Goal: Task Accomplishment & Management: Manage account settings

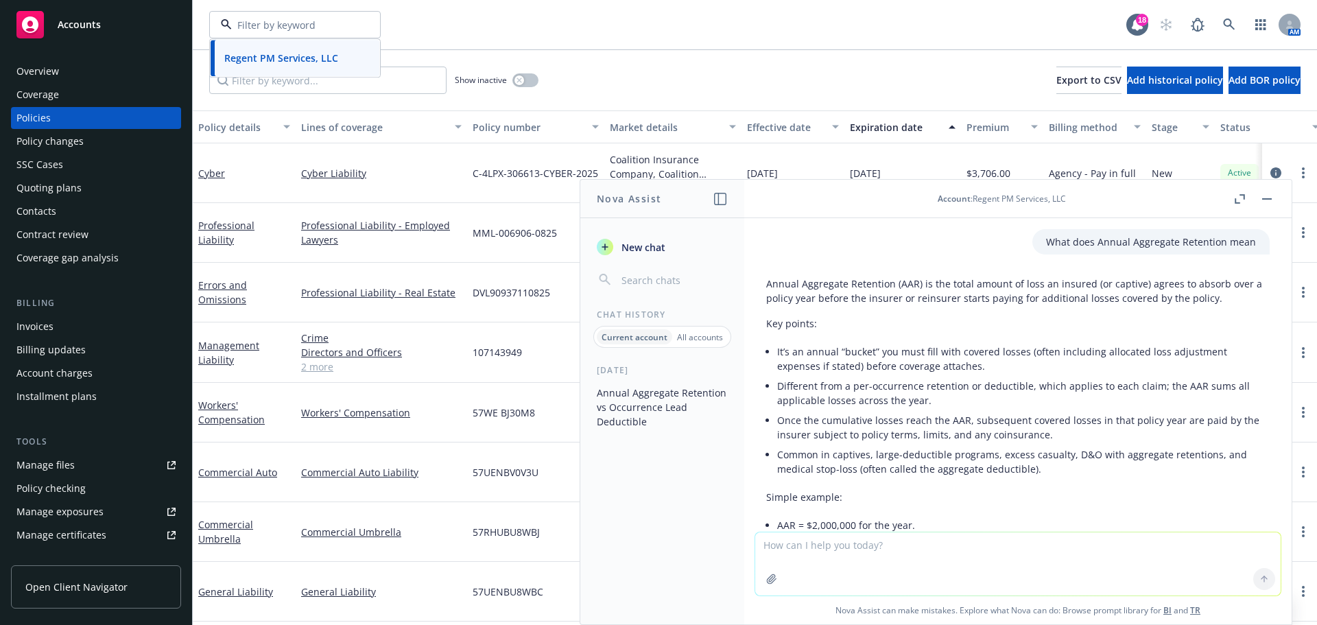
scroll to position [1427, 0]
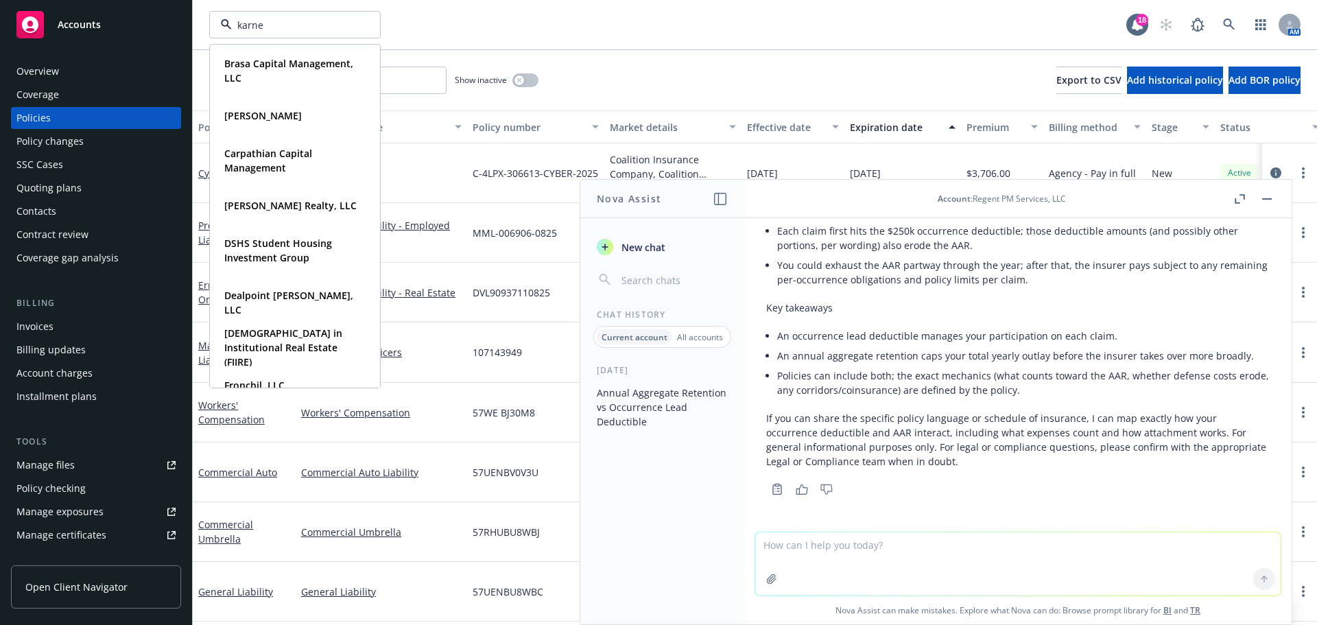
type input "karney"
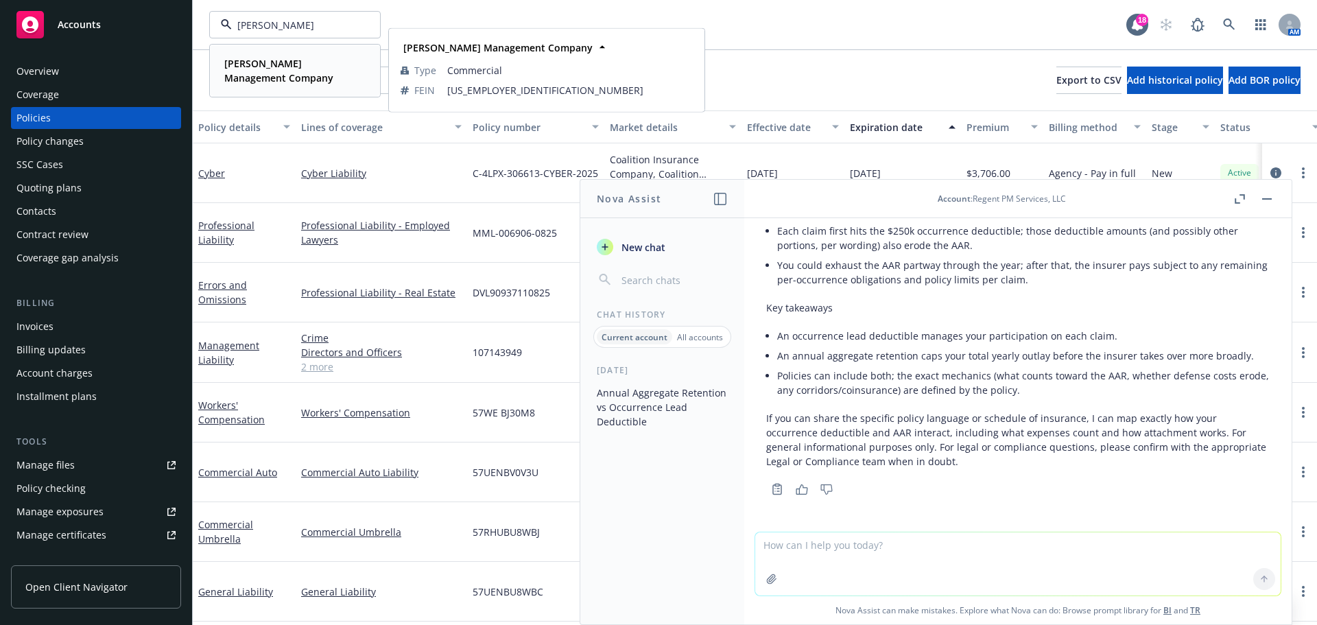
click at [263, 62] on strong "[PERSON_NAME] Management Company" at bounding box center [278, 70] width 109 height 27
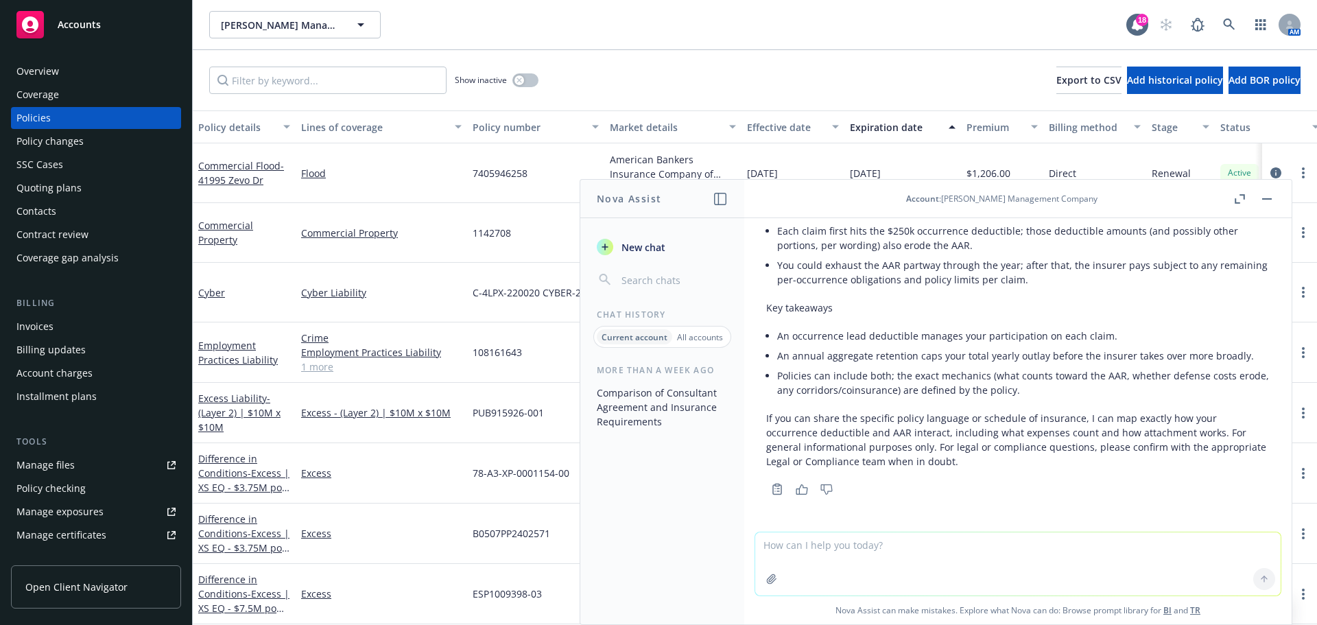
click at [1267, 201] on button "button" at bounding box center [1267, 199] width 16 height 16
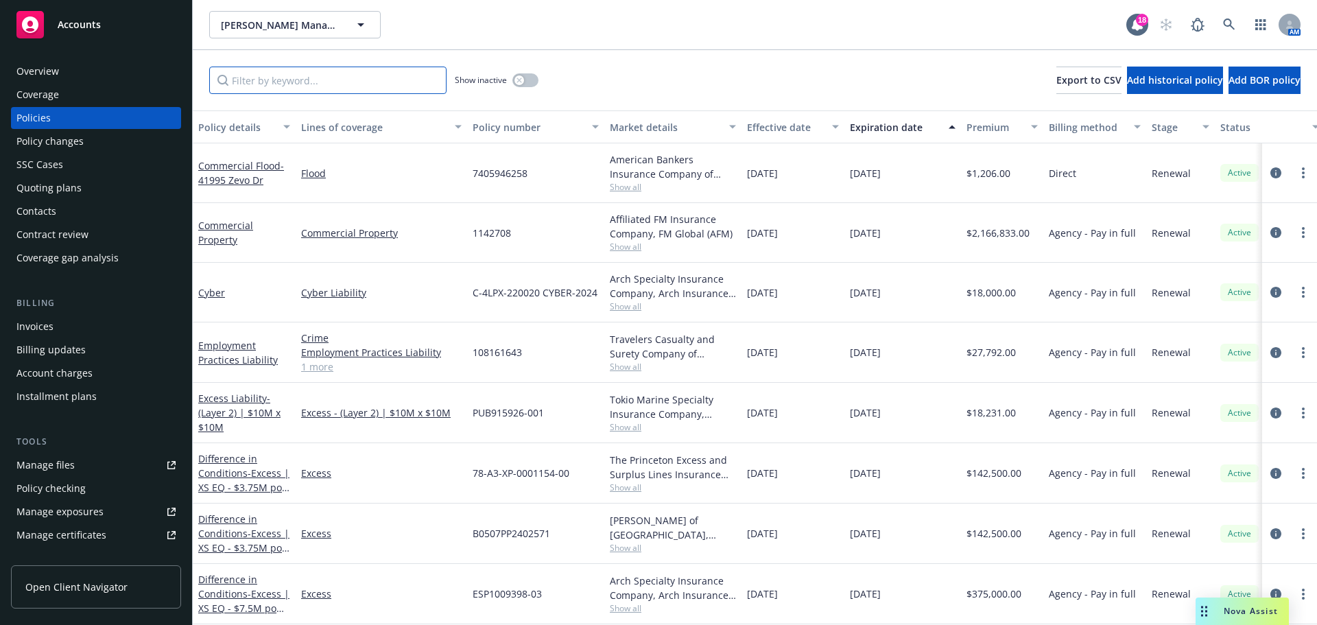
click at [259, 80] on input "Filter by keyword..." at bounding box center [327, 80] width 237 height 27
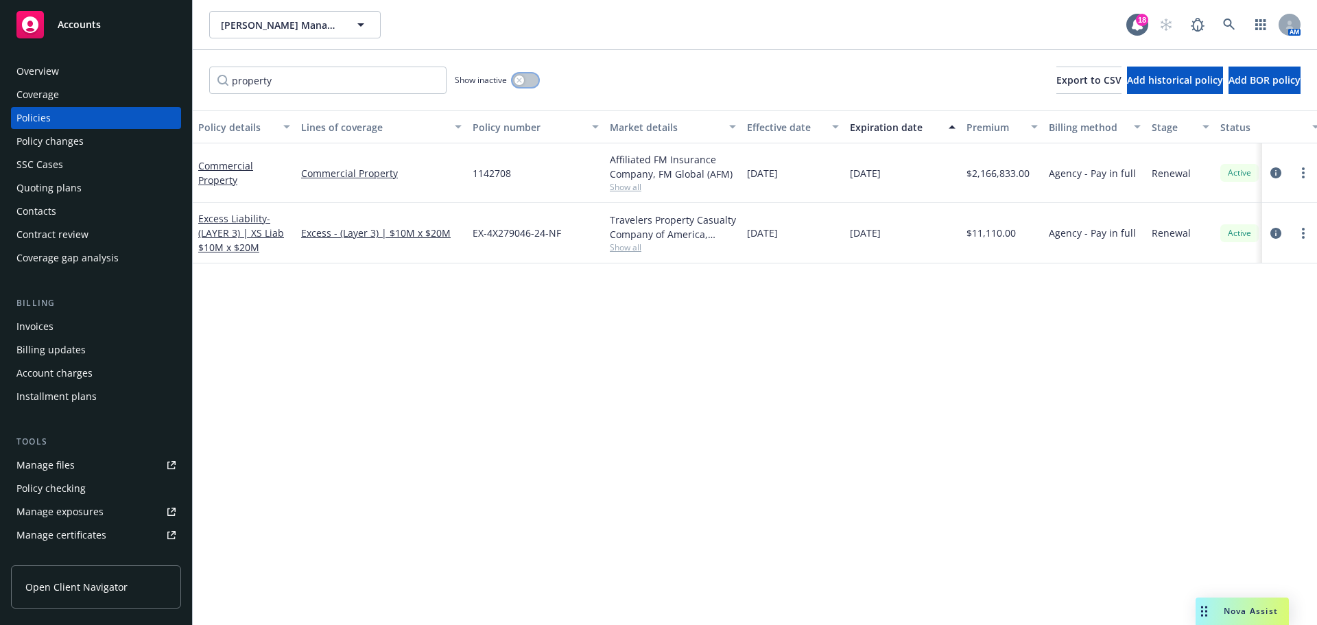
click at [520, 81] on icon "button" at bounding box center [518, 80] width 5 height 5
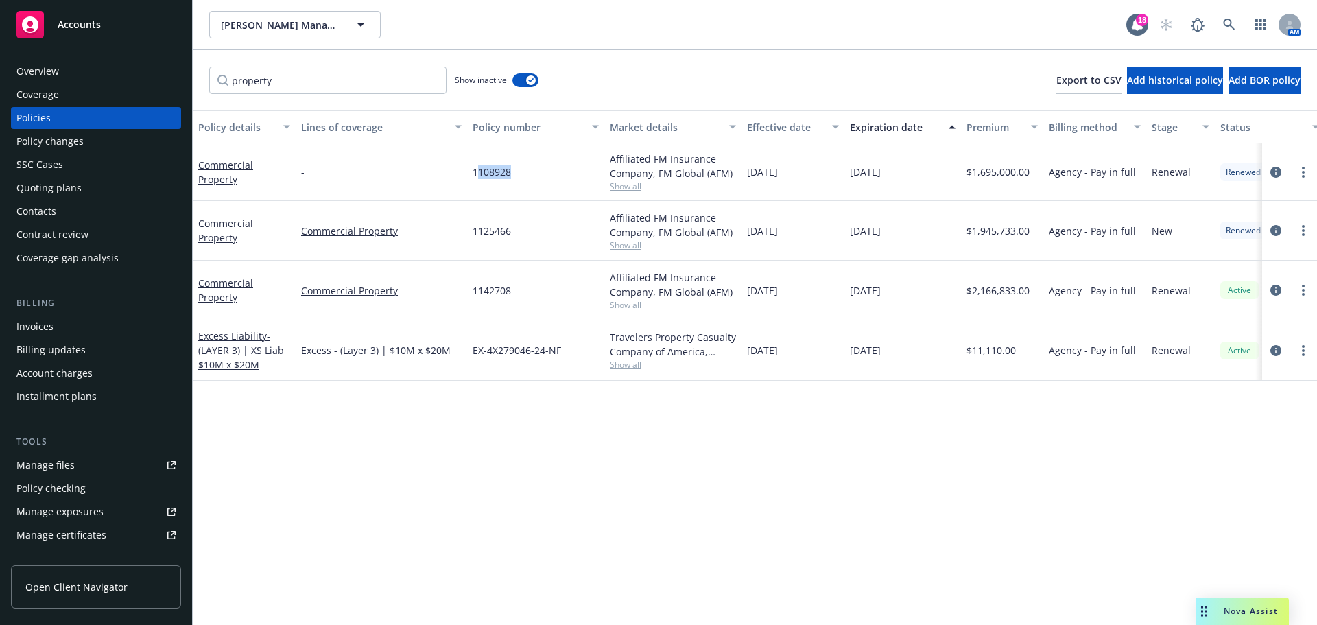
drag, startPoint x: 511, startPoint y: 172, endPoint x: 477, endPoint y: 170, distance: 34.4
click at [477, 170] on span "1108928" at bounding box center [492, 172] width 38 height 14
drag, startPoint x: 519, startPoint y: 291, endPoint x: 473, endPoint y: 292, distance: 45.3
click at [473, 292] on div "1142708" at bounding box center [535, 291] width 137 height 60
copy span "1142708"
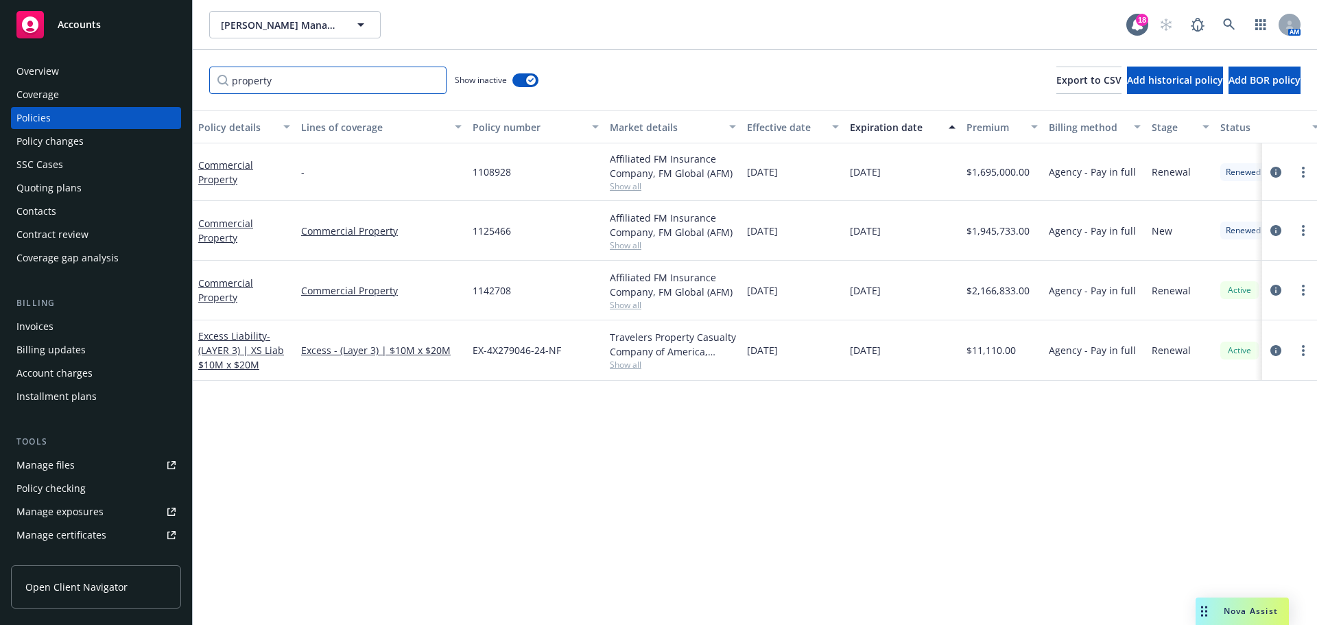
drag, startPoint x: 300, startPoint y: 80, endPoint x: 71, endPoint y: 81, distance: 228.4
click at [71, 81] on div "Accounts Overview Coverage Policies Policy changes SSC Cases Quoting plans Cont…" at bounding box center [658, 312] width 1317 height 625
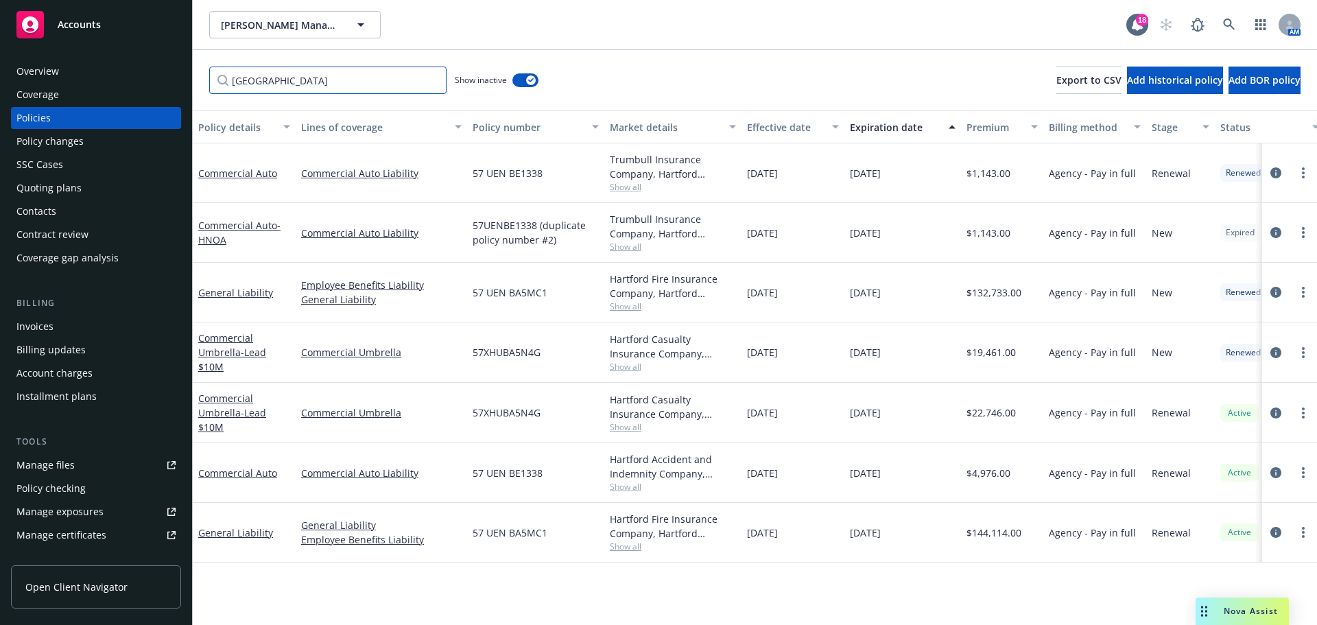
type input "hartford"
drag, startPoint x: 608, startPoint y: 517, endPoint x: 654, endPoint y: 539, distance: 50.3
click at [654, 539] on div "Hartford Fire Insurance Company, Hartford Insurance Group Show all" at bounding box center [672, 533] width 137 height 60
copy div "Hartford Fire Insurance Company,"
drag, startPoint x: 500, startPoint y: 14, endPoint x: 475, endPoint y: 2, distance: 27.9
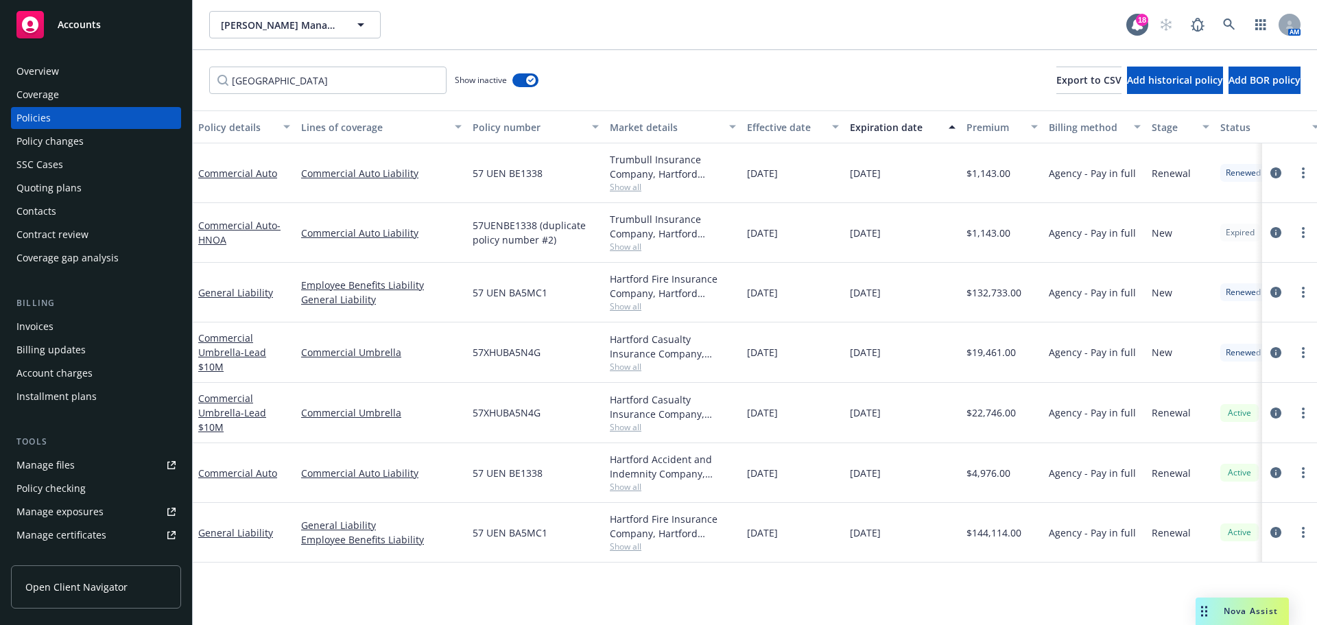
click at [500, 14] on div "Karney Management Company Karney Management Company" at bounding box center [667, 24] width 917 height 27
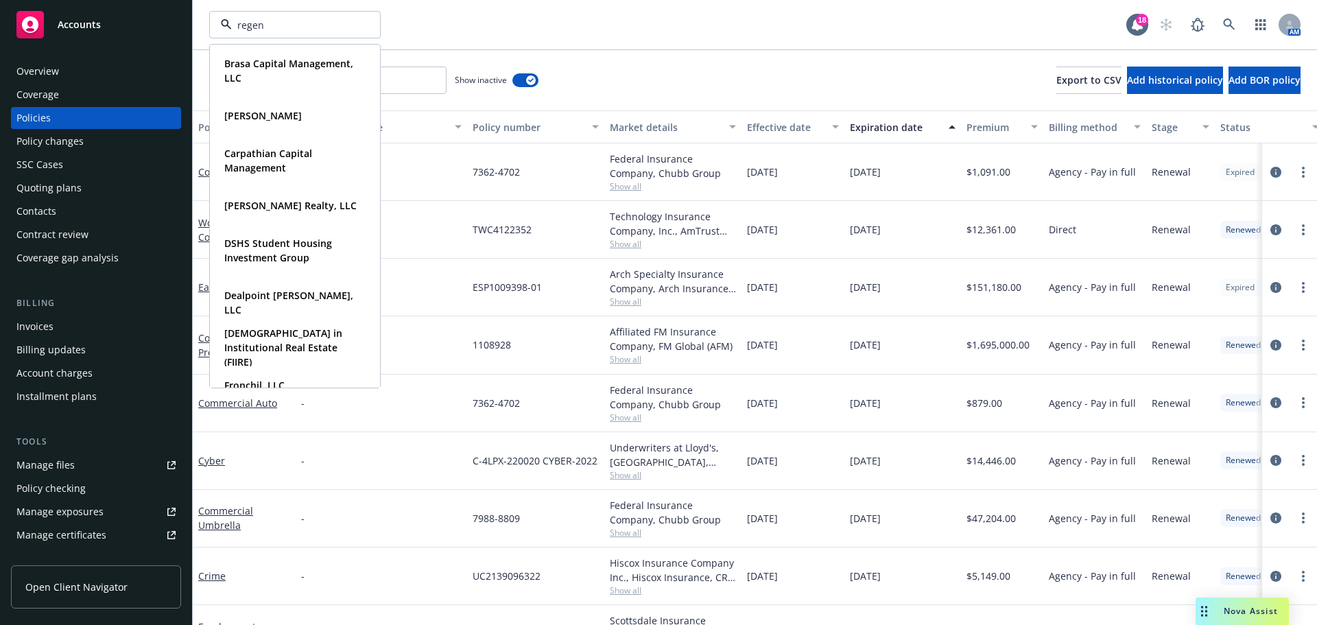
type input "regent"
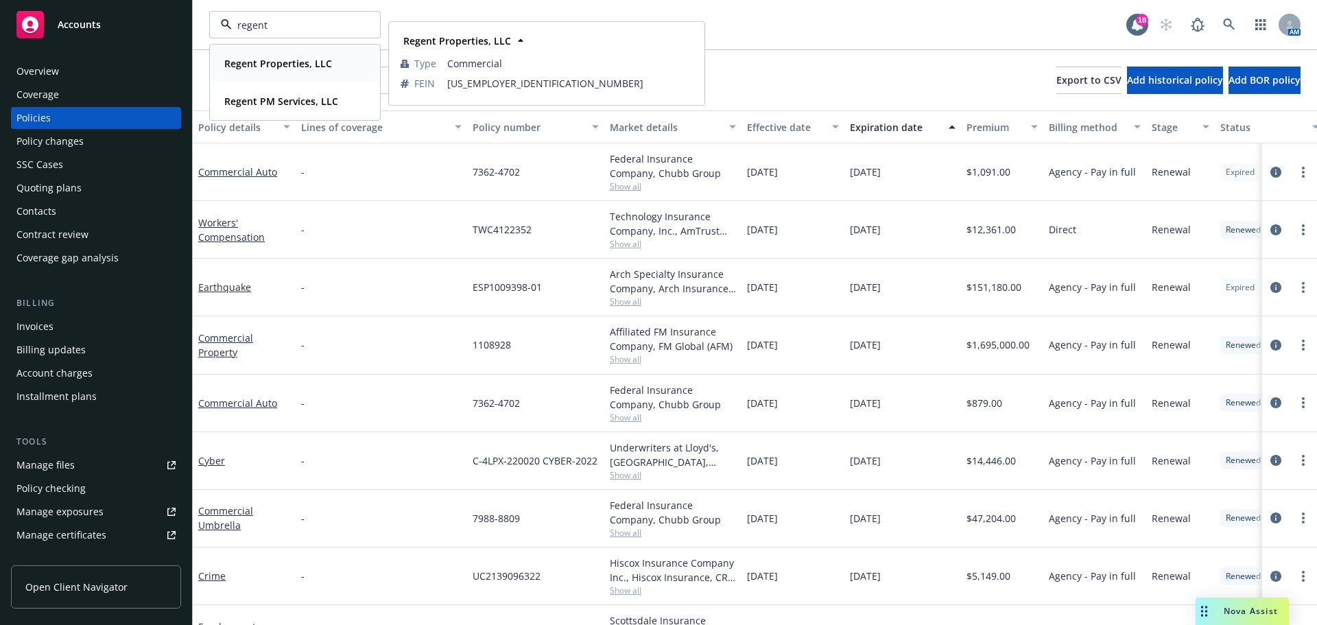
click at [319, 60] on strong "Regent Properties, LLC" at bounding box center [278, 63] width 108 height 13
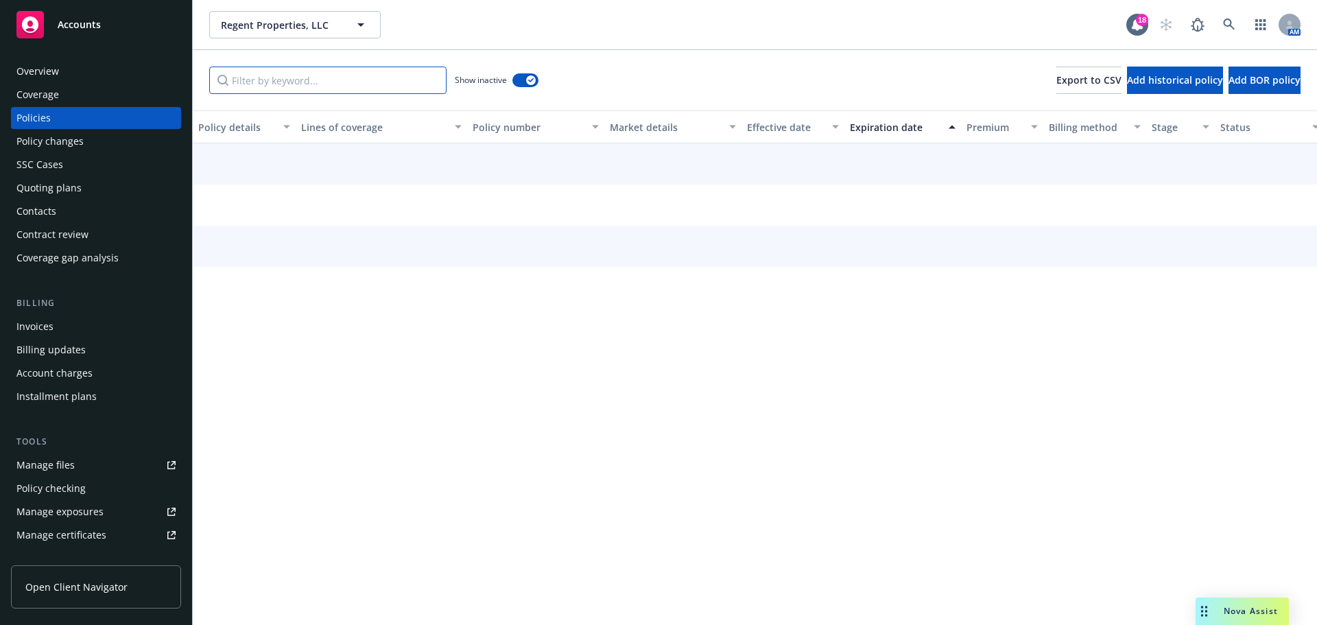
click at [263, 83] on input "Filter by keyword..." at bounding box center [327, 80] width 237 height 27
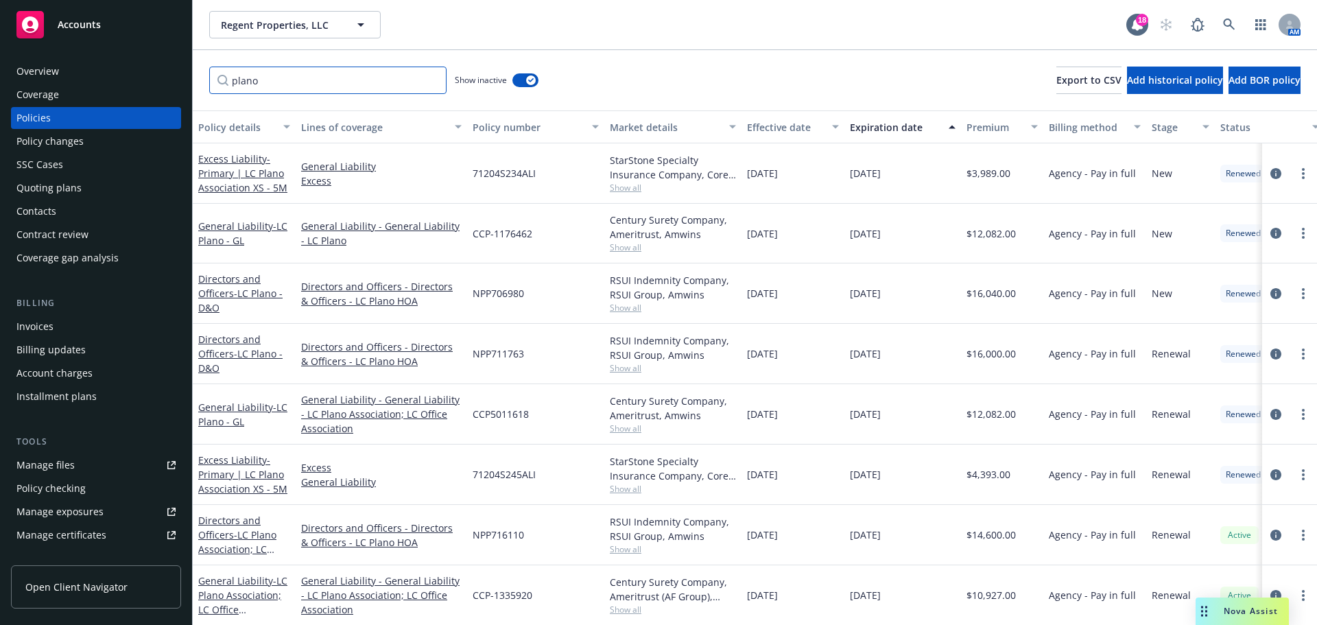
type input "plano"
click at [527, 77] on div "button" at bounding box center [531, 80] width 10 height 10
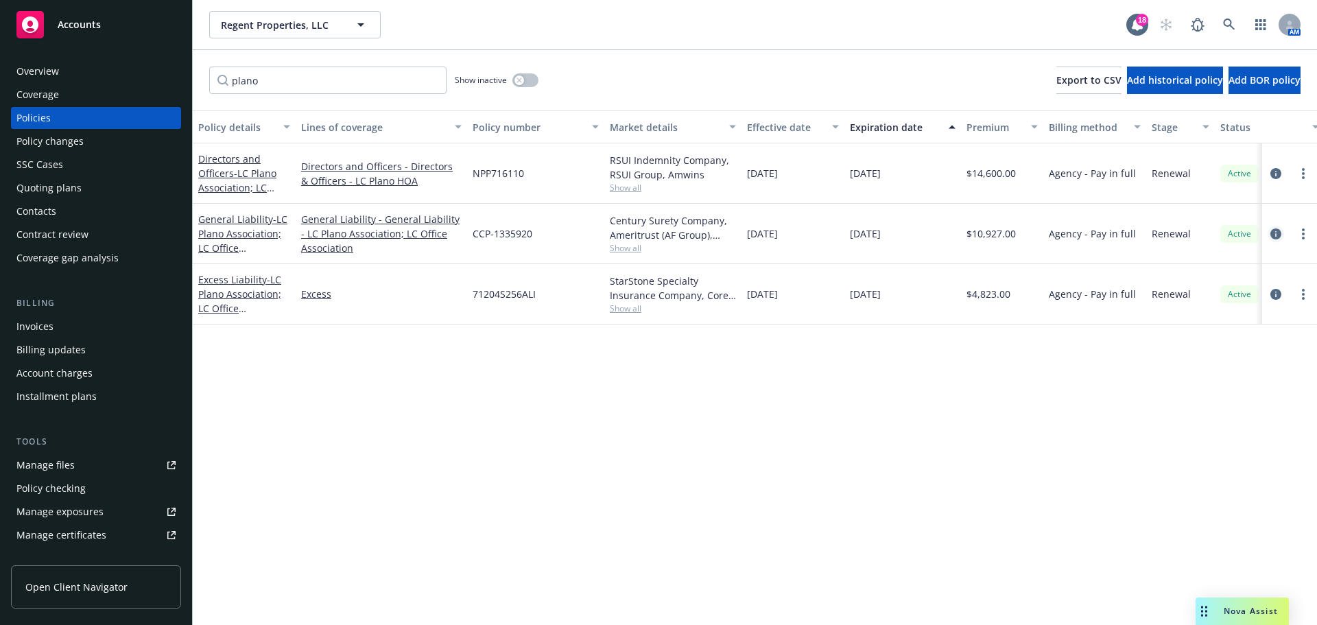
click at [1278, 237] on icon "circleInformation" at bounding box center [1275, 233] width 11 height 11
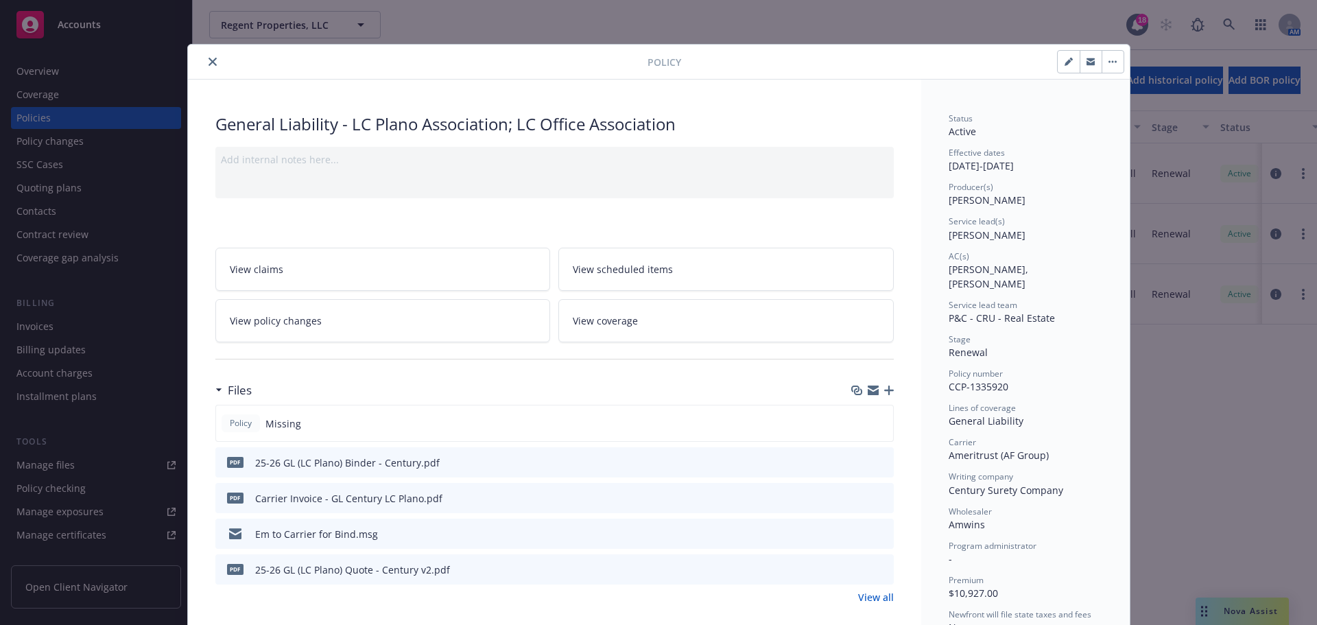
click at [886, 389] on icon "button" at bounding box center [889, 390] width 10 height 10
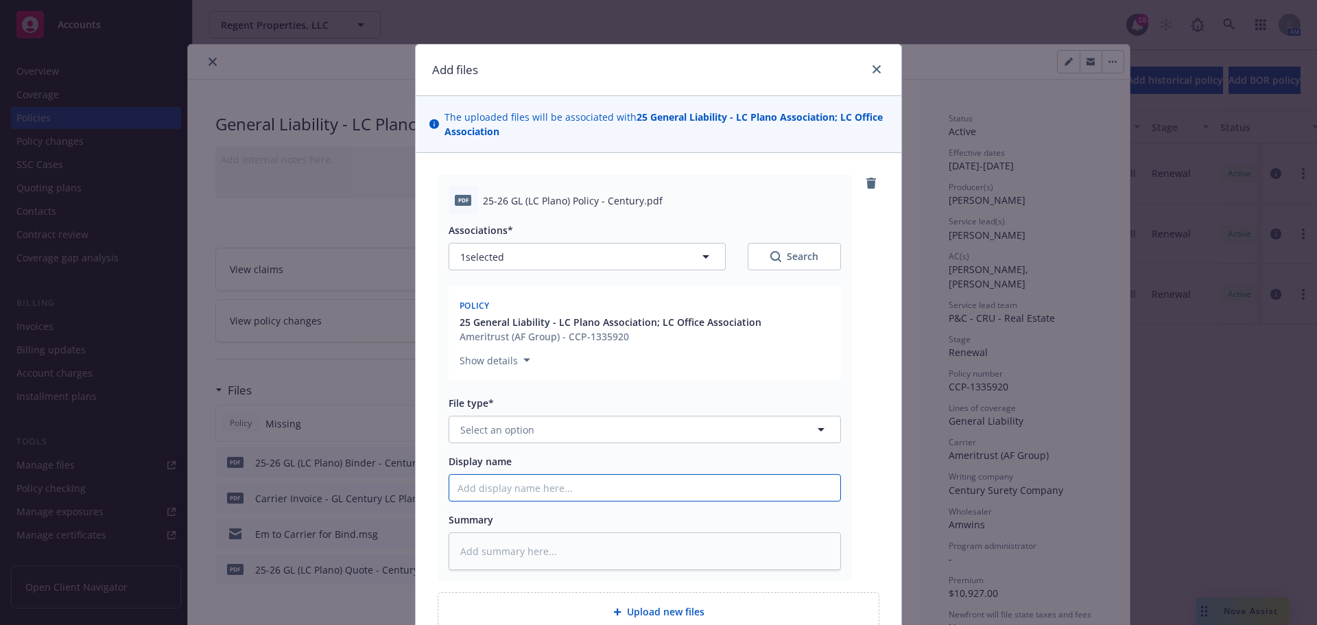
click at [538, 488] on input "Display name" at bounding box center [644, 488] width 391 height 26
paste input "25-26 GL Endt 1 - Amend Policy Period"
type textarea "x"
type input "25-26 GL Endt 1 - Amend Policy Period"
click at [570, 436] on button "Select an option" at bounding box center [645, 429] width 392 height 27
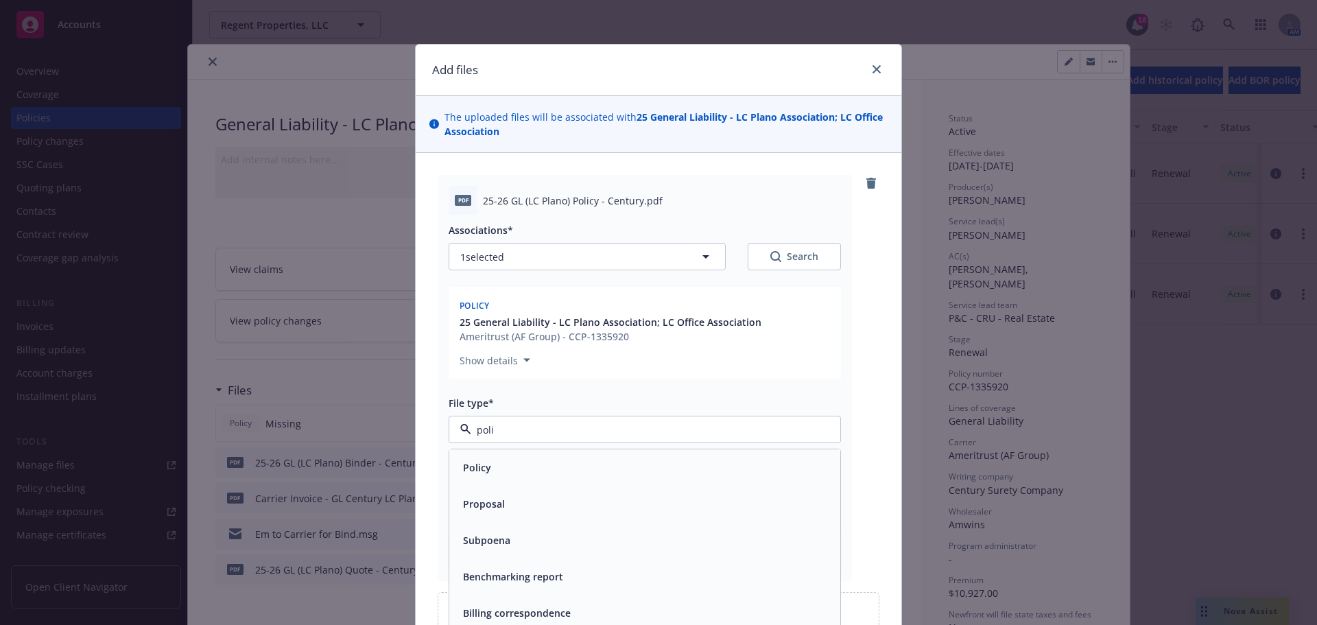
type input "polic"
click at [519, 470] on div "Policy" at bounding box center [644, 467] width 374 height 20
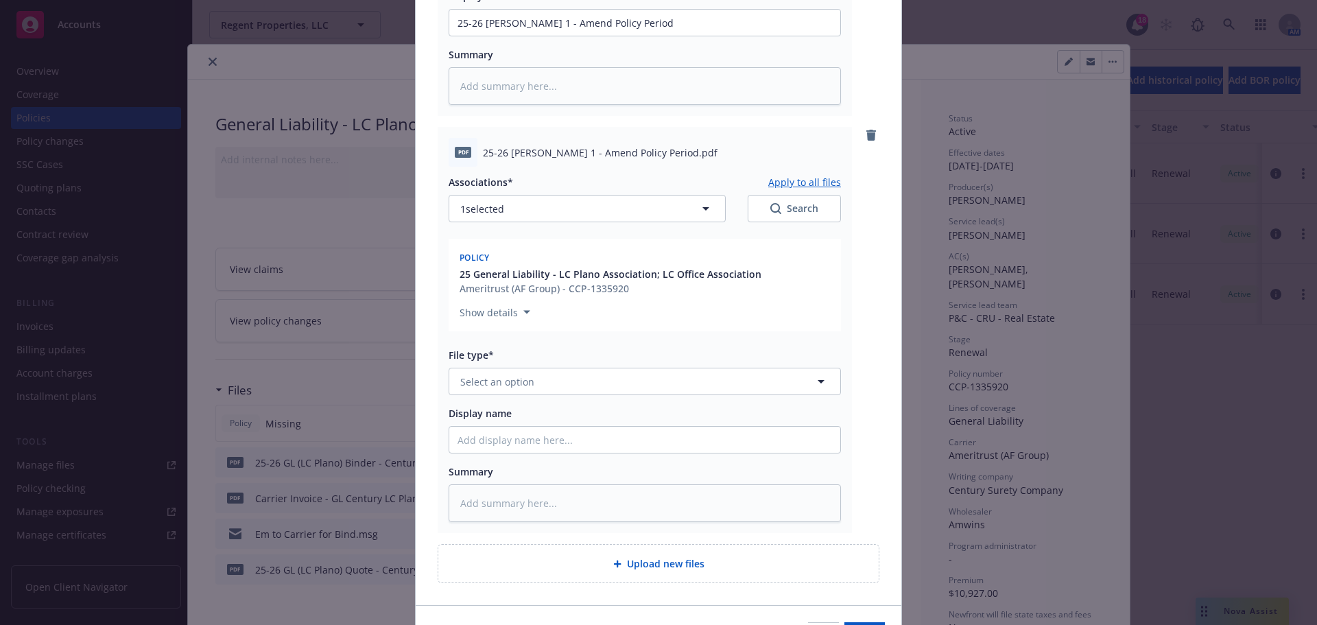
scroll to position [477, 0]
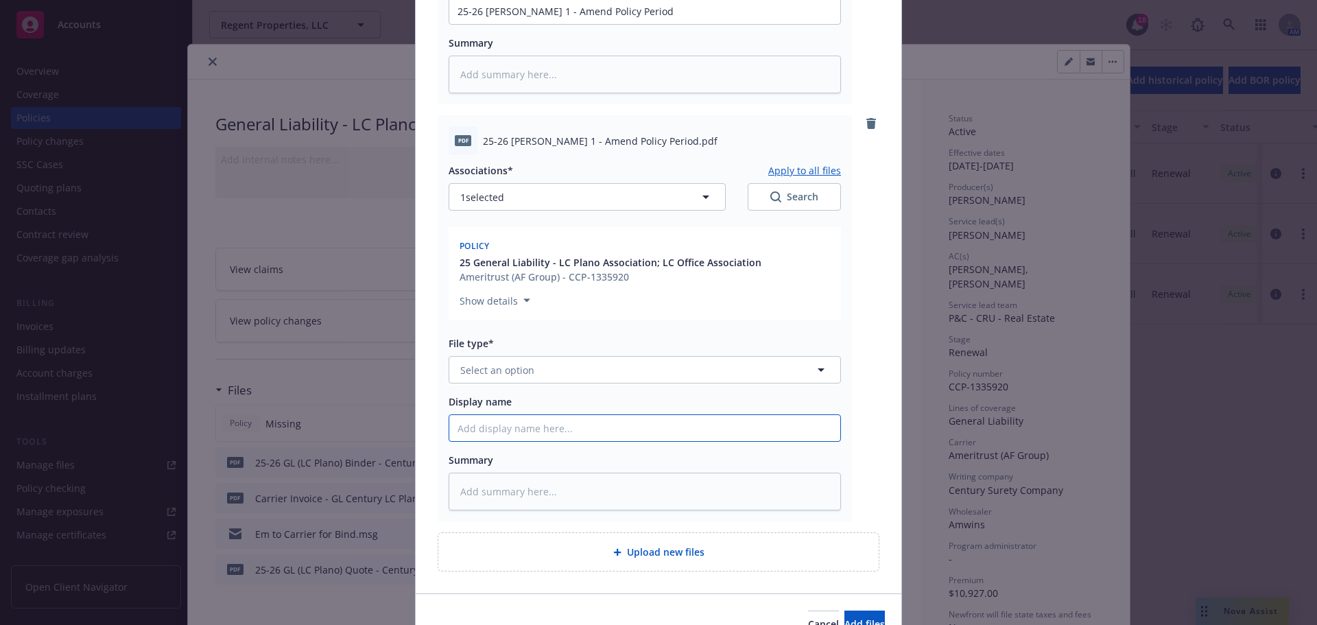
click at [501, 427] on input "Display name" at bounding box center [644, 428] width 391 height 26
paste input "25-26 GL Endt 1 - Amend Policy Period"
type textarea "x"
type input "25-26 GL Endt 1 - Amend Policy Period"
click at [543, 370] on button "Select an option" at bounding box center [645, 369] width 392 height 27
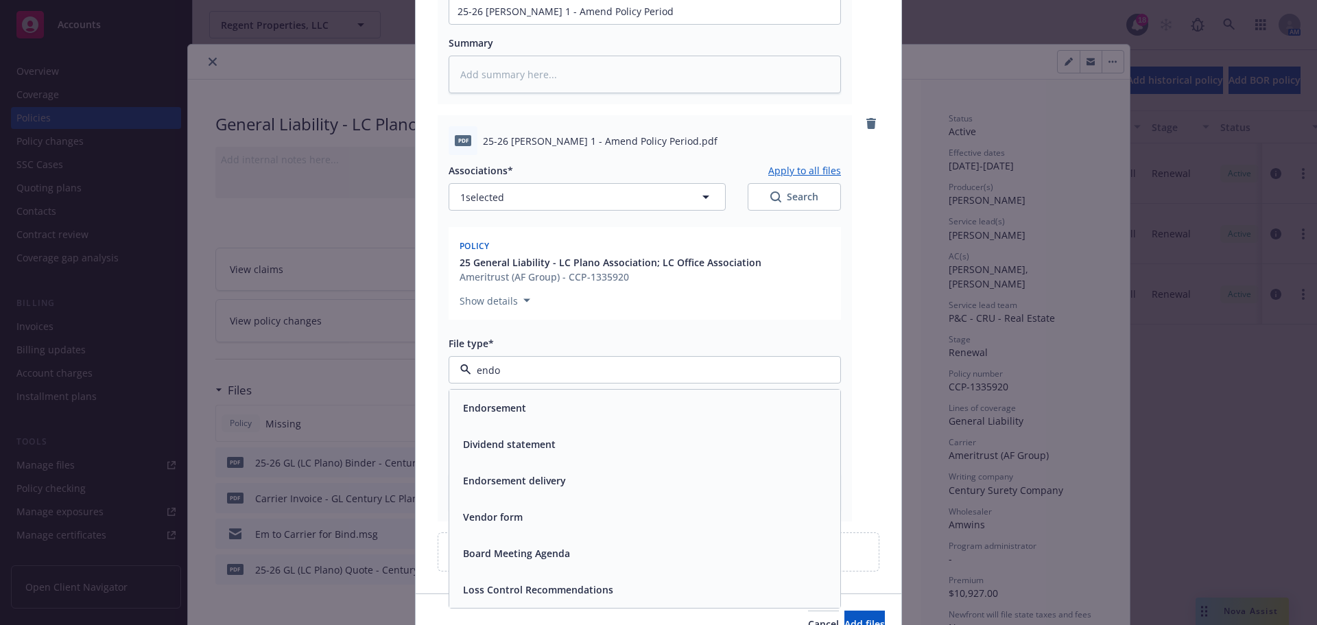
type input "endor"
click at [499, 406] on span "Endorsement" at bounding box center [494, 408] width 63 height 14
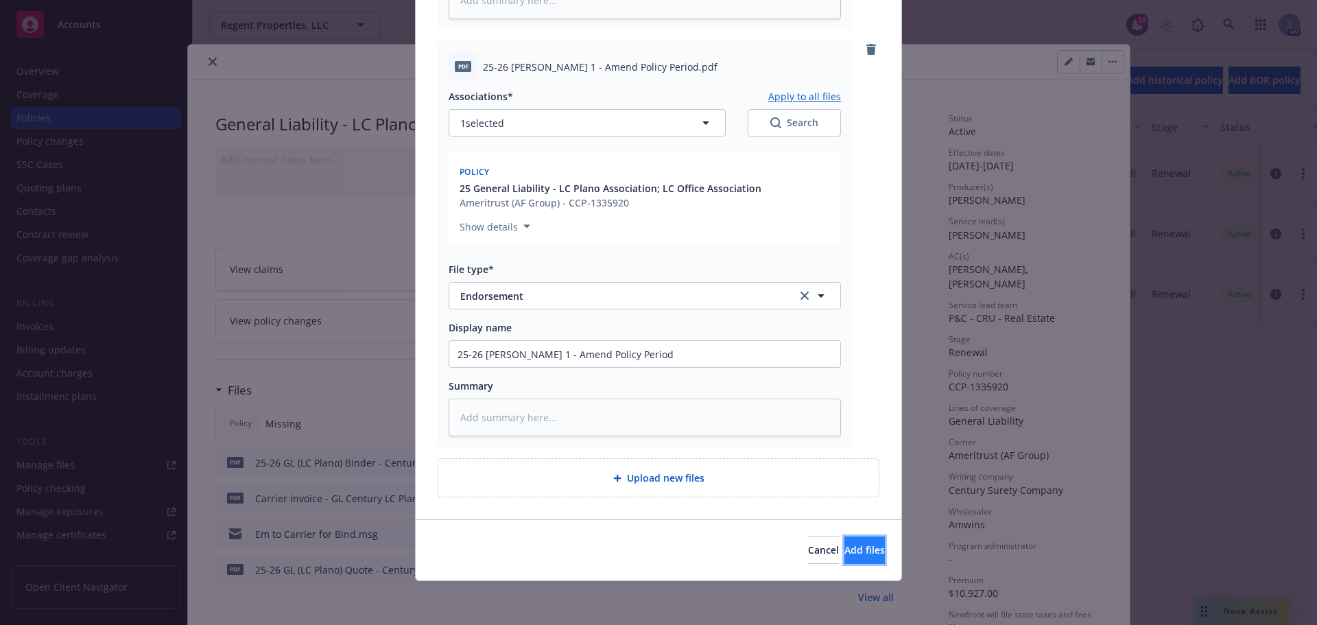
click at [844, 538] on button "Add files" at bounding box center [864, 549] width 40 height 27
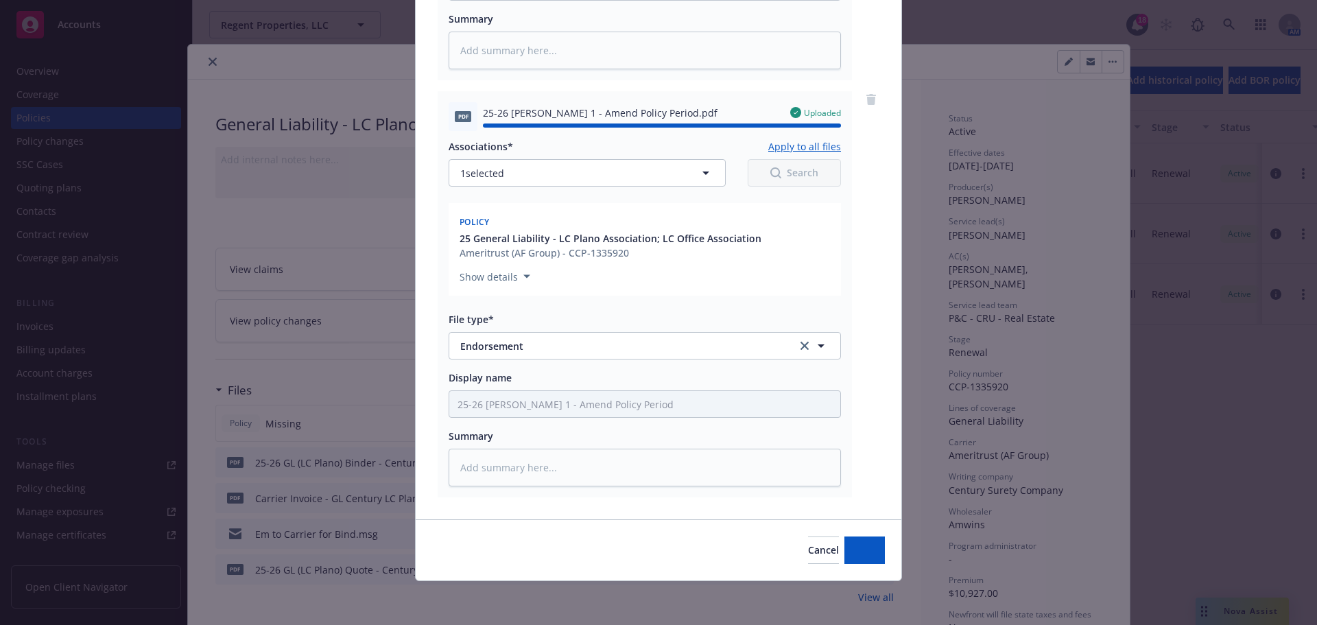
type textarea "x"
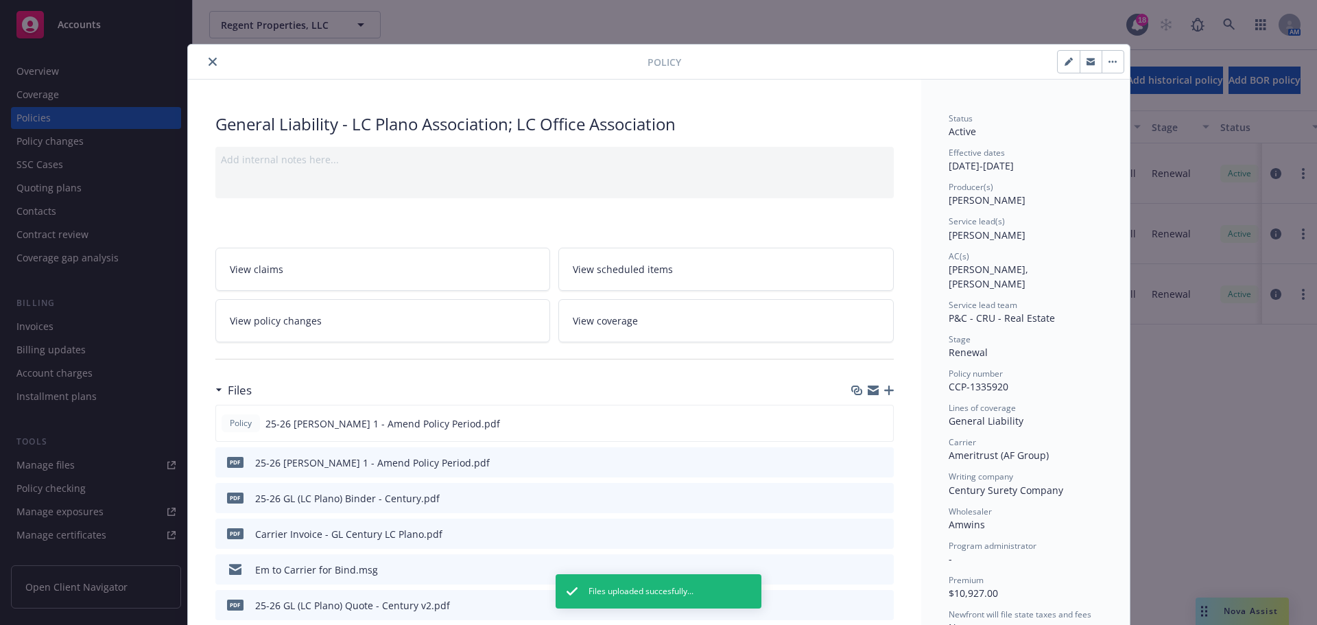
click at [204, 58] on button "close" at bounding box center [212, 61] width 16 height 16
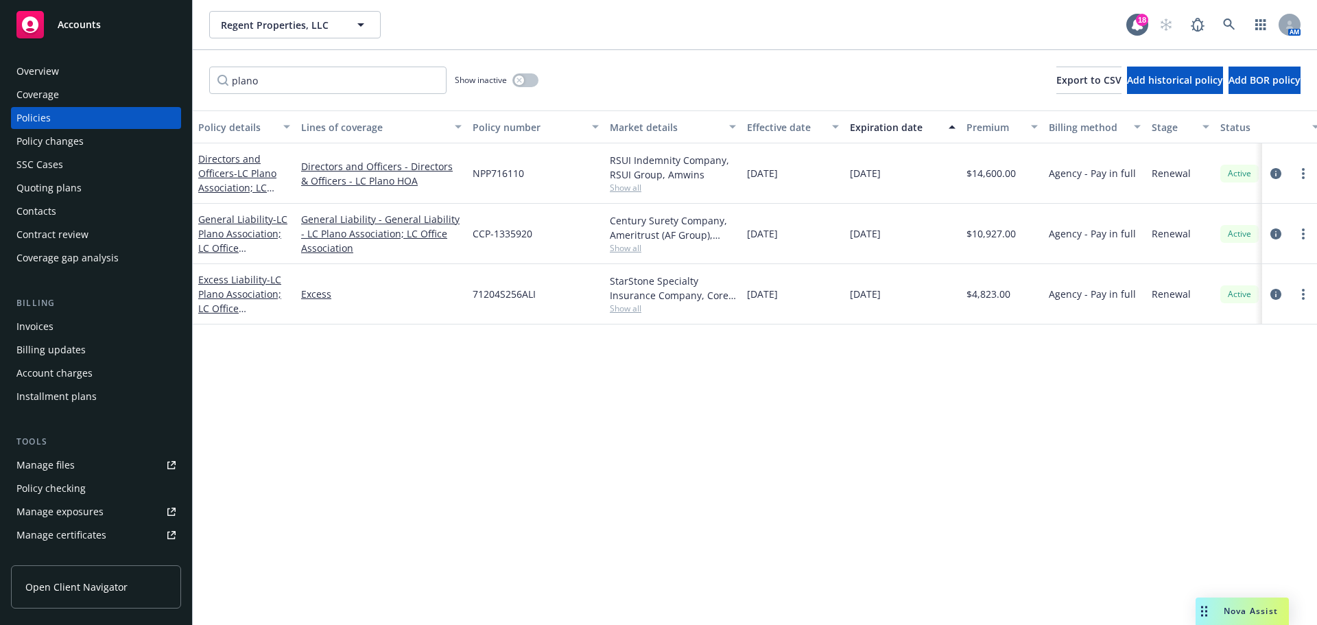
click at [1232, 605] on span "Nova Assist" at bounding box center [1251, 611] width 54 height 12
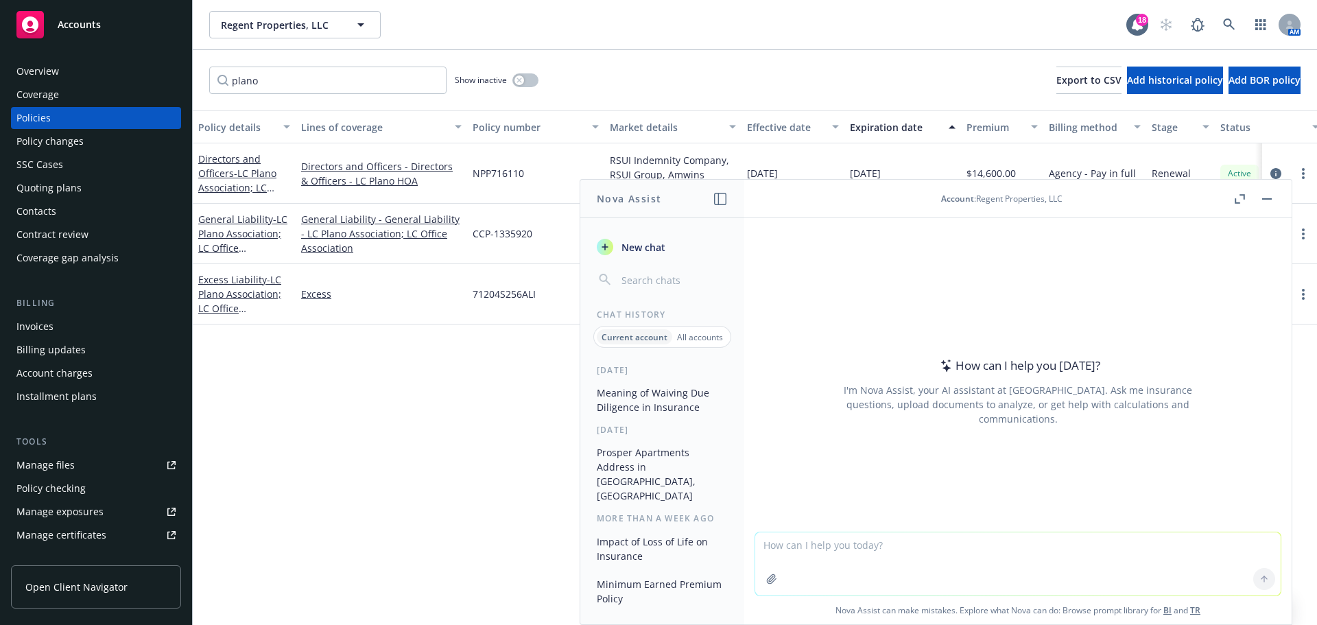
click at [868, 547] on textarea at bounding box center [1017, 563] width 525 height 63
type textarea "What are examples of contractual risk transfer?"
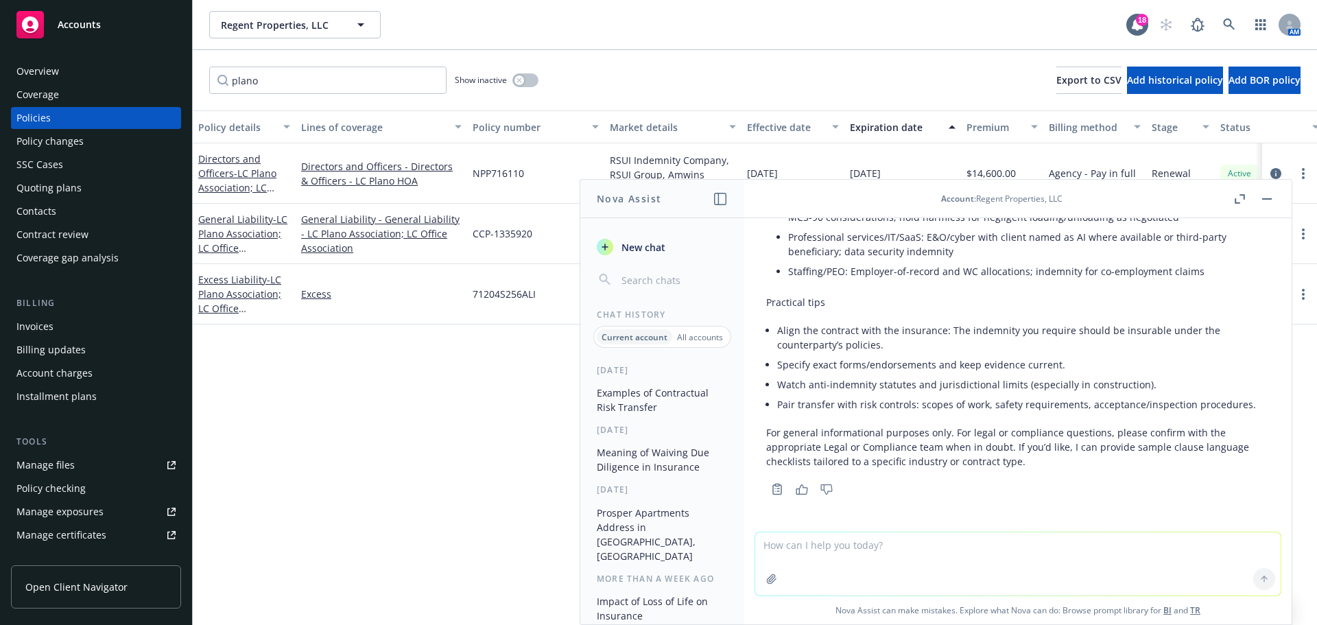
scroll to position [750, 0]
click at [337, 14] on button "Regent Properties, LLC" at bounding box center [294, 24] width 171 height 27
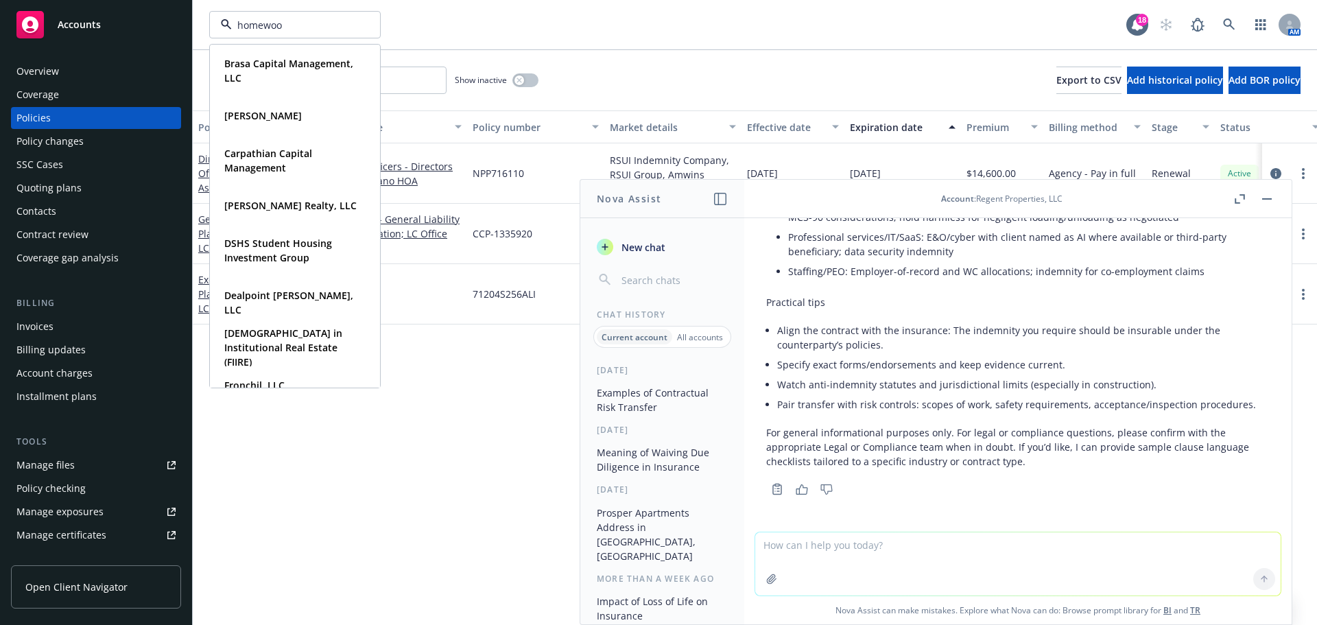
type input "homewood"
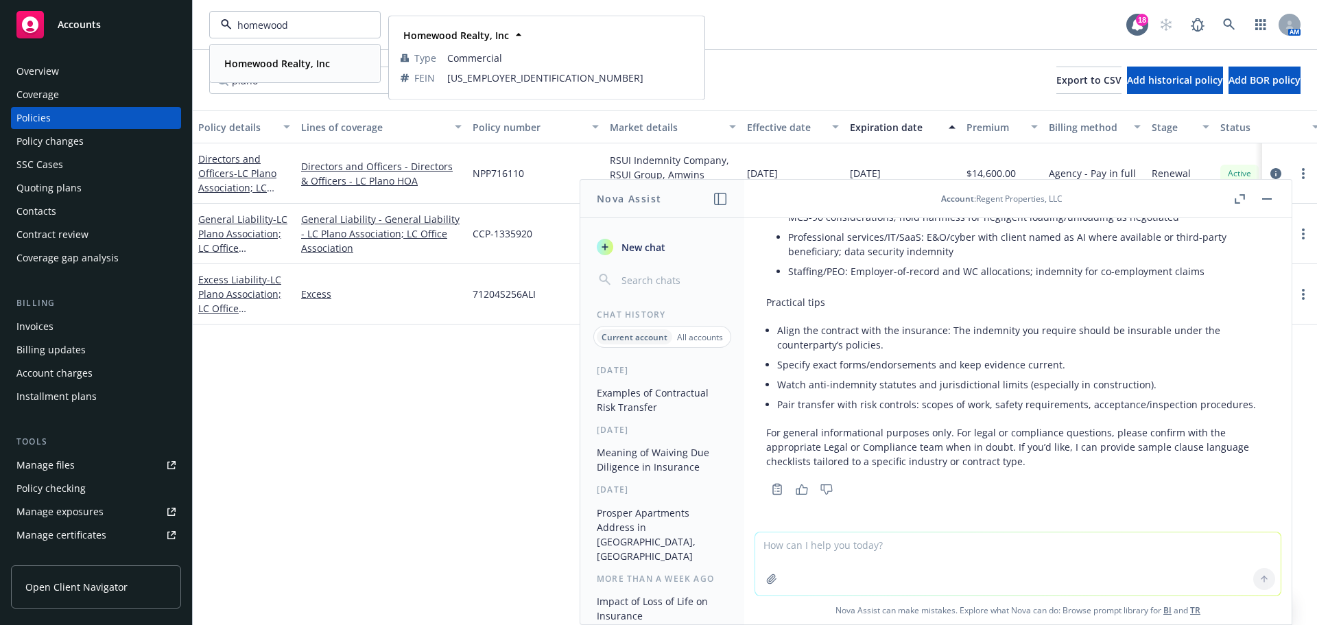
click at [315, 66] on strong "Homewood Realty, Inc" at bounding box center [277, 63] width 106 height 13
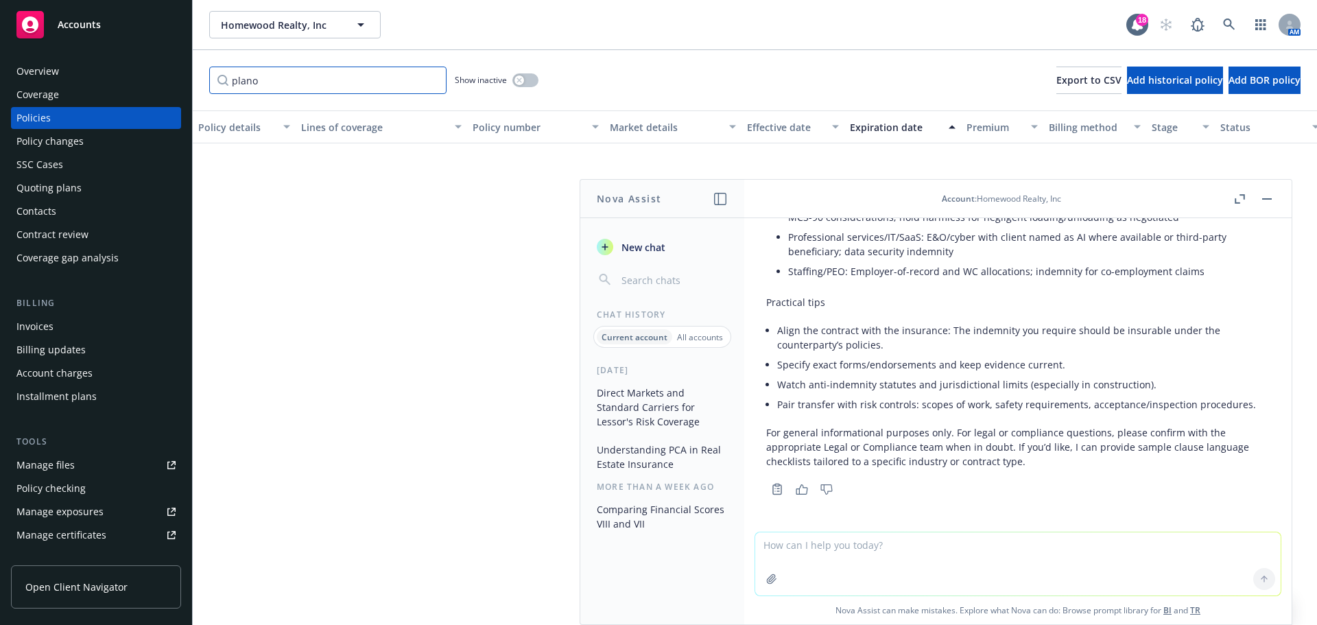
drag, startPoint x: 338, startPoint y: 75, endPoint x: 315, endPoint y: 75, distance: 23.3
click at [337, 75] on input "plano" at bounding box center [327, 80] width 237 height 27
paste input "73APB011819"
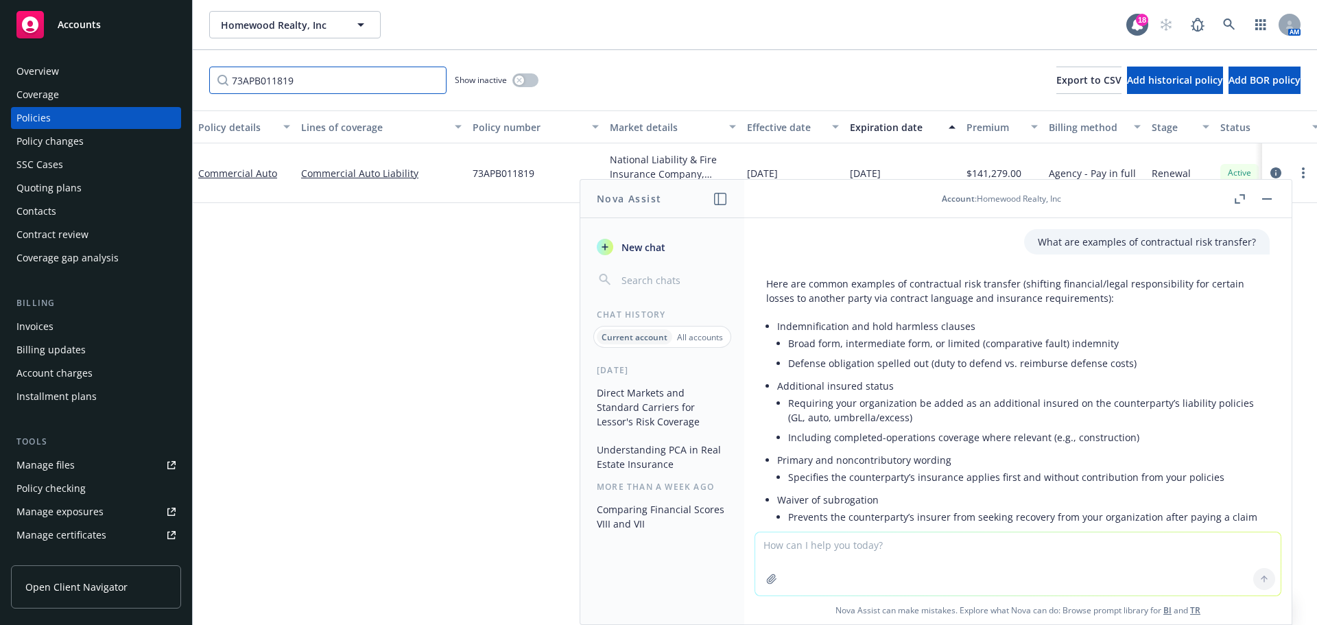
type input "73APB011819"
click at [850, 562] on textarea at bounding box center [1017, 563] width 525 height 63
type textarea "What does it mean to have a fronted General Liability policy?"
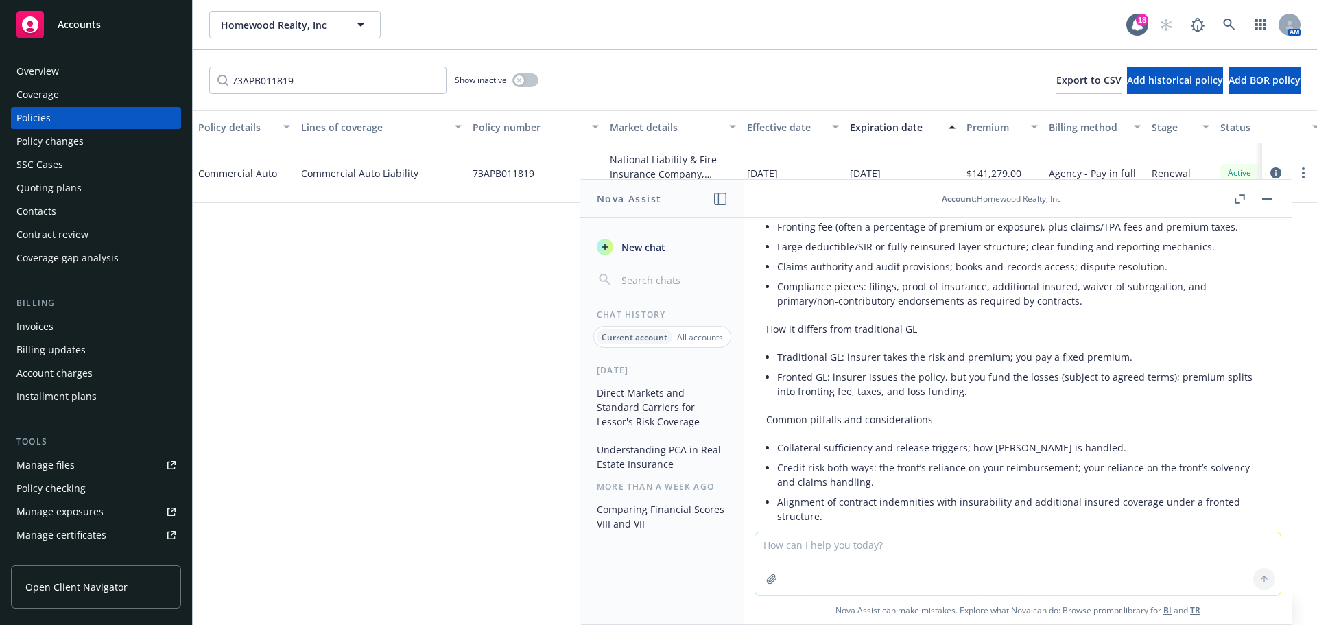
scroll to position [1539, 0]
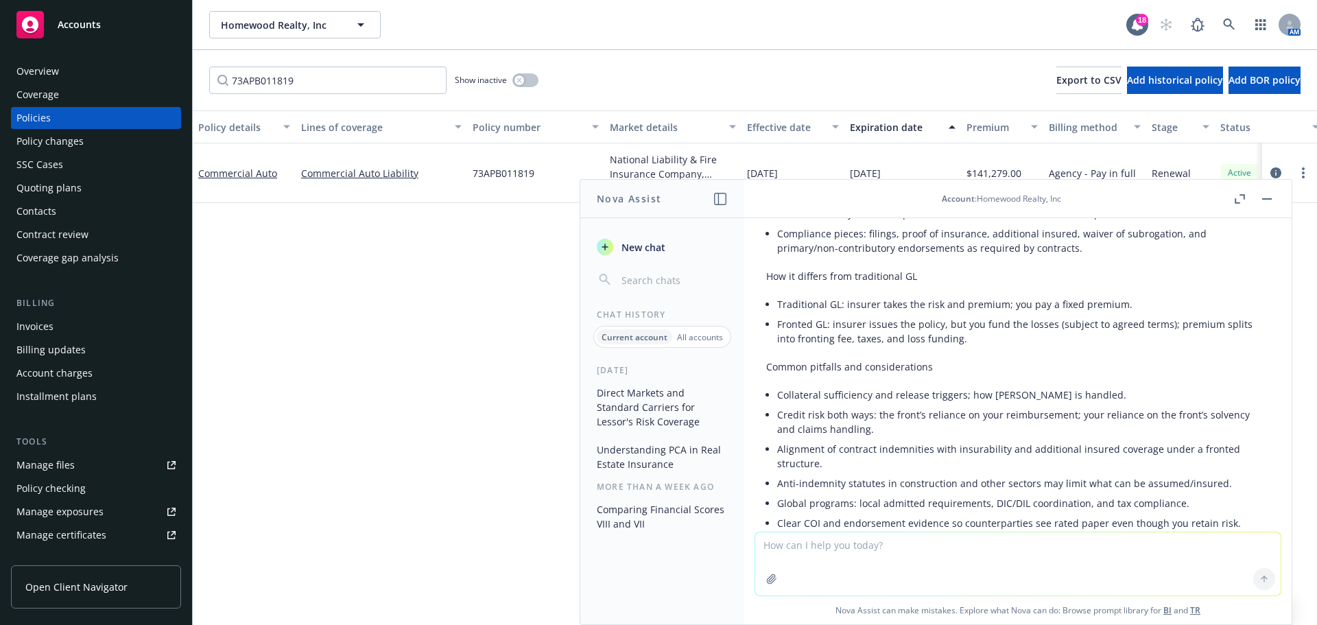
click at [49, 136] on div "Policy changes" at bounding box center [49, 141] width 67 height 22
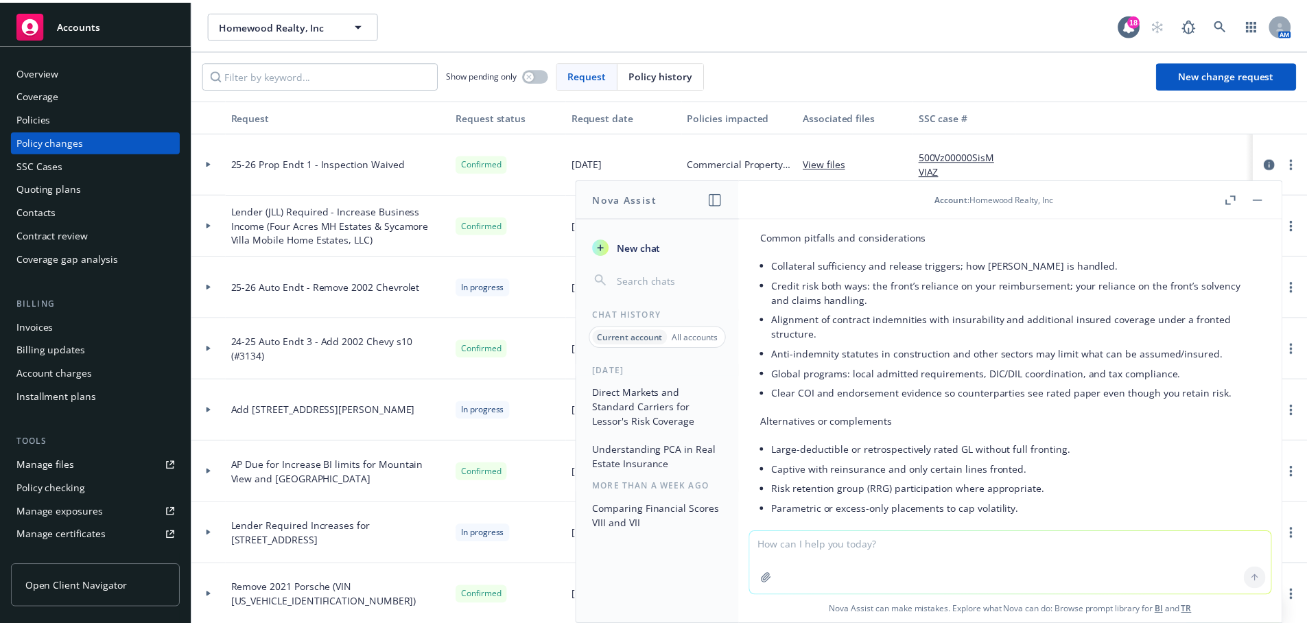
scroll to position [1676, 0]
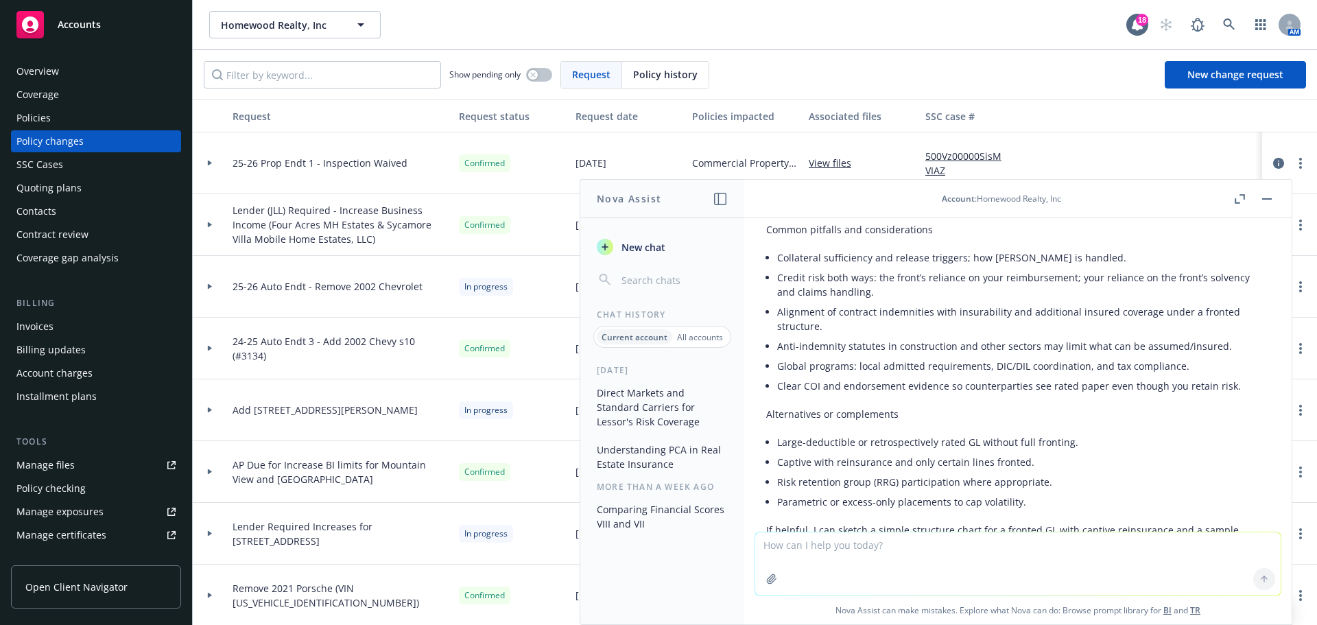
click at [1263, 195] on button "button" at bounding box center [1267, 199] width 16 height 16
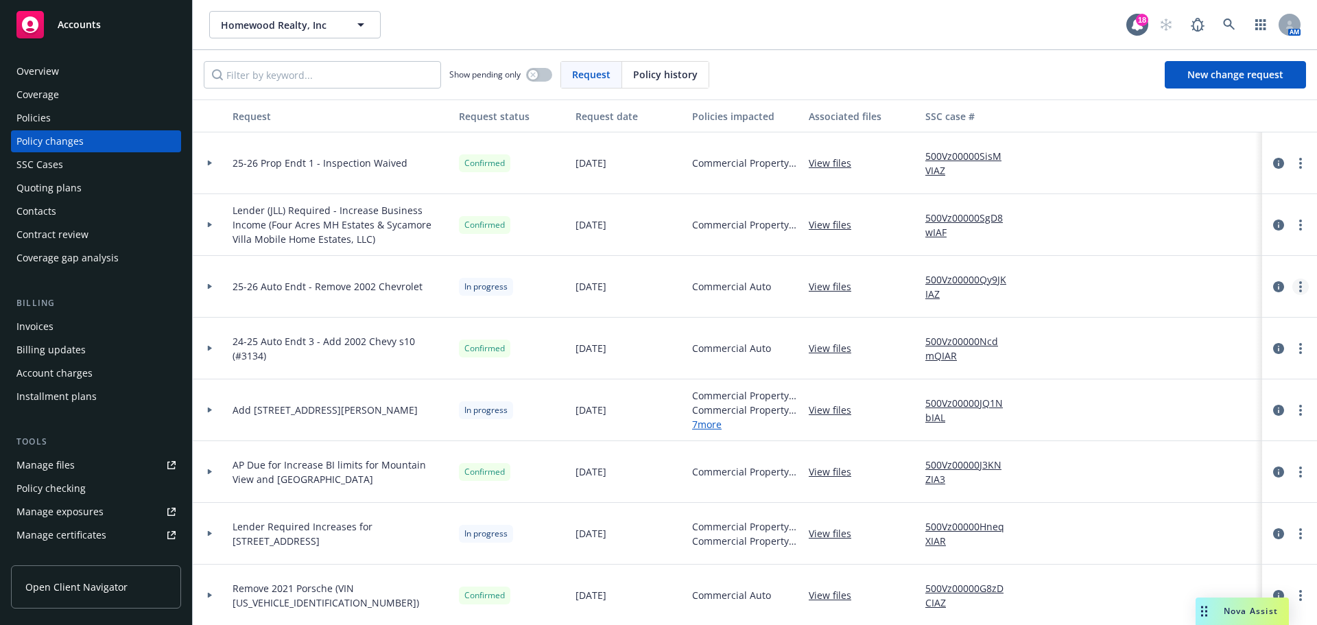
click at [1299, 291] on circle "more" at bounding box center [1300, 290] width 3 height 3
click at [1153, 400] on link "Resume workflow" at bounding box center [1179, 396] width 235 height 27
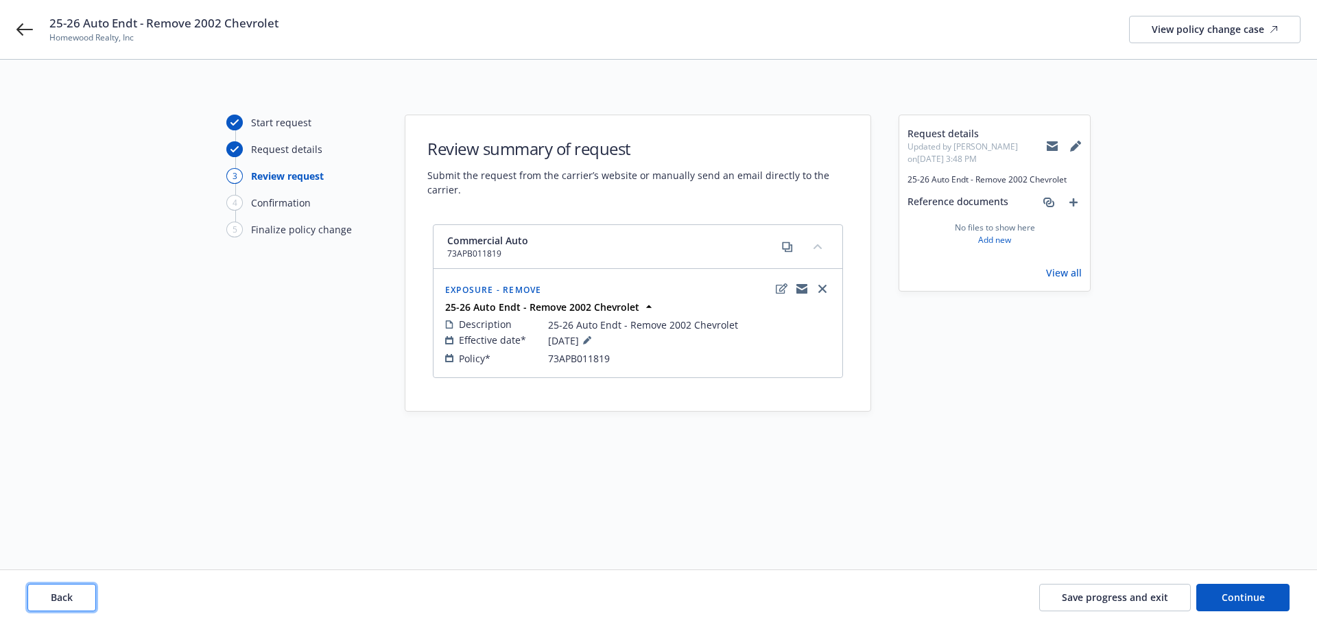
click at [69, 600] on span "Back" at bounding box center [62, 597] width 22 height 13
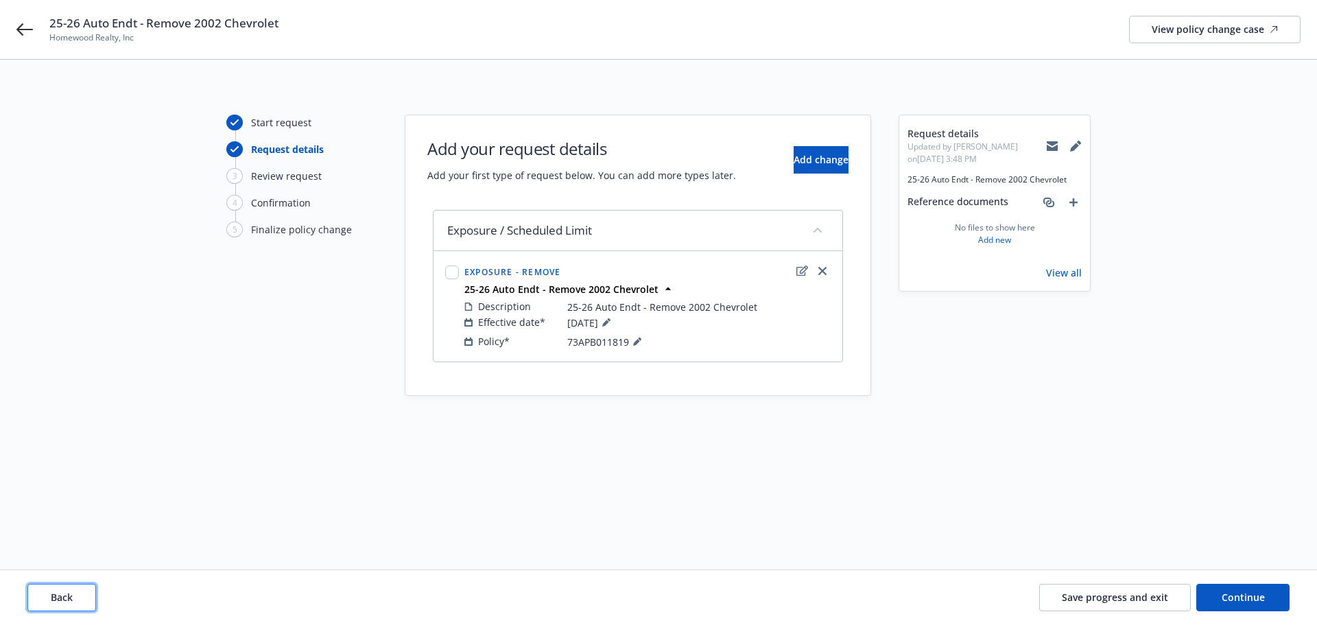
click at [67, 600] on span "Back" at bounding box center [62, 597] width 22 height 13
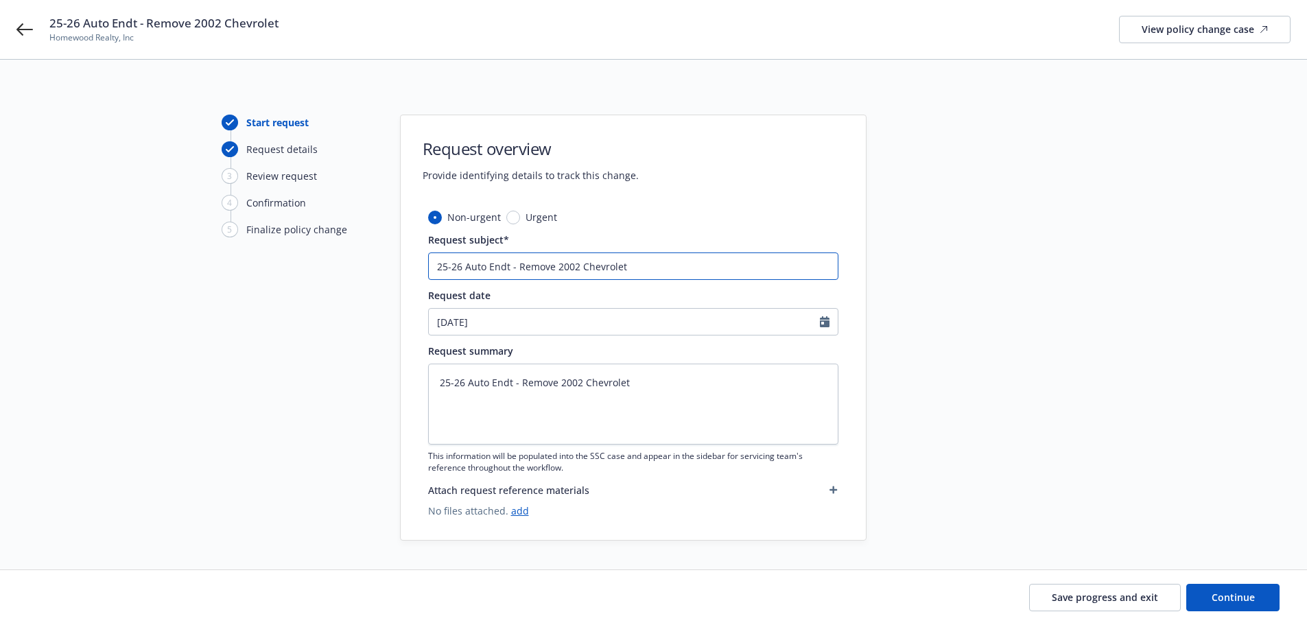
drag, startPoint x: 464, startPoint y: 262, endPoint x: 417, endPoint y: 265, distance: 47.4
click at [418, 265] on div "Non-urgent Urgent Request subject* 25-26 Auto Endt - Remove 2002 Chevrolet Requ…" at bounding box center [633, 375] width 465 height 330
type textarea "x"
type input "Auto Endt - Remove 2002 Chevrolet"
drag, startPoint x: 466, startPoint y: 381, endPoint x: 404, endPoint y: 379, distance: 62.5
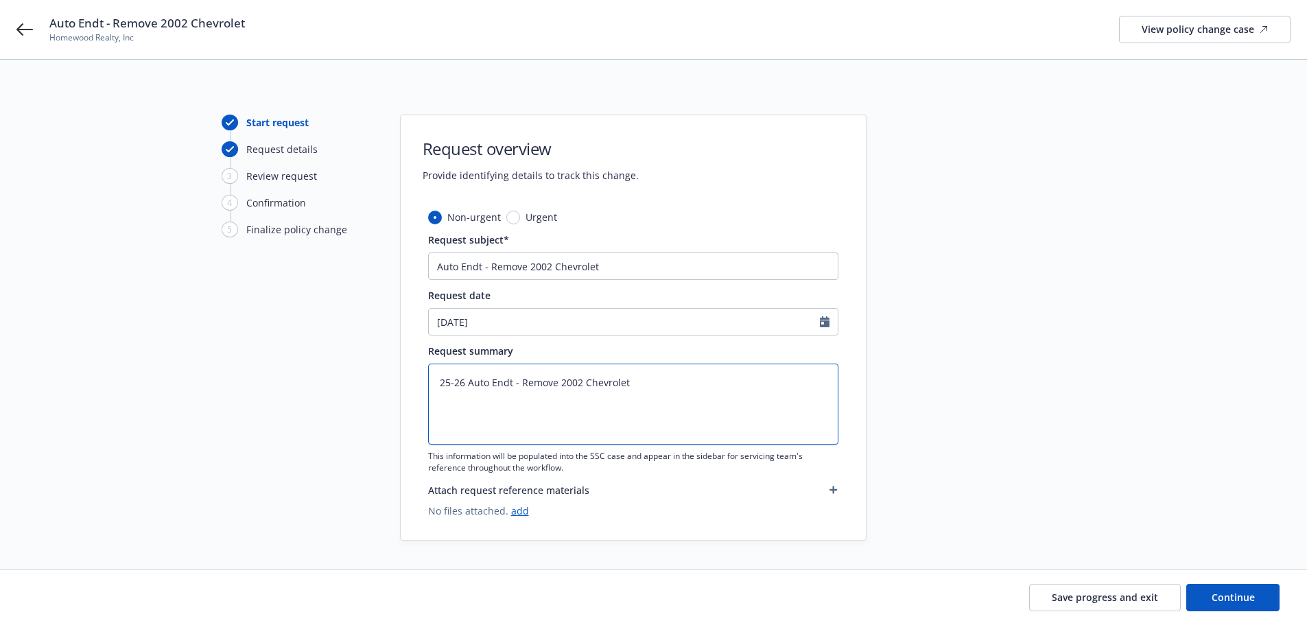
click at [404, 379] on div "Non-urgent Urgent Request subject* Auto Endt - Remove 2002 Chevrolet Request da…" at bounding box center [633, 375] width 465 height 330
type textarea "x"
type textarea "Auto Endt - Remove 2002 Chevrolet"
click at [617, 379] on textarea "Auto Endt - Remove 2002 Chevrolet" at bounding box center [633, 403] width 410 height 81
type textarea "x"
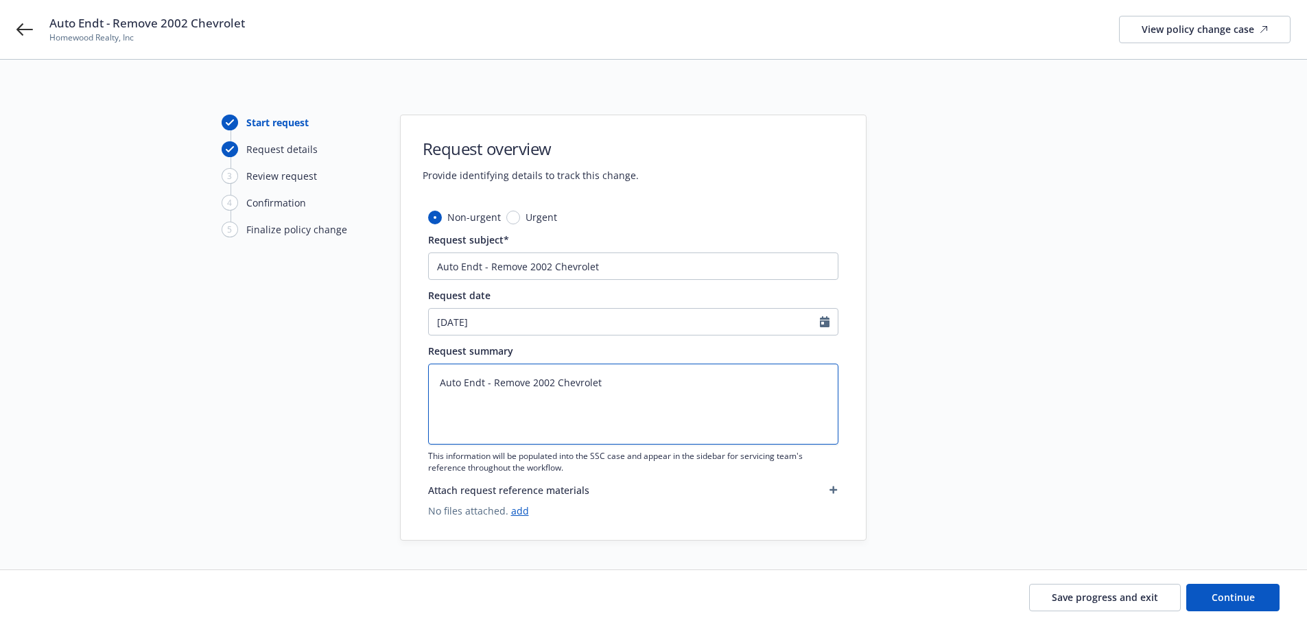
type textarea "Auto Endt - Remove 2002 Chevrolet"
type textarea "x"
type textarea "Auto Endt - Remove 2002 Chevrolet S"
type textarea "x"
type textarea "Auto Endt - Remove 2002 Chevrolet So"
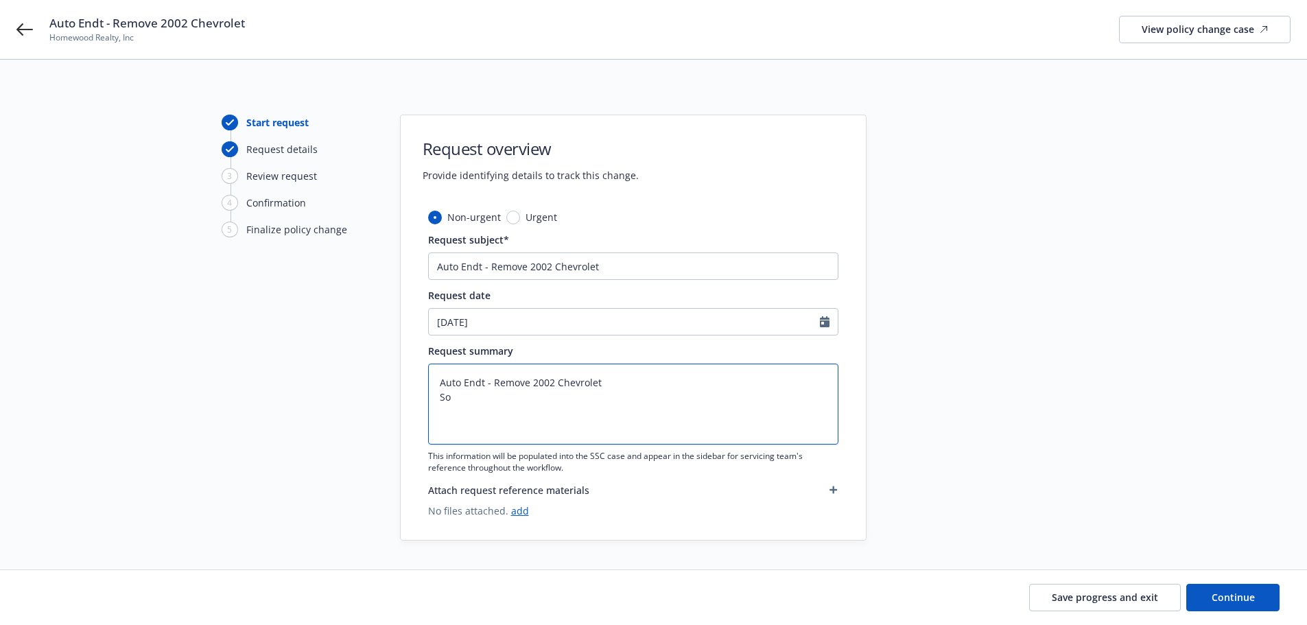
type textarea "x"
type textarea "Auto Endt - Remove 2002 Chevrolet S"
type textarea "x"
type textarea "Auto Endt - Remove 2002 Chevrolet St"
type textarea "x"
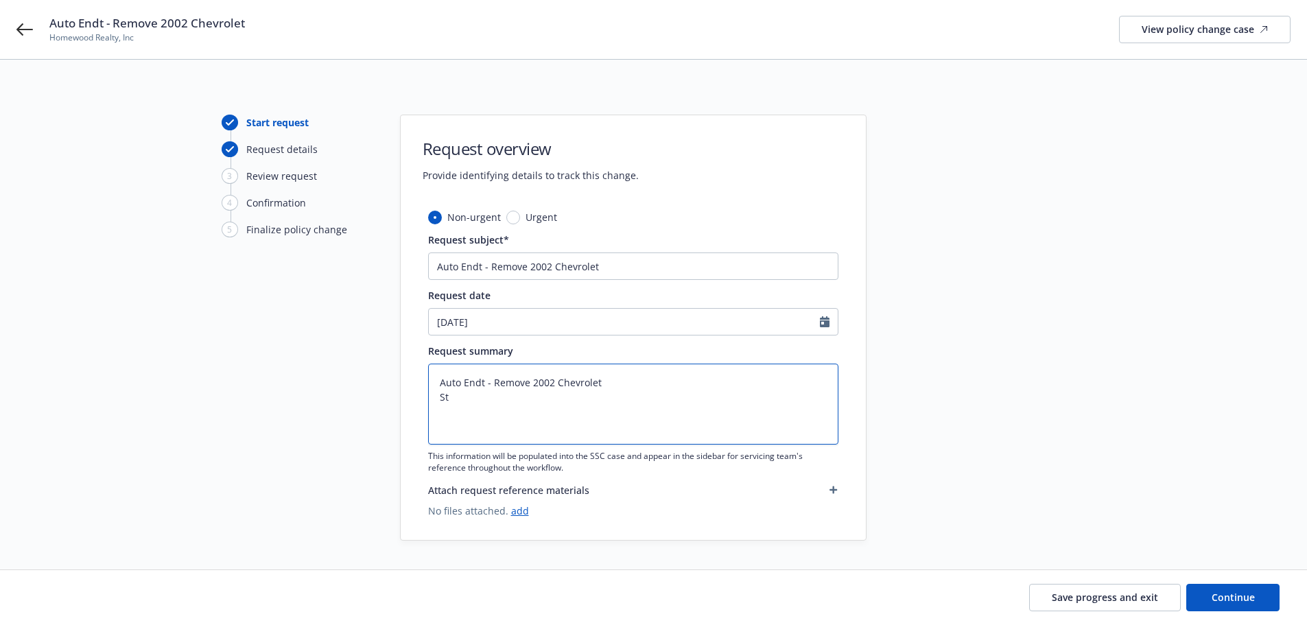
type textarea "Auto Endt - Remove 2002 Chevrolet Sto"
type textarea "x"
type textarea "Auto Endt - Remove 2002 Chevrolet Stol"
type textarea "x"
type textarea "Auto Endt - Remove 2002 Chevrolet Stole"
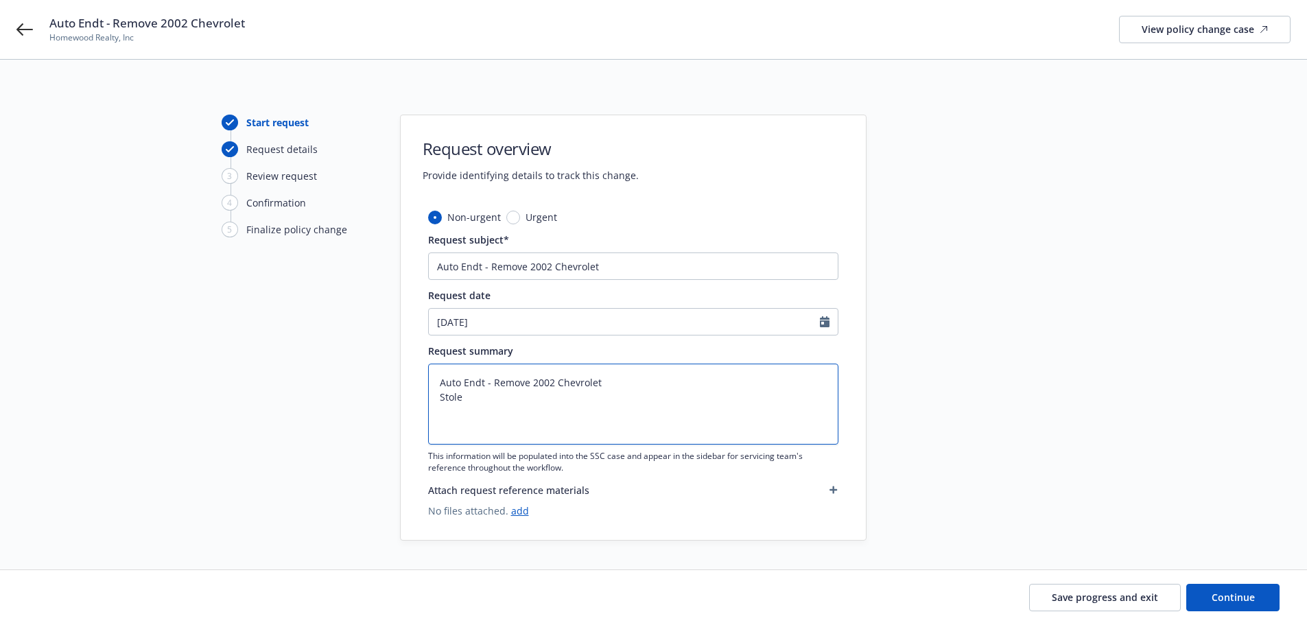
type textarea "x"
type textarea "Auto Endt - Remove 2002 Chevrolet Stolen"
type textarea "x"
type textarea "Auto Endt - Remove 2002 Chevrolet Stolen"
type textarea "x"
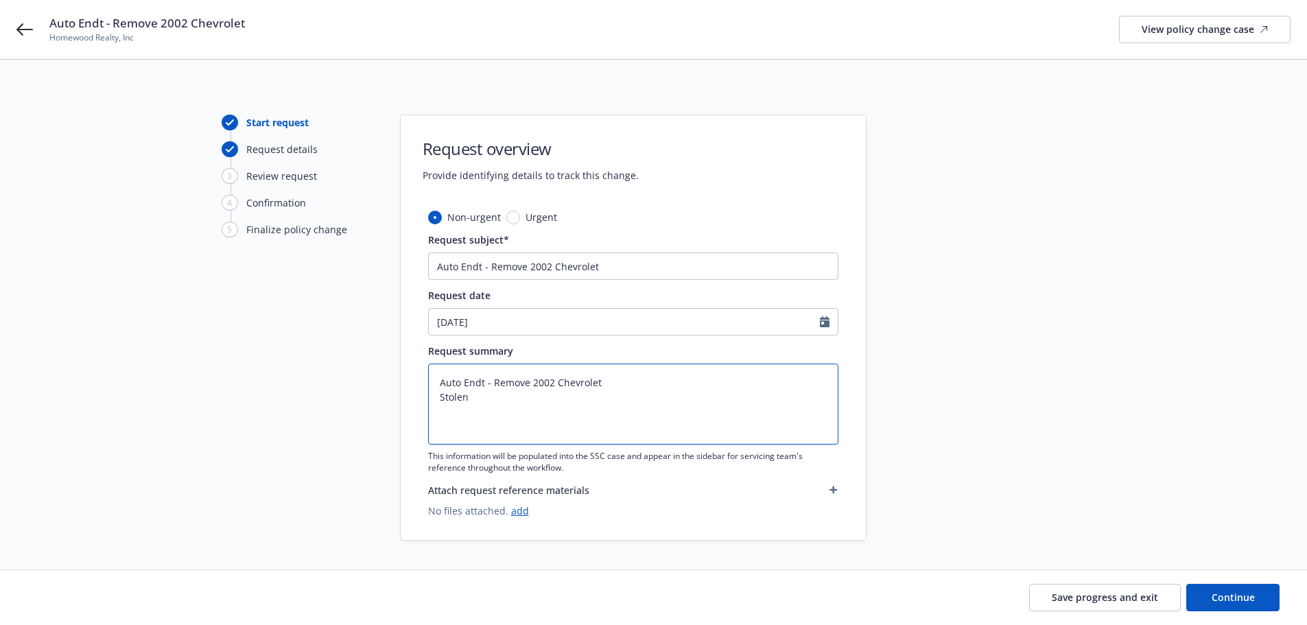
type textarea "Auto Endt - Remove 2002 Chevrolet Stolen 3"
type textarea "x"
type textarea "Auto Endt - Remove 2002 Chevrolet Stolen 3/"
type textarea "x"
type textarea "Auto Endt - Remove 2002 Chevrolet Stolen 3/8"
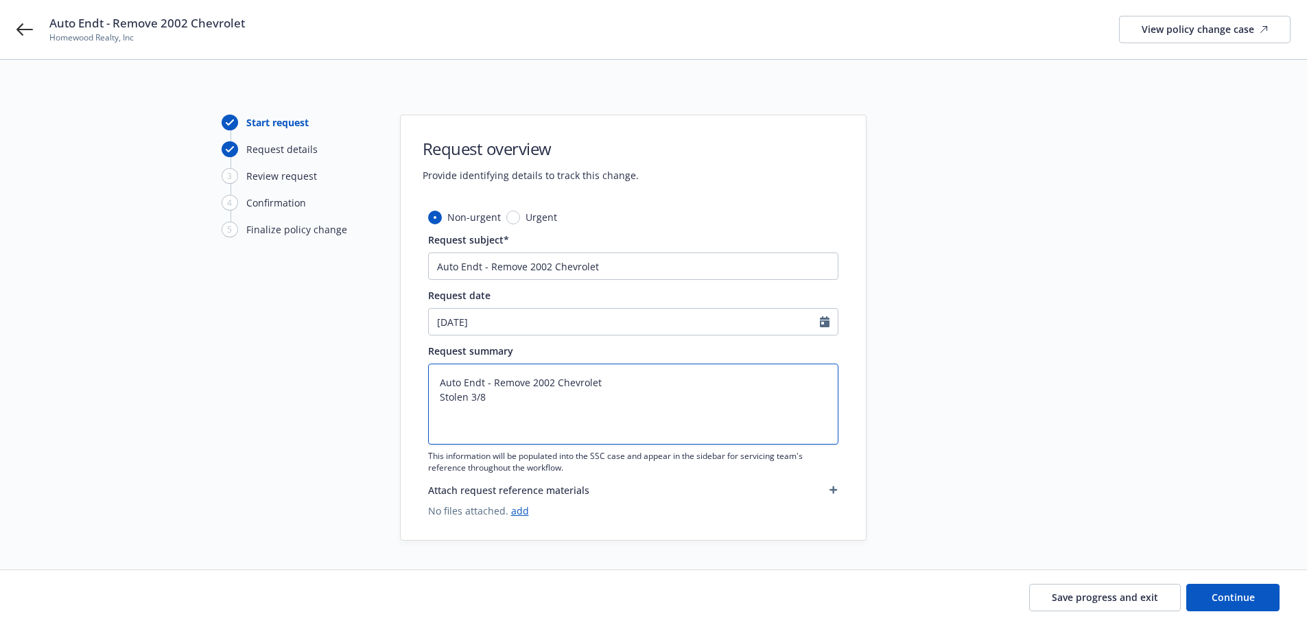
type textarea "x"
type textarea "Auto Endt - Remove 2002 Chevrolet Stolen 3/8/"
type textarea "x"
type textarea "Auto Endt - Remove 2002 Chevrolet Stolen 3/8/2"
type textarea "x"
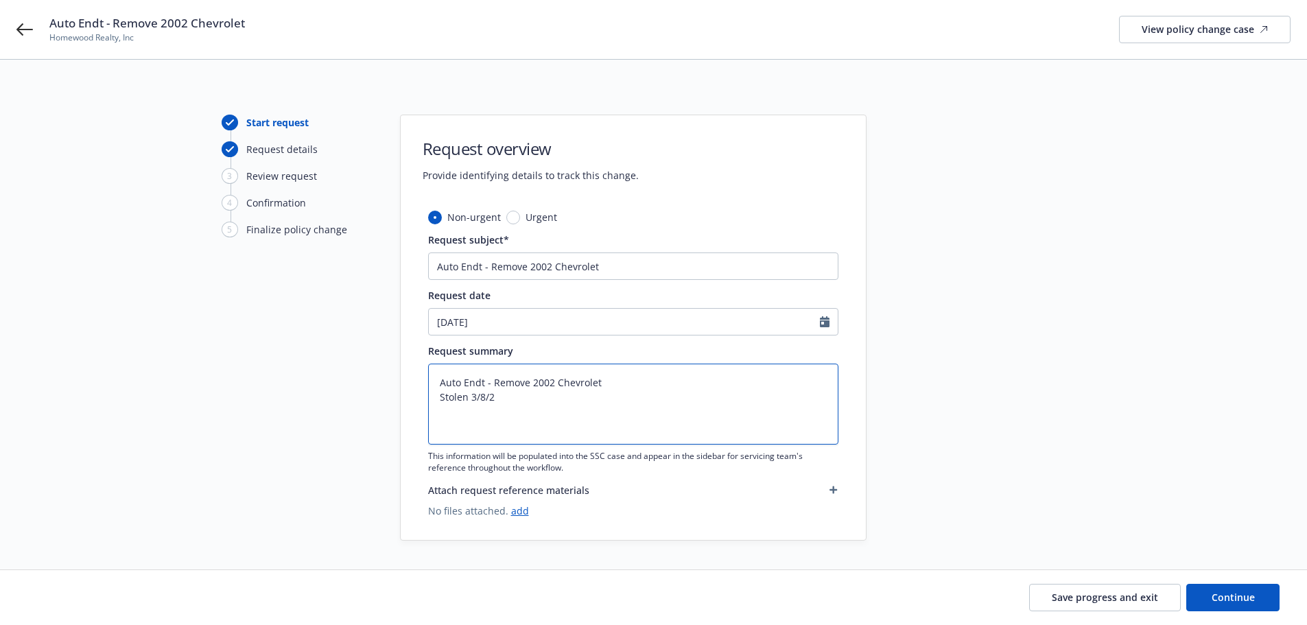
type textarea "Auto Endt - Remove 2002 Chevrolet Stolen 3/8/23"
type textarea "x"
type textarea "Auto Endt - Remove 2002 Chevrolet Stolen 3/8/23"
click at [1245, 596] on span "Continue" at bounding box center [1232, 597] width 43 height 13
type textarea "x"
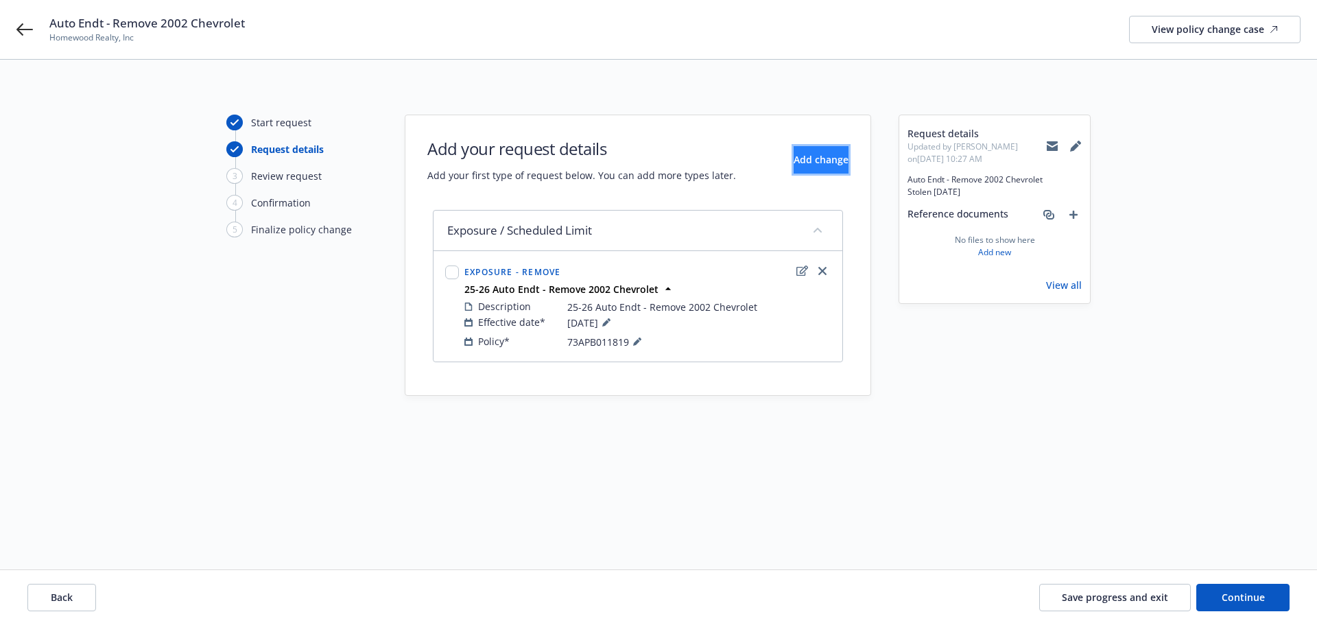
click at [801, 165] on span "Add change" at bounding box center [821, 159] width 55 height 13
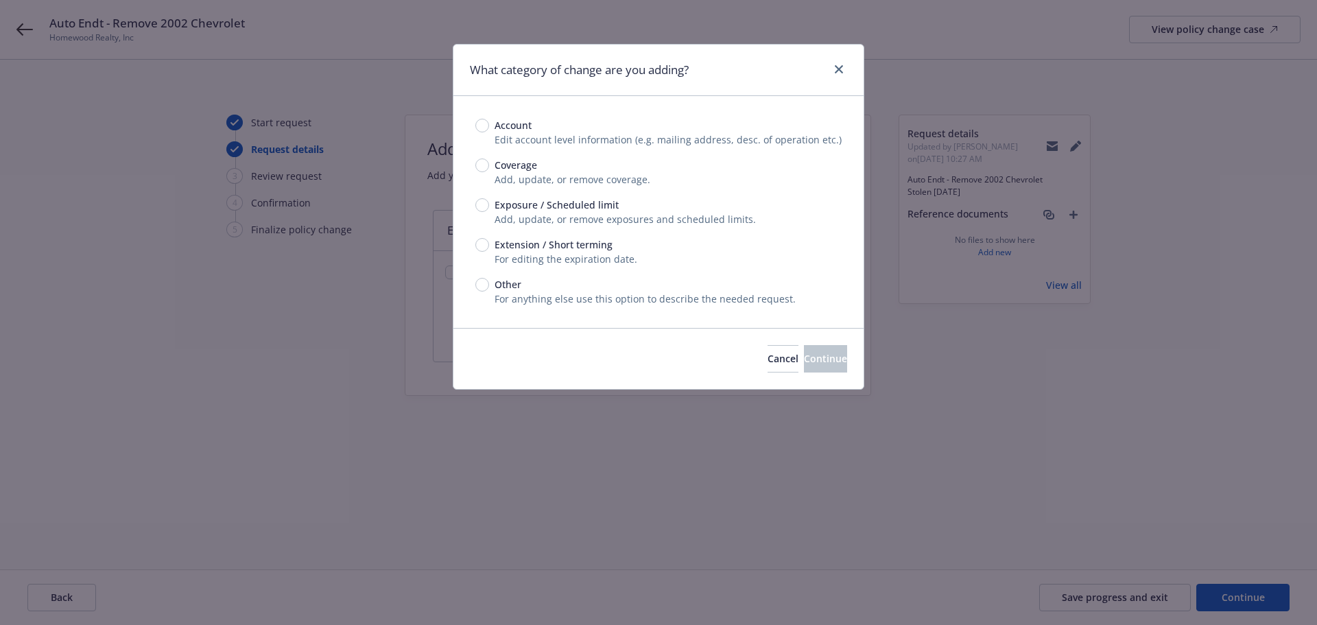
click at [575, 208] on span "Exposure / Scheduled limit" at bounding box center [556, 205] width 124 height 14
click at [489, 208] on input "Exposure / Scheduled limit" at bounding box center [482, 205] width 14 height 14
radio input "true"
click at [804, 351] on button "Continue" at bounding box center [825, 358] width 43 height 27
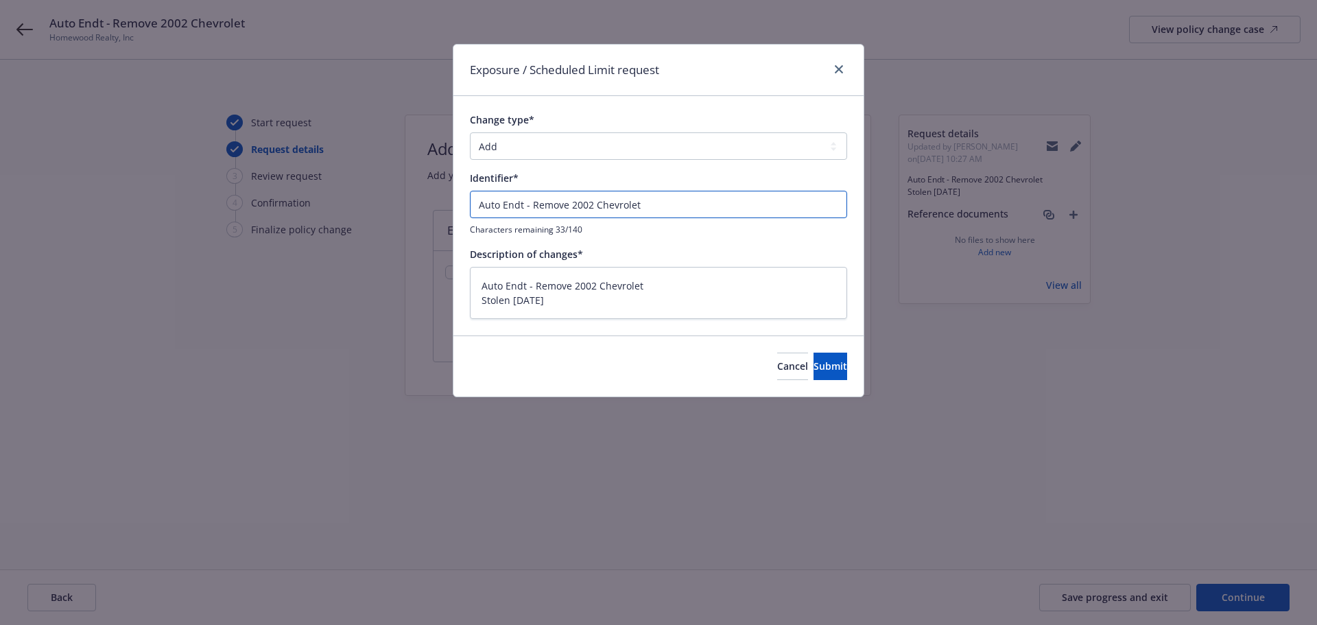
click at [695, 196] on input "Auto Endt - Remove 2002 Chevrolet" at bounding box center [658, 204] width 377 height 27
type textarea "x"
type input "Auto Endt - Remove 2002 Chevrolet"
type textarea "x"
type input "Auto Endt - Remove 2002 Chevrolet ("
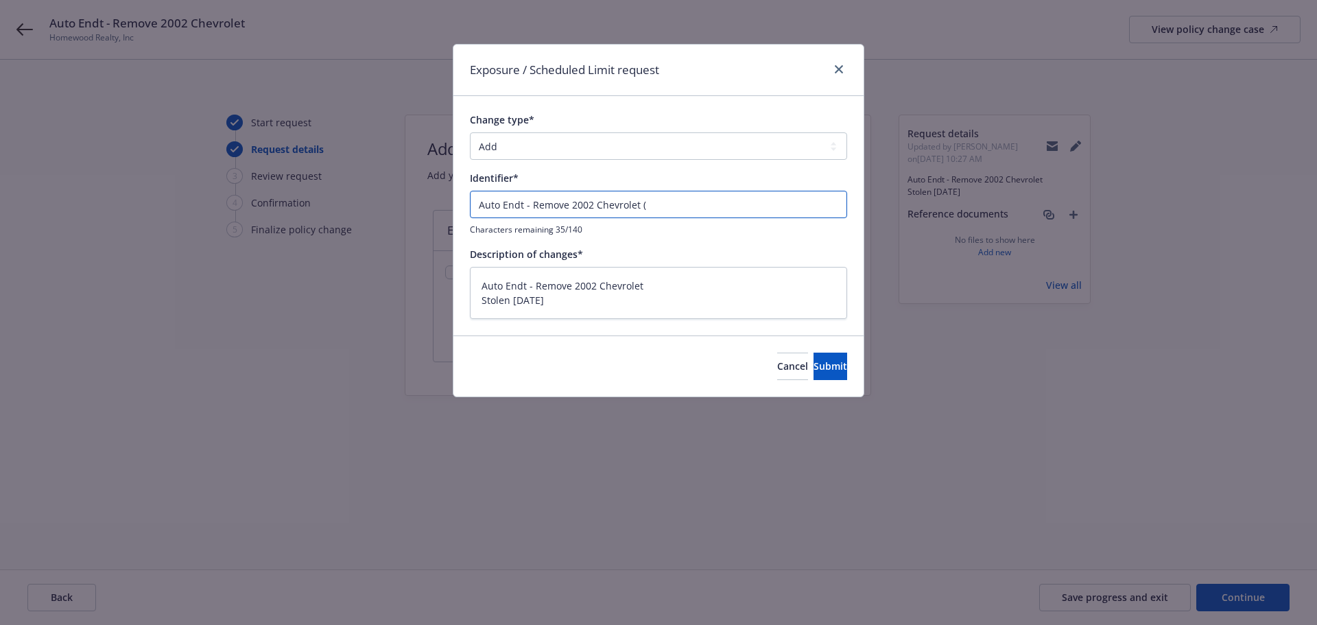
type textarea "x"
type input "Auto Endt - Remove 2002 Chevrolet (E"
type textarea "x"
type input "Auto Endt - Remove 2002 Chevrolet (En"
type textarea "x"
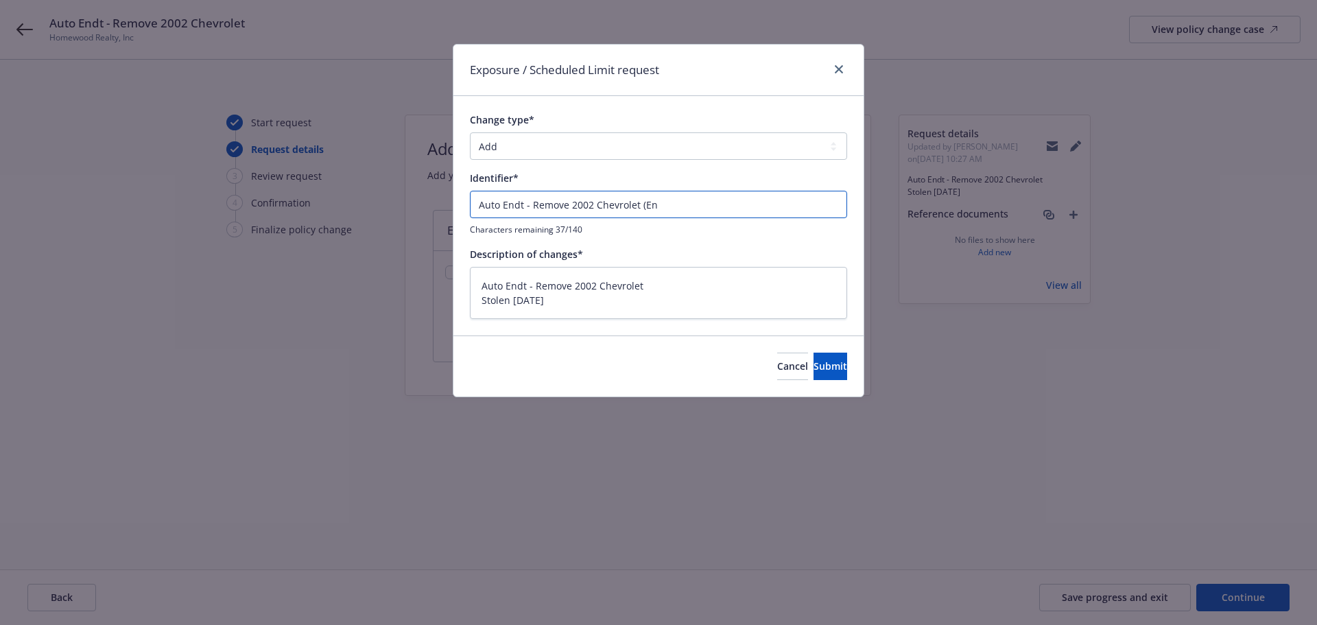
type input "Auto Endt - Remove 2002 Chevrolet (End"
type textarea "x"
type input "Auto Endt - Remove 2002 Chevrolet (Endt"
type textarea "x"
type input "Auto Endt - Remove 2002 Chevrolet (Endt"
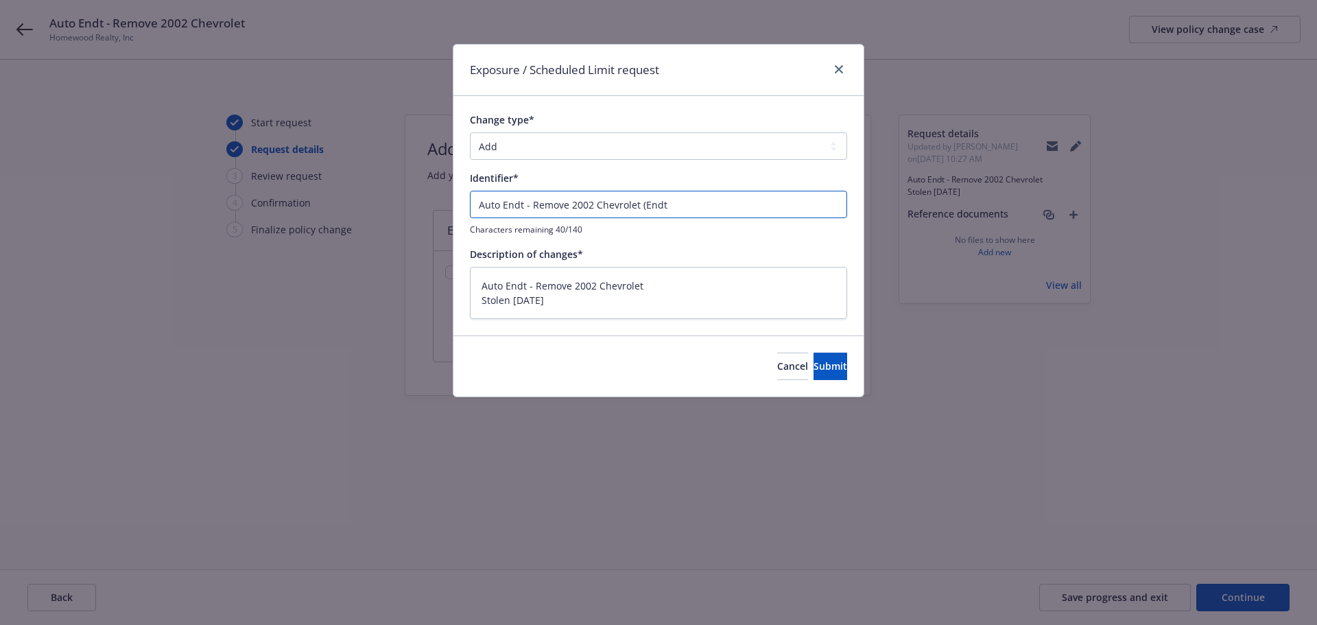
type textarea "x"
type input "Auto Endt - Remove 2002 Chevrolet (Endt 2"
type textarea "x"
type input "Auto Endt - Remove 2002 Chevrolet (Endt 2)"
click at [824, 366] on button "Submit" at bounding box center [830, 366] width 34 height 27
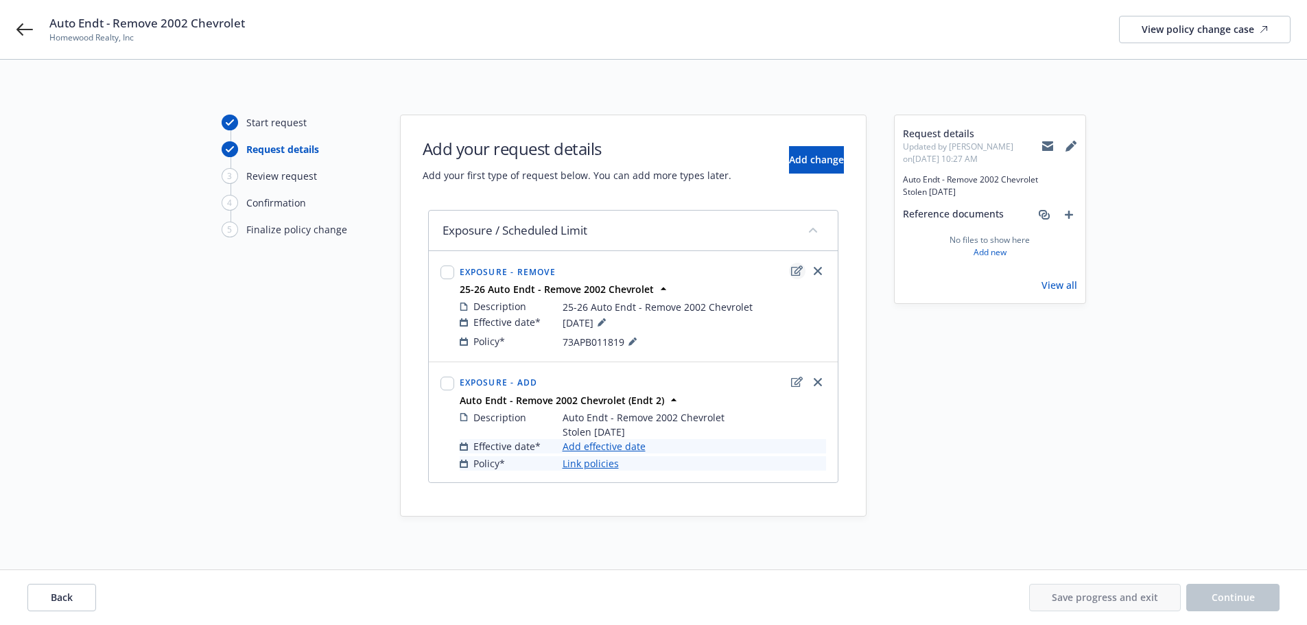
click at [800, 270] on icon "edit" at bounding box center [797, 270] width 12 height 10
type textarea "x"
select select "REMOVE"
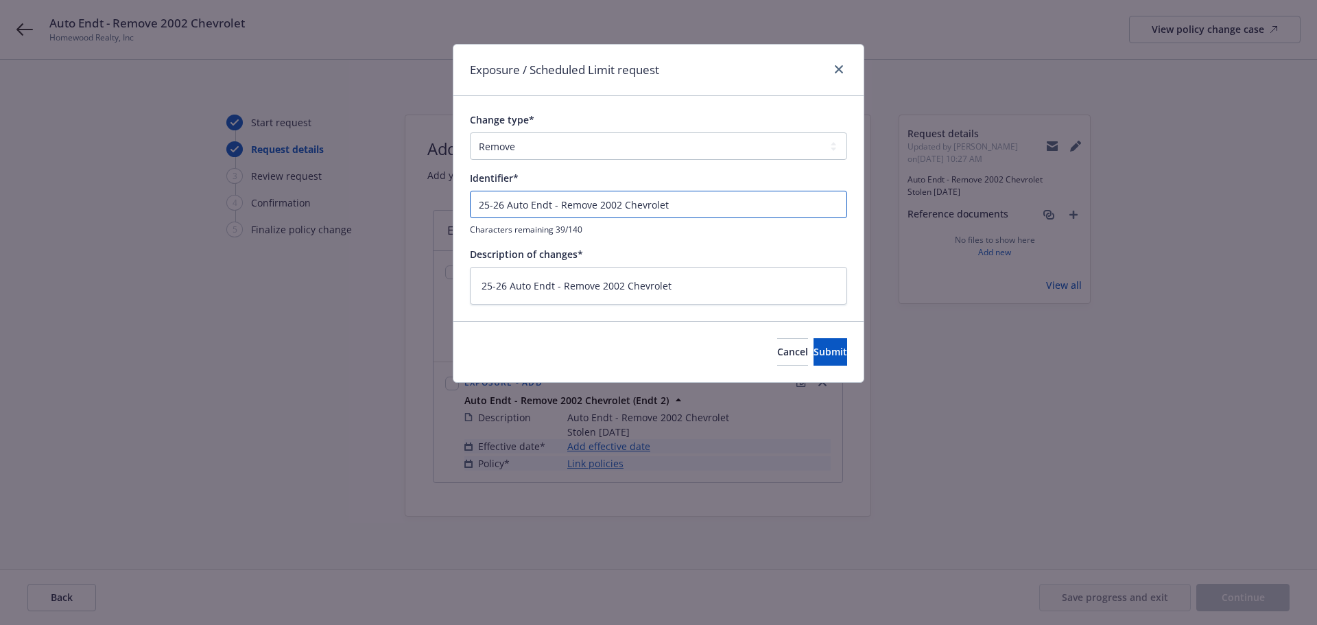
click at [729, 215] on input "25-26 Auto Endt - Remove 2002 Chevrolet" at bounding box center [658, 204] width 377 height 27
type textarea "x"
type input "25-26 Auto Endt - Remove 2002 Chevrolet"
type textarea "x"
type input "25-26 Auto Endt - Remove 2002 Chevrolet ("
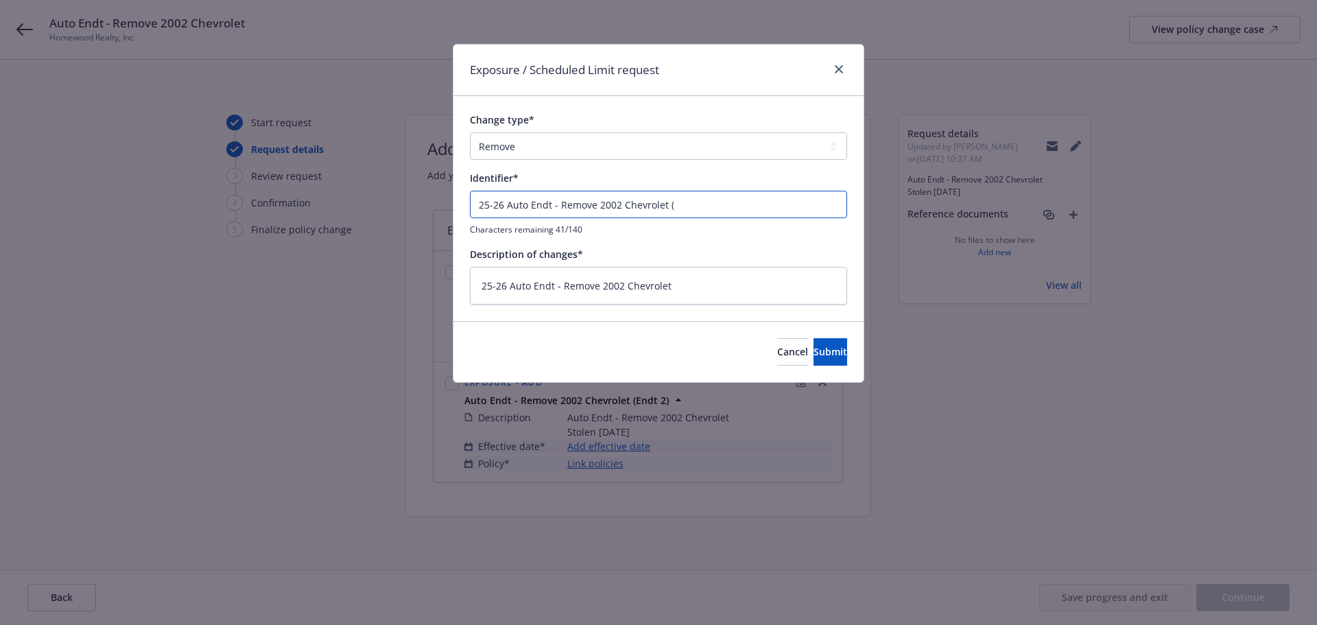
type textarea "x"
type input "25-26 Auto Endt - Remove 2002 Chevrolet (E"
type textarea "x"
type input "25-26 Auto Endt - Remove 2002 Chevrolet (En"
type textarea "x"
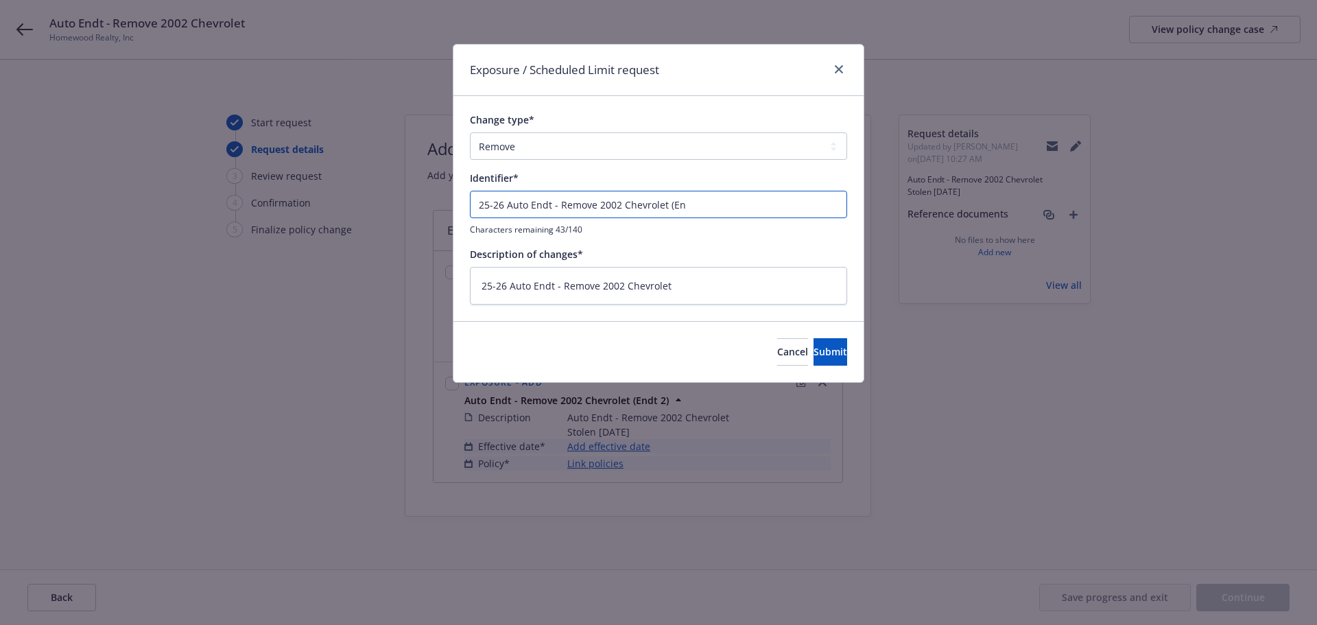
type input "25-26 Auto Endt - Remove 2002 Chevrolet (End"
type textarea "x"
type input "25-26 Auto Endt - Remove 2002 Chevrolet (Endt"
type textarea "x"
type input "25-26 Auto Endt - Remove 2002 Chevrolet (Endt"
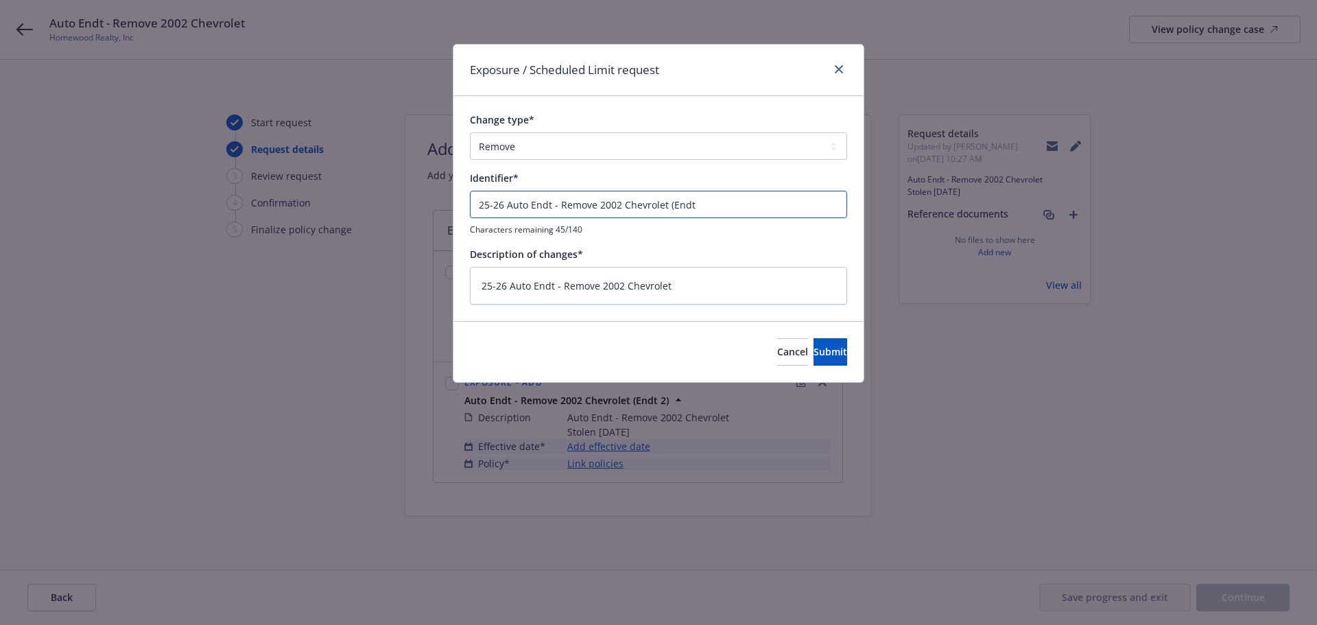
type textarea "x"
type input "25-26 Auto Endt - Remove 2002 Chevrolet (Endt 1"
type textarea "x"
type input "25-26 Auto Endt - Remove 2002 Chevrolet (Endt 1)"
click at [813, 355] on span "Submit" at bounding box center [830, 351] width 34 height 13
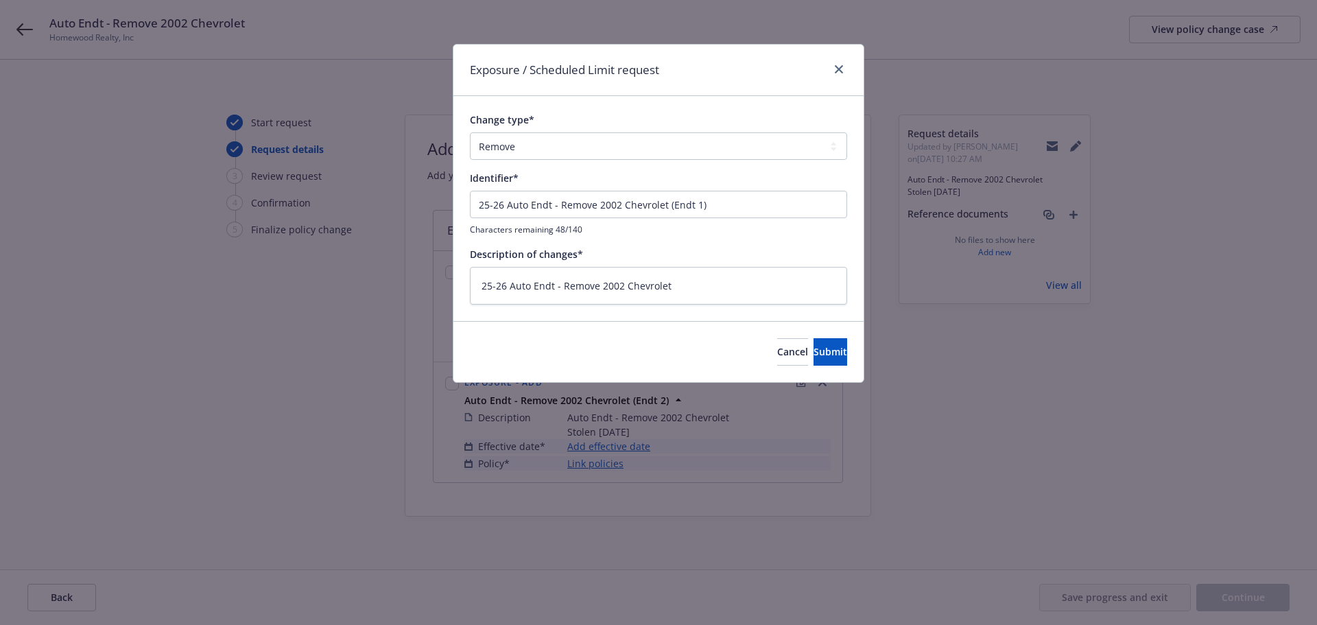
type textarea "x"
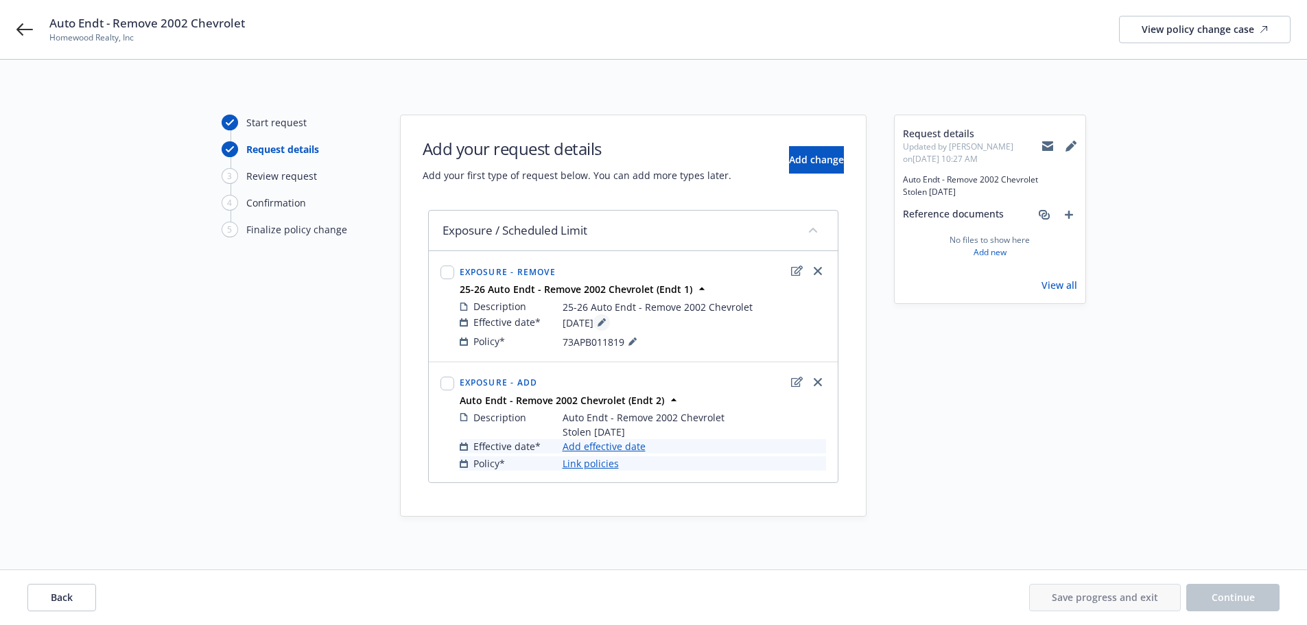
click at [606, 320] on icon at bounding box center [601, 322] width 8 height 8
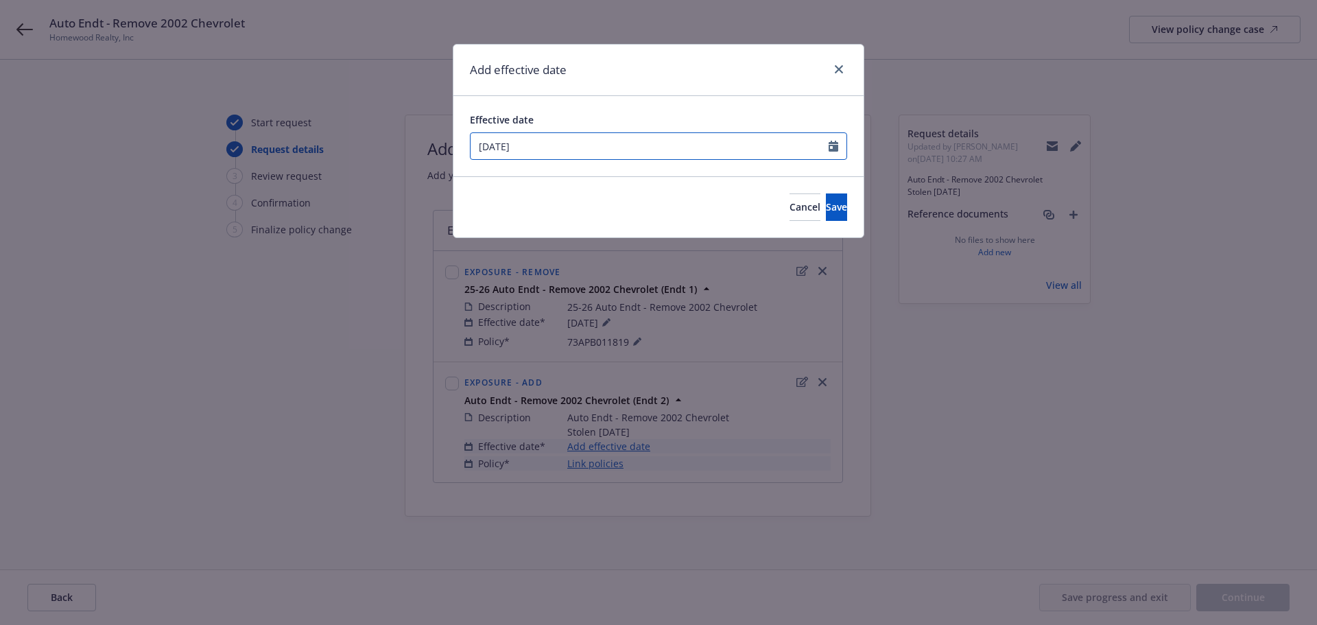
select select "6"
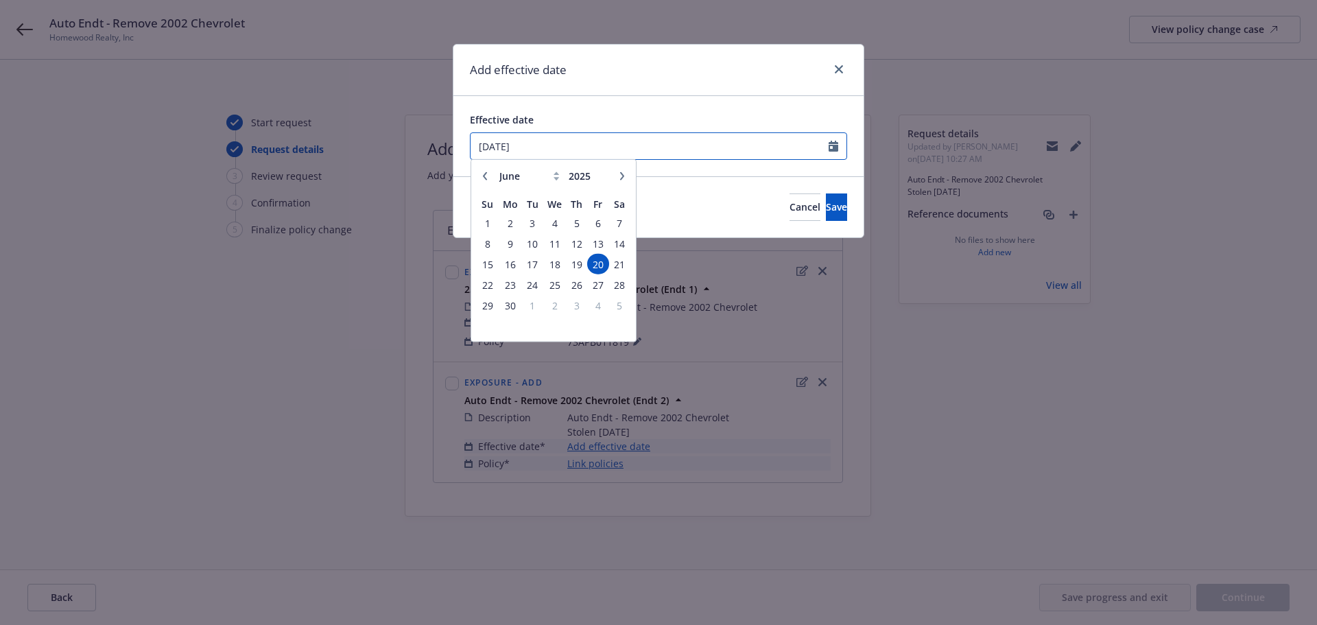
drag, startPoint x: 577, startPoint y: 150, endPoint x: 406, endPoint y: 137, distance: 171.9
click at [406, 137] on div "Add effective date Effective date 06/20/2025 January February March April May J…" at bounding box center [658, 312] width 1317 height 625
type input "07/10/2025"
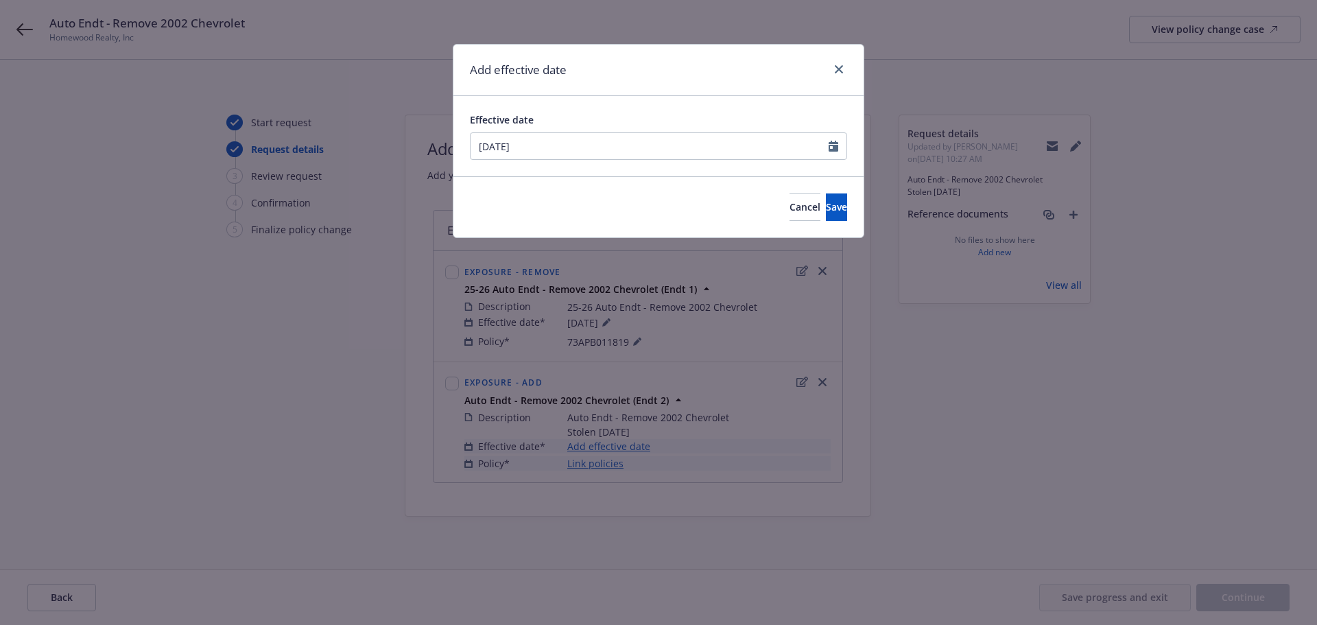
click at [577, 74] on div "Add effective date" at bounding box center [658, 70] width 410 height 51
click at [831, 200] on button "Save" at bounding box center [836, 206] width 21 height 27
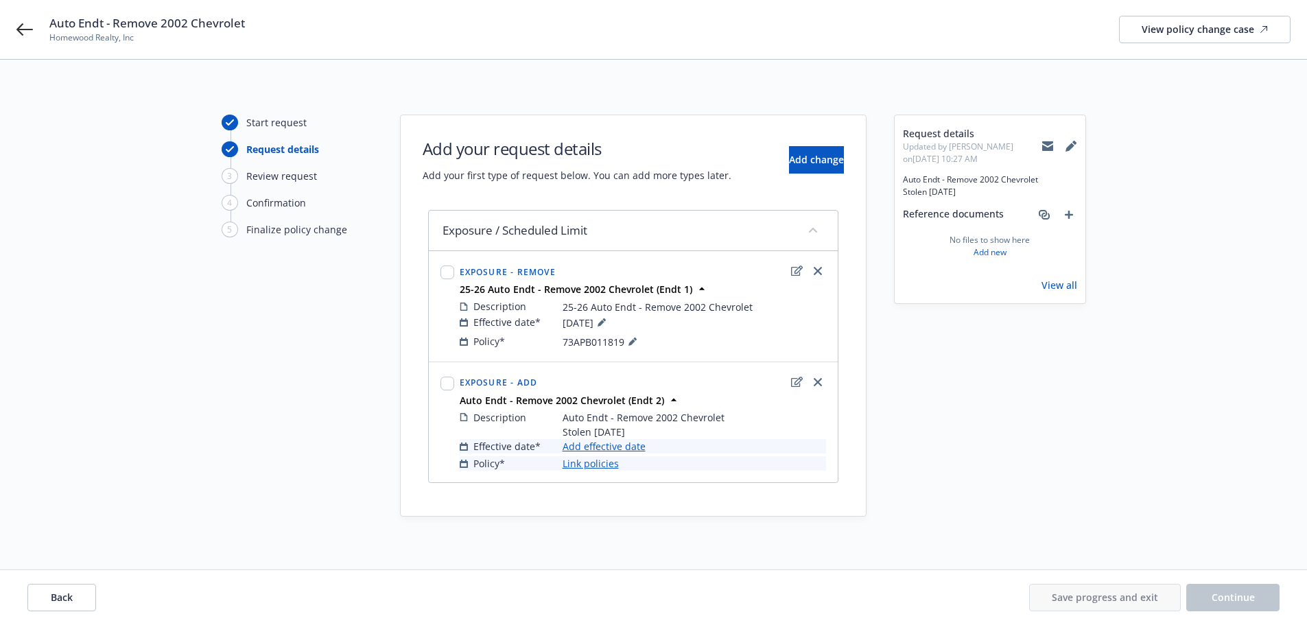
click at [583, 464] on link "Link policies" at bounding box center [590, 463] width 56 height 14
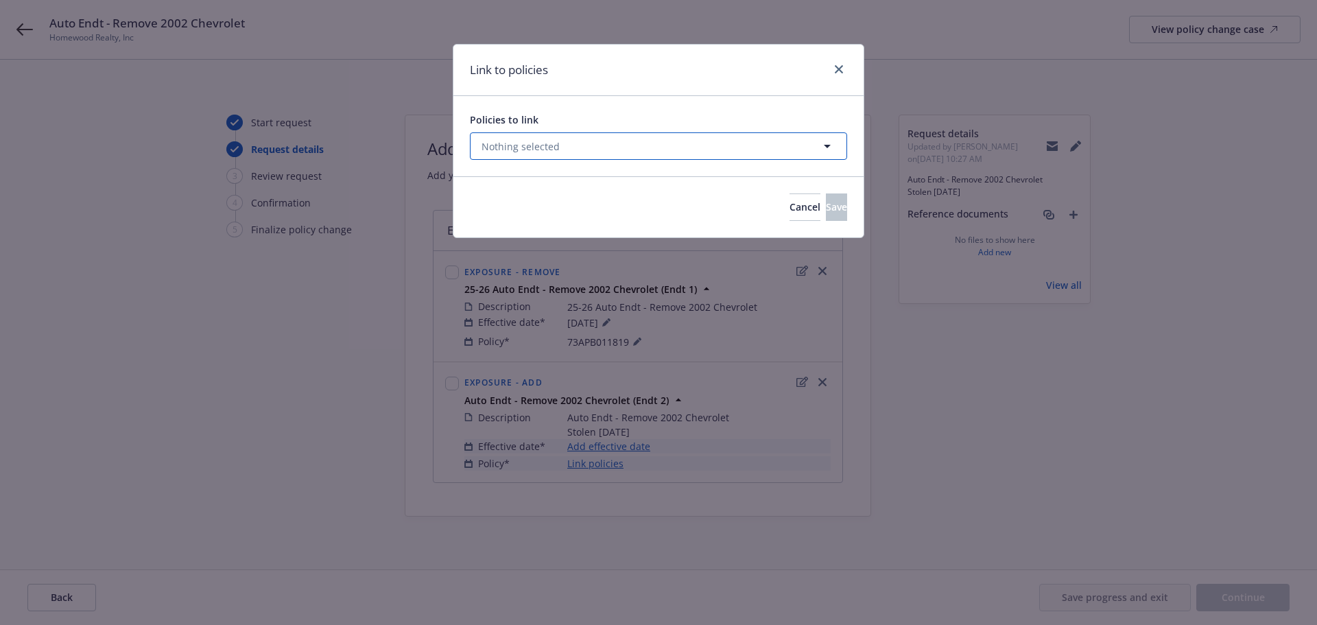
click at [579, 154] on button "Nothing selected" at bounding box center [658, 145] width 377 height 27
select select "ACTIVE"
type input "73AP"
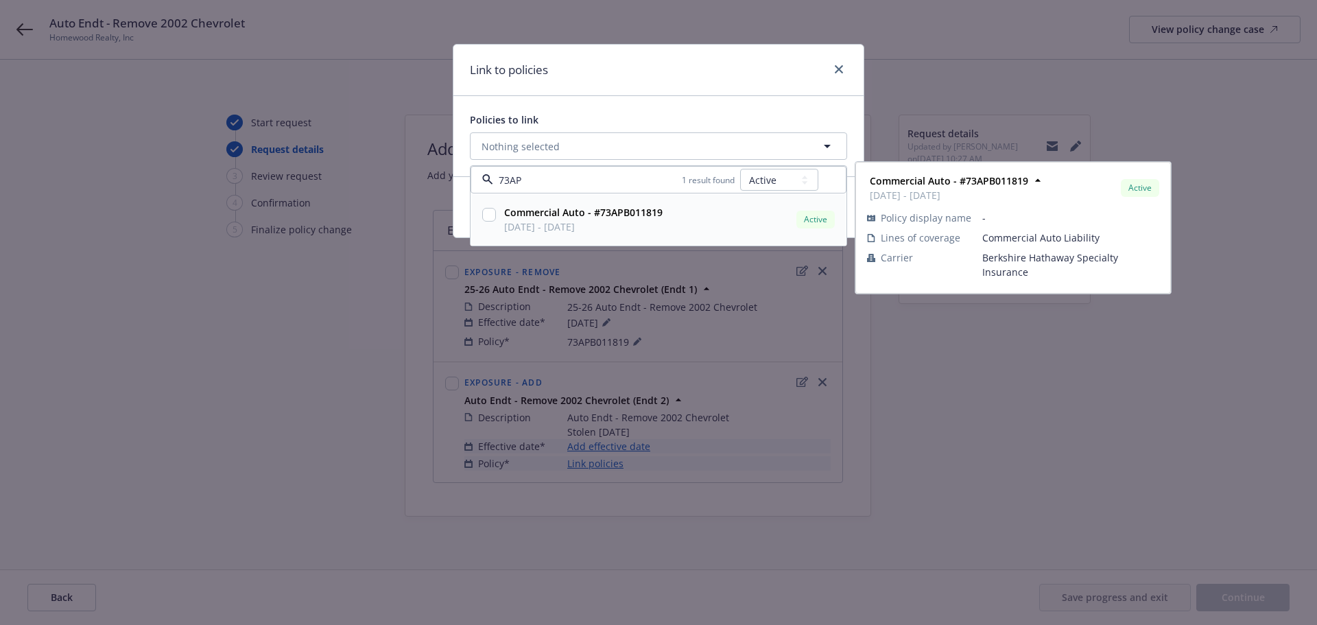
click at [491, 217] on input "checkbox" at bounding box center [489, 215] width 14 height 14
checkbox input "true"
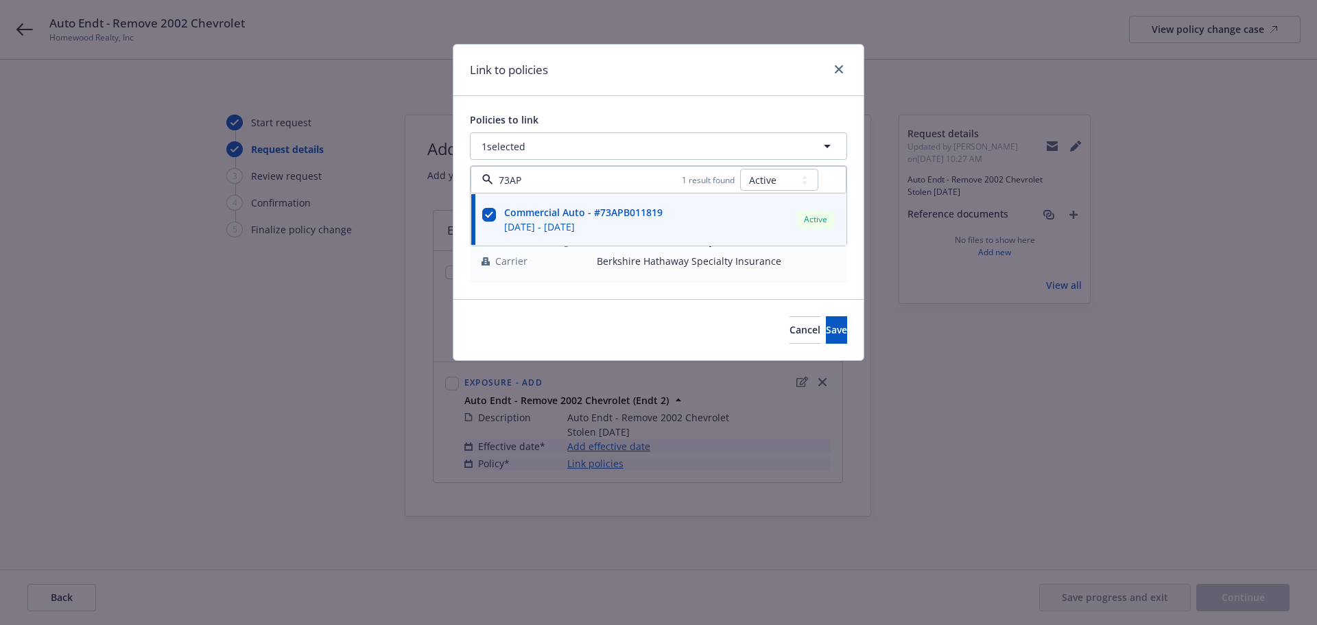
type input "73AP"
click at [641, 110] on div "Policies to link 1 selected 73AP 1 result found All Active Upcoming Expired Can…" at bounding box center [658, 197] width 410 height 203
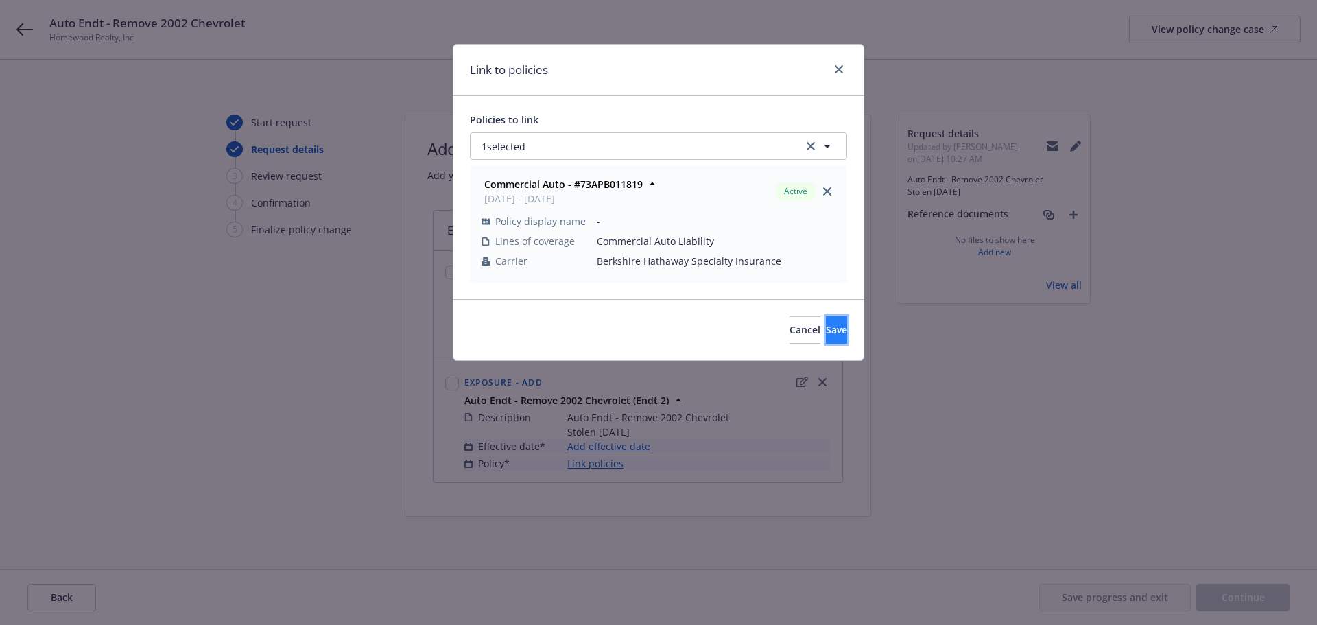
click at [826, 331] on span "Save" at bounding box center [836, 329] width 21 height 13
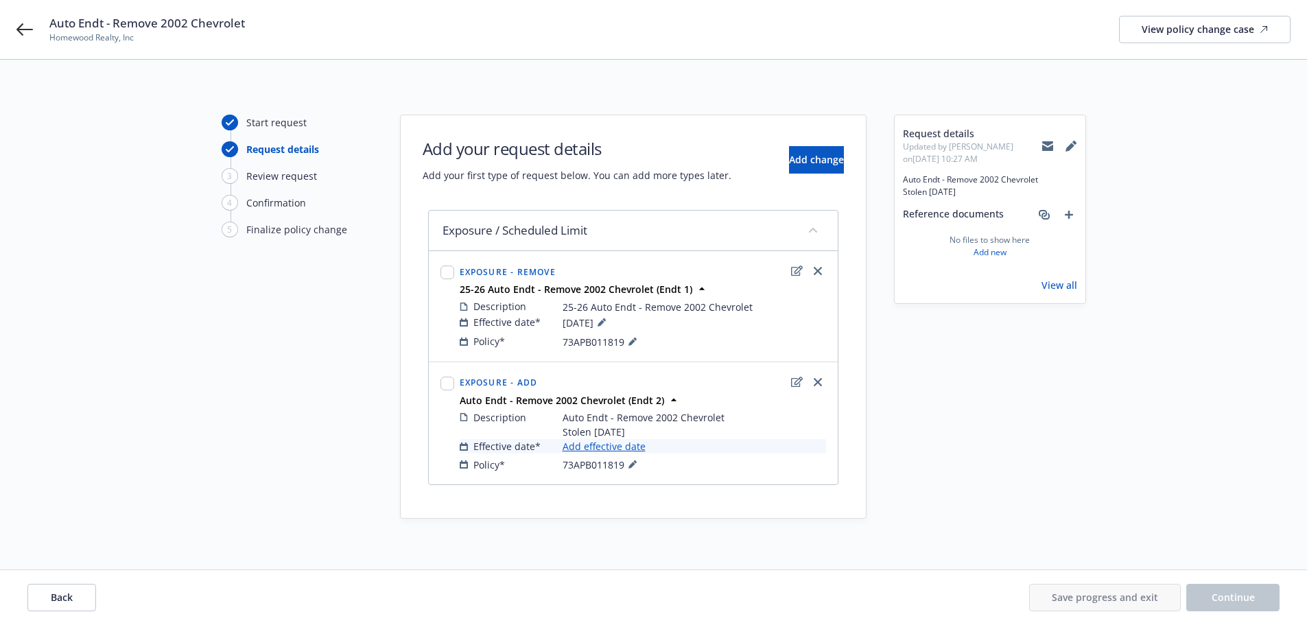
click at [603, 446] on link "Add effective date" at bounding box center [603, 446] width 83 height 14
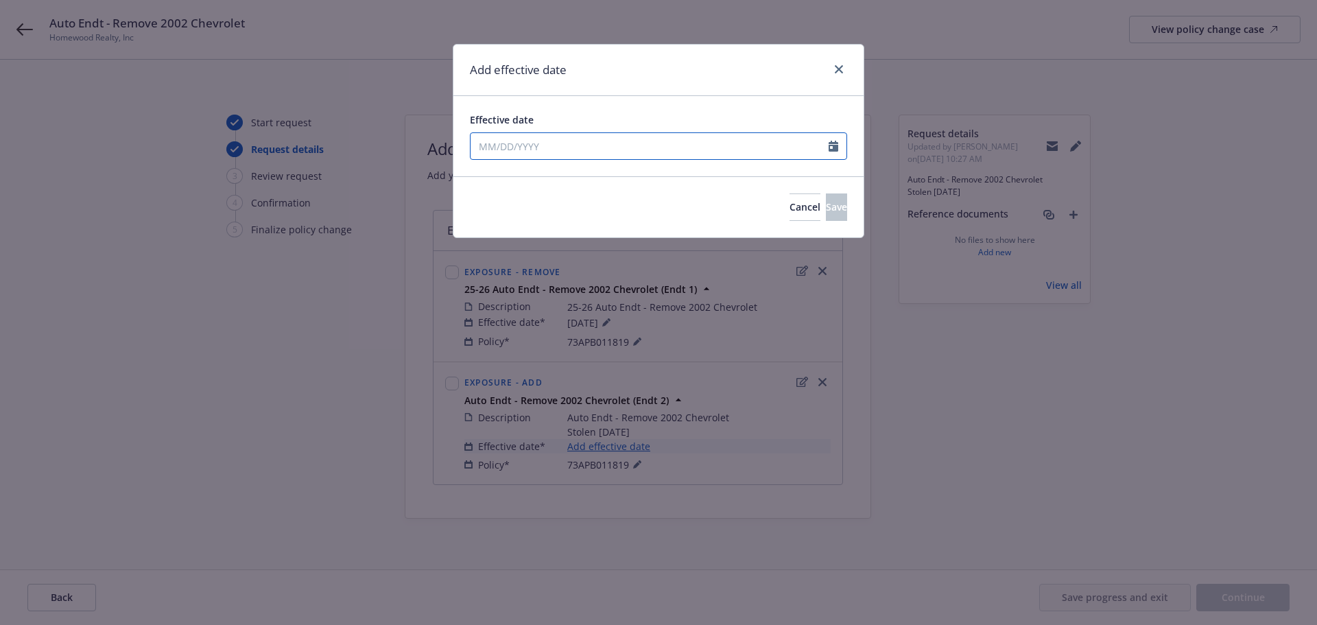
click at [587, 156] on input "Effective date" at bounding box center [649, 146] width 358 height 26
select select "9"
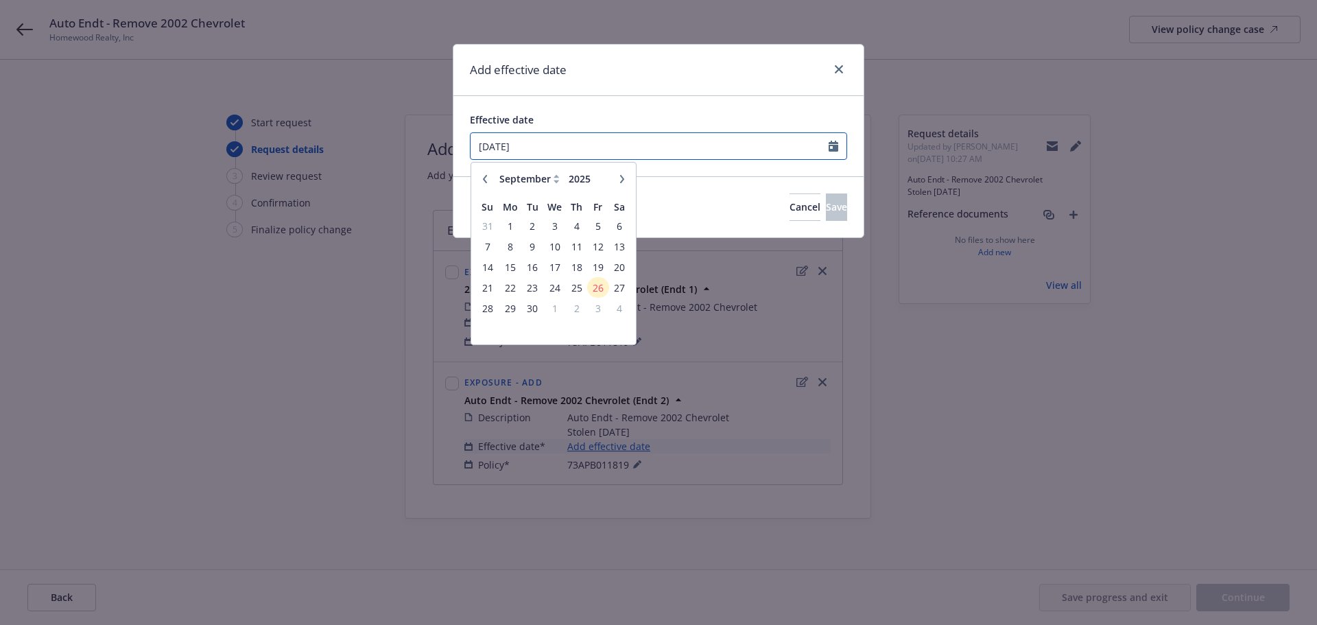
type input "06/20/2025"
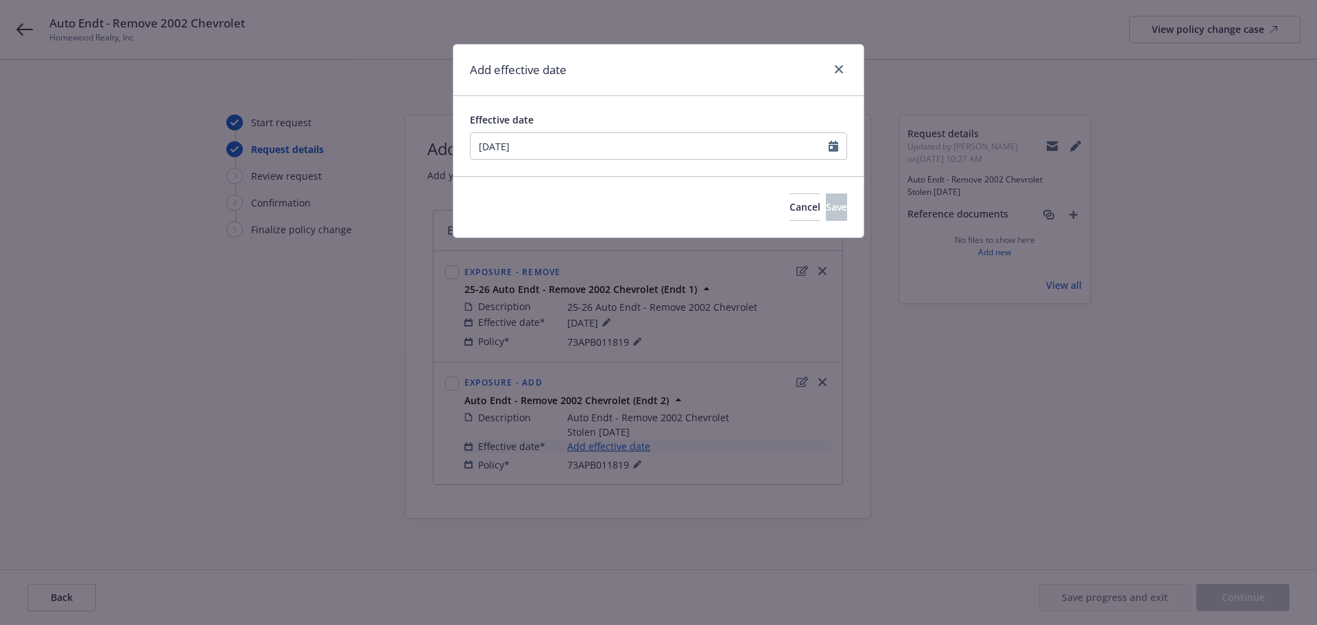
click at [615, 108] on div "Effective date 06/20/2025 January February March April May June July August Sep…" at bounding box center [658, 136] width 410 height 80
click at [826, 207] on span "Save" at bounding box center [836, 206] width 21 height 13
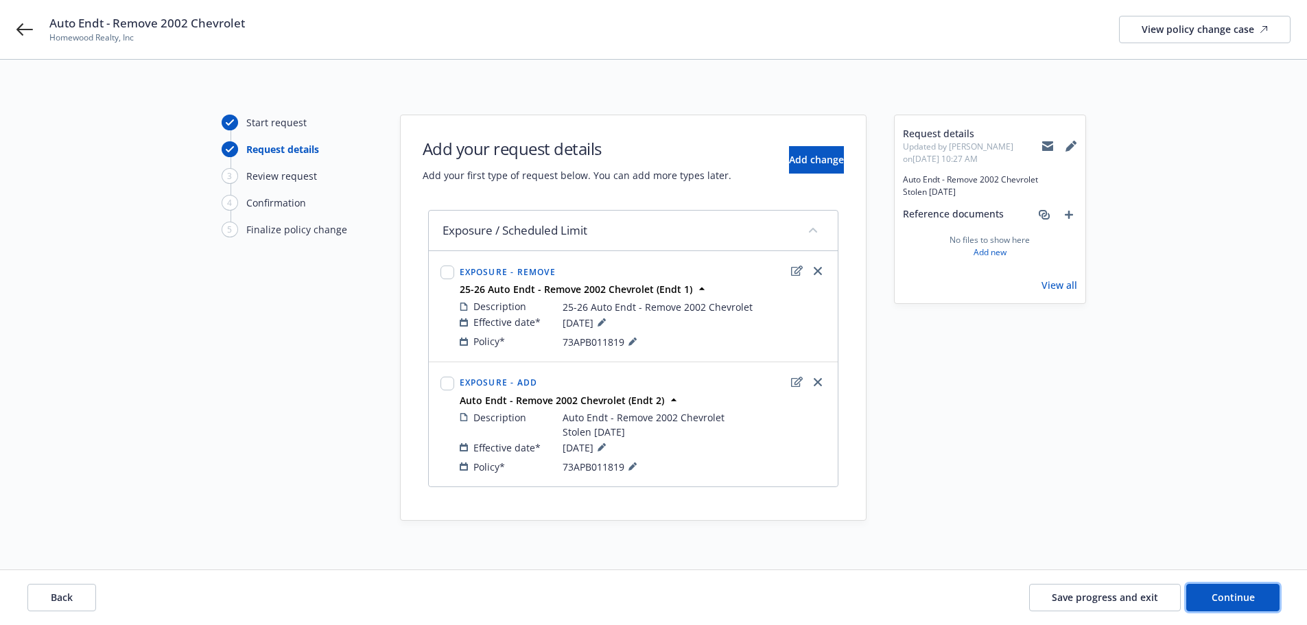
click at [1252, 612] on div "Back Save progress and exit Continue" at bounding box center [653, 597] width 1307 height 55
click at [1245, 603] on span "Continue" at bounding box center [1232, 597] width 43 height 13
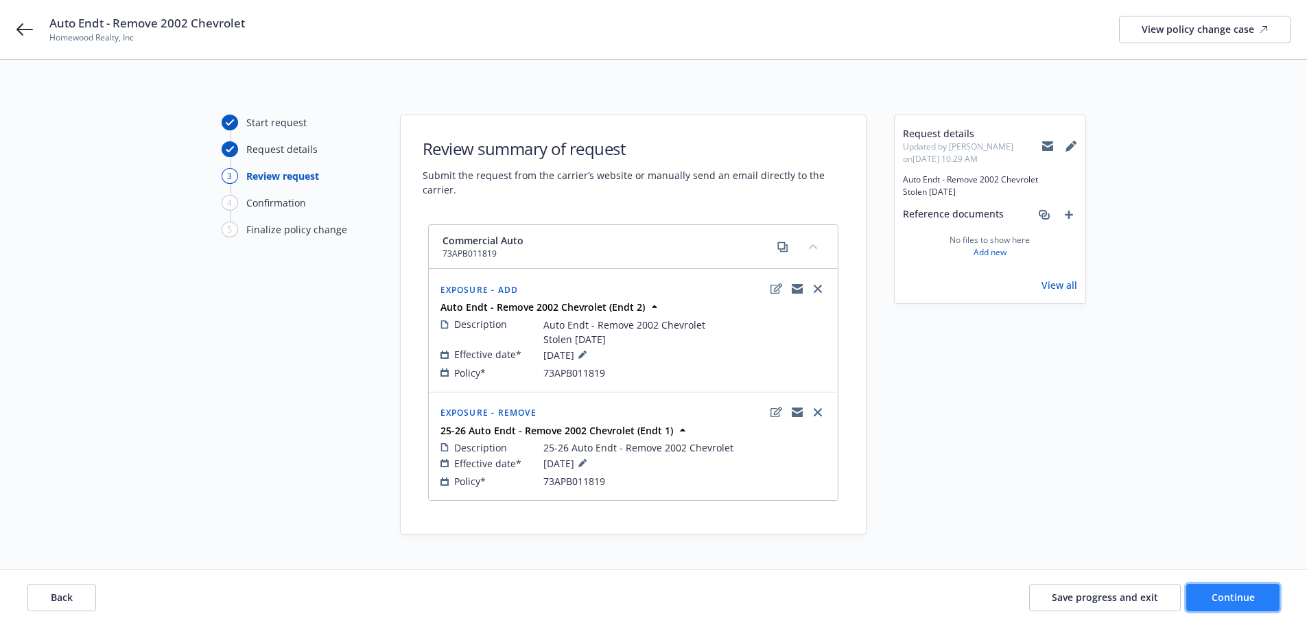
click at [1255, 599] on button "Continue" at bounding box center [1232, 597] width 93 height 27
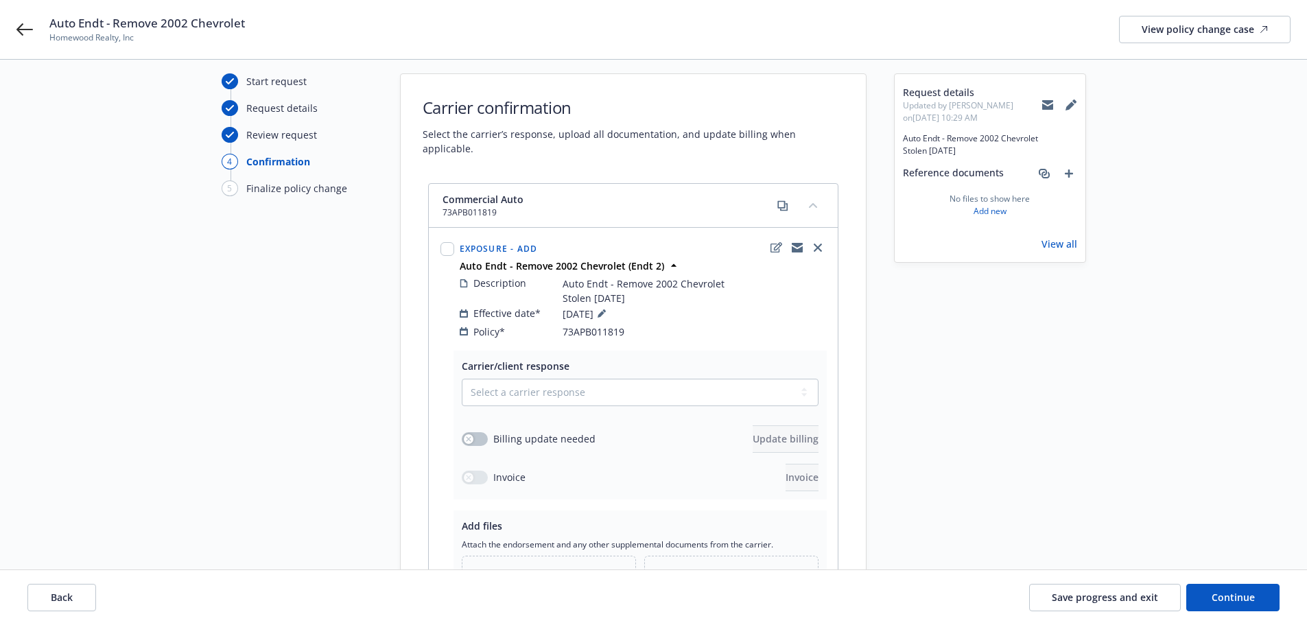
scroll to position [137, 0]
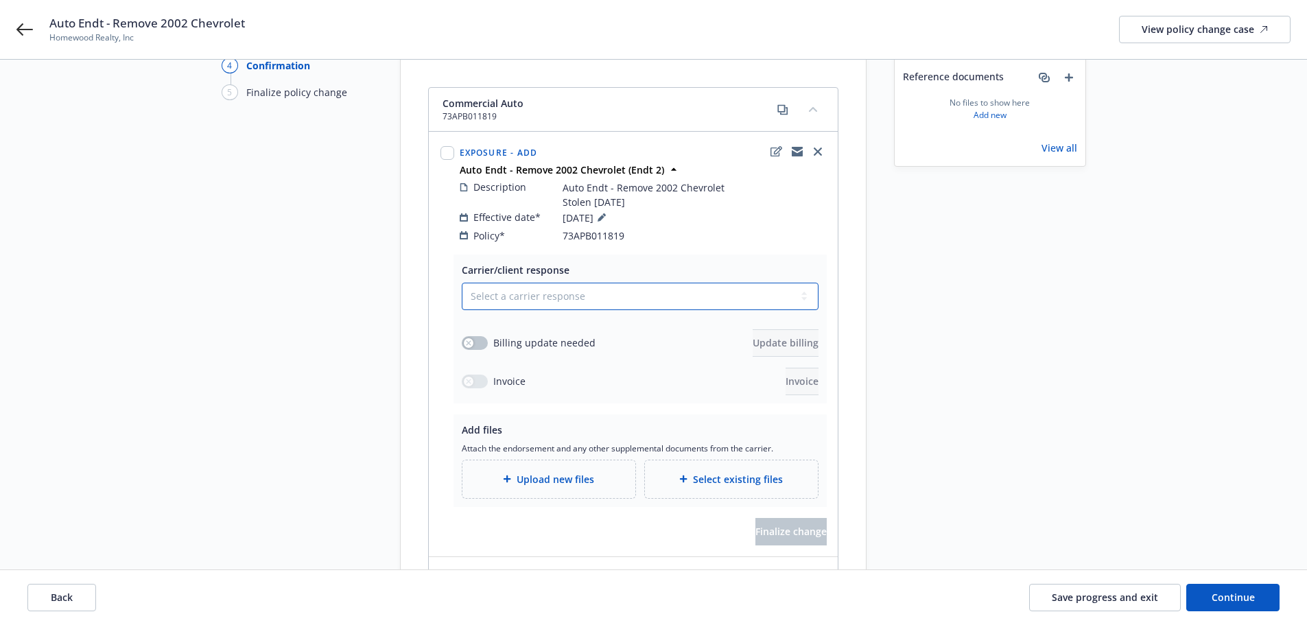
click at [537, 294] on select "Select a carrier response Accepted Accepted with revision No endorsement needed…" at bounding box center [640, 296] width 357 height 27
select select "ACCEPTED"
click at [462, 283] on select "Select a carrier response Accepted Accepted with revision No endorsement needed…" at bounding box center [640, 296] width 357 height 27
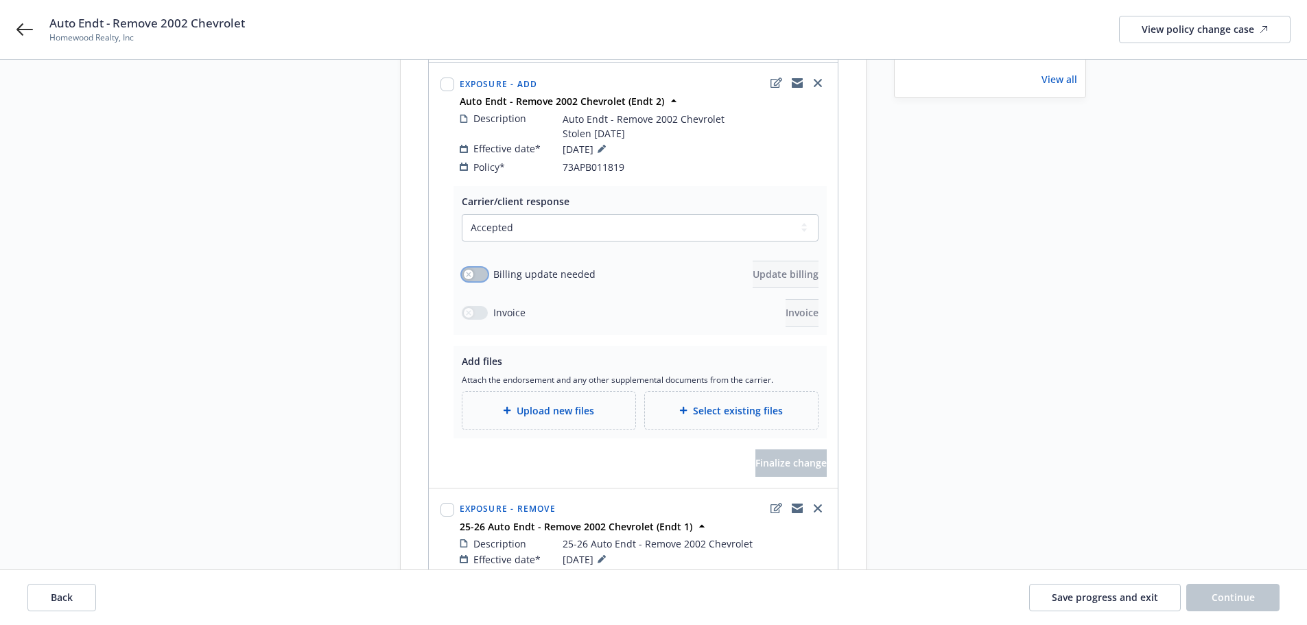
click at [464, 270] on div "button" at bounding box center [469, 275] width 10 height 10
click at [531, 403] on span "Upload new files" at bounding box center [555, 410] width 78 height 14
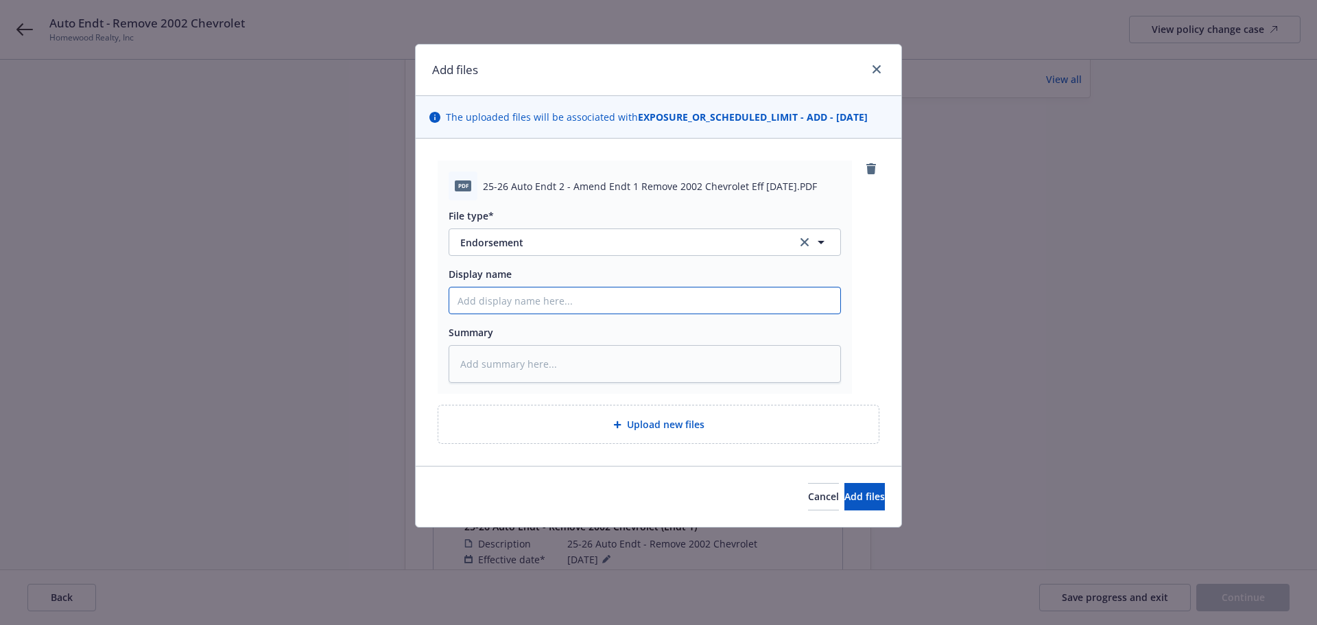
click at [634, 298] on input "Display name" at bounding box center [644, 300] width 391 height 26
paste input "25-26 Auto Endt 2 - Amend Endt 1 Remove 2002 Chevrolet Eff 6.20.25"
type textarea "x"
type input "25-26 Auto Endt 2 - Amend Endt 1 Remove 2002 Chevrolet Eff 6.20.25"
click at [844, 495] on span "Add files" at bounding box center [864, 496] width 40 height 13
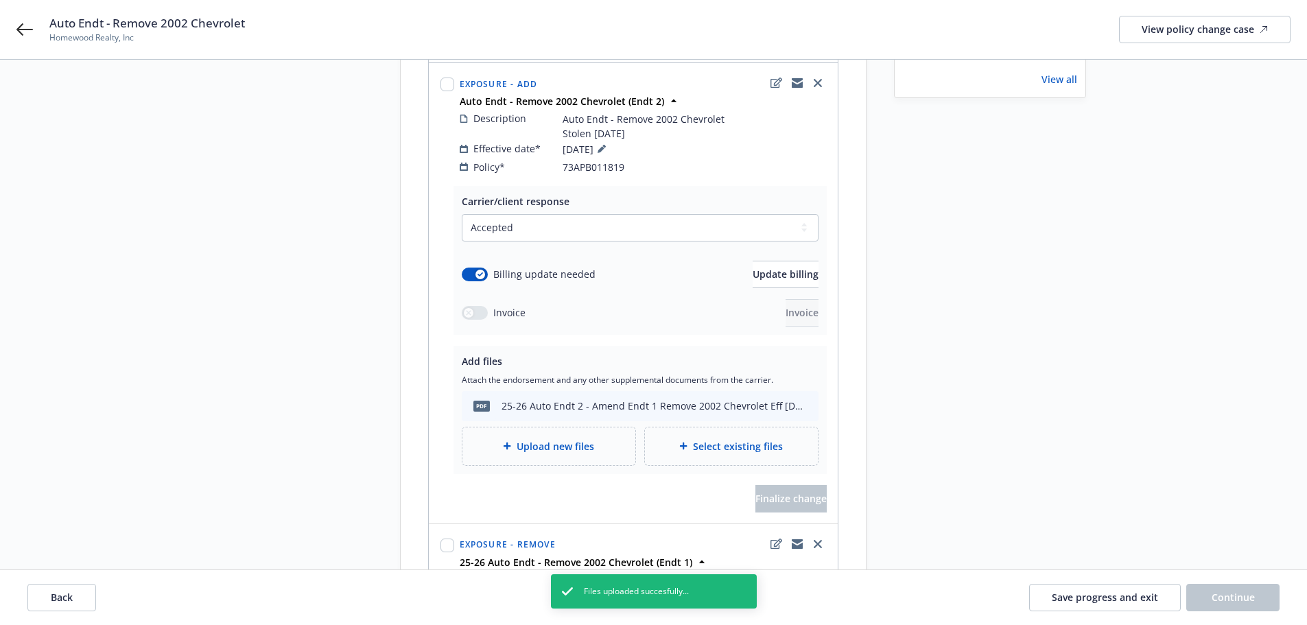
click at [556, 443] on div "Upload new files" at bounding box center [548, 446] width 173 height 38
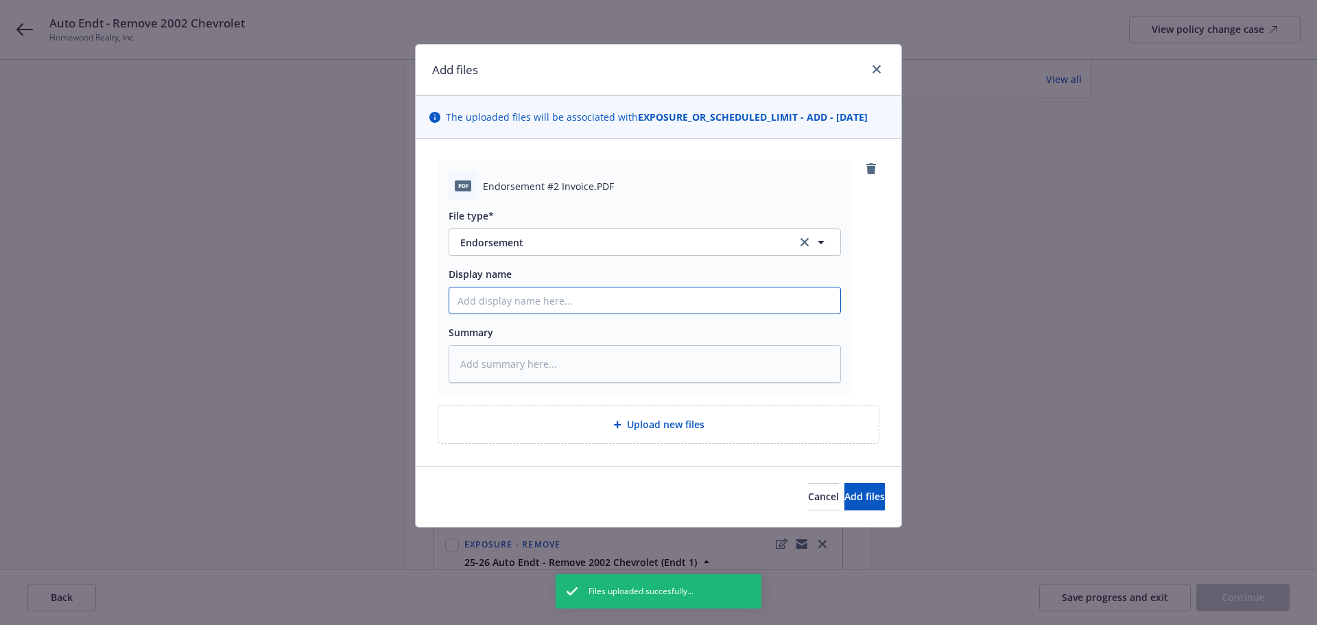
click at [521, 299] on input "Display name" at bounding box center [644, 300] width 391 height 26
type textarea "x"
type input "("
type textarea "x"
type input "(C"
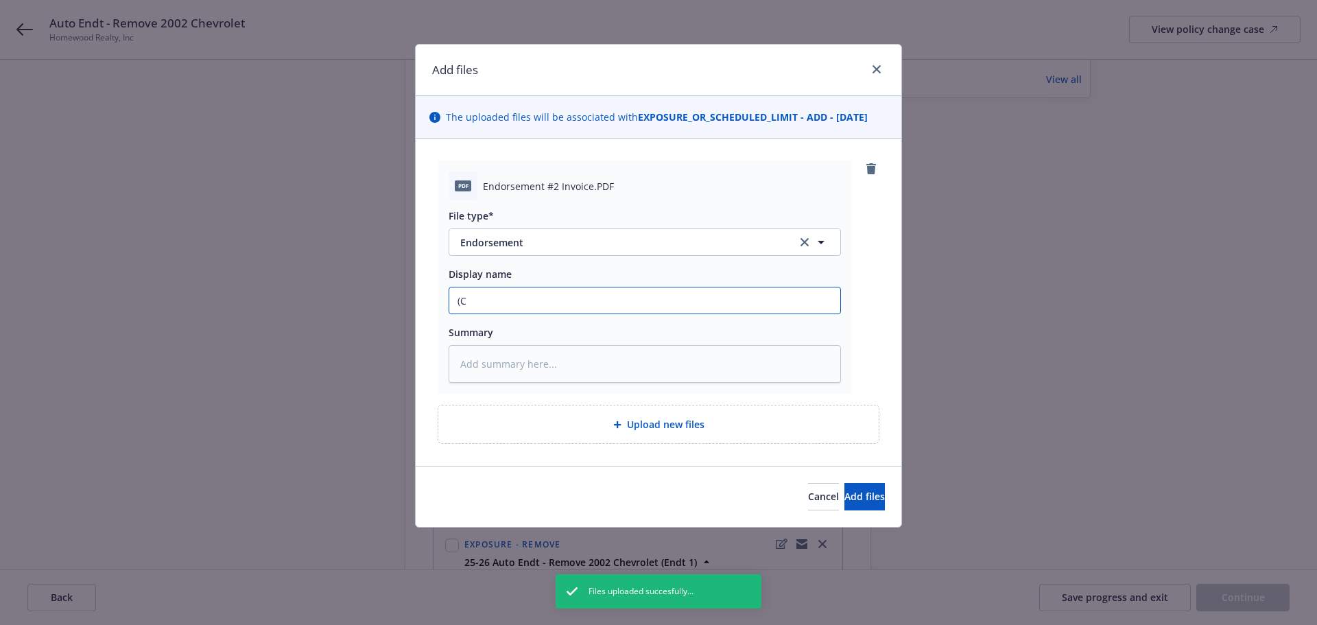
type textarea "x"
type input "(Ca"
type textarea "x"
type input "(Car"
type textarea "x"
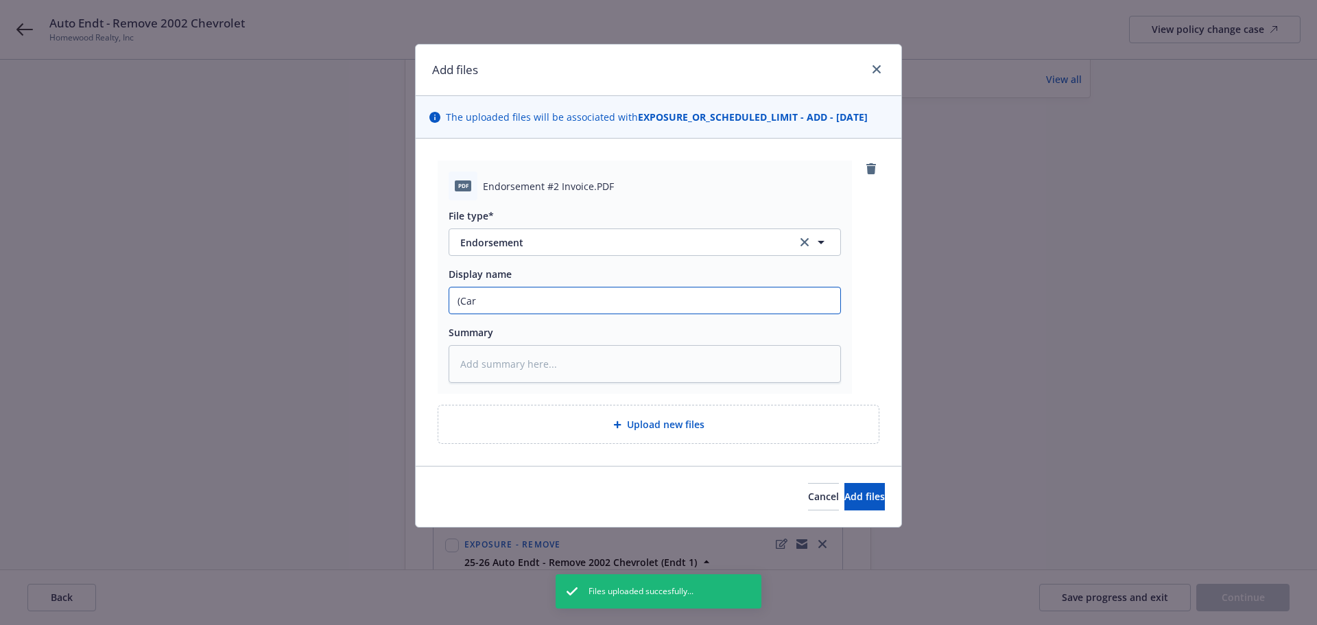
type input "(Carr"
type textarea "x"
type input "(Carri"
type textarea "x"
type input "(Carrie"
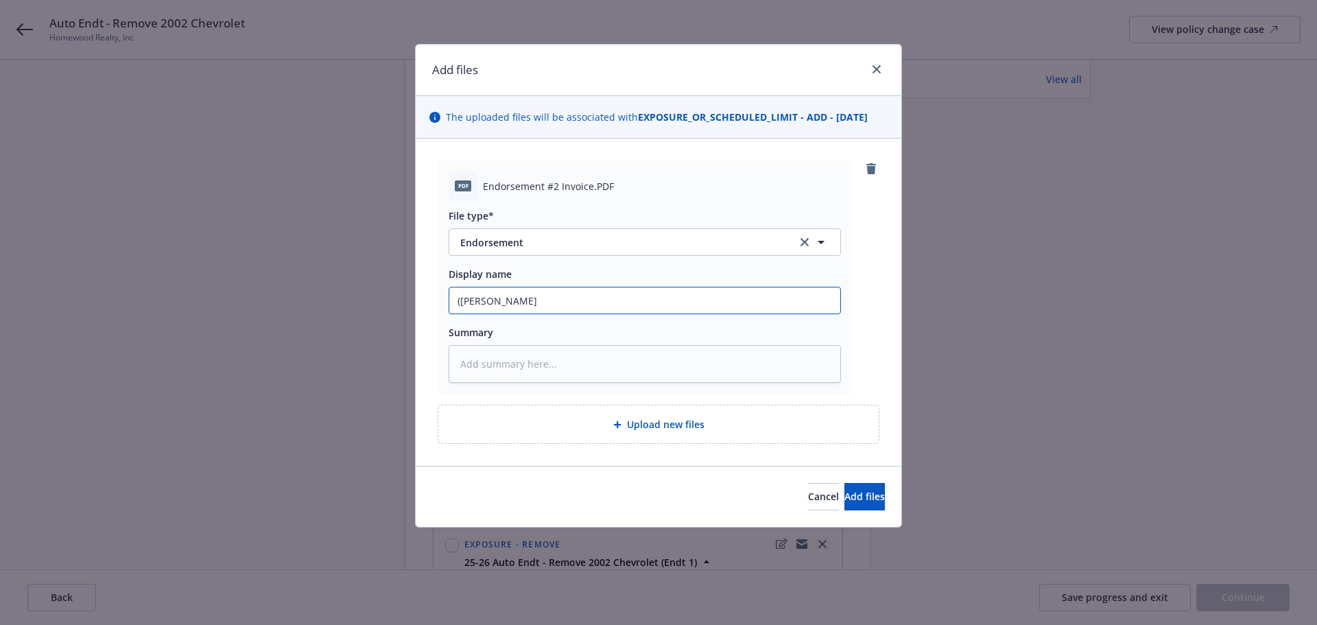
type textarea "x"
type input "(Carrier"
type textarea "x"
type input "(Carrier"
type textarea "x"
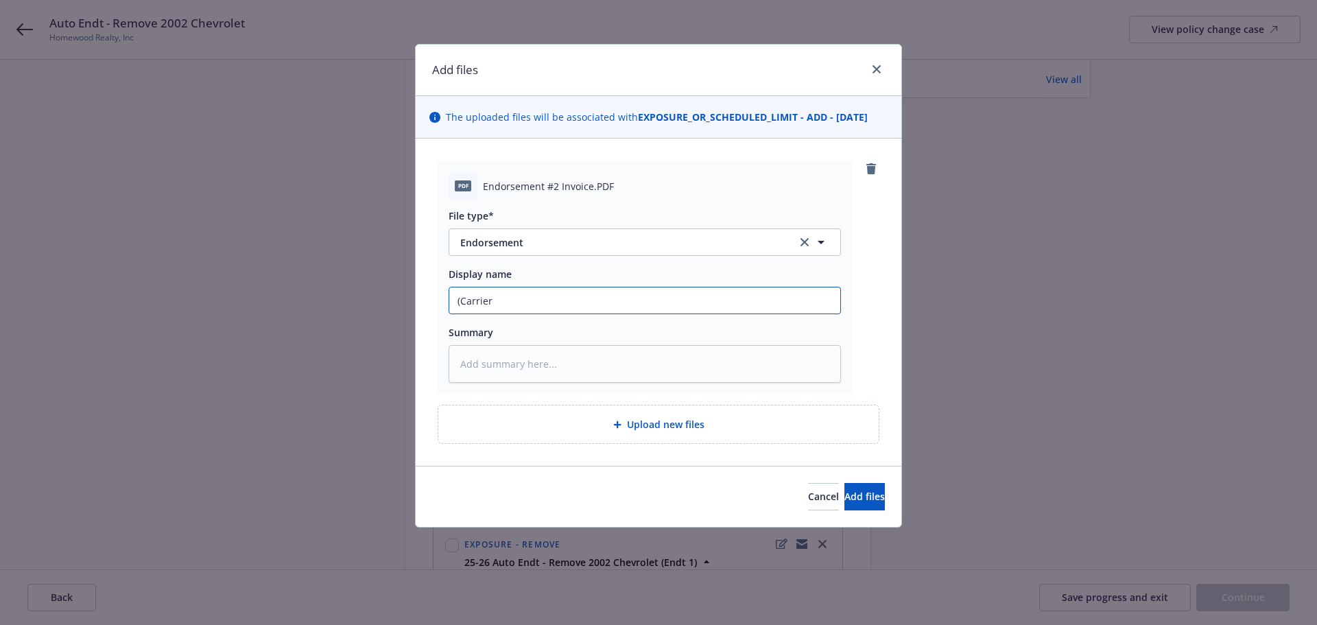
type input "(Carrier I"
type textarea "x"
type input "(Carrier In"
type textarea "x"
type input "(Carrier Inv"
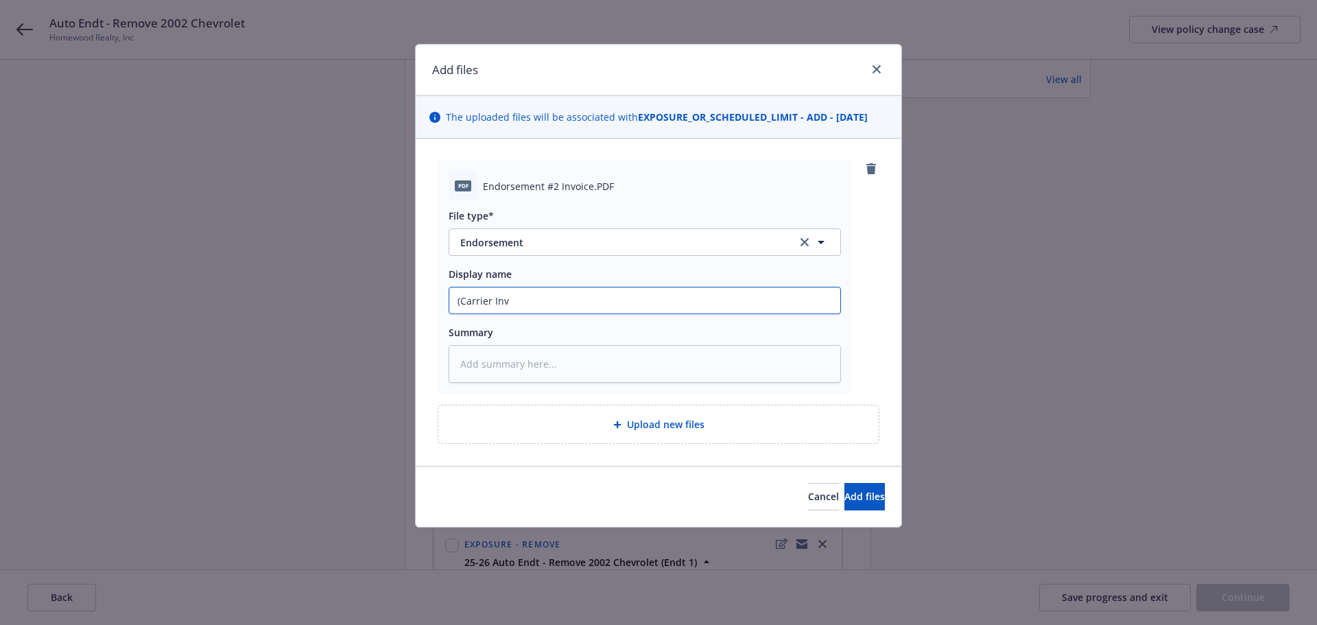
type textarea "x"
type input "(Carrier Invo"
type textarea "x"
type input "(Carrier Invoi"
type textarea "x"
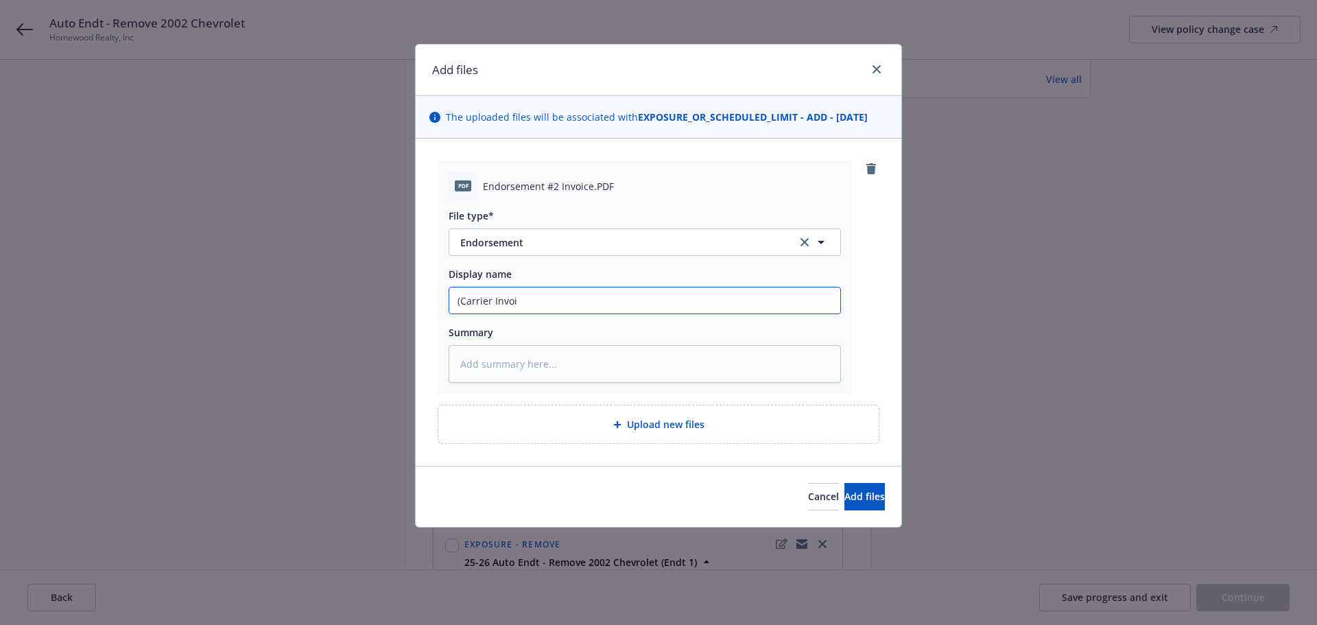
type input "(Carrier Invoic"
type textarea "x"
type input "(Carrier Invoice"
type textarea "x"
type input "(Carrier Invoice)"
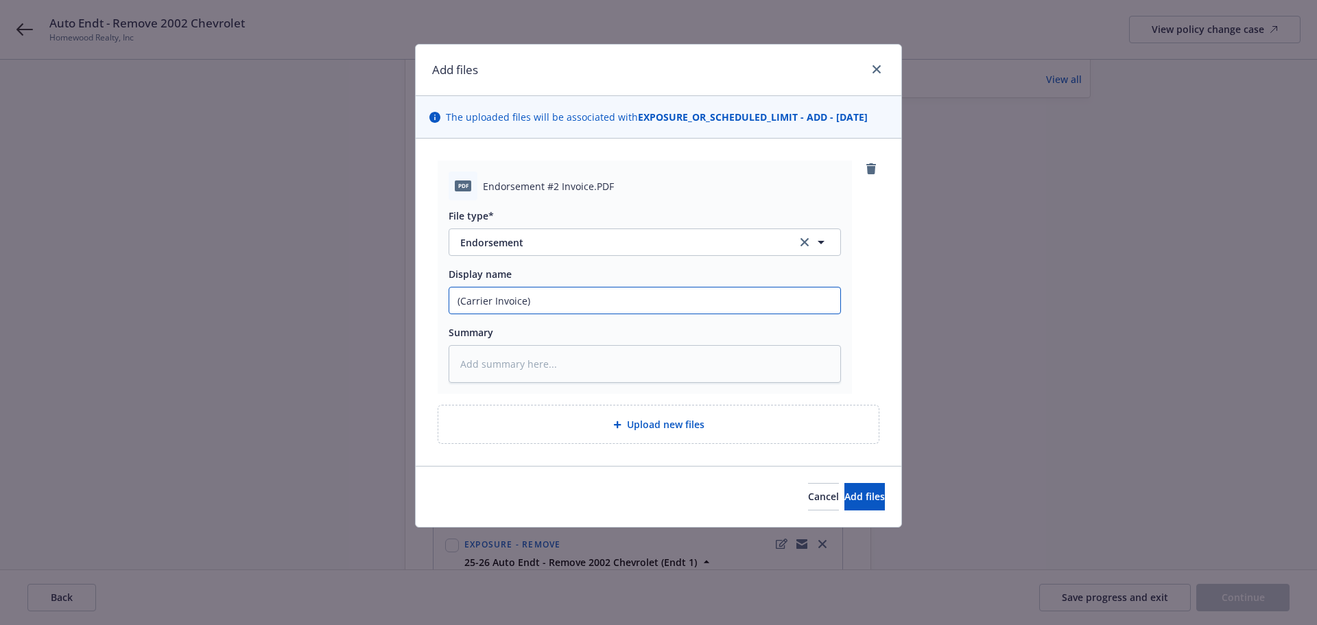
type textarea "x"
type input "(Carrier Invoice)"
paste input "25-26 Auto Endt 2 - Amend Endt 1 Remove 2002 Chevrolet Eff 6.20.25"
type textarea "x"
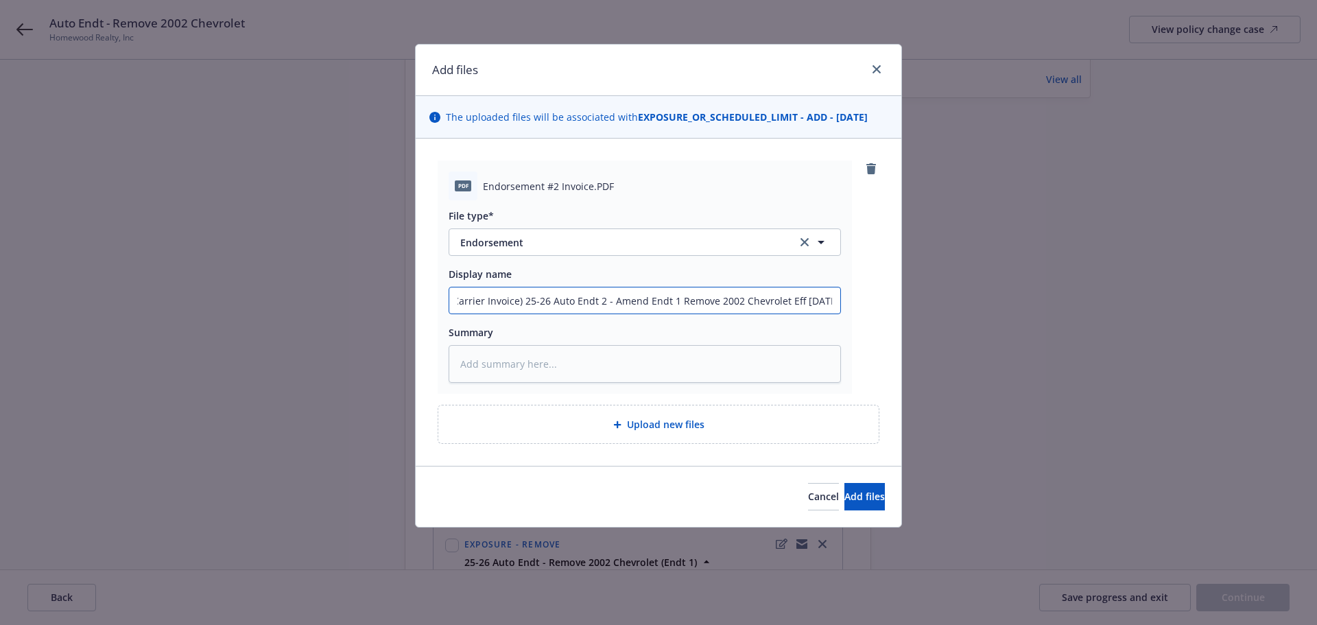
type input "(Carrier Invoice) 25-26 Auto Endt 2 - Amend Endt 1 Remove 2002 Chevrolet Eff 6.…"
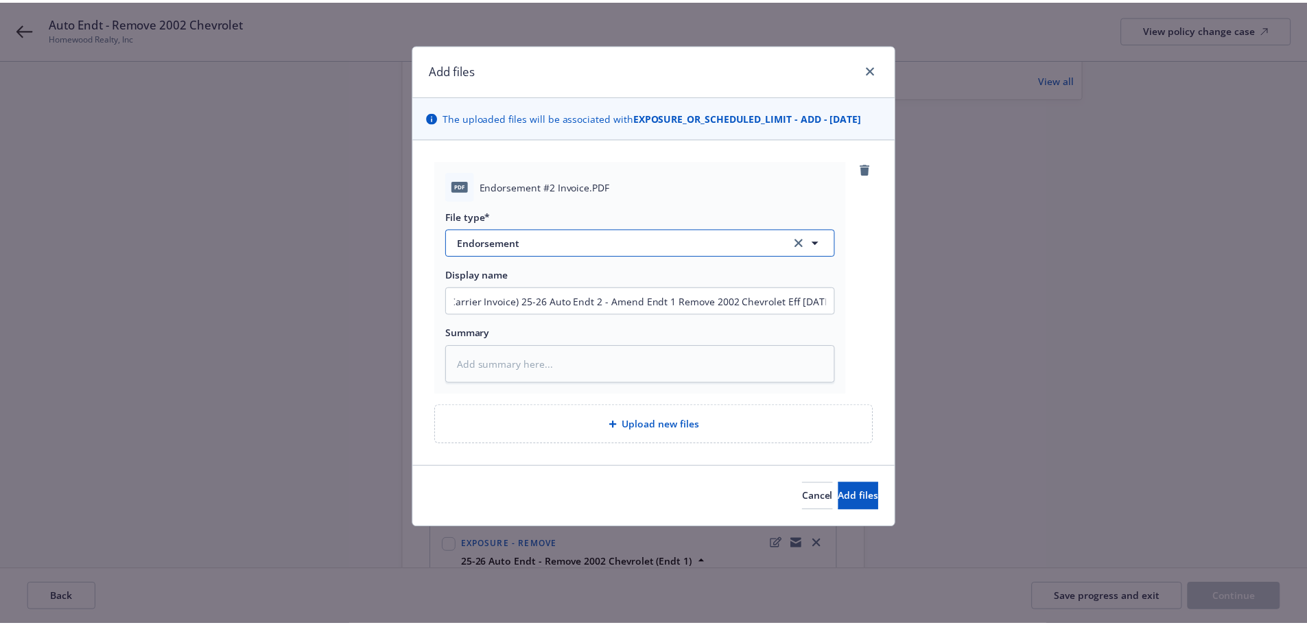
scroll to position [0, 0]
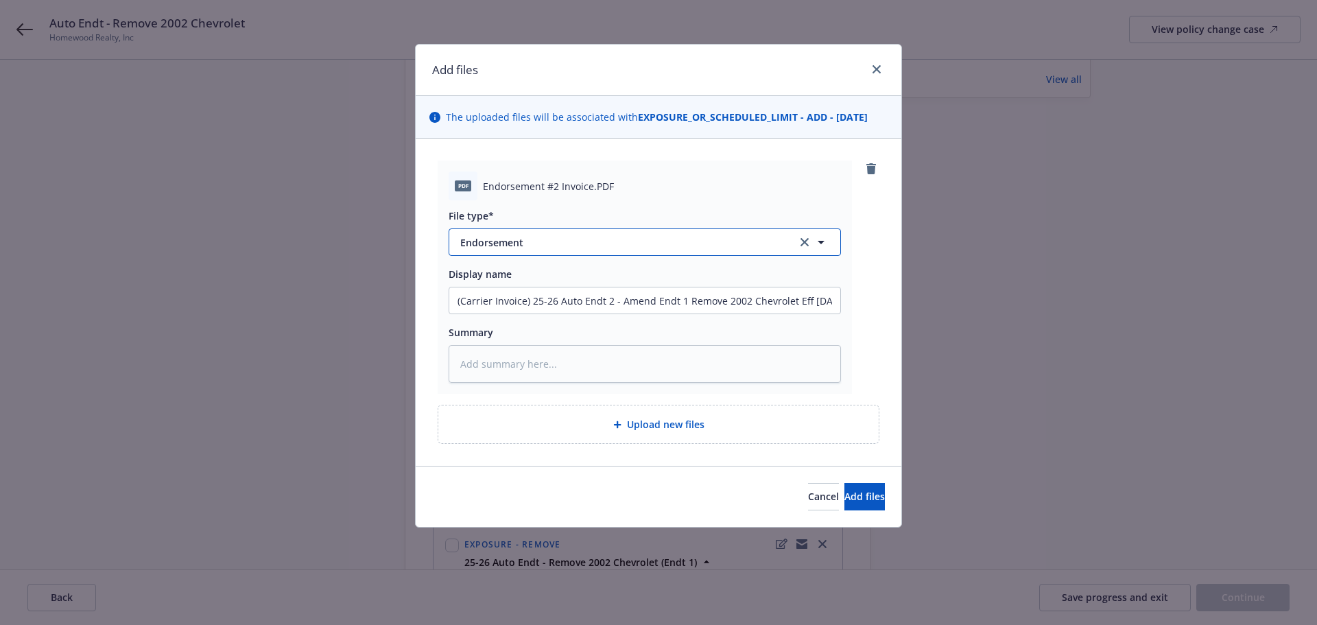
click at [562, 240] on span "Endorsement" at bounding box center [619, 242] width 318 height 14
type input "invoic"
click at [525, 313] on span "Invoice - Third Party" at bounding box center [510, 316] width 95 height 14
click at [857, 492] on span "Add files" at bounding box center [864, 496] width 40 height 13
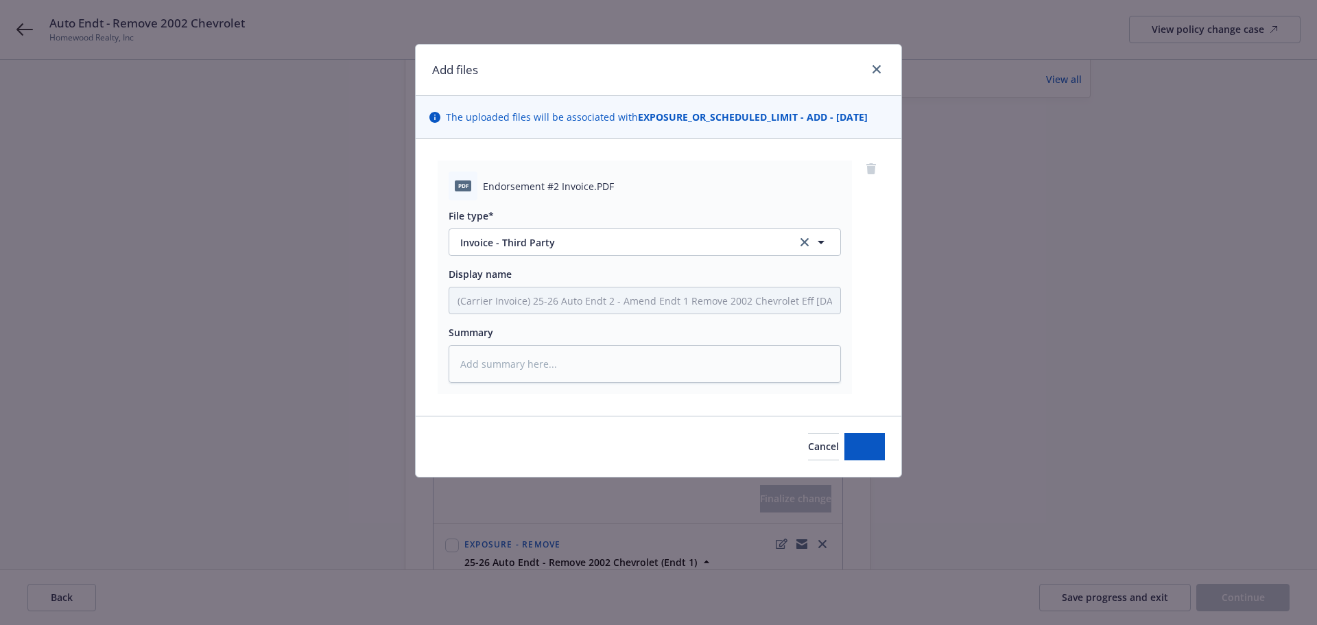
type textarea "x"
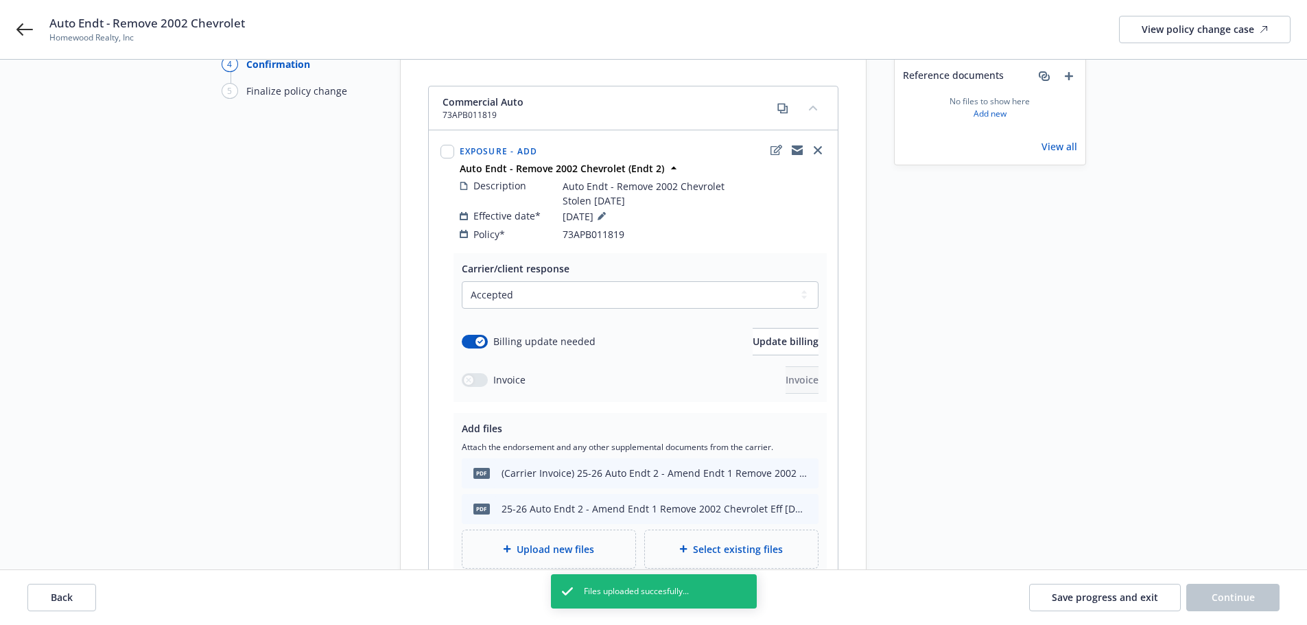
scroll to position [137, 0]
click at [755, 336] on span "Update billing" at bounding box center [785, 342] width 66 height 13
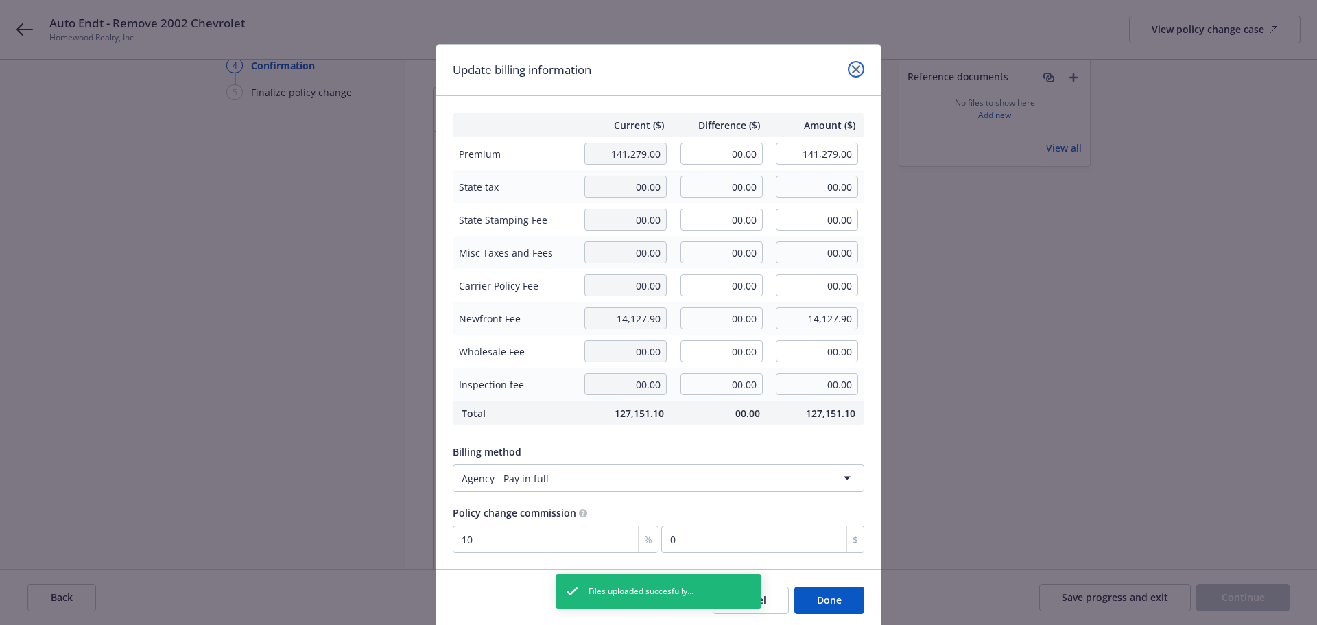
click at [848, 62] on link "close" at bounding box center [856, 69] width 16 height 16
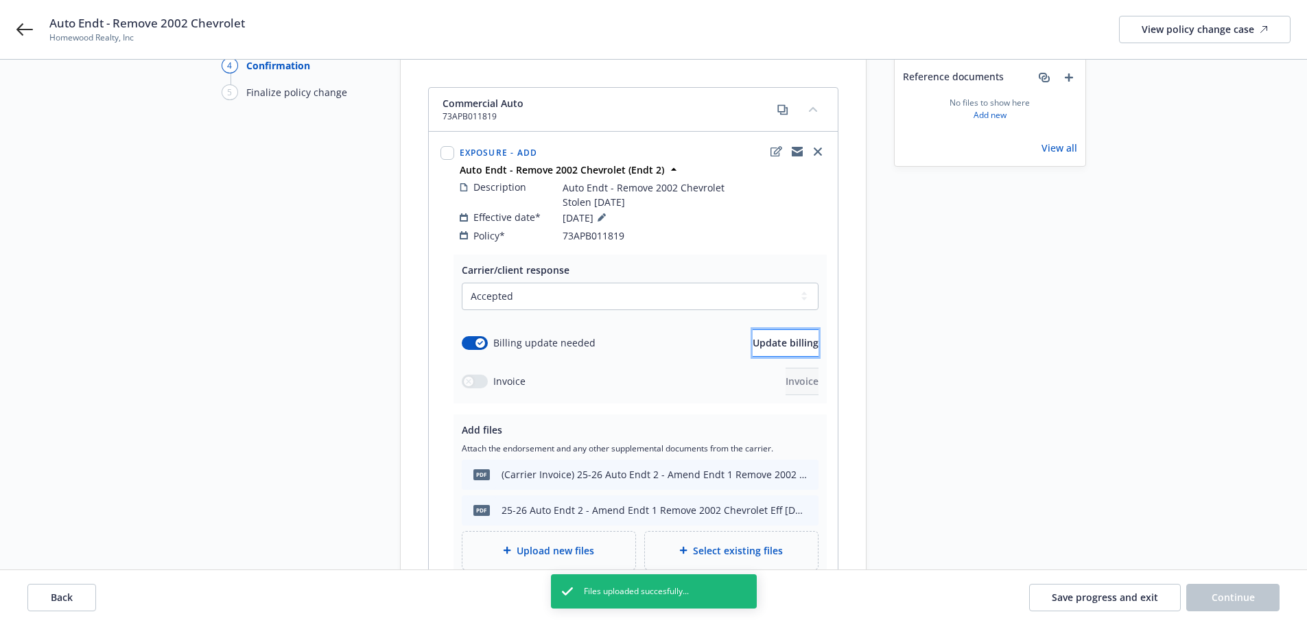
click at [752, 336] on span "Update billing" at bounding box center [785, 342] width 66 height 13
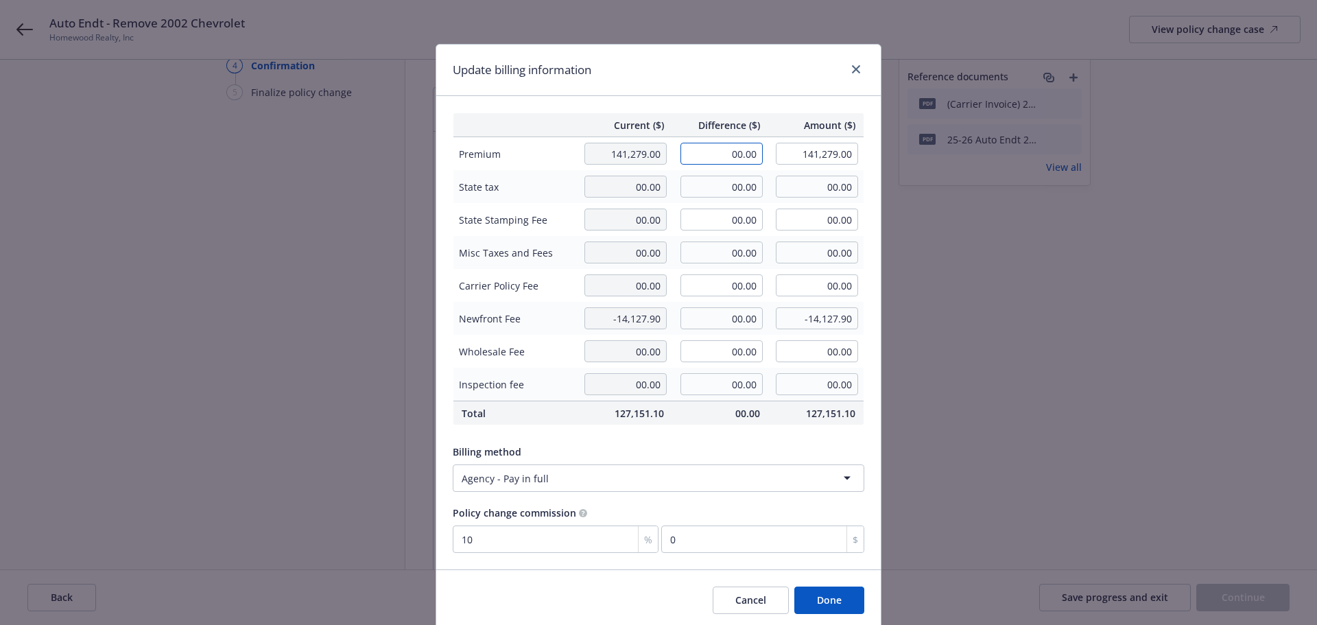
click at [723, 152] on input "00.00" at bounding box center [721, 154] width 82 height 22
type input "-272.00"
type input "141,007.00"
type input "-27.2"
click at [728, 106] on div "Current ($) Difference ($) Amount ($) Premium 141,279.00 -272.00 141,007.00 Sta…" at bounding box center [658, 332] width 444 height 473
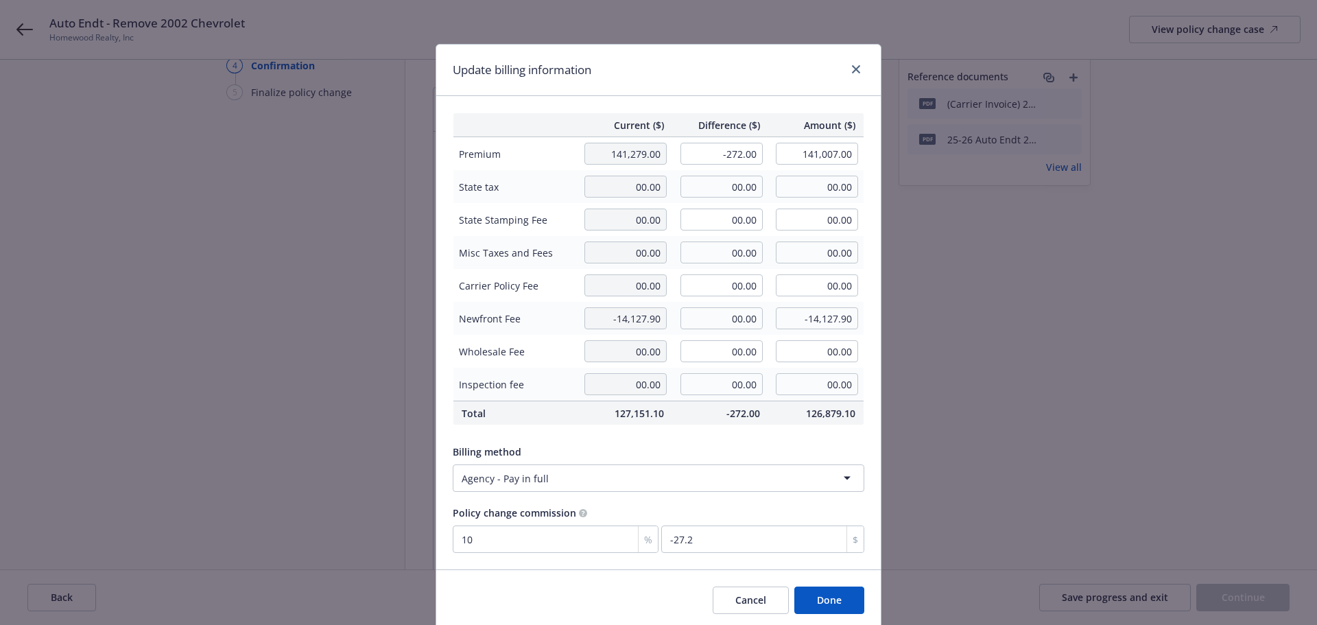
click at [820, 595] on button "Done" at bounding box center [829, 599] width 70 height 27
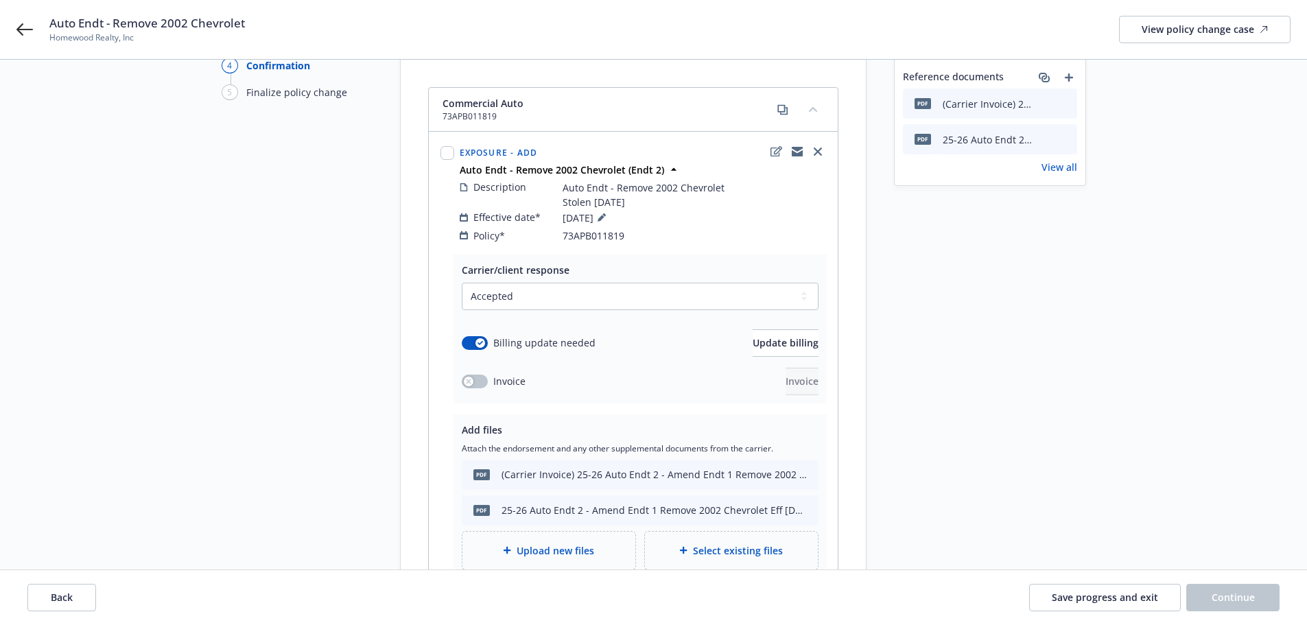
click at [1171, 251] on div "Start request Request details Review request 4 Confirmation 5 Finalize policy c…" at bounding box center [653, 524] width 1274 height 1095
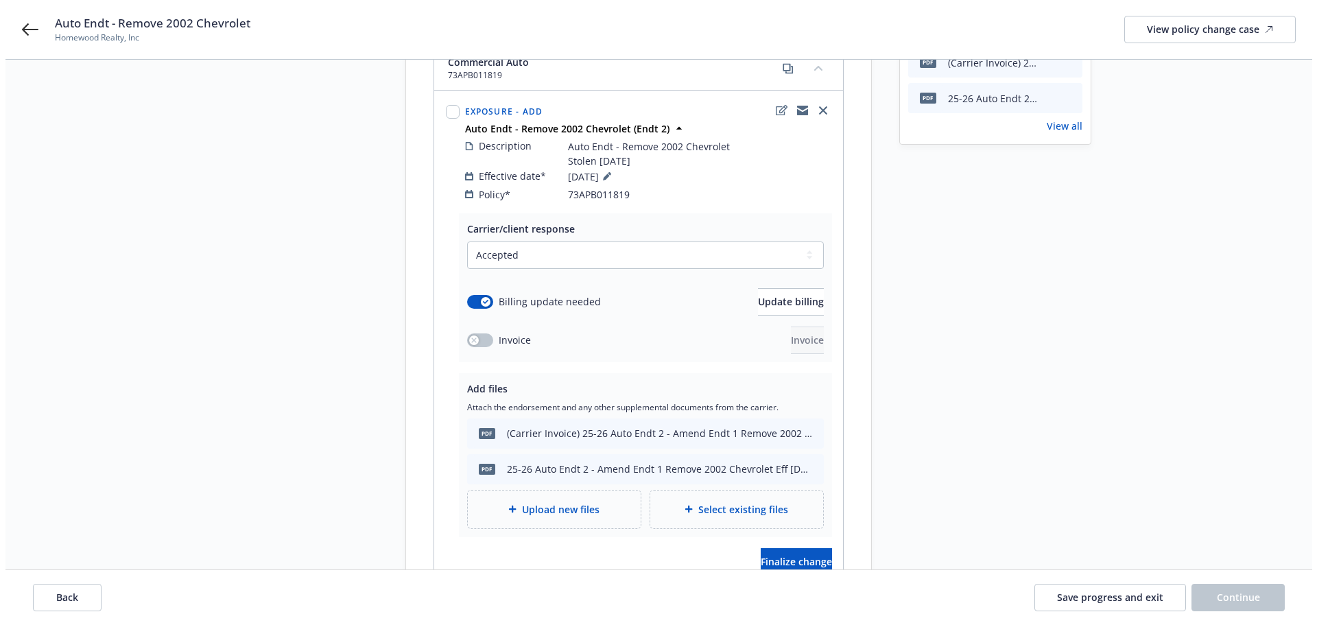
scroll to position [206, 0]
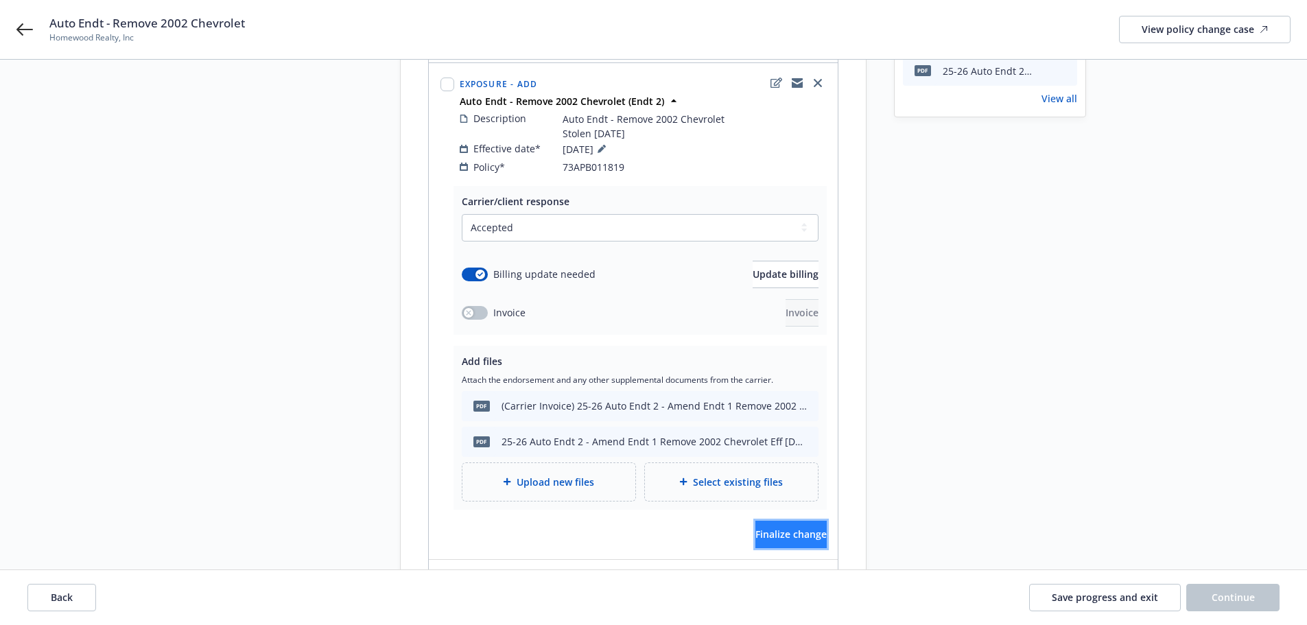
click at [755, 527] on span "Finalize change" at bounding box center [790, 533] width 71 height 13
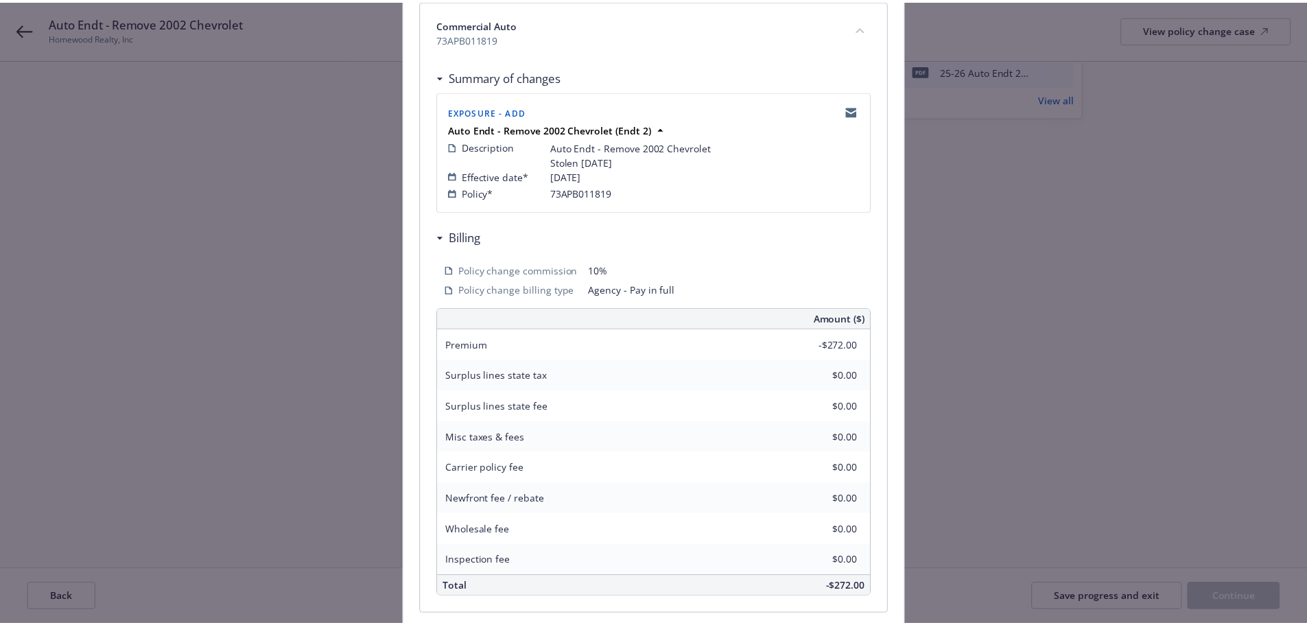
scroll to position [317, 0]
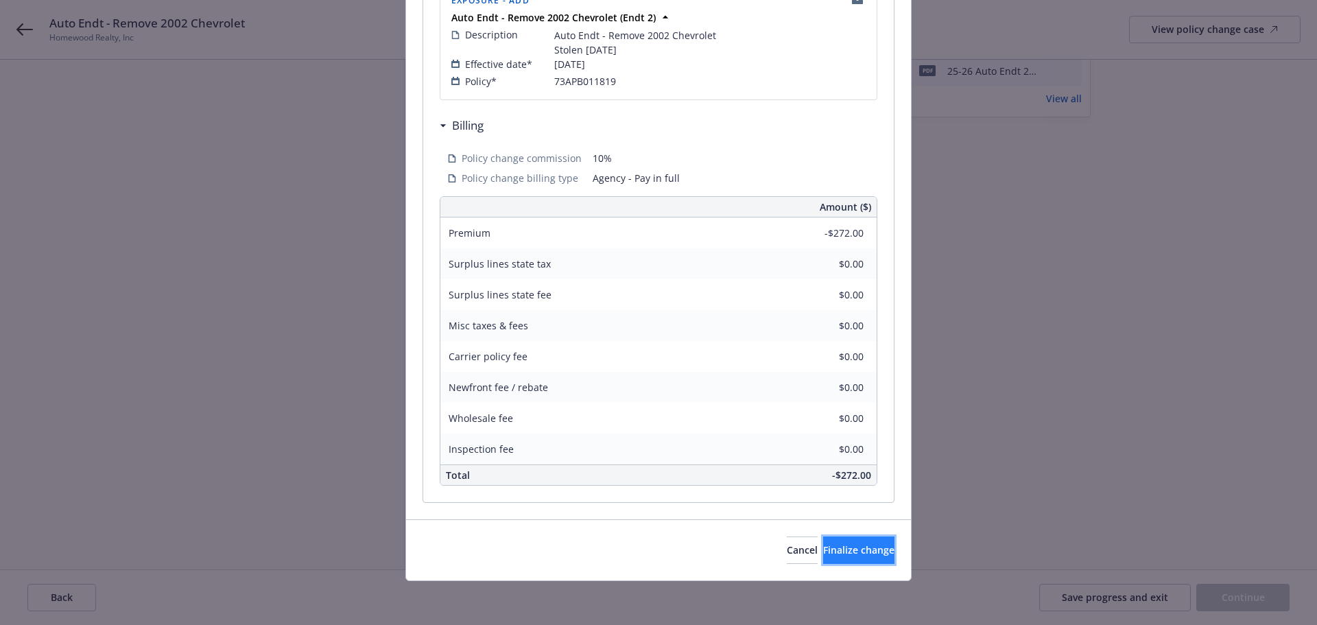
click at [843, 549] on span "Finalize change" at bounding box center [858, 549] width 71 height 13
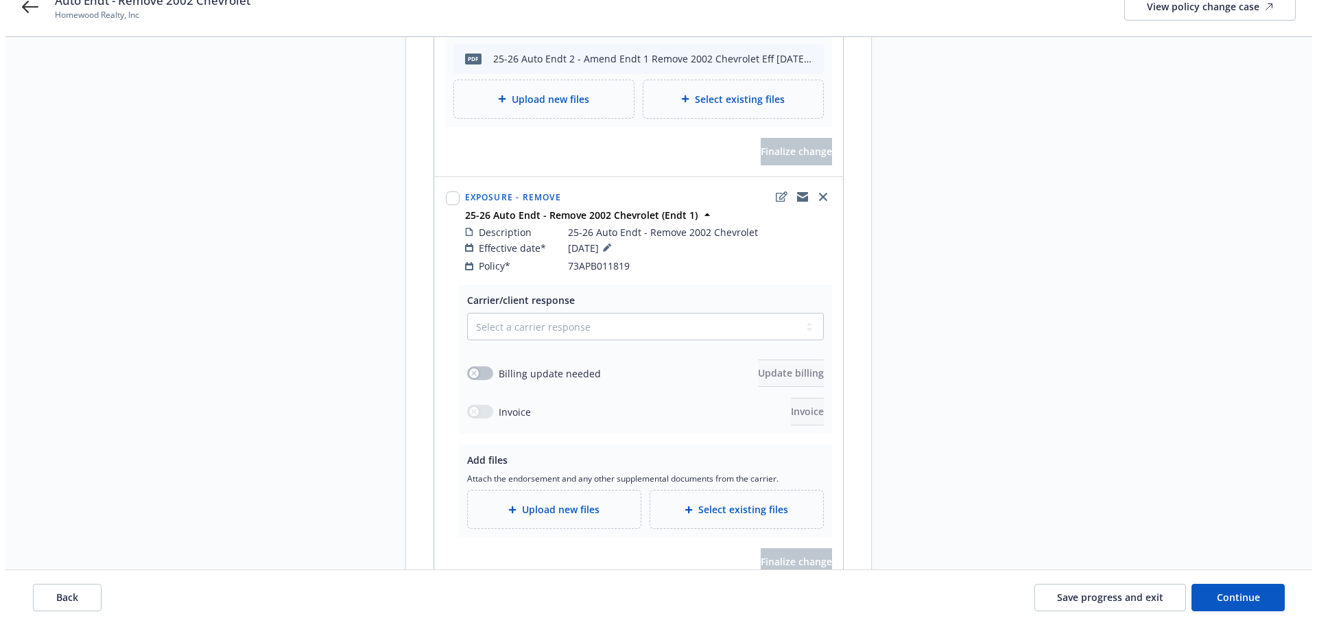
scroll to position [617, 0]
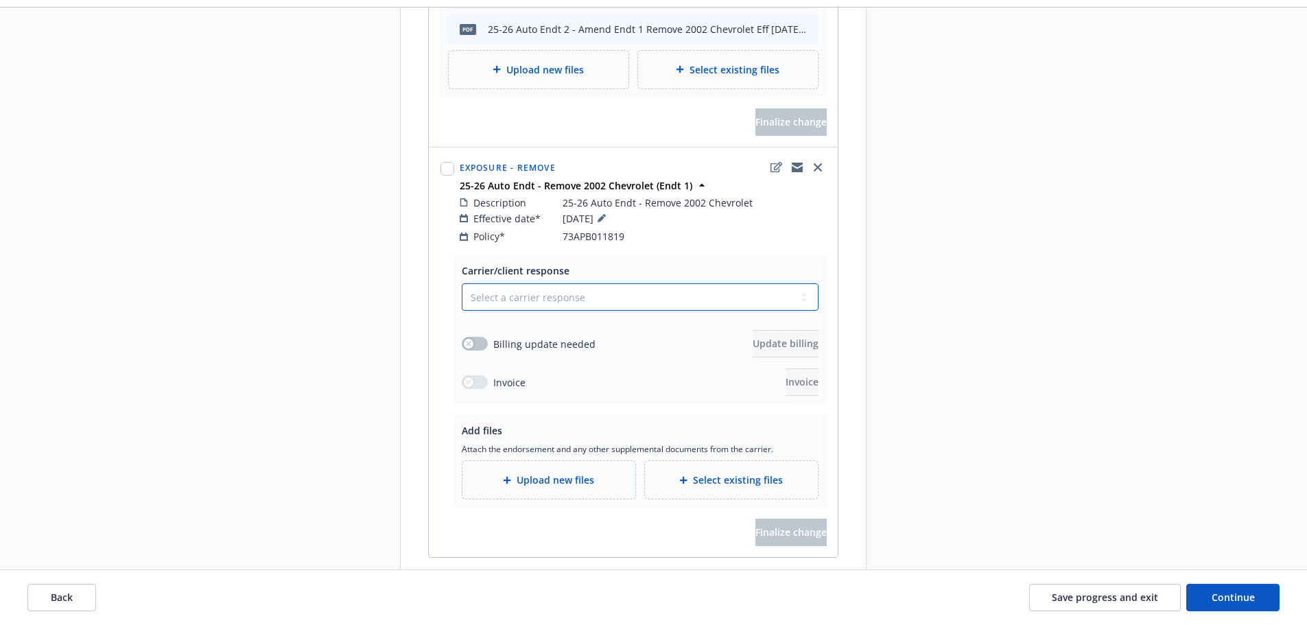
drag, startPoint x: 571, startPoint y: 282, endPoint x: 560, endPoint y: 287, distance: 12.3
click at [571, 283] on select "Select a carrier response Accepted Accepted with revision No endorsement needed…" at bounding box center [640, 296] width 357 height 27
select select "ACCEPTED"
click at [462, 283] on select "Select a carrier response Accepted Accepted with revision No endorsement needed…" at bounding box center [640, 296] width 357 height 27
click at [464, 339] on div "button" at bounding box center [469, 344] width 10 height 10
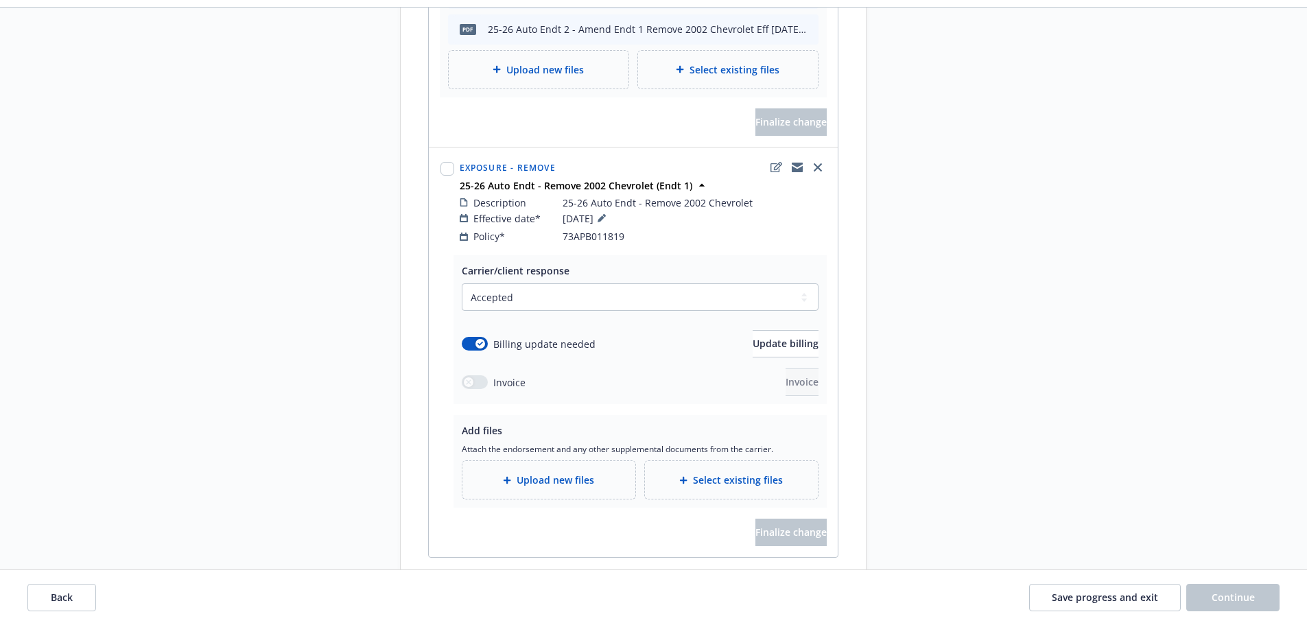
click at [547, 473] on span "Upload new files" at bounding box center [555, 480] width 78 height 14
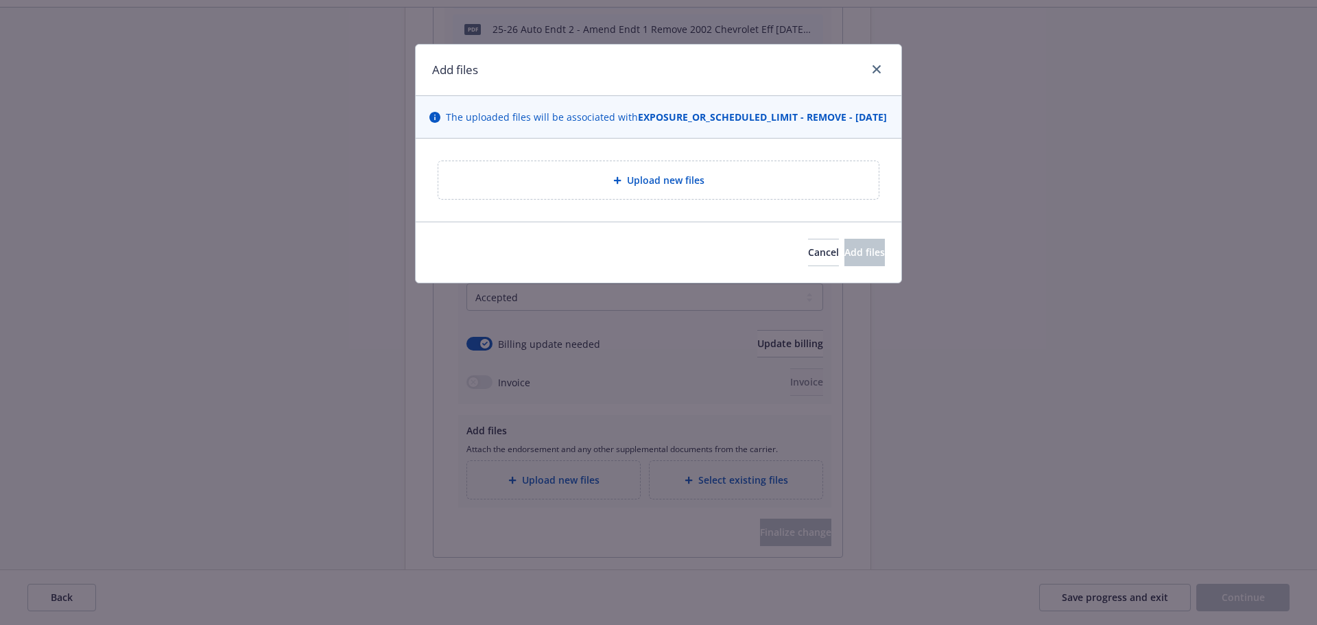
type textarea "x"
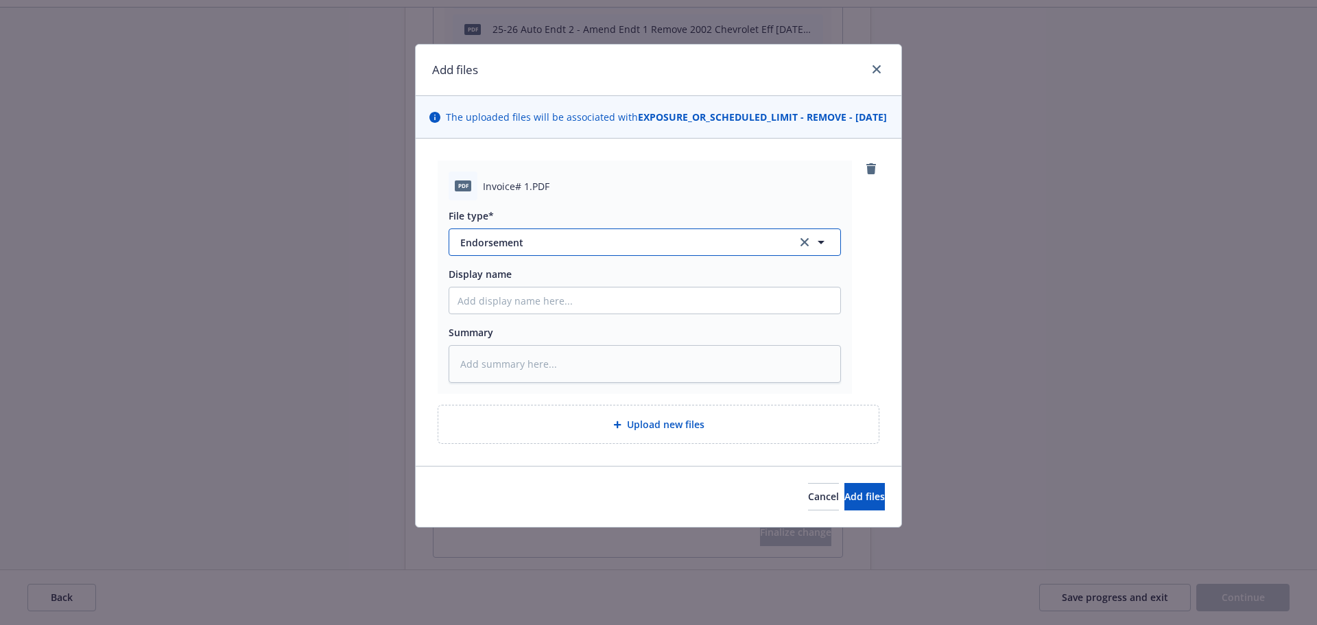
click at [553, 250] on span "Endorsement" at bounding box center [619, 242] width 318 height 14
type input "invoic"
click at [512, 321] on div "Invoice - Third Party" at bounding box center [508, 317] width 103 height 20
click at [590, 313] on input "Display name" at bounding box center [644, 300] width 391 height 26
type textarea "x"
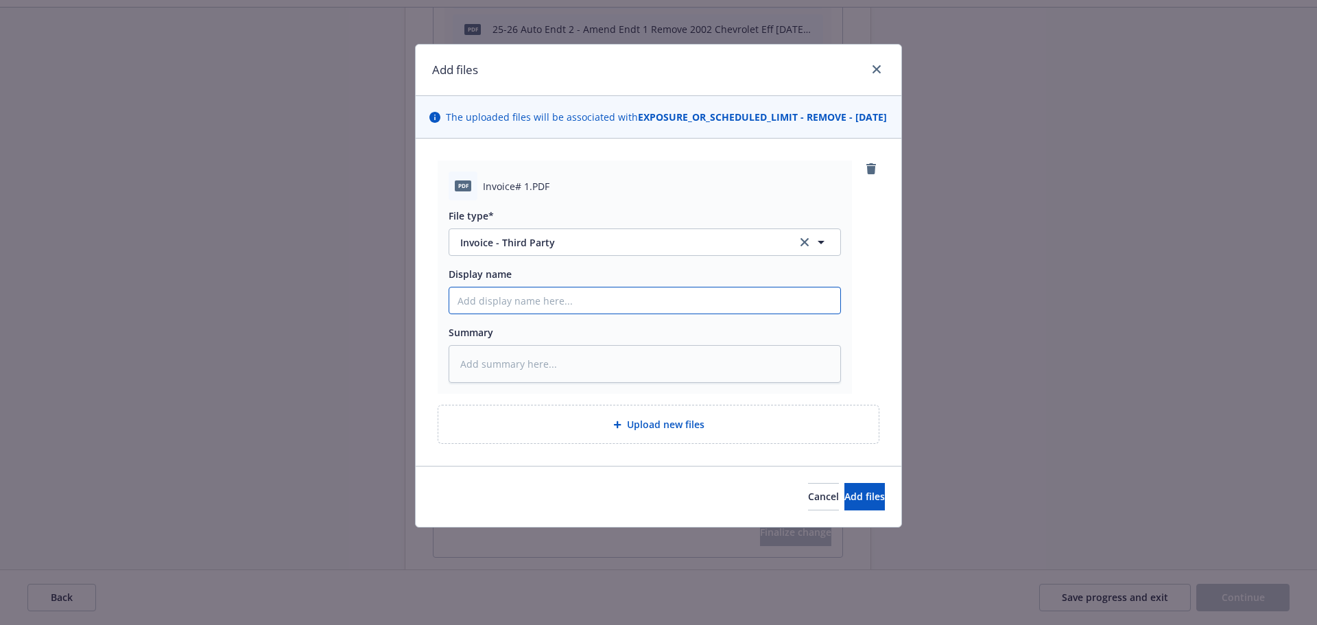
type input "("
type textarea "x"
type input "(C"
type textarea "x"
type input "(Ca"
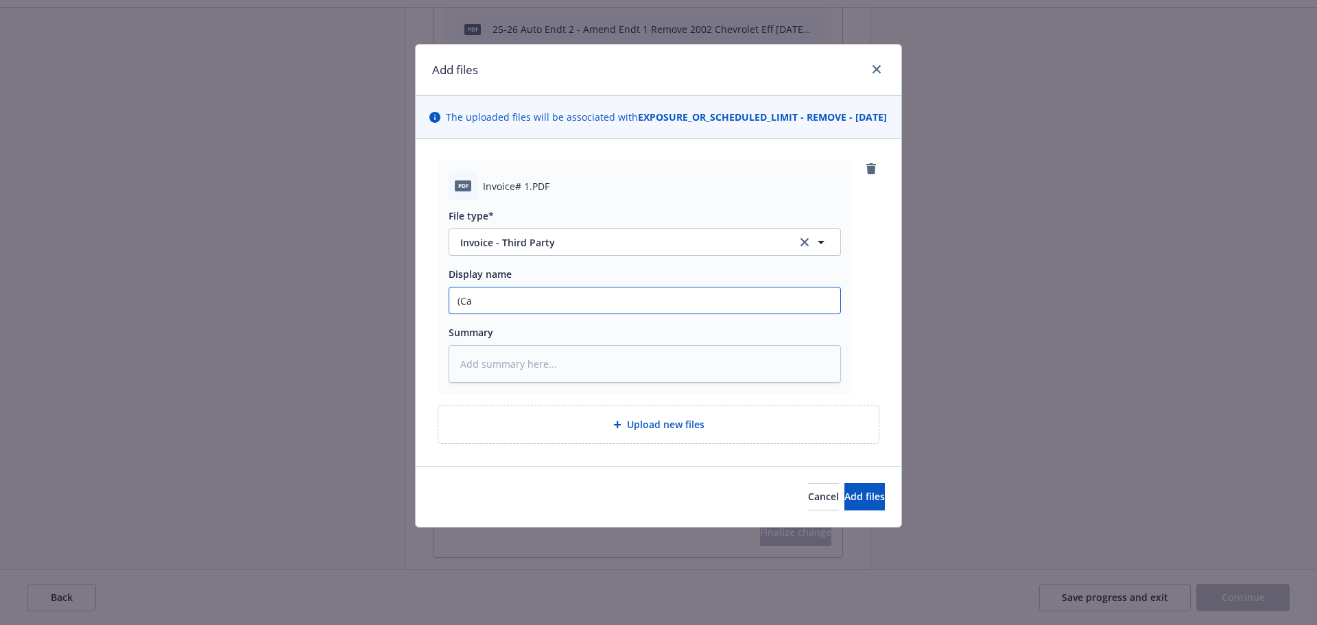
type textarea "x"
type input "(Car"
type textarea "x"
type input "(Ca"
type textarea "x"
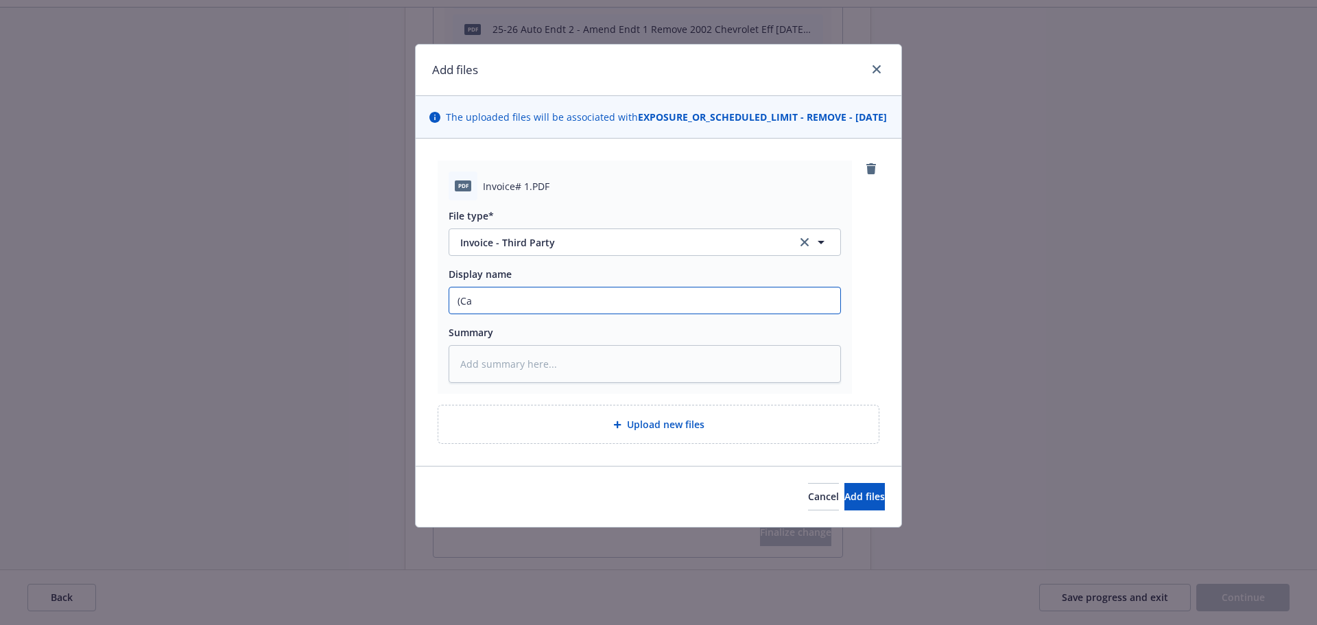
type input "(C"
type textarea "x"
type input "("
type textarea "x"
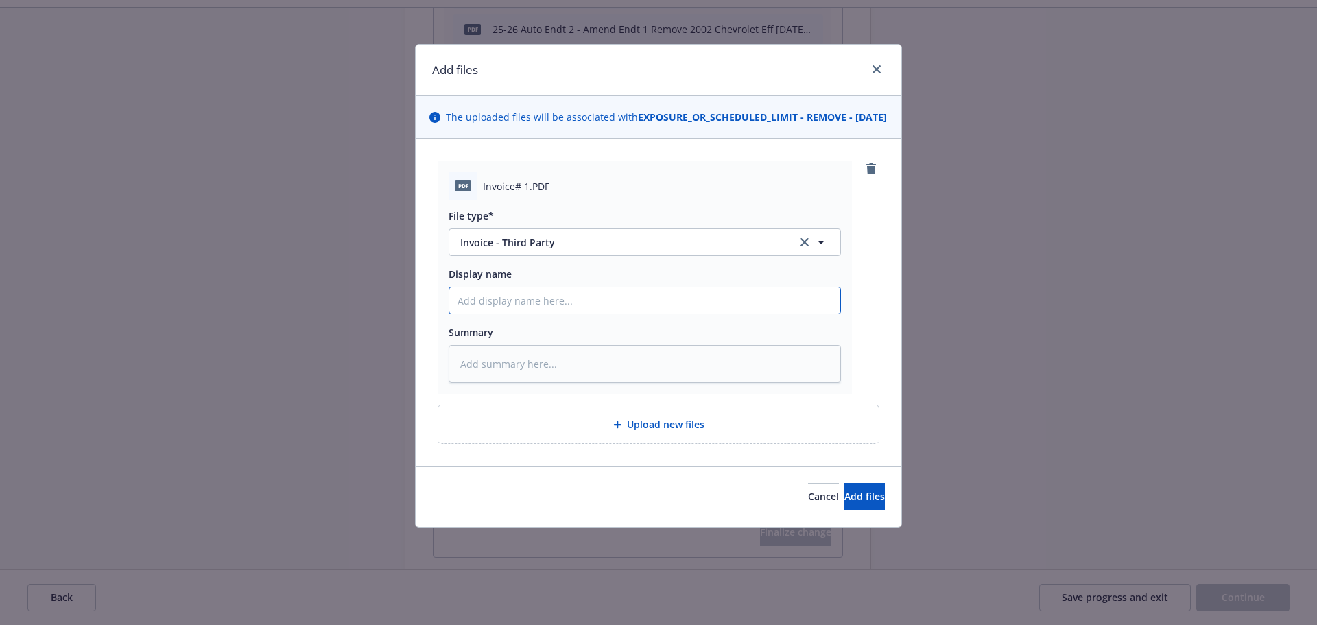
type input "C"
type textarea "x"
type input "Ca"
type textarea "x"
type input "Car"
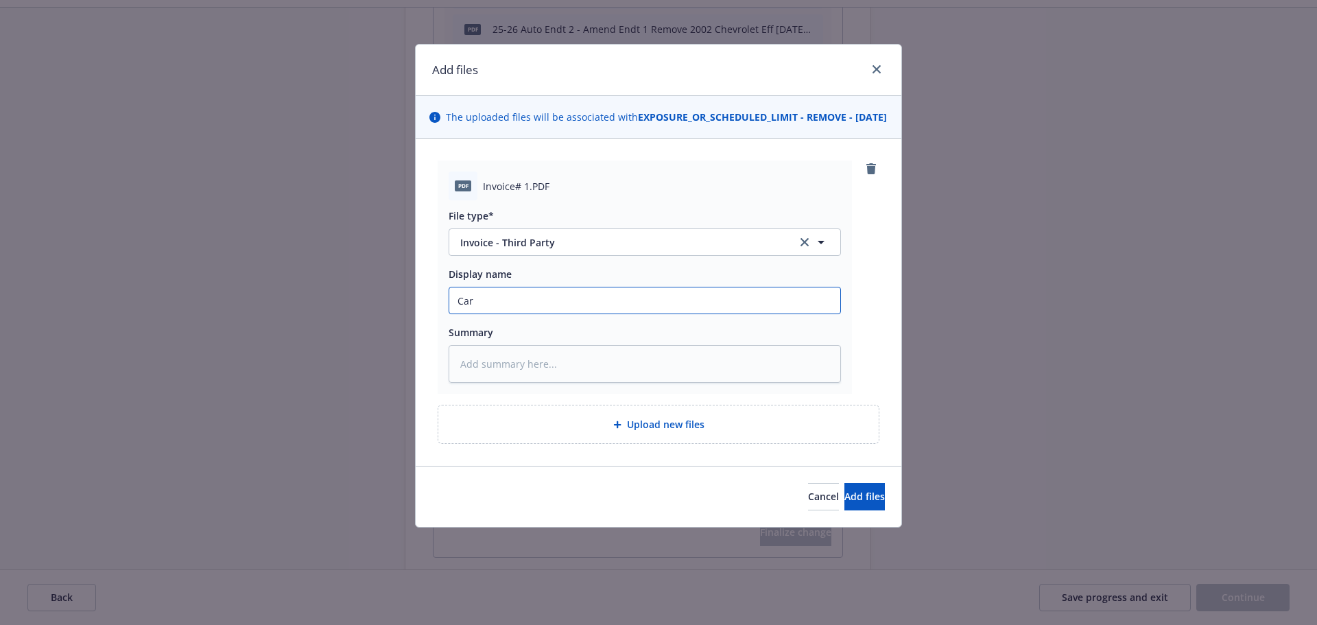
type textarea "x"
type input "Carr"
type textarea "x"
type input "Carri"
type textarea "x"
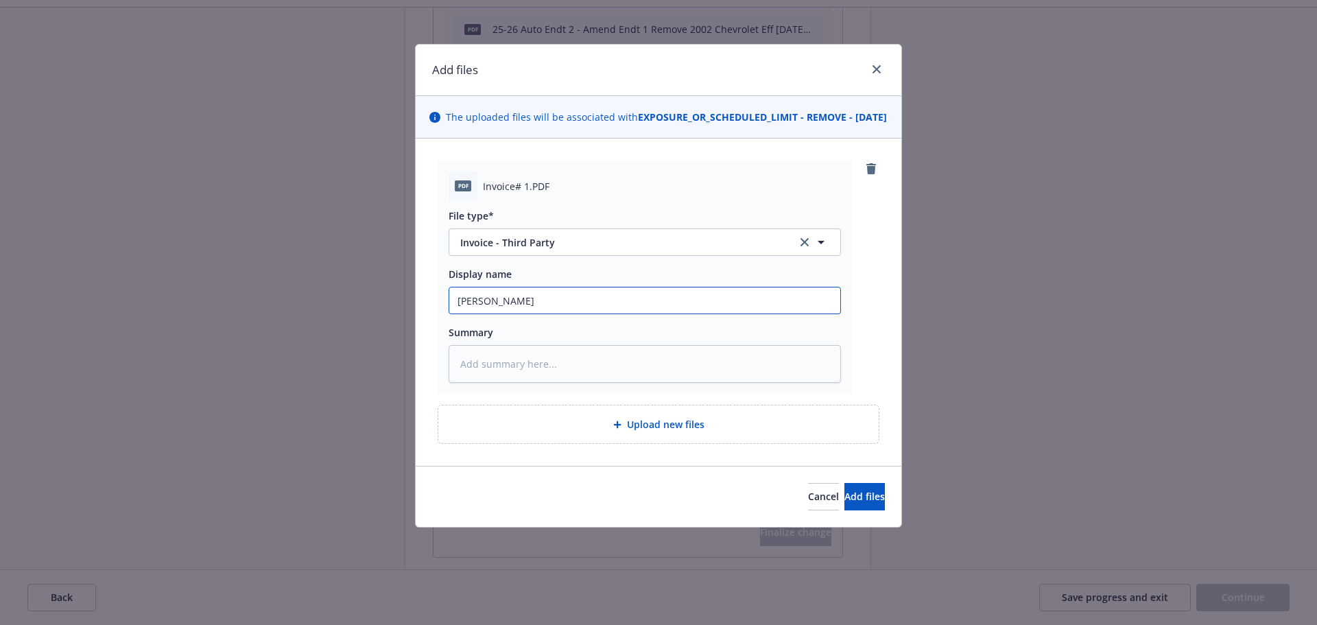
type input "Carrie"
type textarea "x"
type input "Carrier"
type textarea "x"
type input "Carrier"
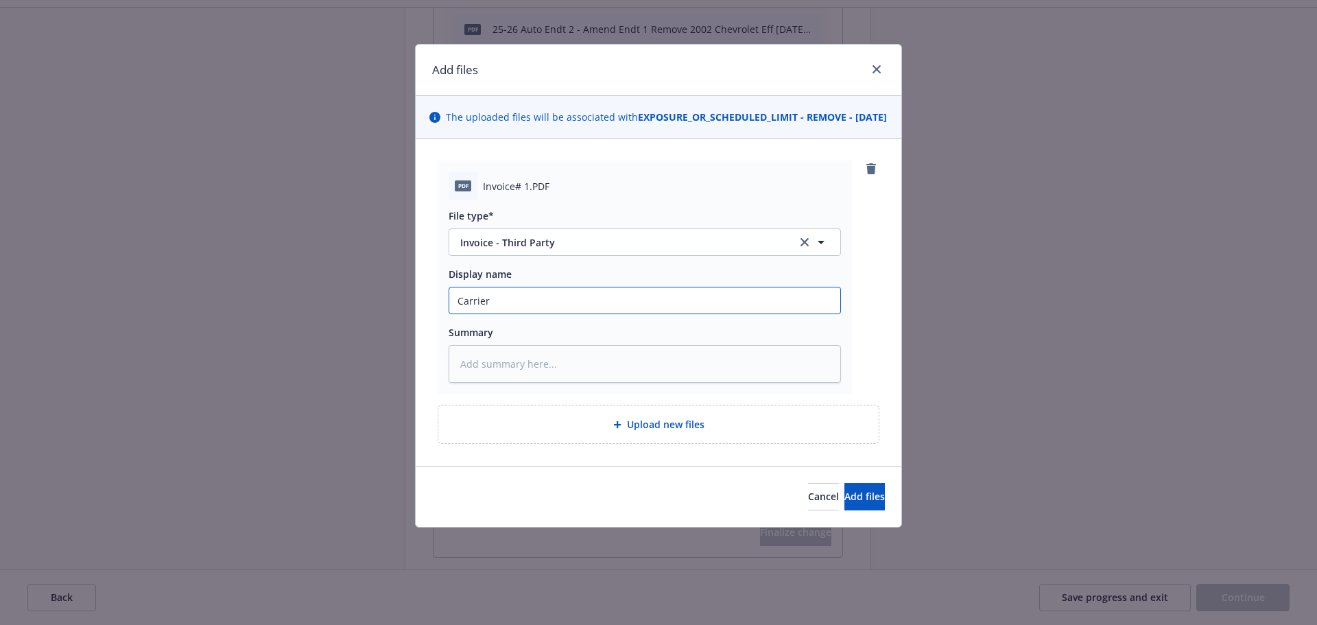
type textarea "x"
type input "Carrier I"
type textarea "x"
type input "Carrier In"
type textarea "x"
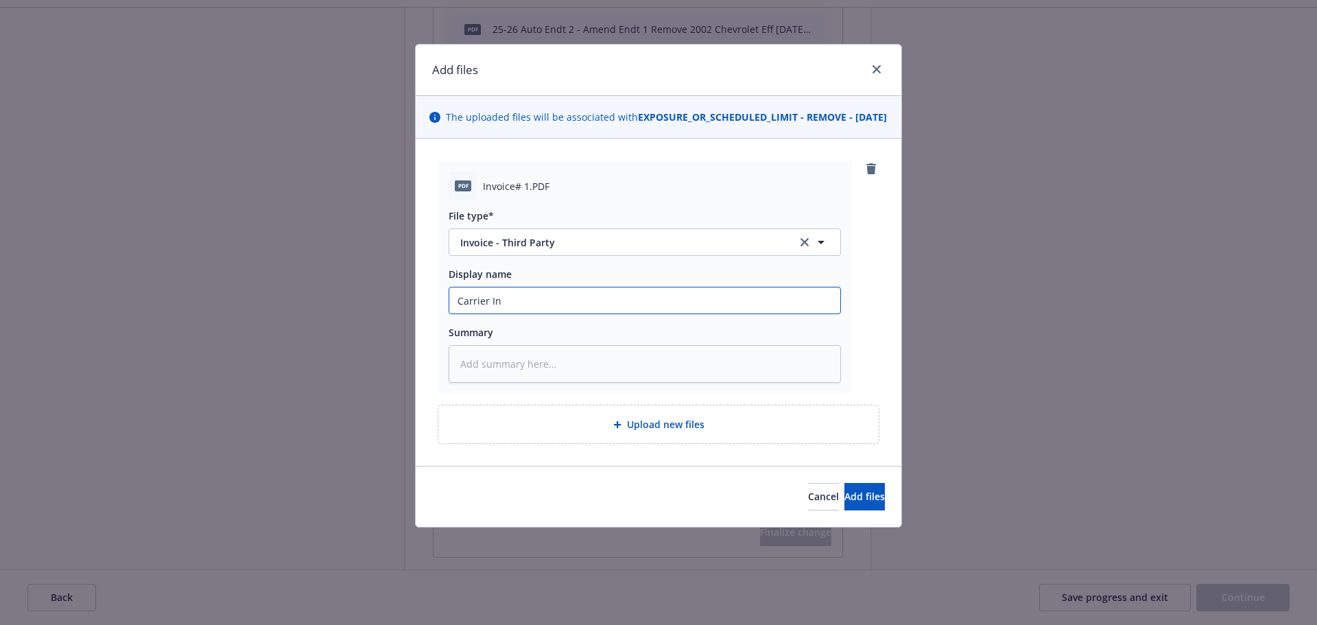
type input "Carrier Inv"
type textarea "x"
type input "Carrier Invo"
type textarea "x"
type input "Carrier Invoi"
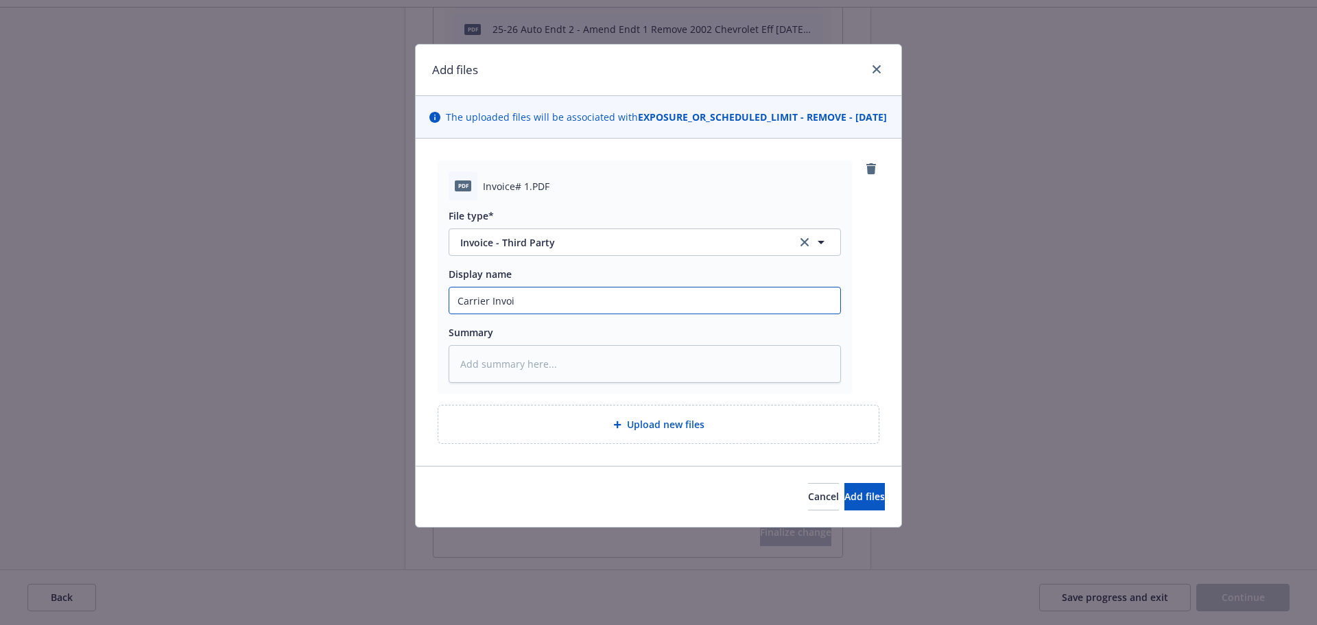
type textarea "x"
type input "Carrier Invoic"
type textarea "x"
type input "Carrier Invoice"
type textarea "x"
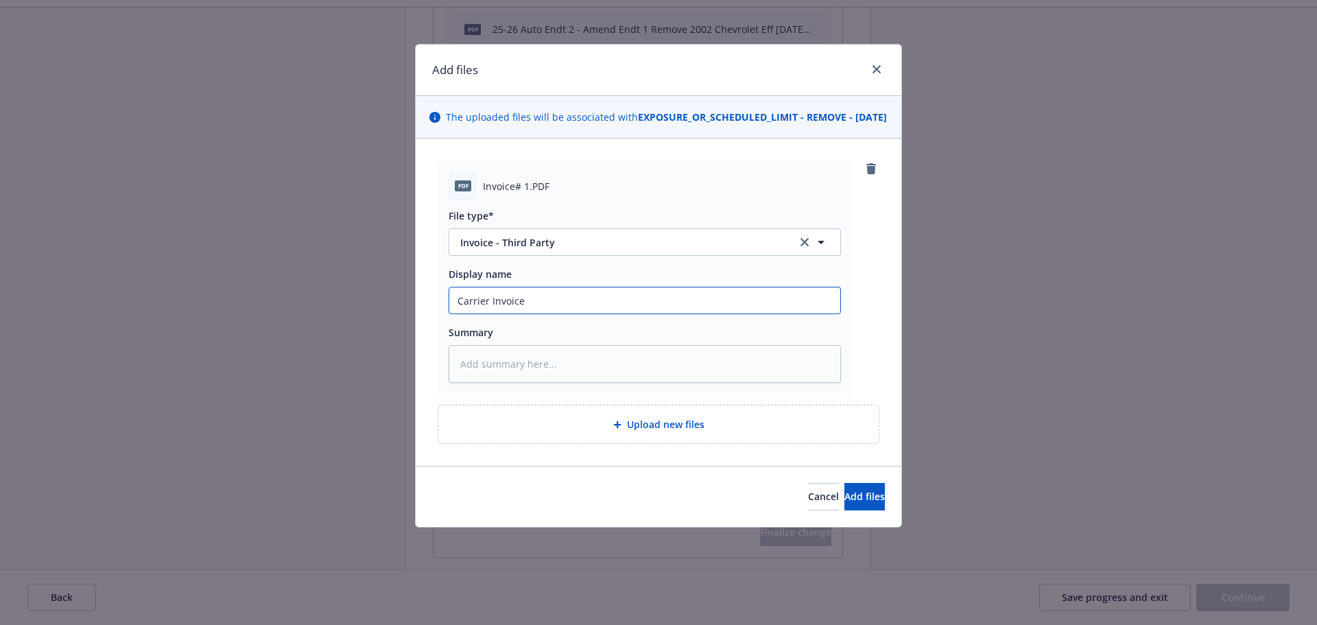
type input "Carrier Invoice"
type textarea "x"
paste input "25-26 Auto Endt 1 - Remove 2002 Chevrolet Eff 7.10.25"
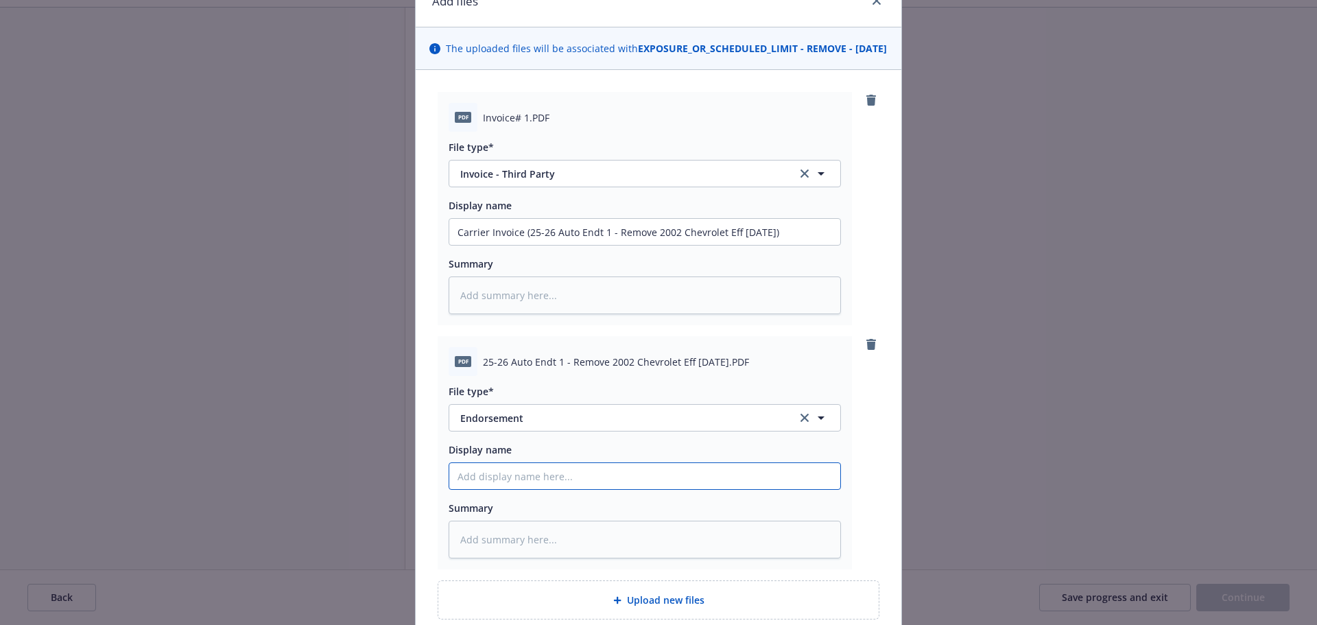
click at [516, 489] on input "Display name" at bounding box center [644, 476] width 391 height 26
paste input "25-26 Auto Endt 1 - Remove 2002 Chevrolet Eff 7.10.25"
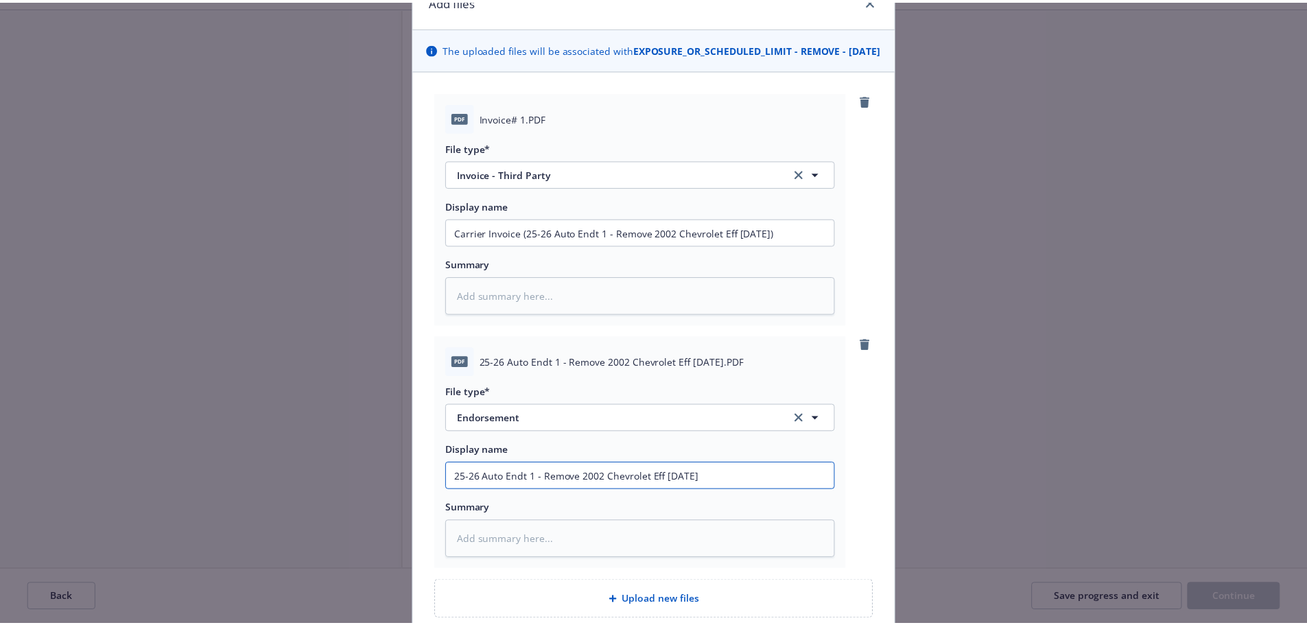
scroll to position [137, 0]
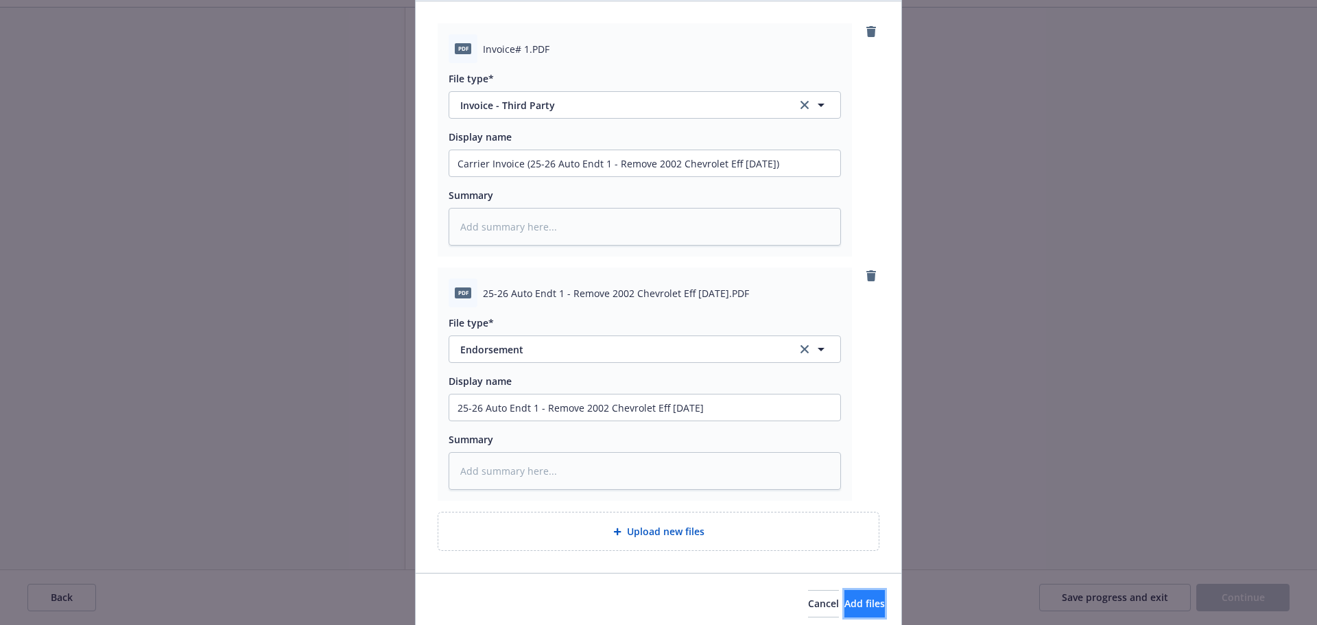
click at [863, 613] on button "Add files" at bounding box center [864, 603] width 40 height 27
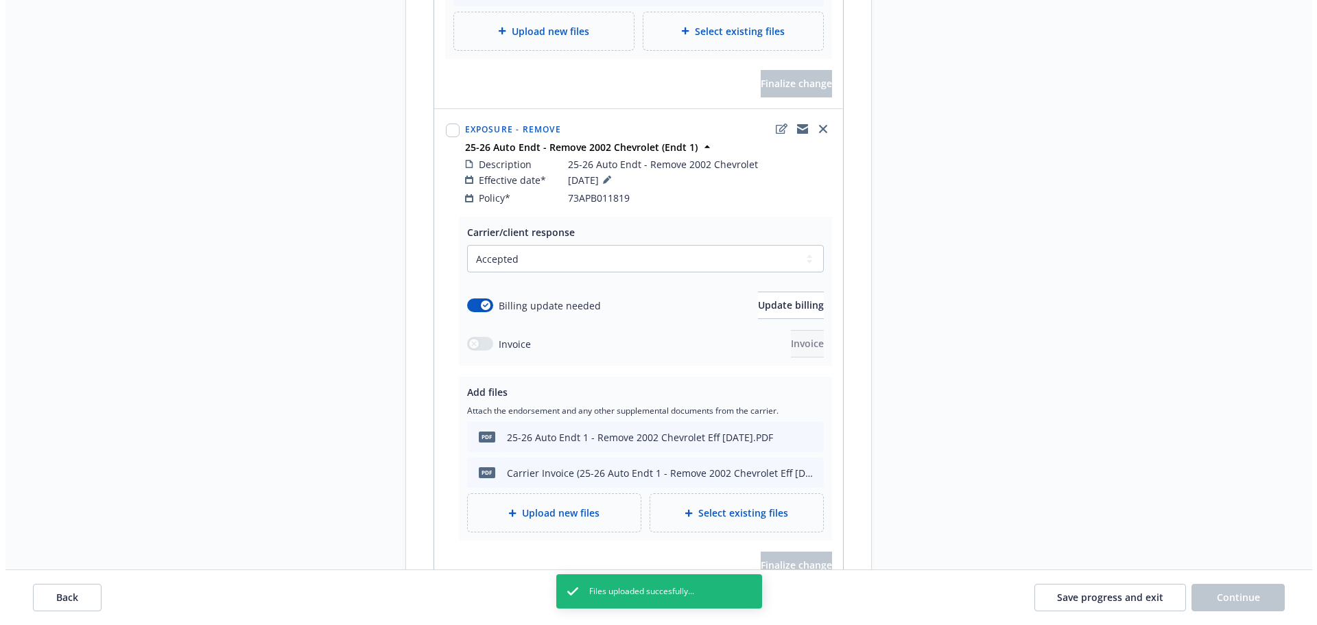
scroll to position [686, 0]
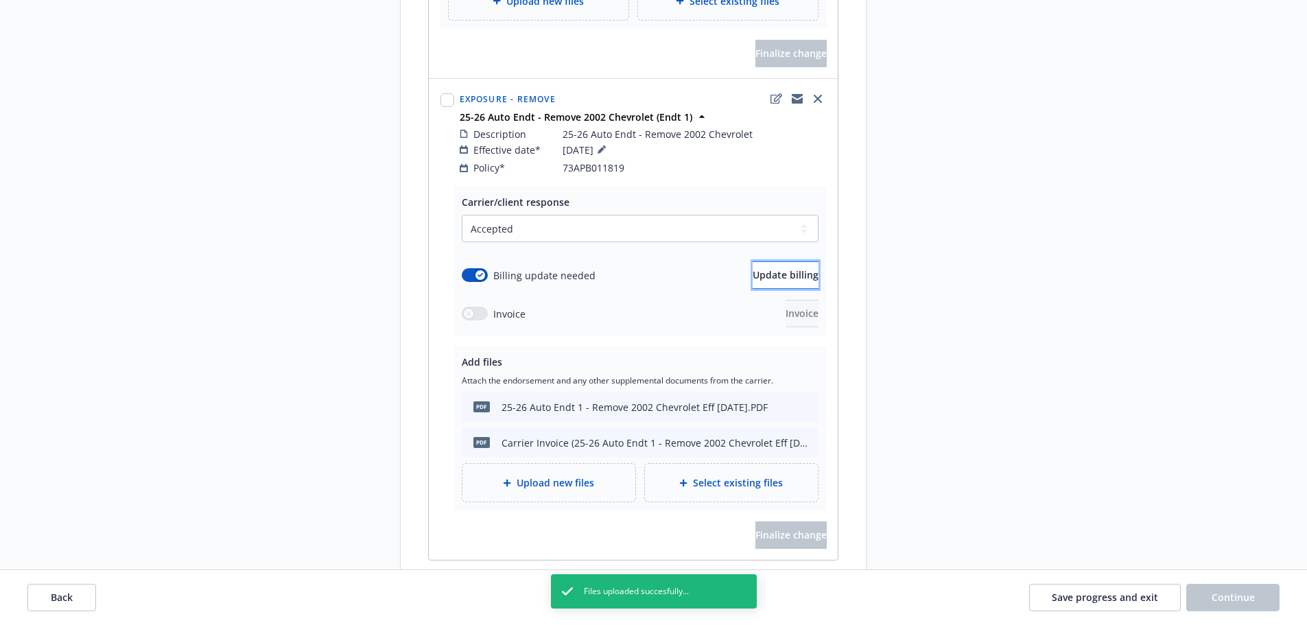
click at [759, 268] on span "Update billing" at bounding box center [785, 274] width 66 height 13
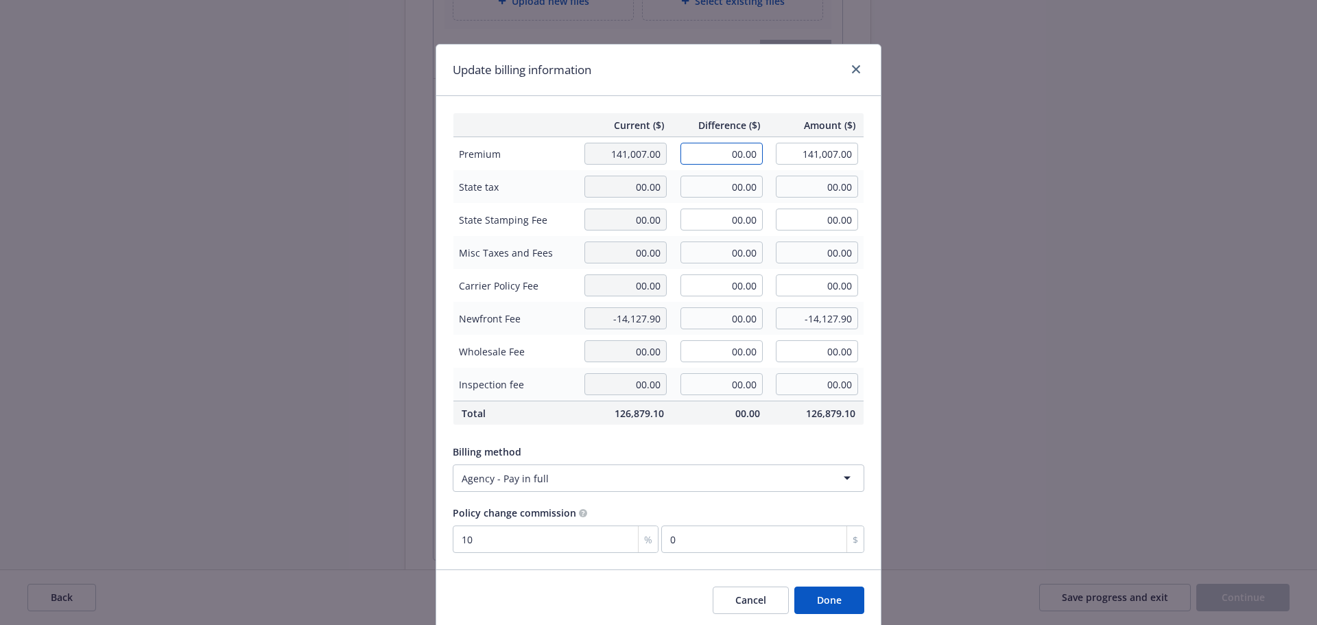
click at [719, 149] on input "00.00" at bounding box center [721, 154] width 82 height 22
click at [726, 122] on span "Difference ($)" at bounding box center [720, 125] width 80 height 14
click at [802, 593] on button "Done" at bounding box center [829, 599] width 70 height 27
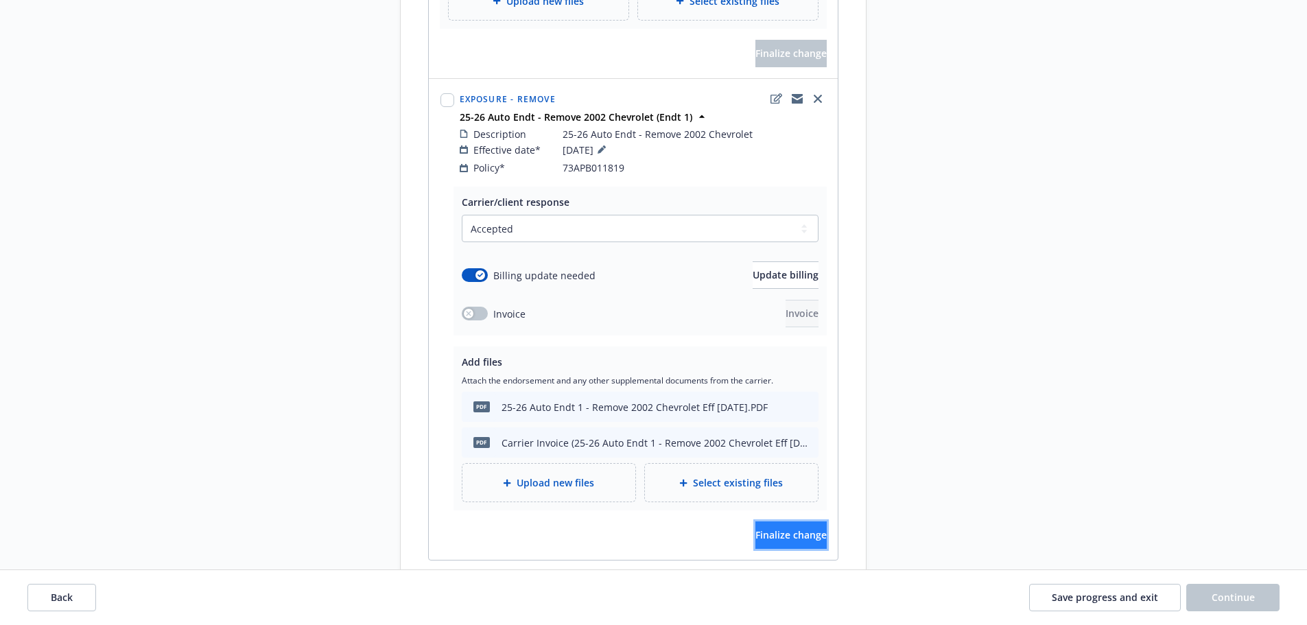
click at [768, 528] on span "Finalize change" at bounding box center [790, 534] width 71 height 13
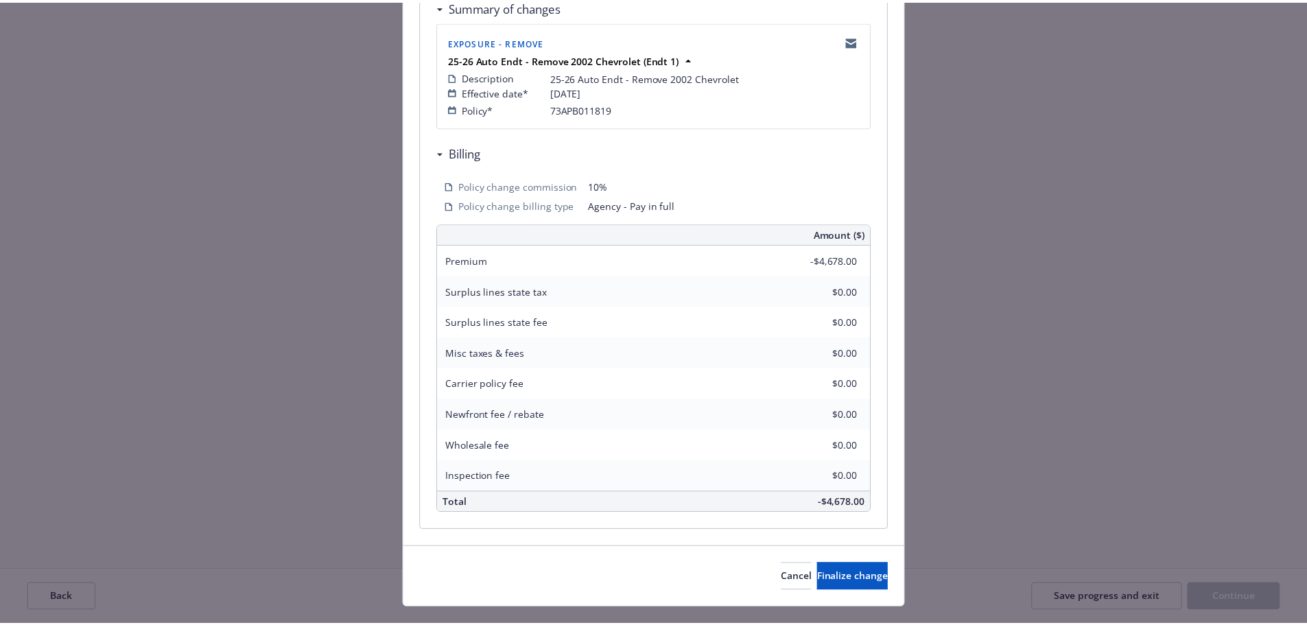
scroll to position [302, 0]
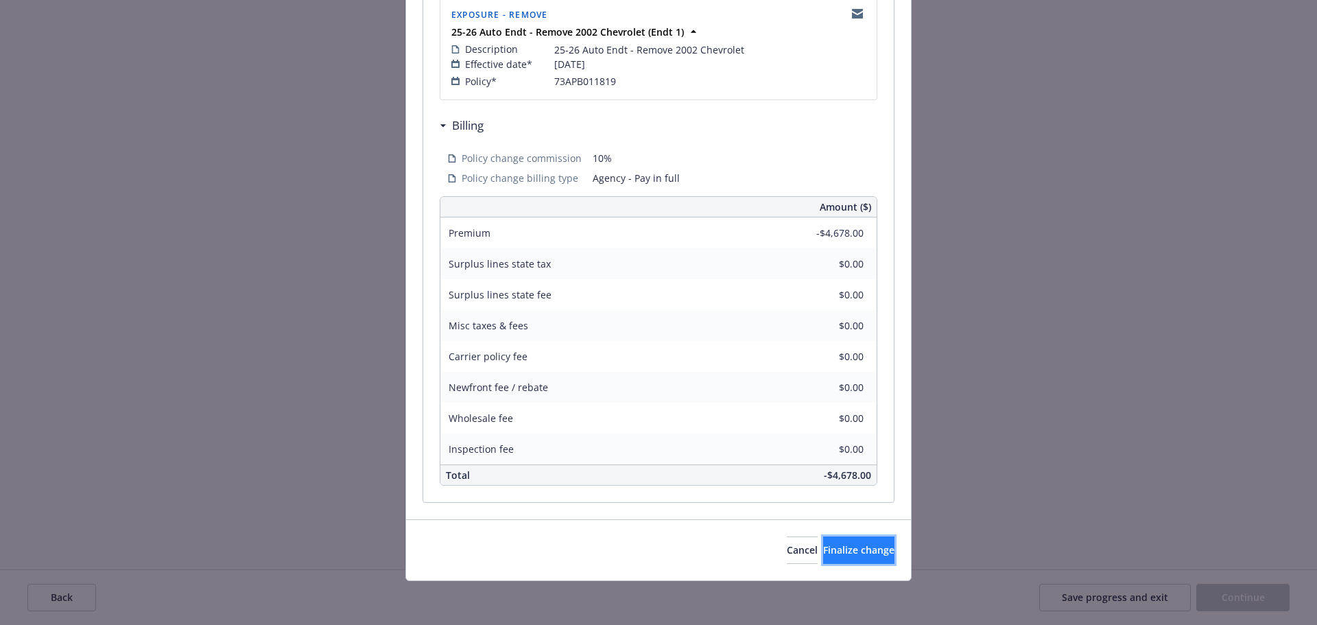
click at [852, 549] on span "Finalize change" at bounding box center [858, 549] width 71 height 13
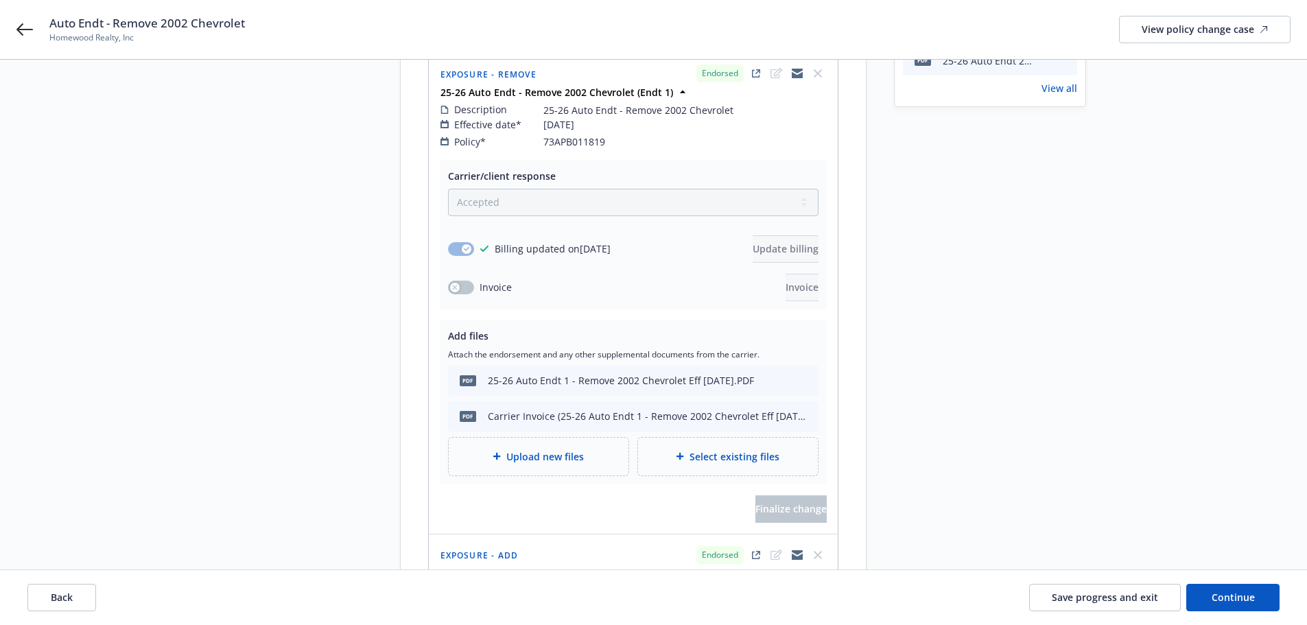
scroll to position [480, 0]
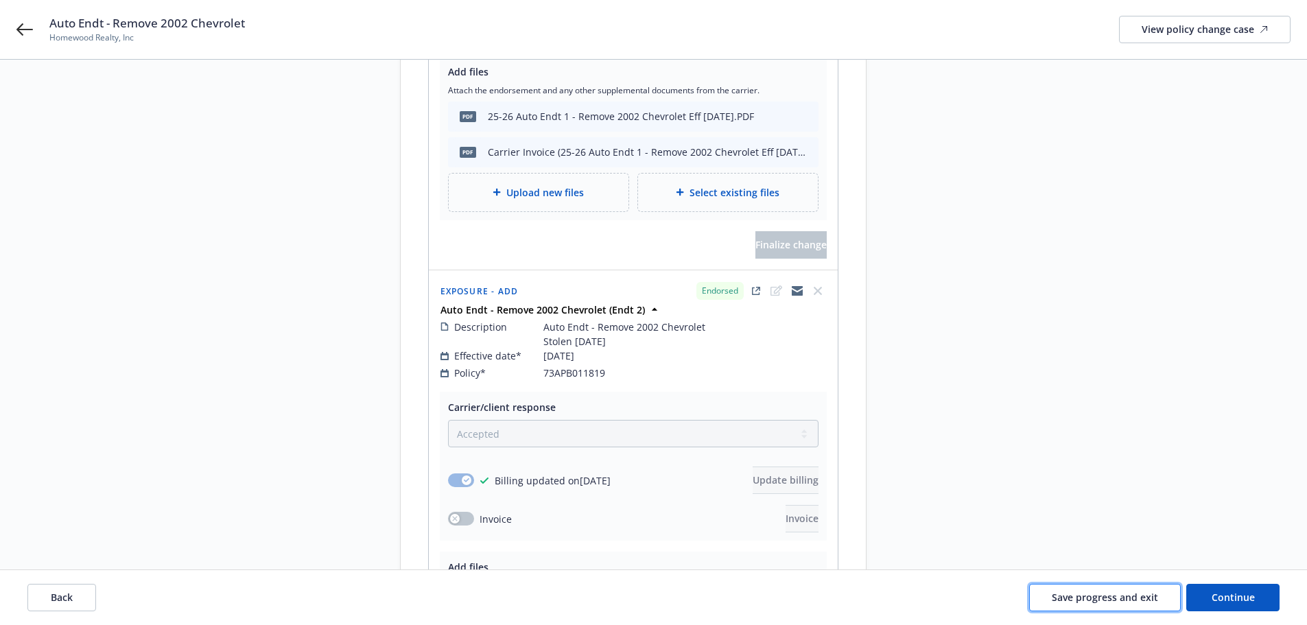
click at [1101, 597] on span "Save progress and exit" at bounding box center [1104, 597] width 106 height 13
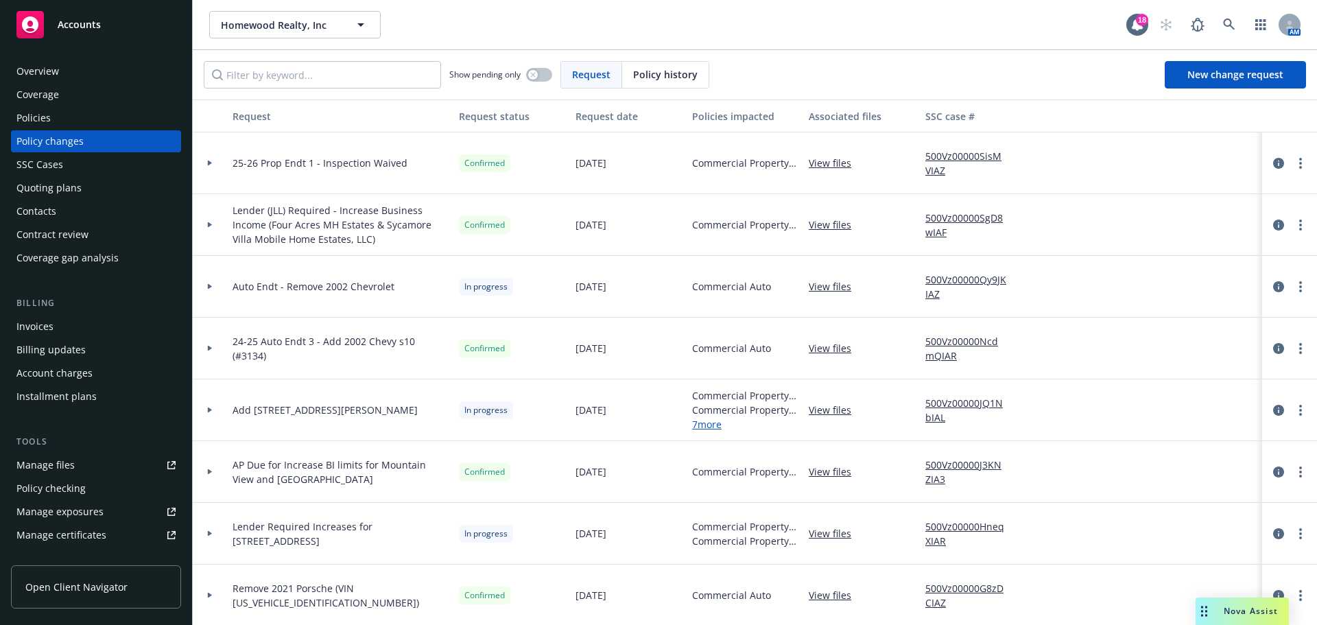
click at [45, 325] on div "Invoices" at bounding box center [34, 326] width 37 height 22
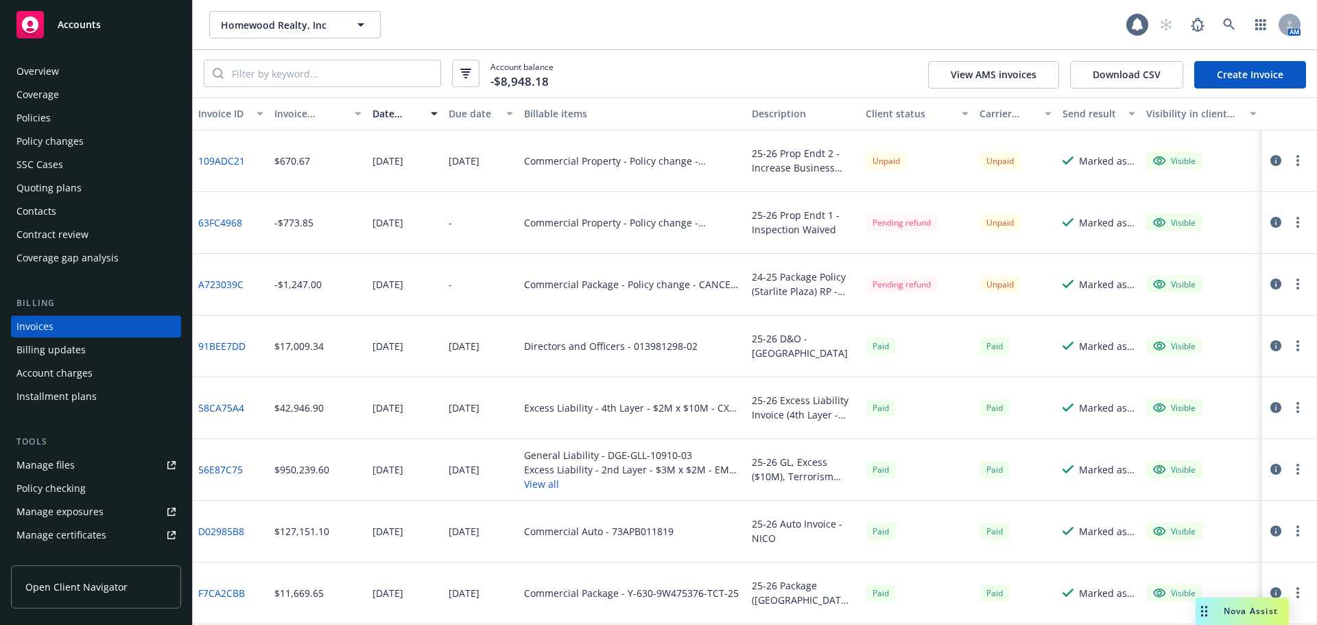
click at [1261, 62] on link "Create Invoice" at bounding box center [1250, 74] width 112 height 27
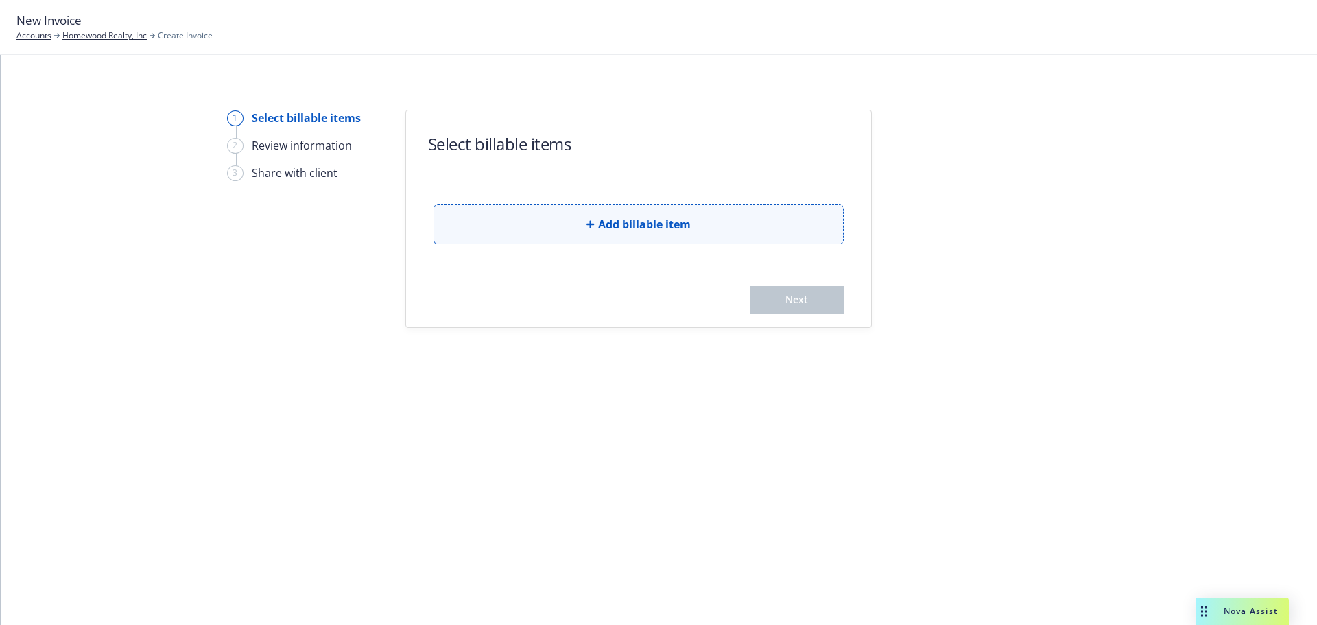
click at [532, 231] on button "Add billable item" at bounding box center [638, 224] width 410 height 40
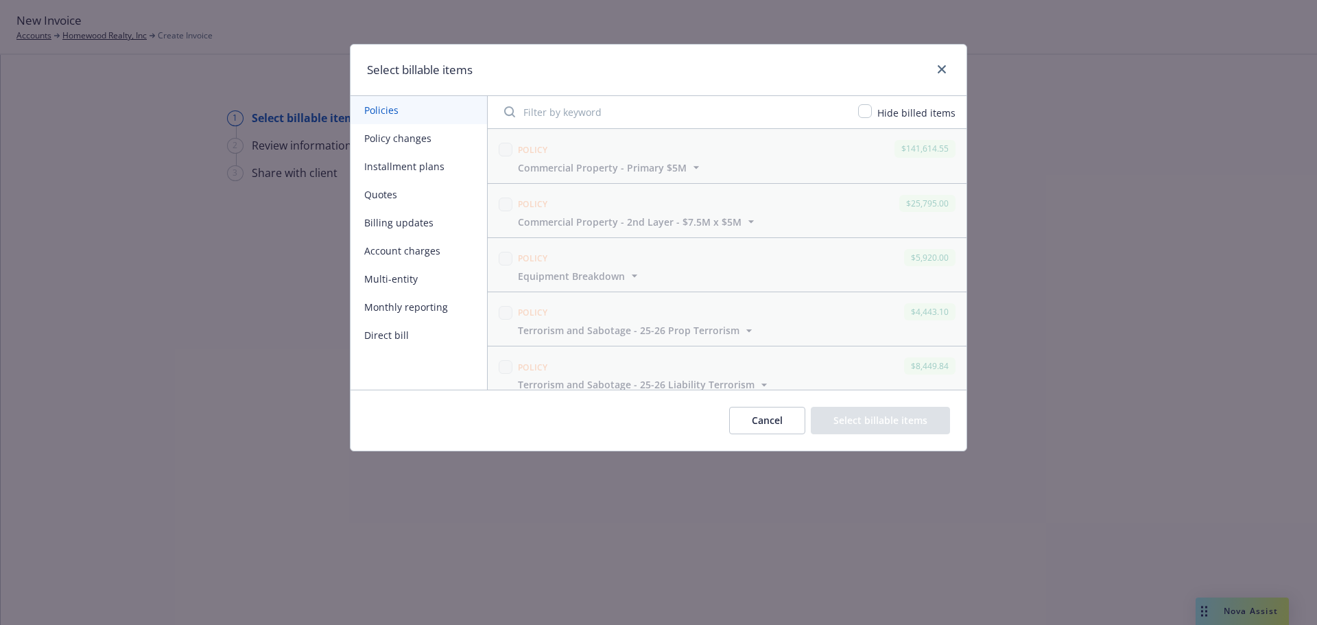
click at [405, 147] on button "Policy changes" at bounding box center [418, 138] width 136 height 28
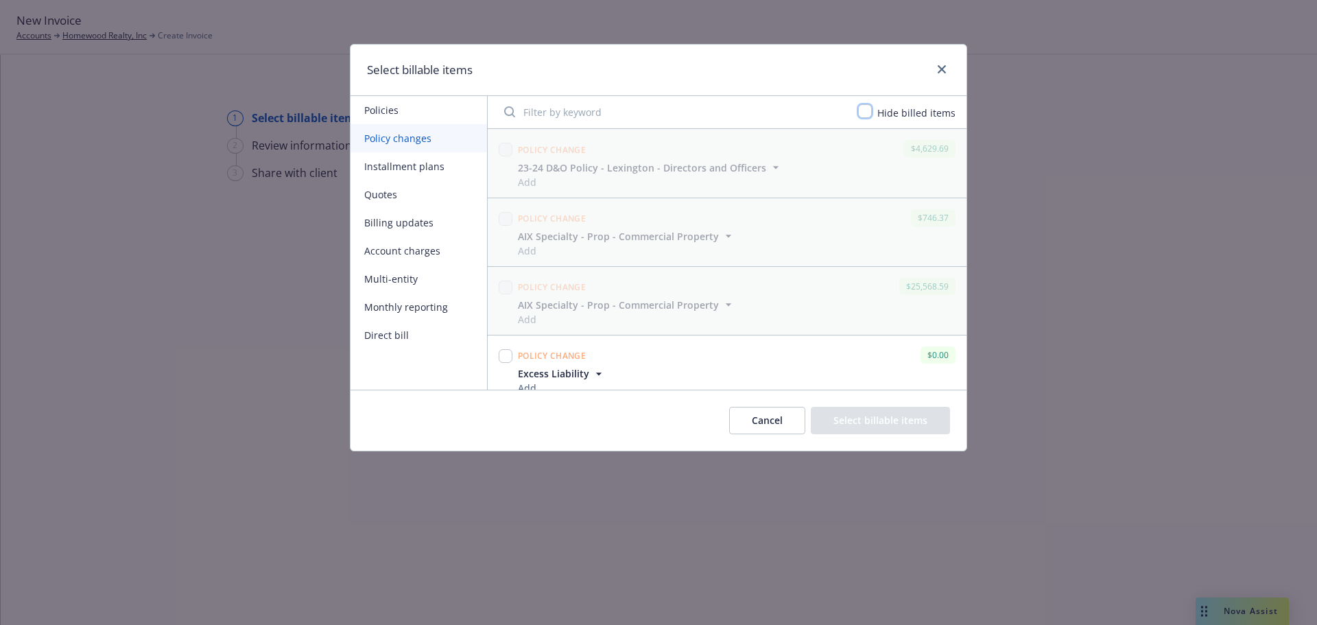
click at [870, 112] on input "checkbox" at bounding box center [865, 111] width 14 height 14
checkbox input "true"
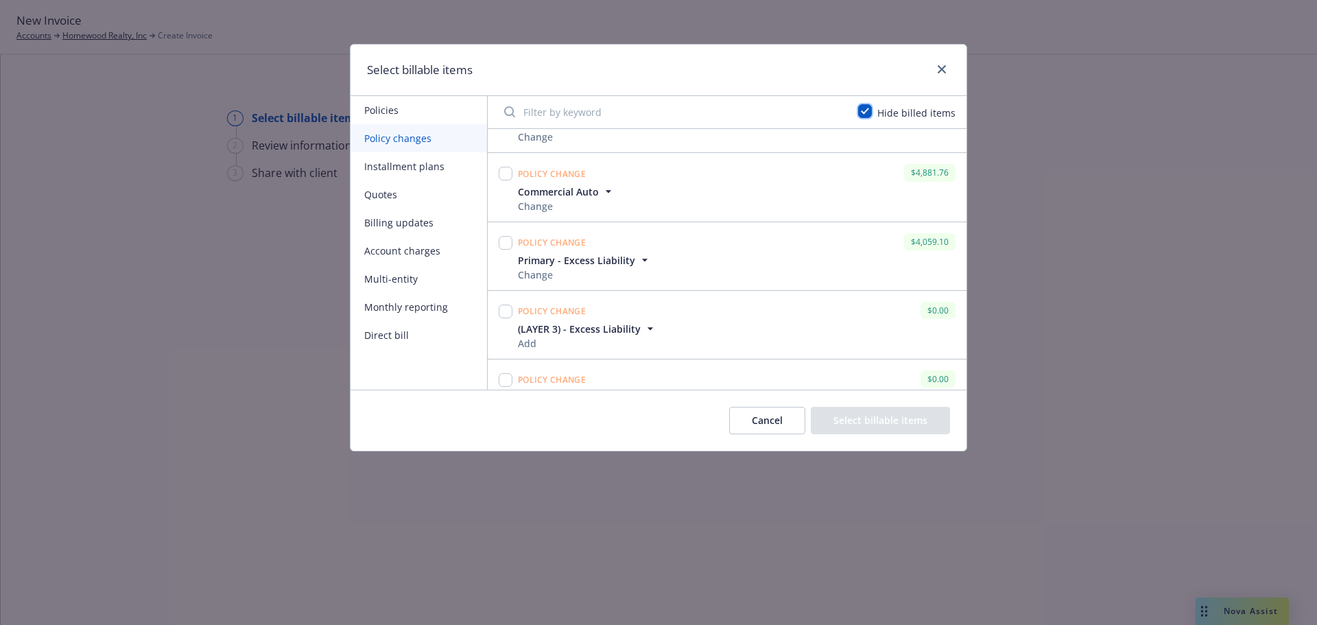
scroll to position [1113, 0]
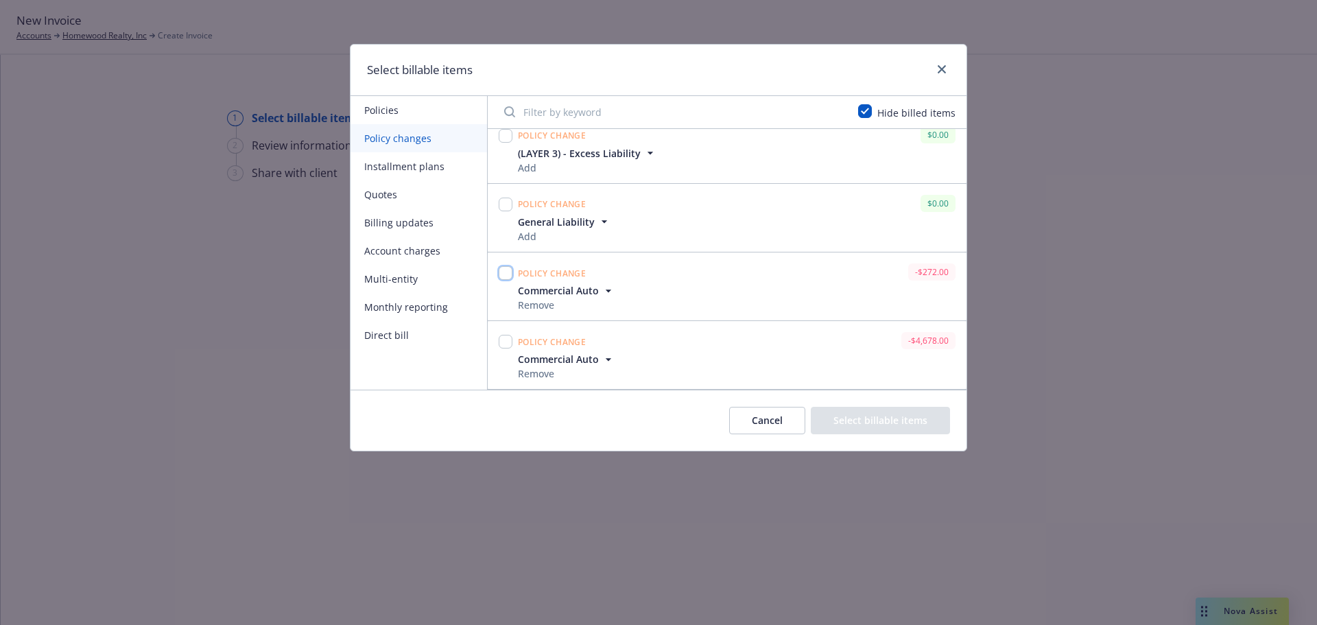
click at [505, 272] on input "checkbox" at bounding box center [506, 273] width 14 height 14
checkbox input "true"
click at [503, 339] on input "checkbox" at bounding box center [506, 342] width 14 height 14
checkbox input "true"
click at [872, 407] on button "Select billable items" at bounding box center [880, 420] width 139 height 27
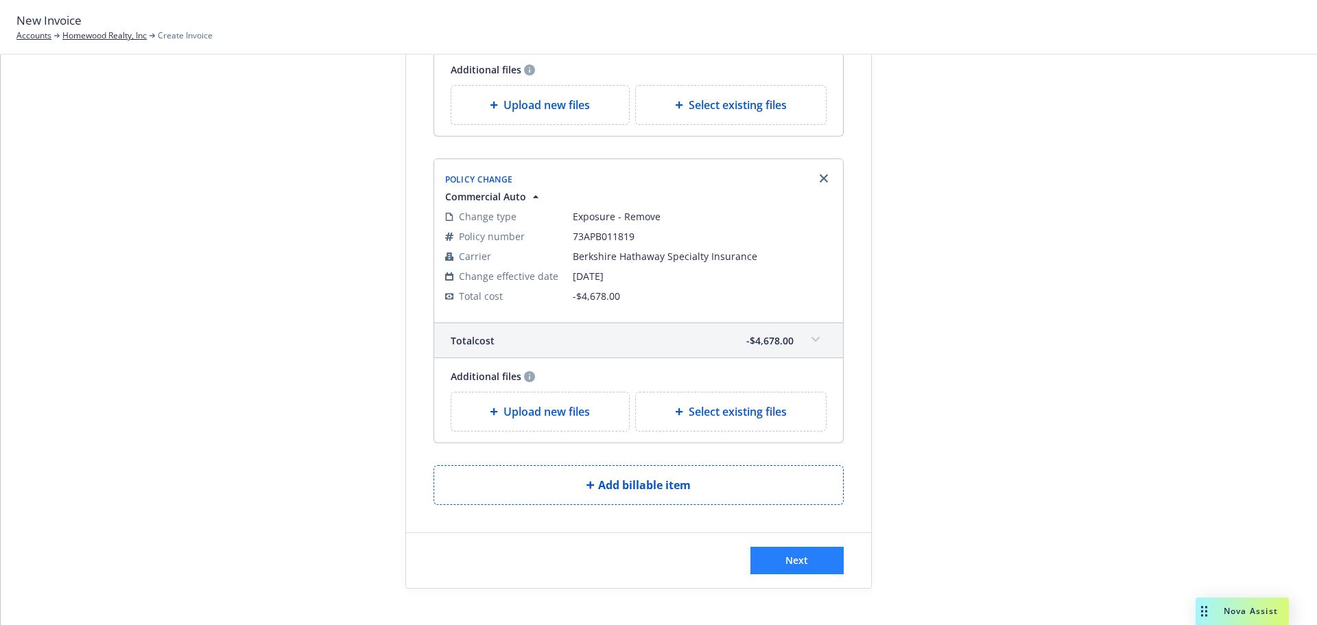
scroll to position [349, 0]
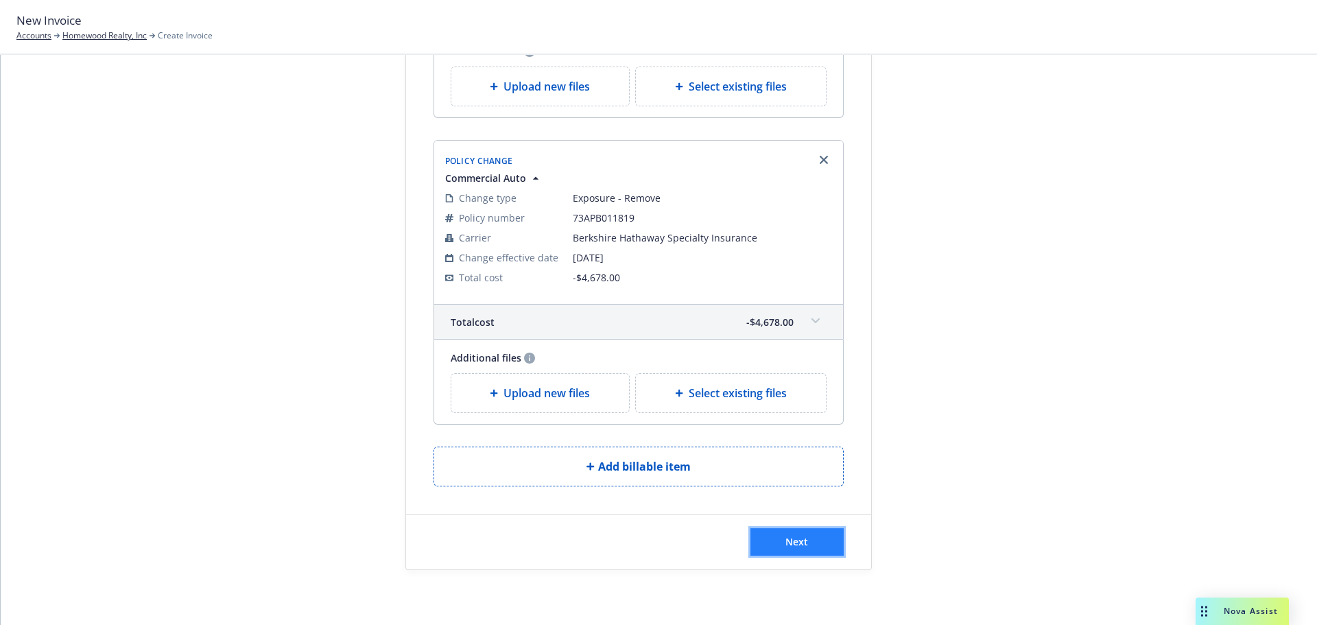
click at [787, 543] on span "Next" at bounding box center [796, 541] width 23 height 13
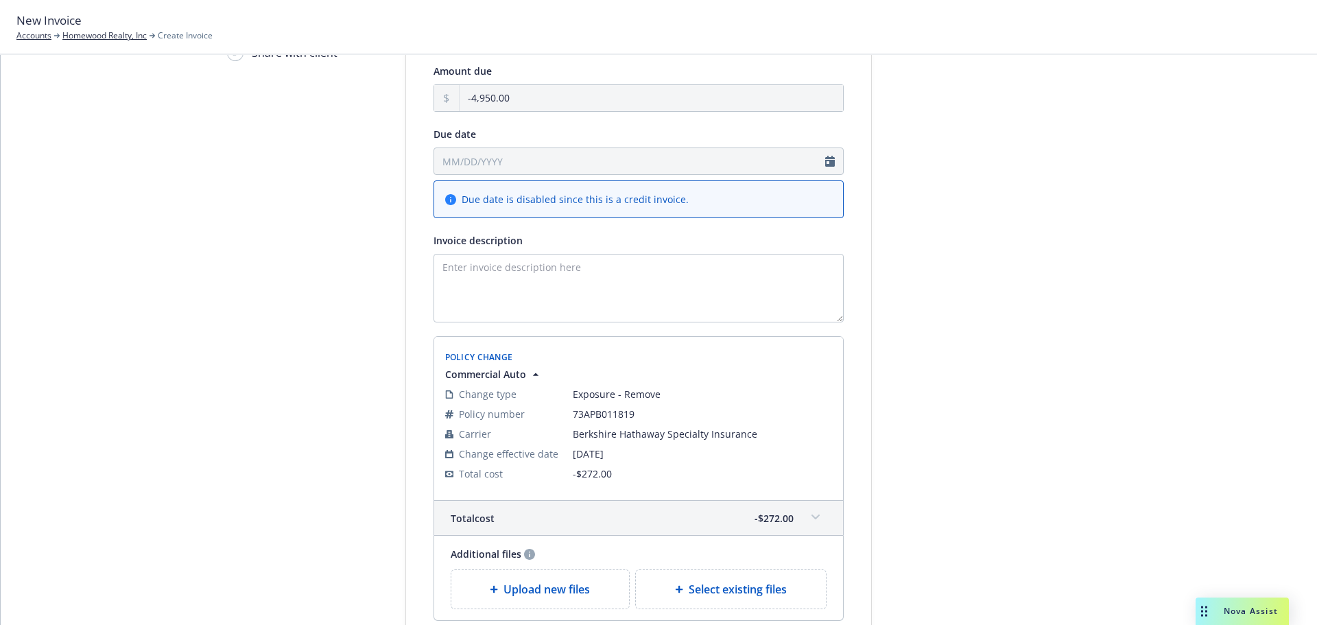
scroll to position [0, 0]
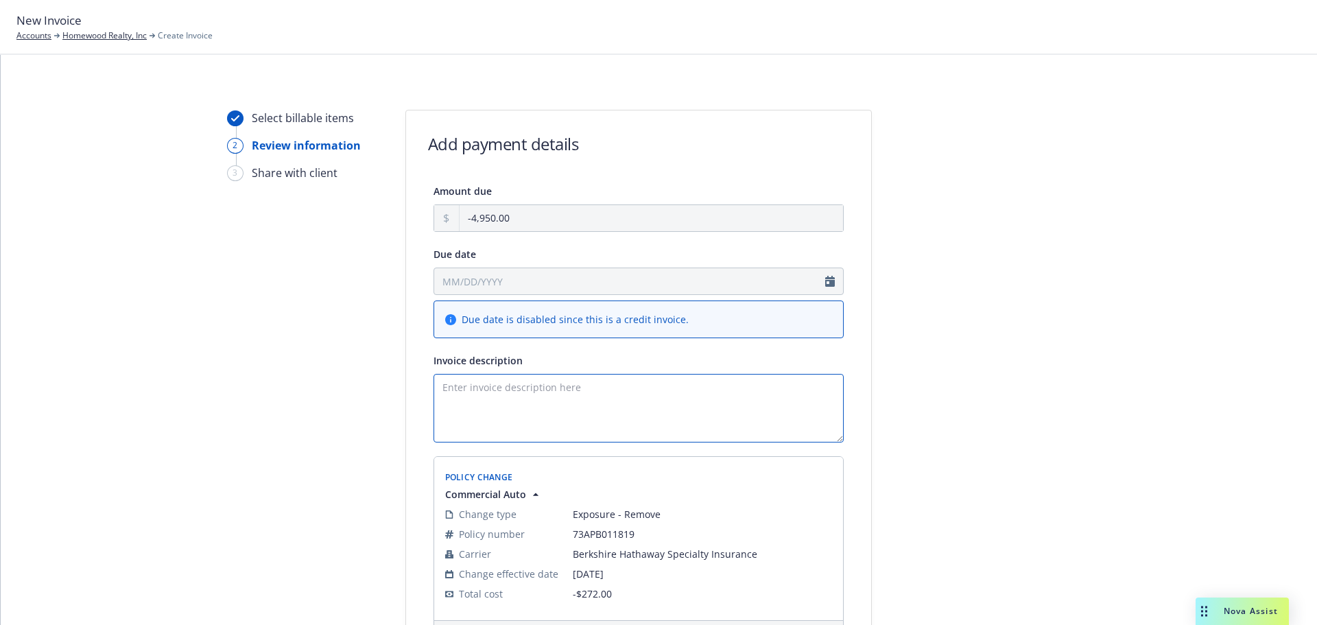
click at [505, 424] on textarea "Invoice description" at bounding box center [638, 408] width 410 height 69
paste textarea "25-26 Auto Endt 1 - Remove 2002 Chevrolet Eff 7.10.25"
click at [514, 385] on textarea "25-26 Auto Endt 1 - Remove 2002 Chevrolet Eff 7.10.25" at bounding box center [638, 408] width 410 height 69
drag, startPoint x: 666, startPoint y: 385, endPoint x: 738, endPoint y: 383, distance: 72.0
click at [738, 383] on textarea "25-26 Auto Endt 1 & 2 - Remove 2002 Chevrolet Eff 7.10.25" at bounding box center [638, 408] width 410 height 69
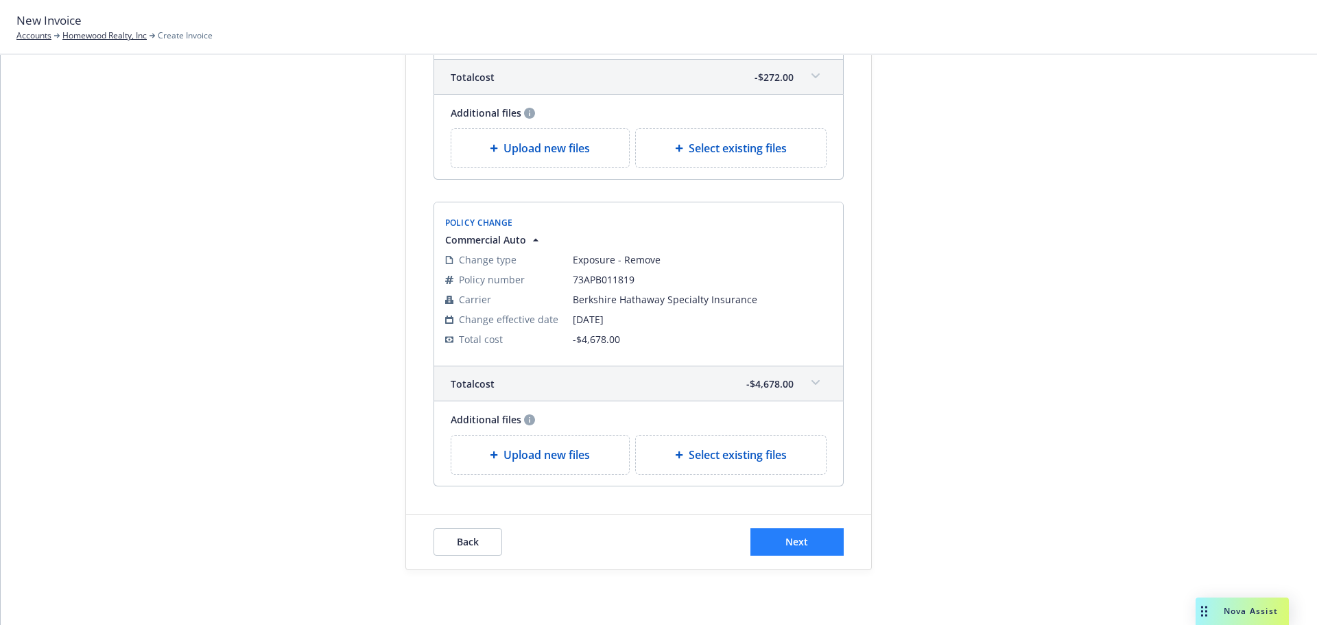
type textarea "25-26 Auto Endt 1 & 2 - Remove 2002 Chevrolet Eff [DATE]"
click at [775, 543] on button "Next" at bounding box center [796, 541] width 93 height 27
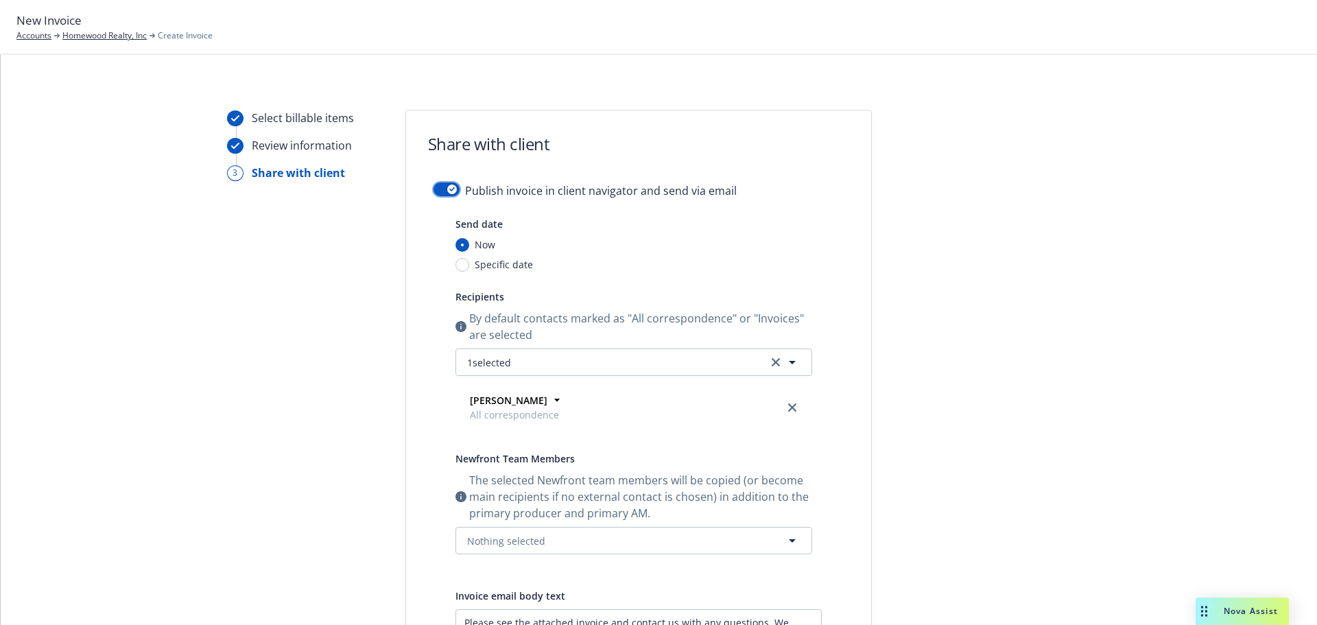
click at [449, 189] on icon "button" at bounding box center [451, 189] width 5 height 4
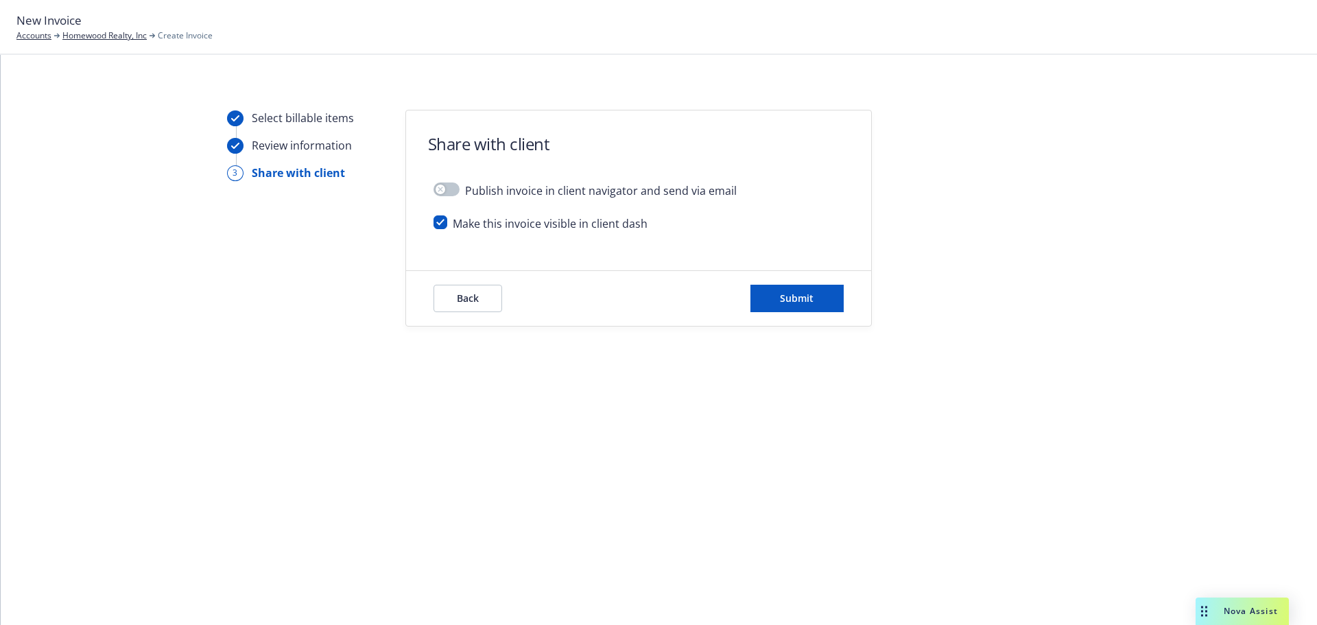
click at [865, 308] on div "Back Submit" at bounding box center [638, 298] width 465 height 55
click at [813, 294] on button "Submit" at bounding box center [796, 298] width 93 height 27
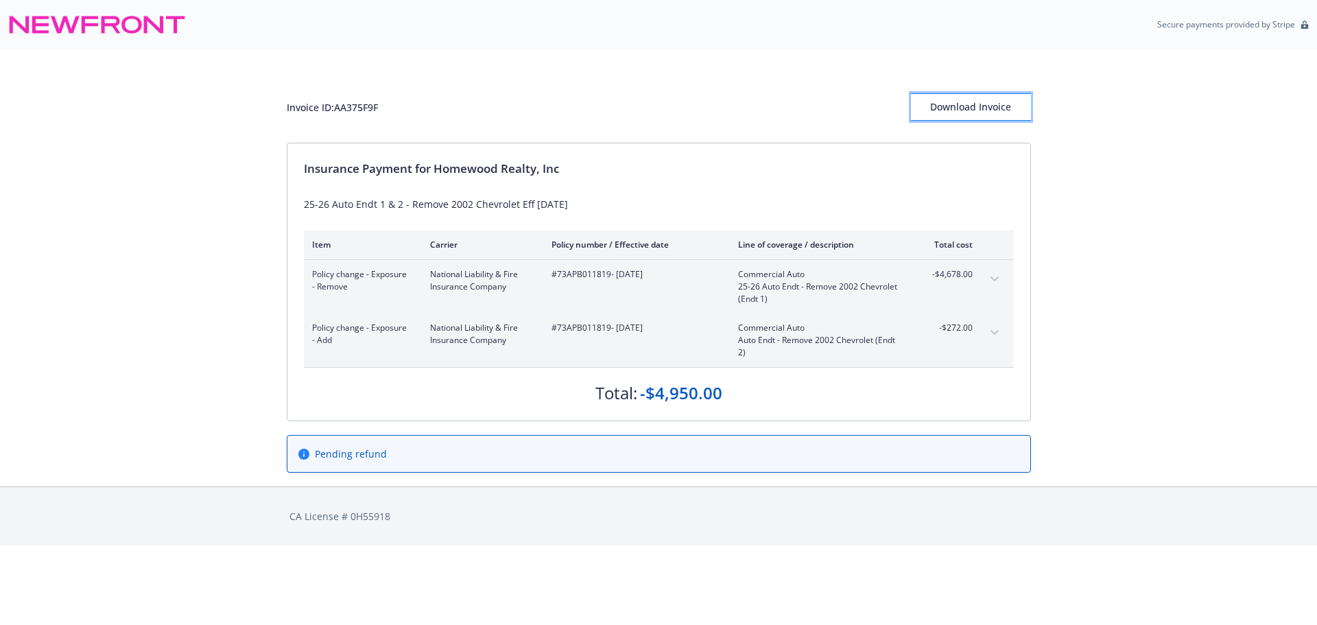
click at [968, 104] on div "Download Invoice" at bounding box center [971, 107] width 120 height 26
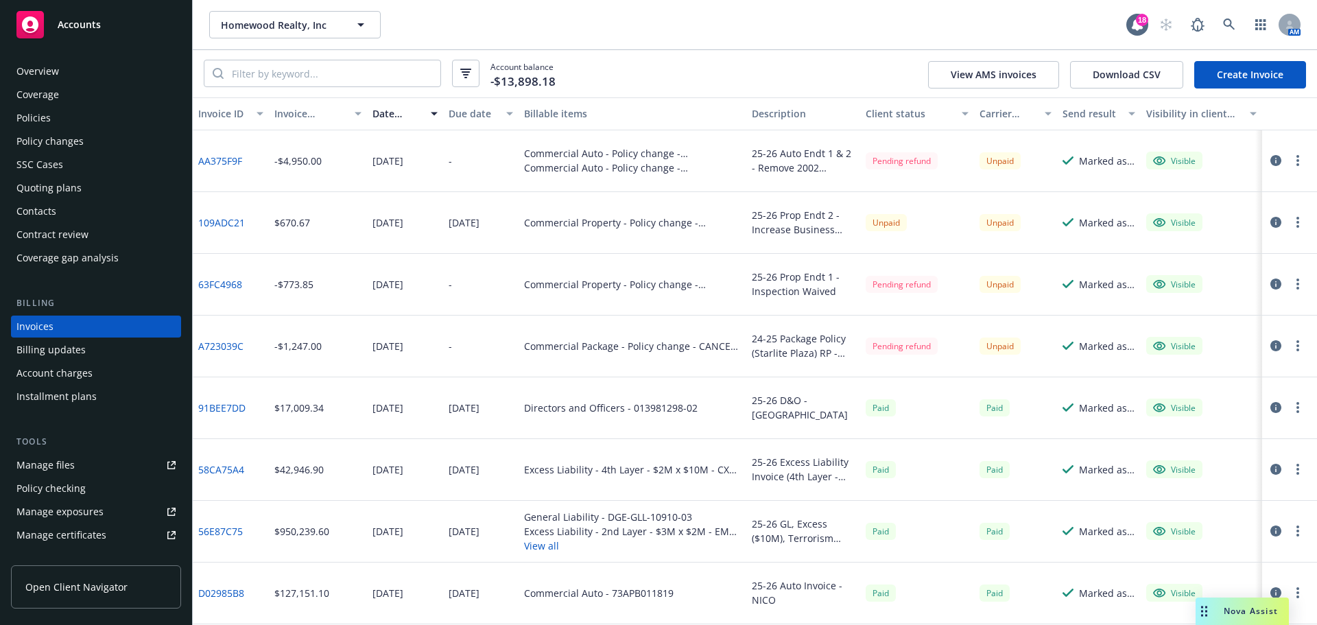
click at [765, 7] on div "Homewood Realty, Inc Homewood Realty, Inc 18 AM" at bounding box center [755, 24] width 1124 height 49
click at [301, 19] on span "Homewood Realty, Inc" at bounding box center [280, 25] width 119 height 14
type input "brasa"
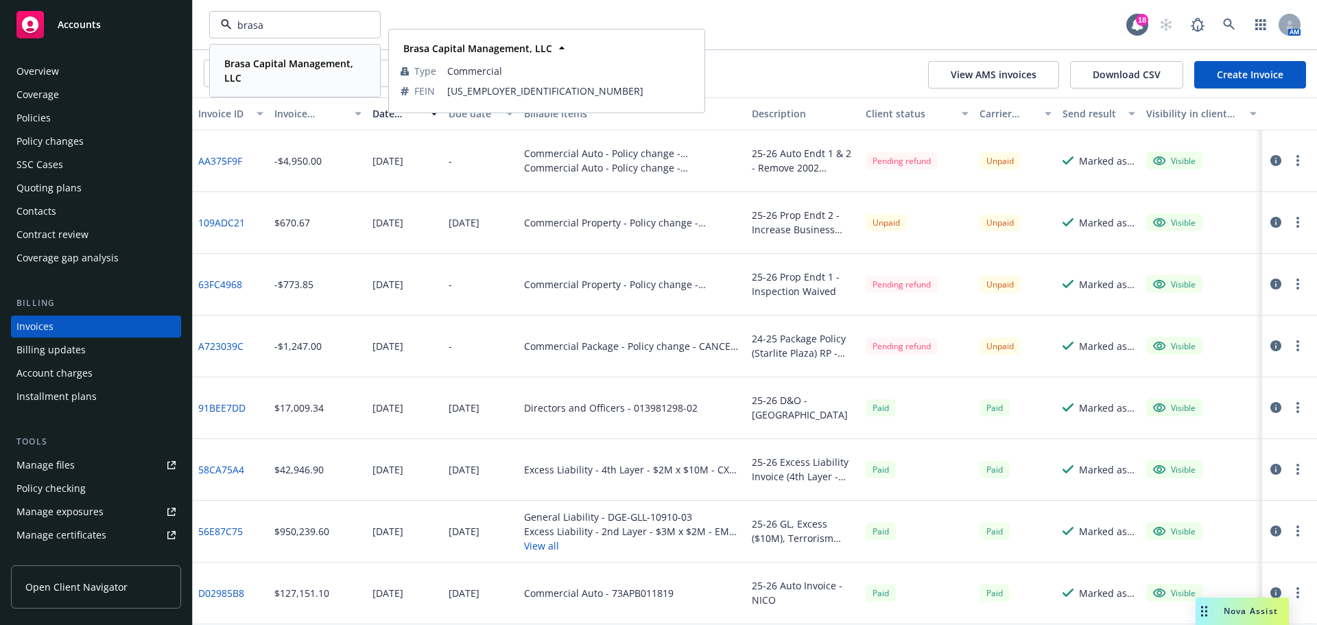
click at [293, 65] on strong "Brasa Capital Management, LLC" at bounding box center [288, 70] width 129 height 27
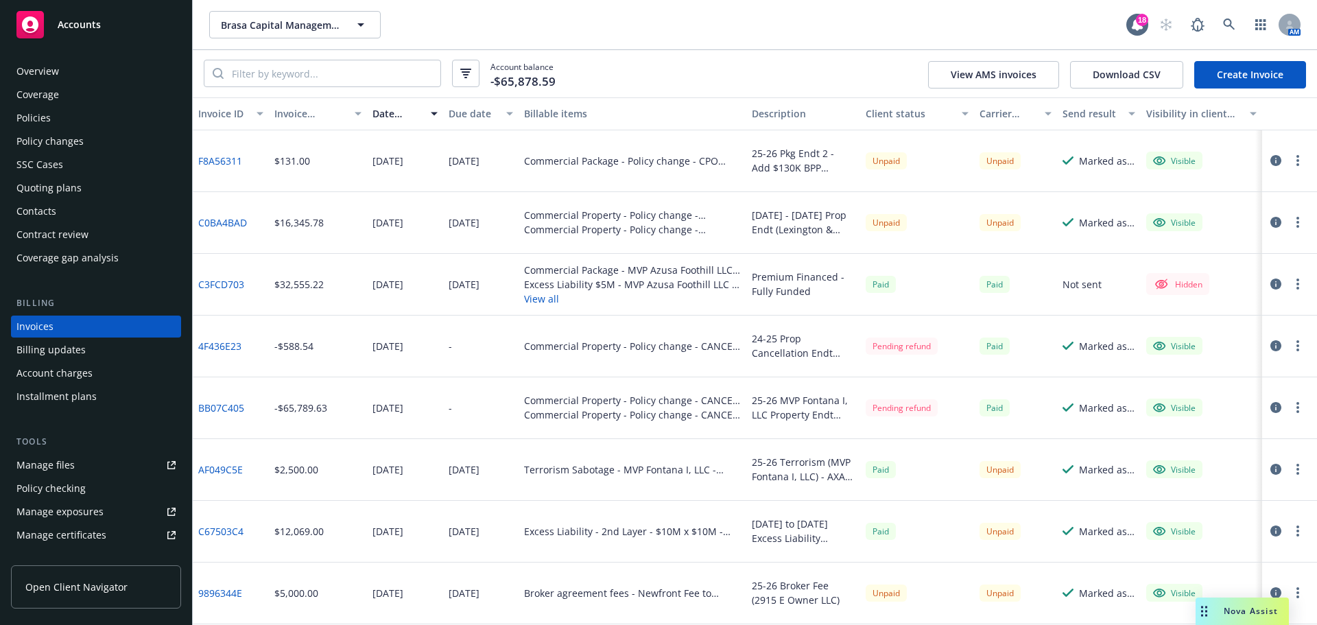
click at [76, 190] on div "Quoting plans" at bounding box center [48, 188] width 65 height 22
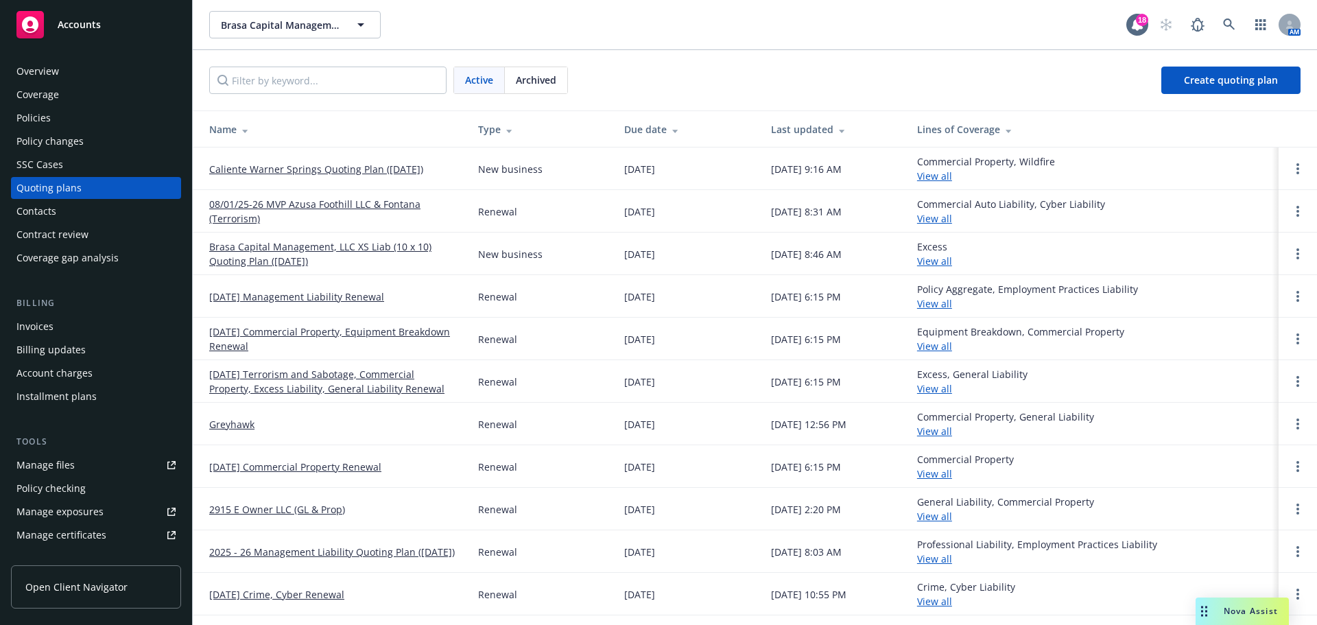
click at [785, 128] on div "Last updated" at bounding box center [833, 129] width 124 height 14
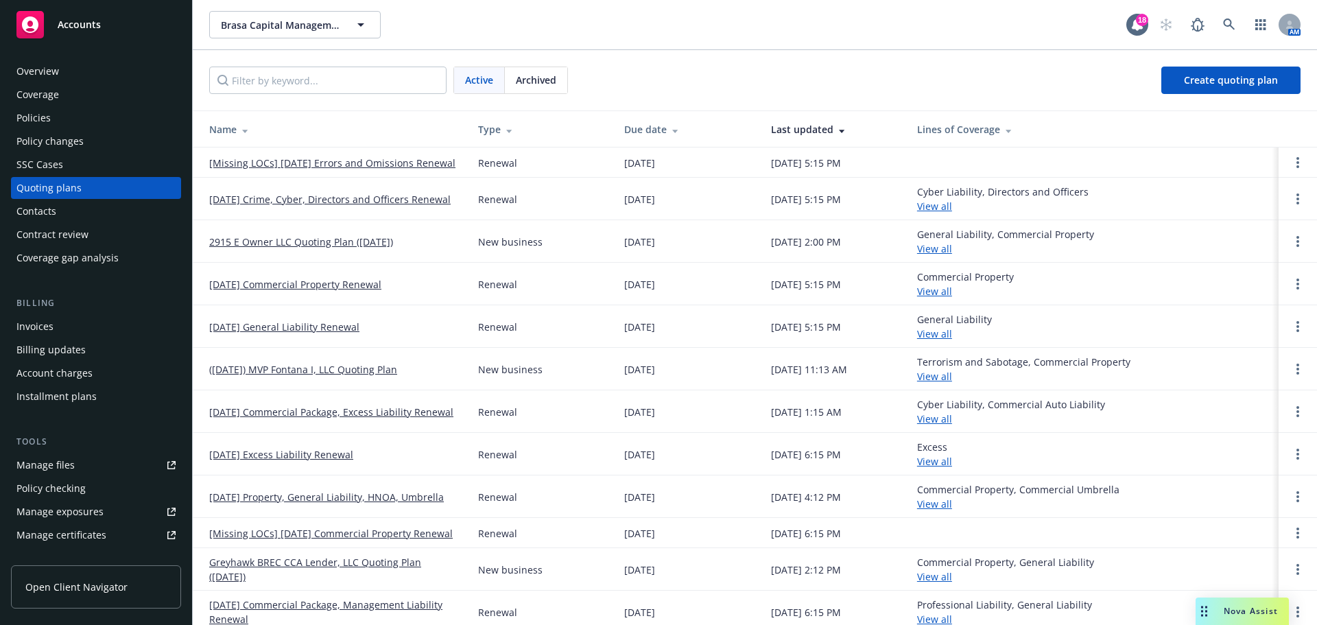
click at [785, 128] on div "Last updated" at bounding box center [833, 129] width 124 height 14
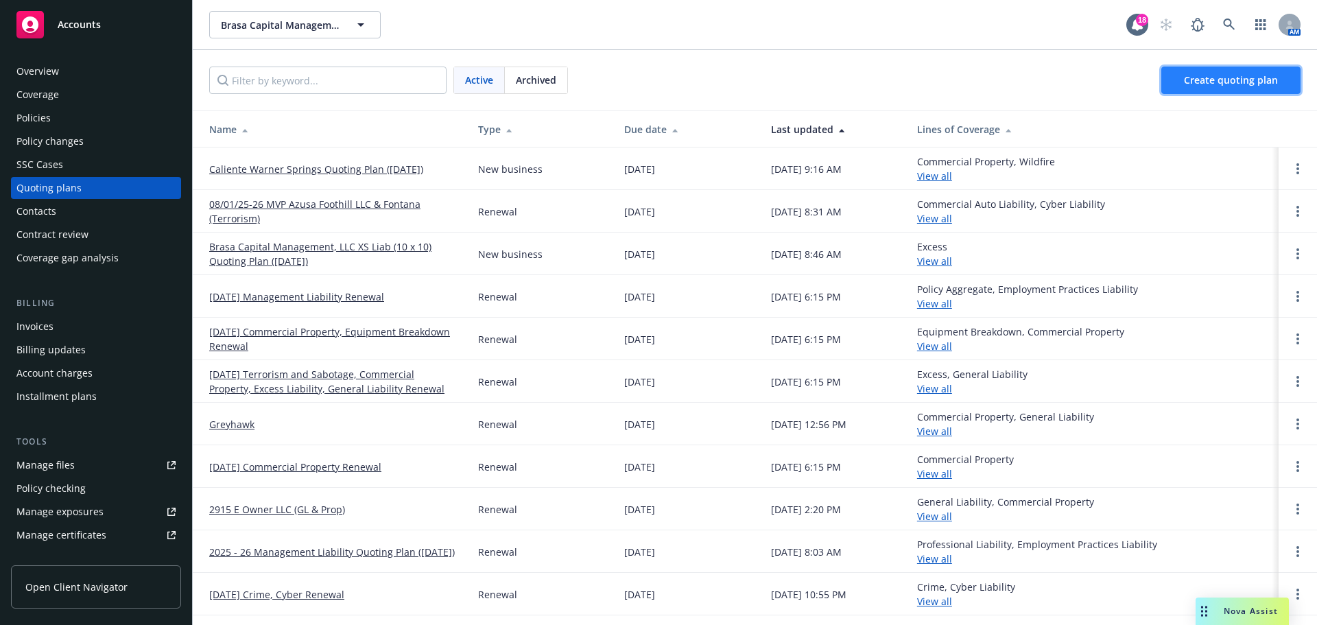
click at [1224, 81] on span "Create quoting plan" at bounding box center [1231, 79] width 94 height 13
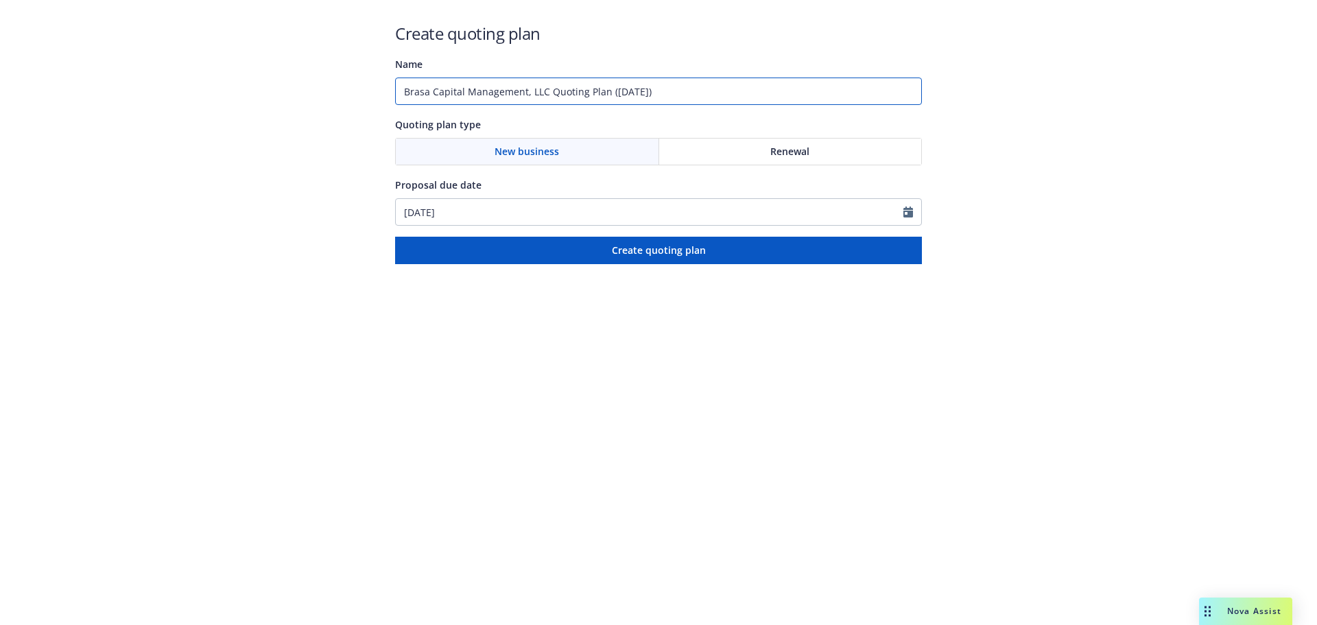
drag, startPoint x: 693, startPoint y: 97, endPoint x: 246, endPoint y: 83, distance: 447.4
click at [246, 83] on div "Create quoting plan Name Brasa Capital Management, LLC Quoting Plan (2025-09-26…" at bounding box center [658, 132] width 1317 height 264
type input "[PERSON_NAME] Conversion [DATE]"
click at [551, 143] on div "New business" at bounding box center [527, 152] width 263 height 26
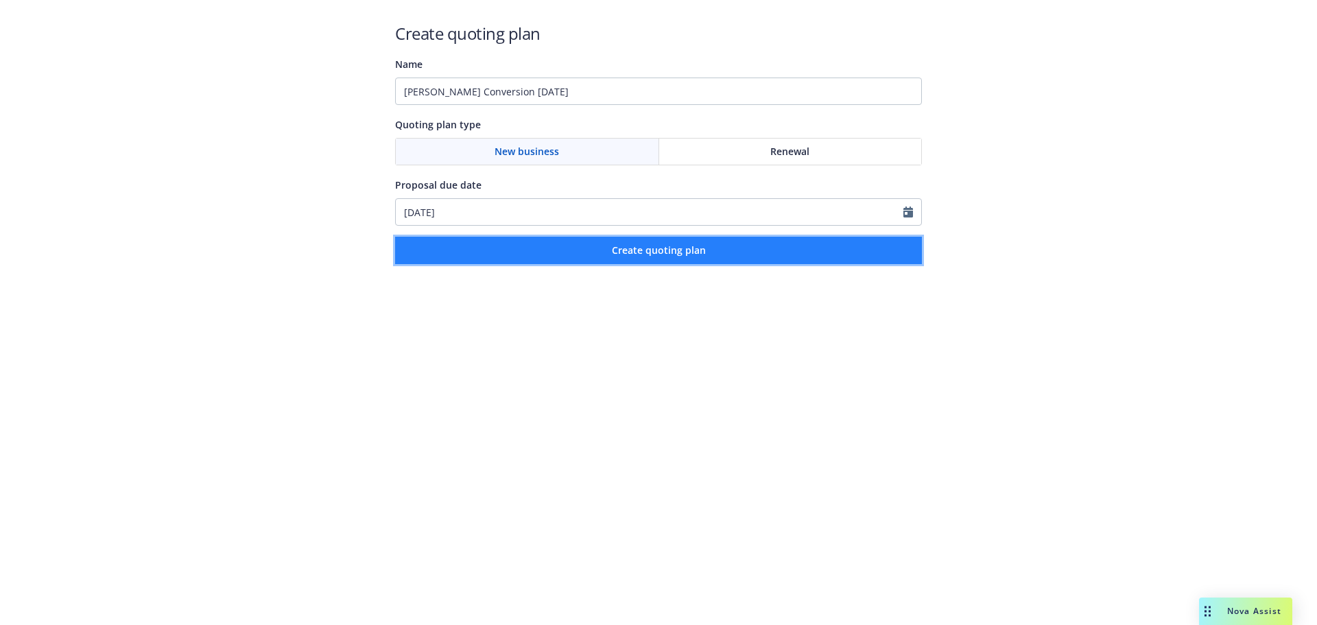
click at [567, 246] on button "Create quoting plan" at bounding box center [658, 250] width 527 height 27
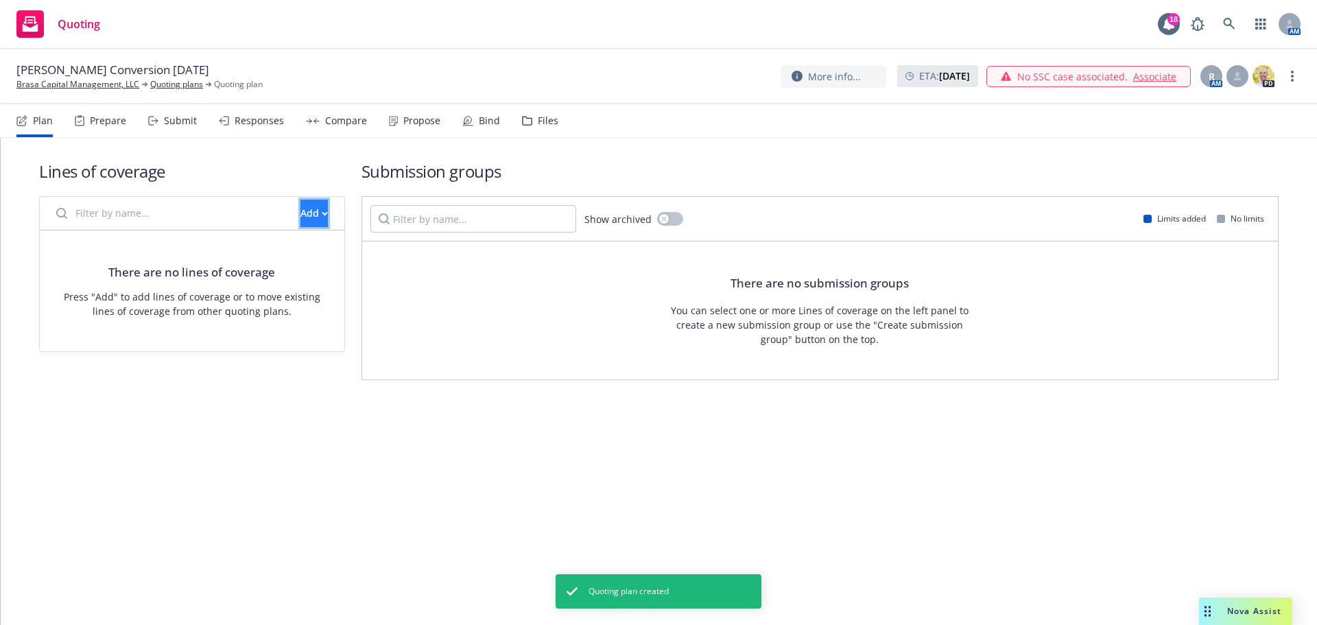
click at [300, 214] on div "Add" at bounding box center [313, 213] width 27 height 26
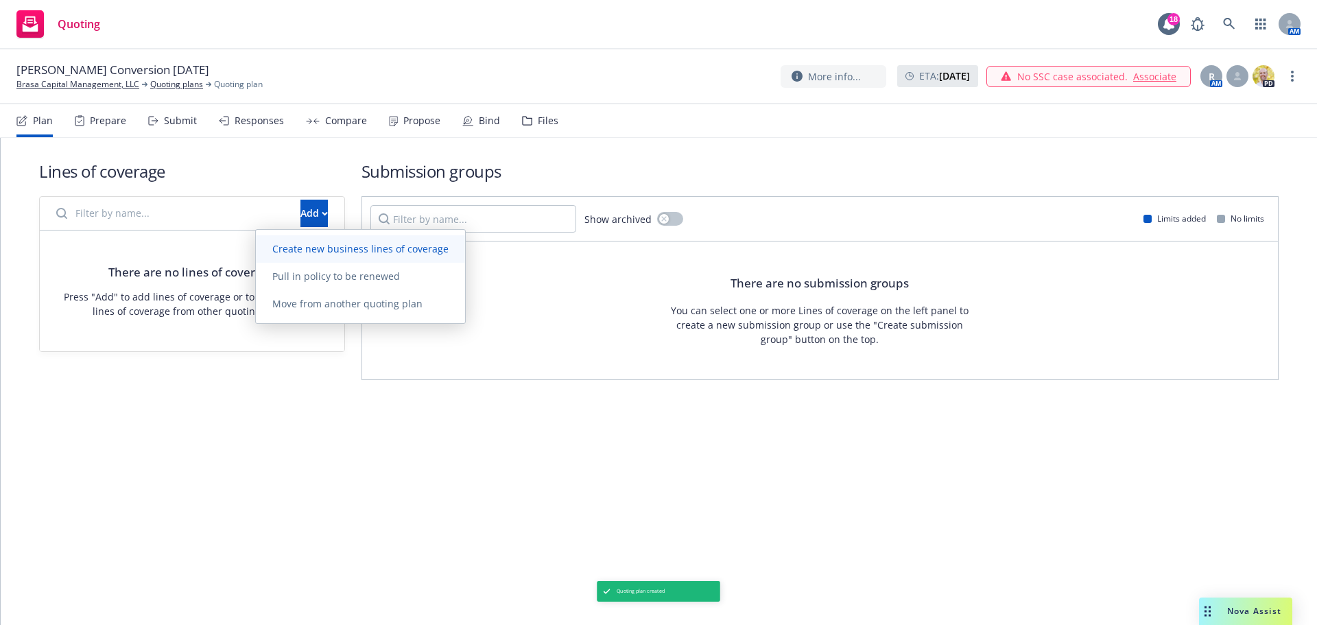
click at [313, 248] on span "Create new business lines of coverage" at bounding box center [360, 248] width 209 height 13
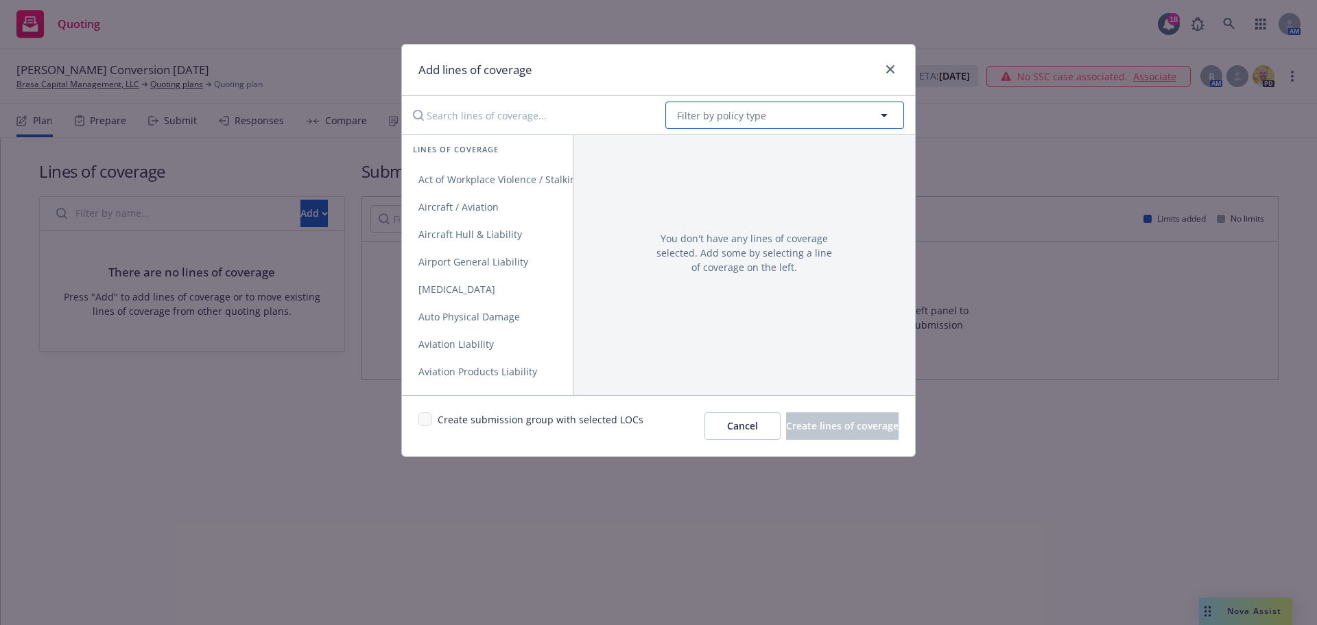
click at [703, 126] on button "Filter by policy type" at bounding box center [784, 115] width 239 height 27
type input "general"
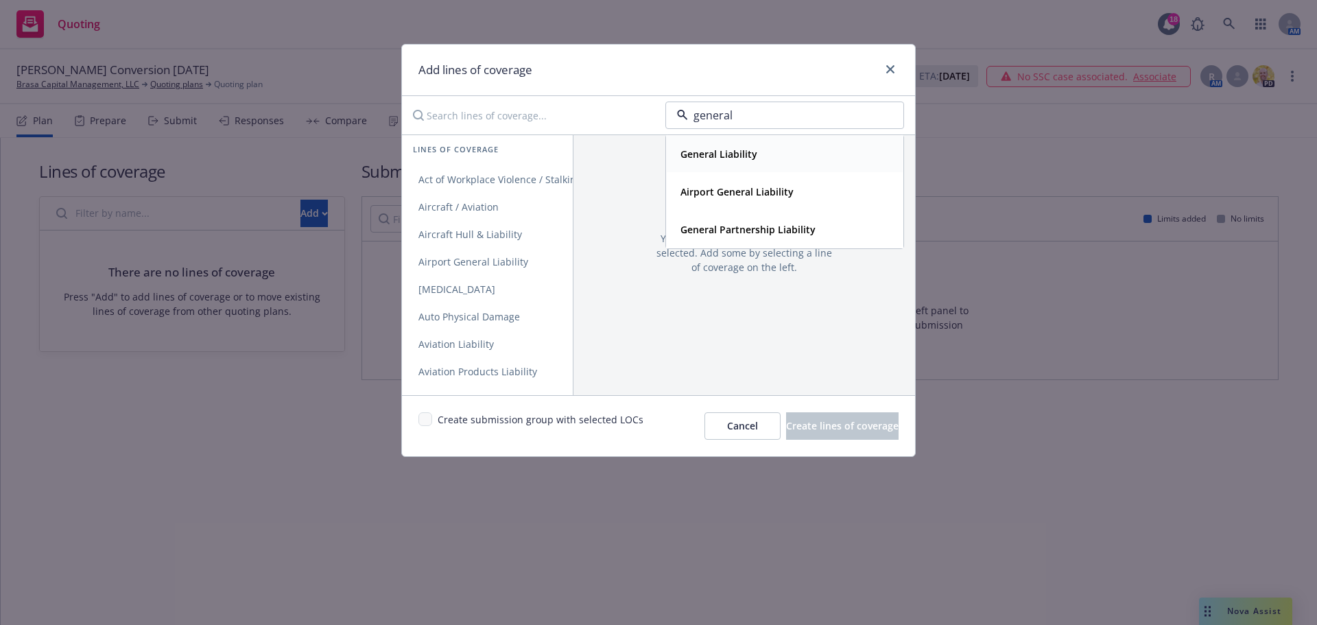
click at [717, 147] on div "General Liability" at bounding box center [717, 154] width 85 height 20
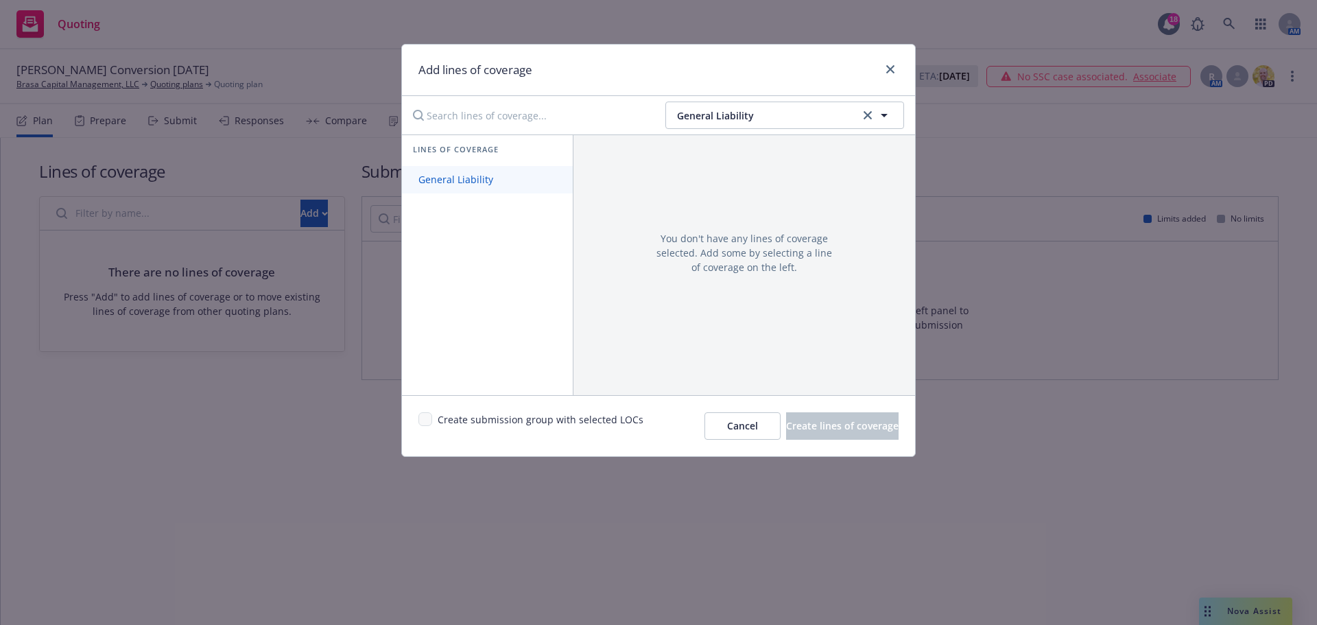
click at [440, 180] on span "General Liability" at bounding box center [456, 179] width 108 height 13
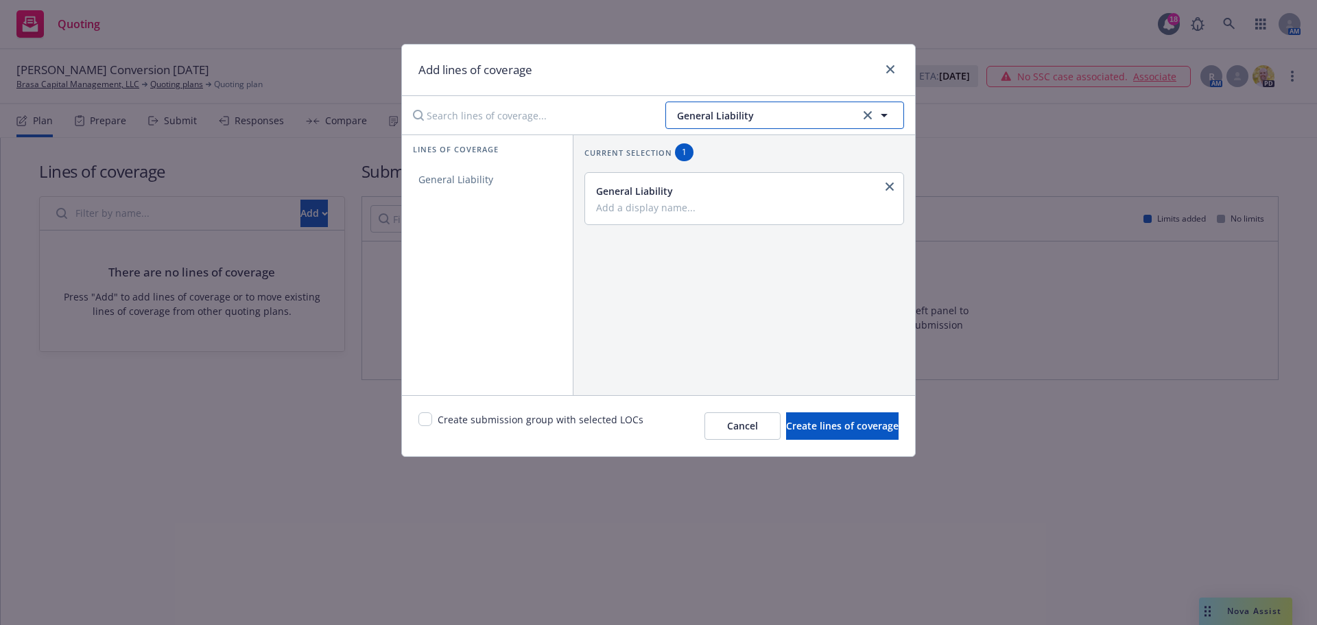
click at [739, 109] on span "General Liability" at bounding box center [766, 115] width 179 height 14
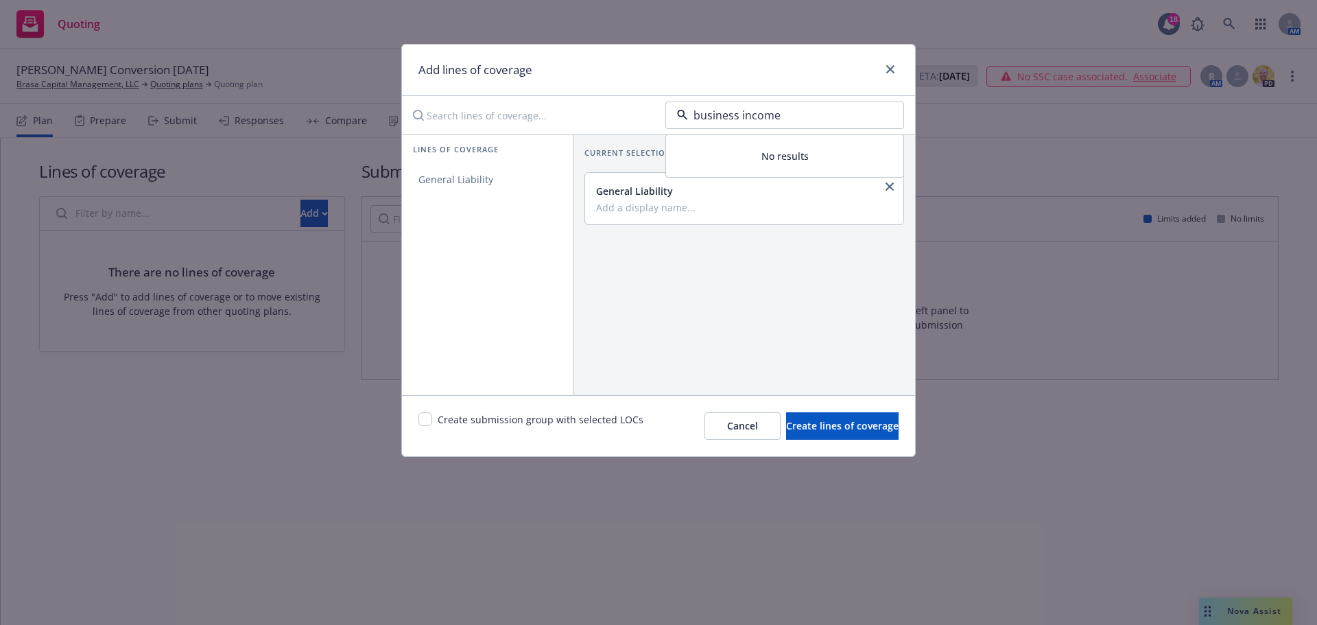
drag, startPoint x: 823, startPoint y: 110, endPoint x: 519, endPoint y: 112, distance: 303.8
click at [519, 112] on div "business income No results" at bounding box center [658, 115] width 513 height 27
type input "property"
click at [779, 163] on div "Commercial Property" at bounding box center [729, 154] width 108 height 20
click at [474, 184] on span "Commercial Property" at bounding box center [467, 179] width 130 height 13
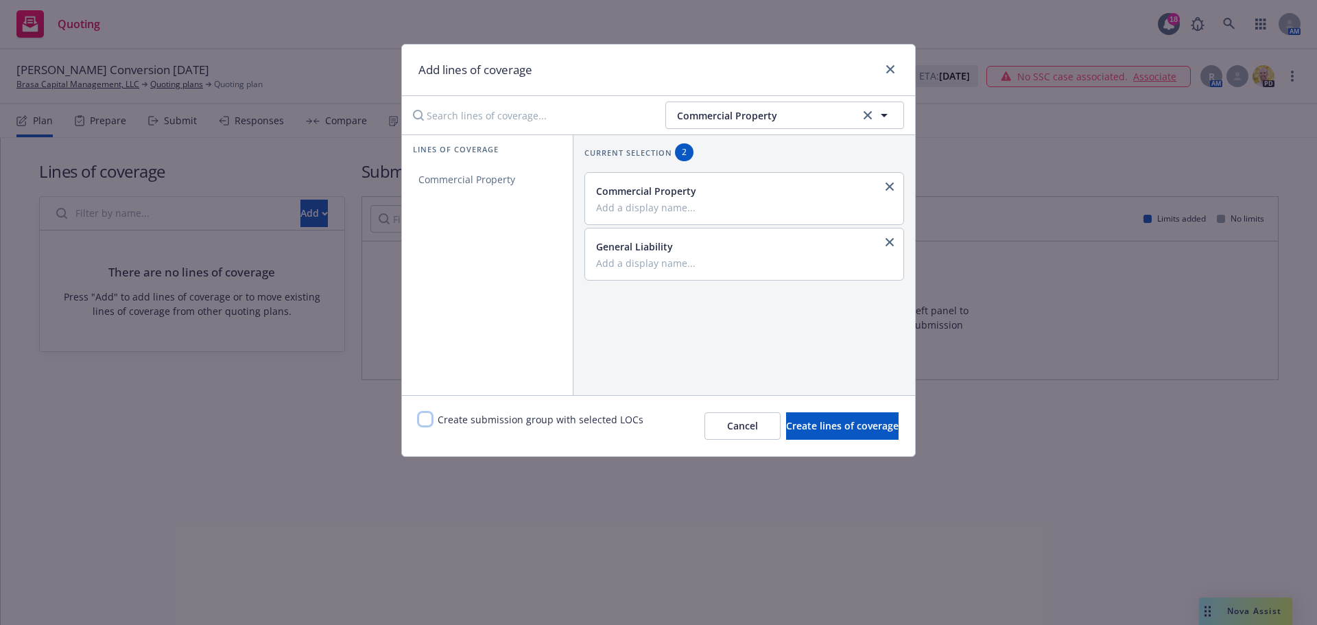
click at [423, 420] on input "checkbox" at bounding box center [425, 419] width 14 height 14
checkbox input "true"
click at [791, 431] on span "Create lines of coverage" at bounding box center [842, 425] width 112 height 13
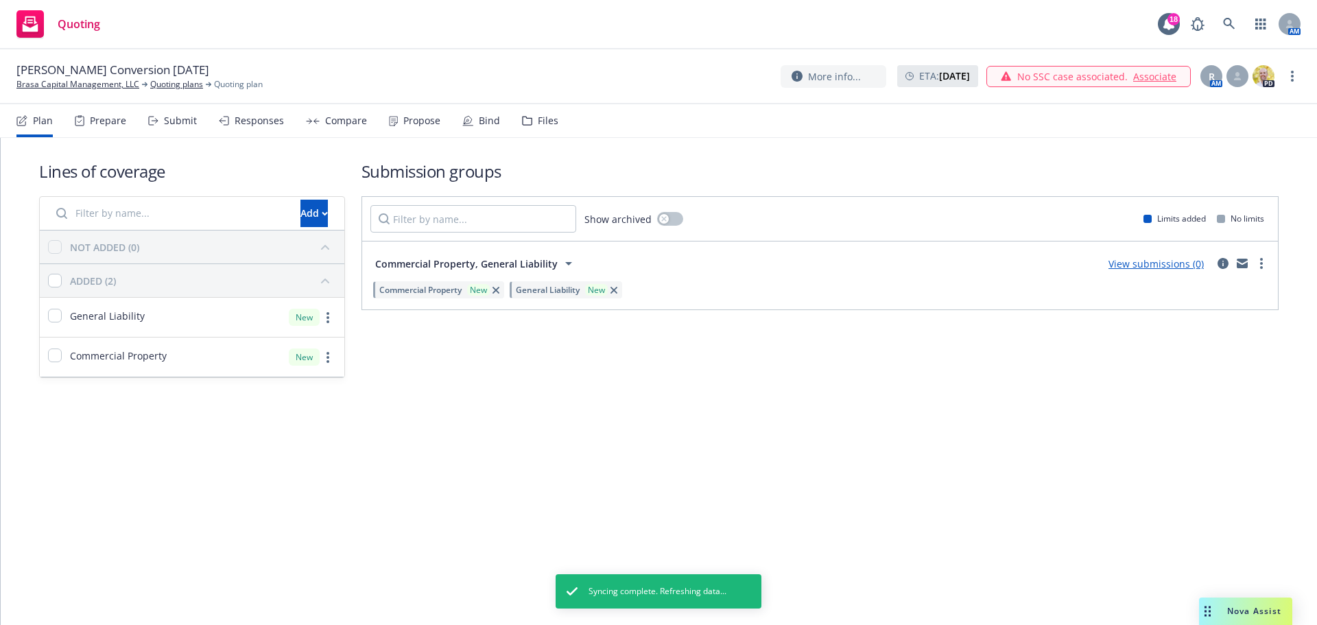
click at [547, 263] on span "Commercial Property, General Liability" at bounding box center [466, 264] width 182 height 14
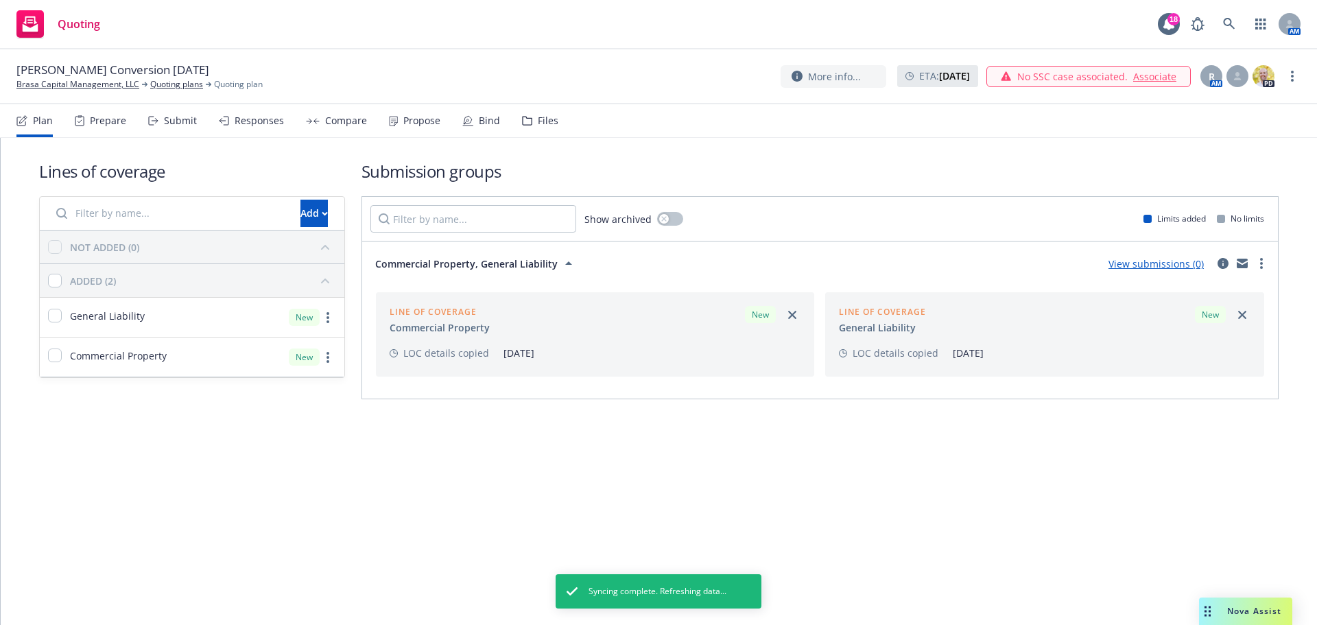
click at [547, 264] on span "Commercial Property, General Liability" at bounding box center [466, 264] width 182 height 14
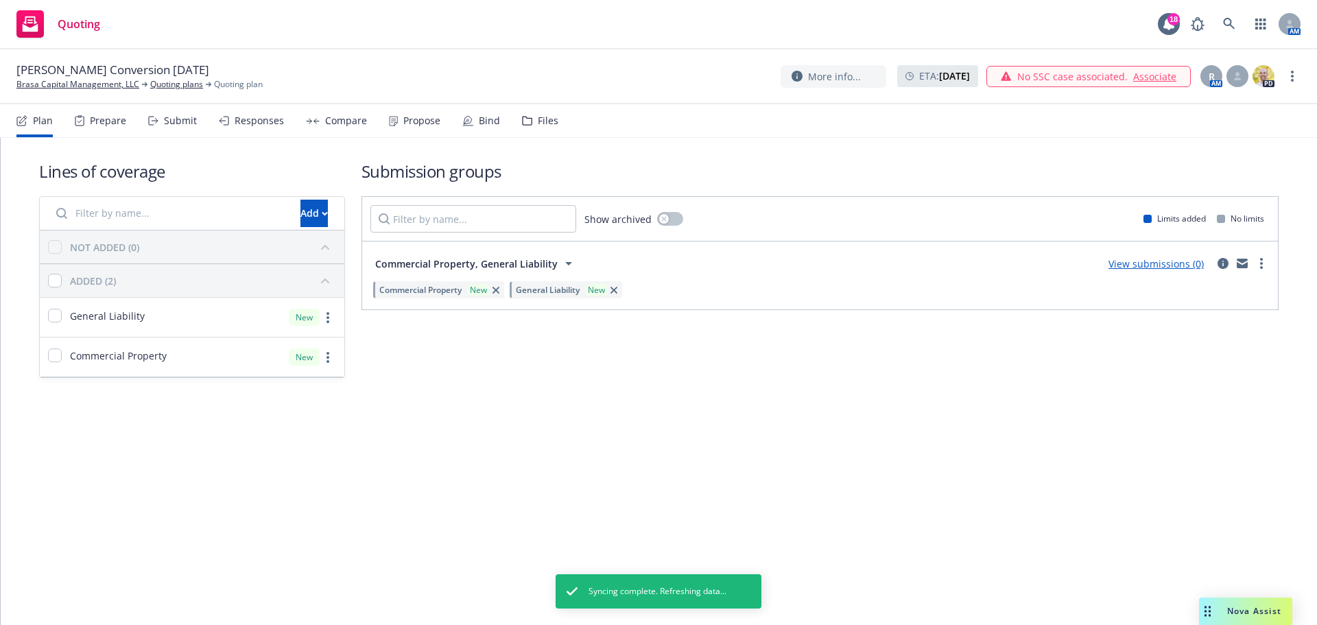
click at [1270, 263] on div "Commercial Property, General Liability View submissions (0) Commercial Property…" at bounding box center [820, 275] width 916 height 68
click at [1262, 263] on circle "more" at bounding box center [1261, 263] width 3 height 3
click at [1221, 257] on link "circleInformation" at bounding box center [1223, 263] width 16 height 16
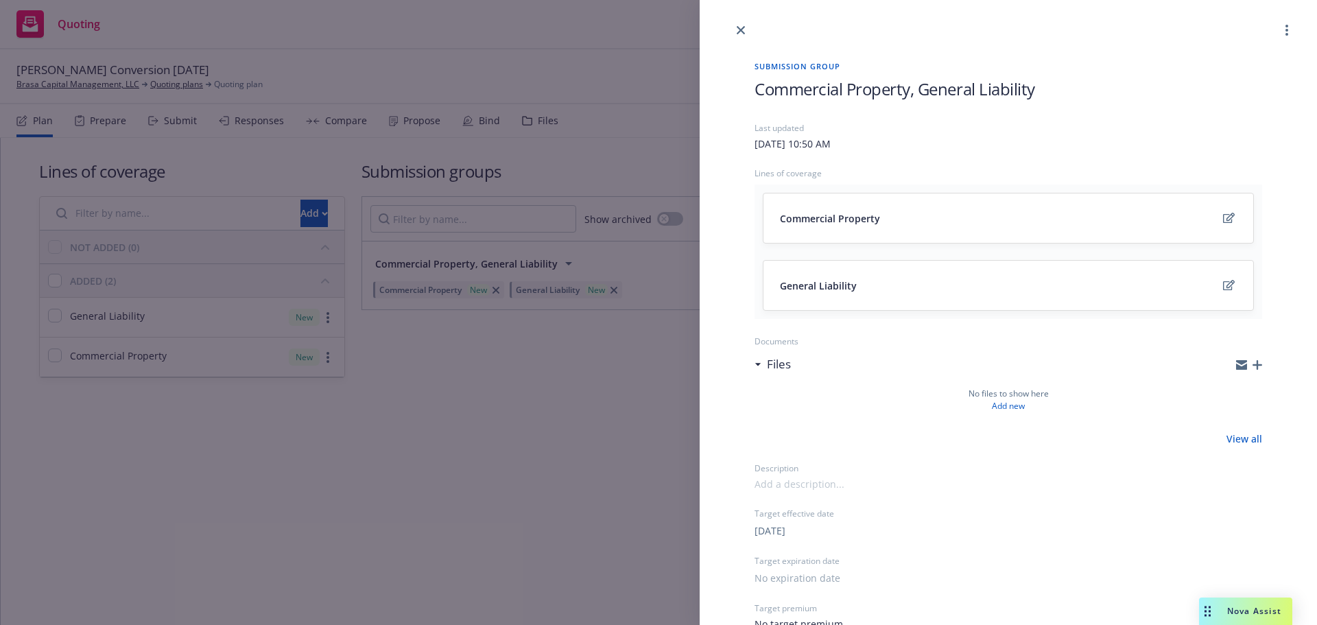
click at [904, 84] on span "Commercial Property, General Liability" at bounding box center [894, 89] width 281 height 23
click at [937, 86] on span "Commercial Property, General Liability" at bounding box center [894, 89] width 281 height 23
click at [896, 21] on div at bounding box center [1008, 19] width 617 height 38
click at [742, 27] on icon "close" at bounding box center [741, 30] width 8 height 8
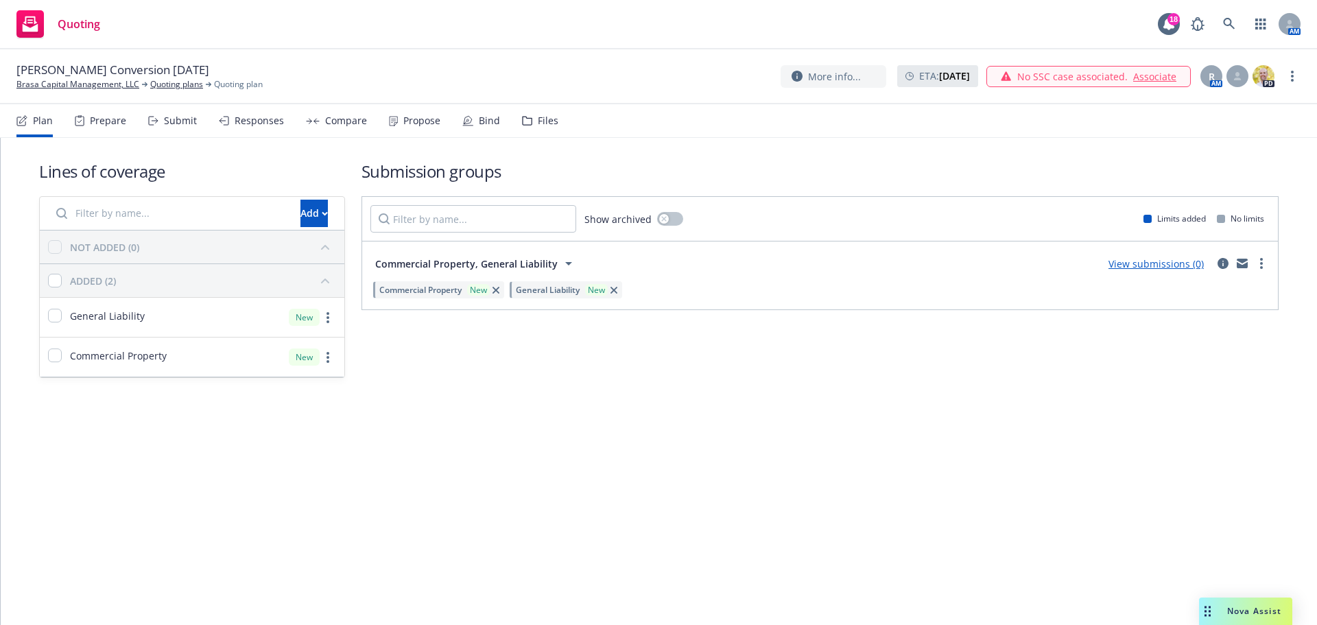
click at [696, 446] on div "Lines of coverage Add NOT ADDED (0) ADDED (2) General Liability New Commercial …" at bounding box center [659, 381] width 1316 height 487
drag, startPoint x: 453, startPoint y: 414, endPoint x: 167, endPoint y: 79, distance: 440.8
click at [445, 405] on div "Lines of coverage Add NOT ADDED (0) ADDED (2) General Liability New Commercial …" at bounding box center [659, 288] width 1316 height 300
click at [626, 386] on div "Lines of coverage Add NOT ADDED (0) ADDED (2) General Liability New Commercial …" at bounding box center [658, 269] width 1239 height 262
click at [1138, 263] on link "View submissions (0)" at bounding box center [1155, 263] width 95 height 13
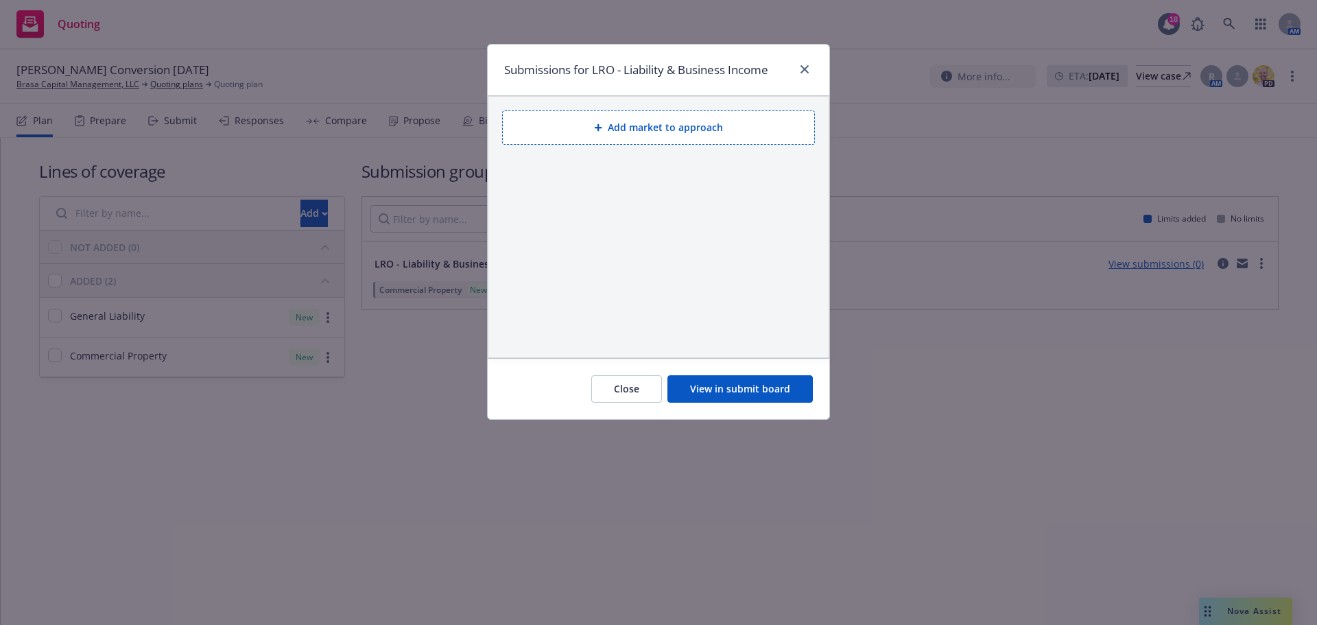
click at [736, 385] on button "View in submit board" at bounding box center [739, 388] width 145 height 27
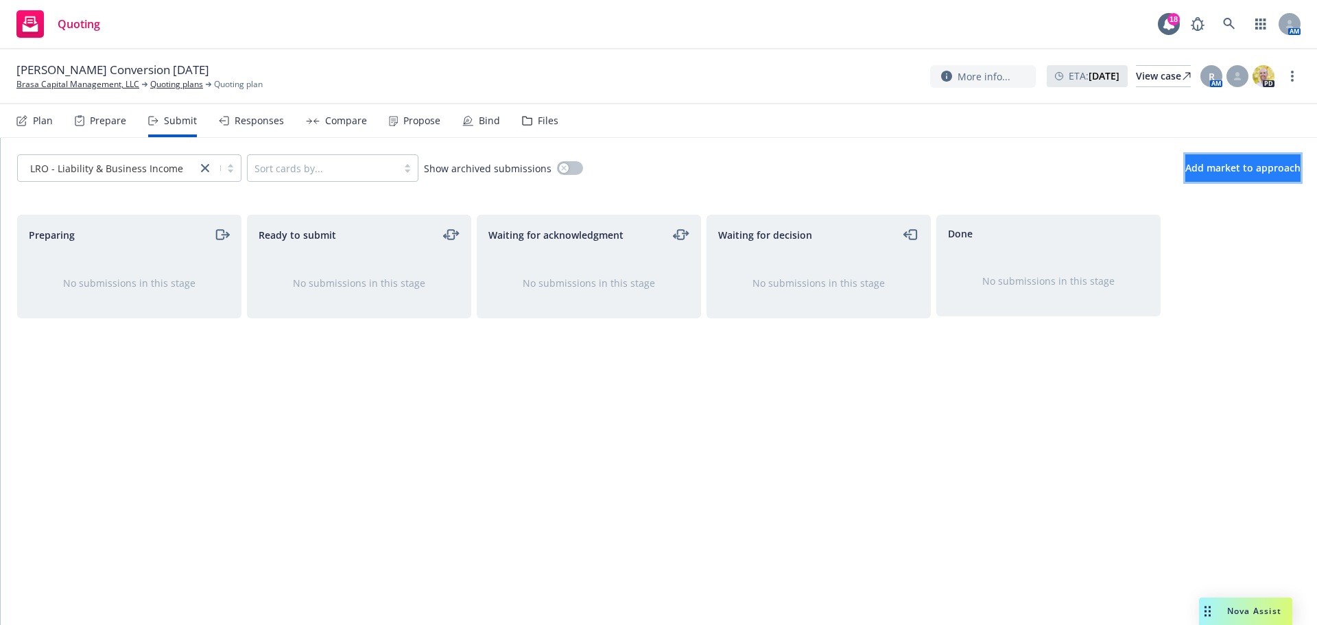
click at [1219, 164] on span "Add market to approach" at bounding box center [1242, 167] width 115 height 13
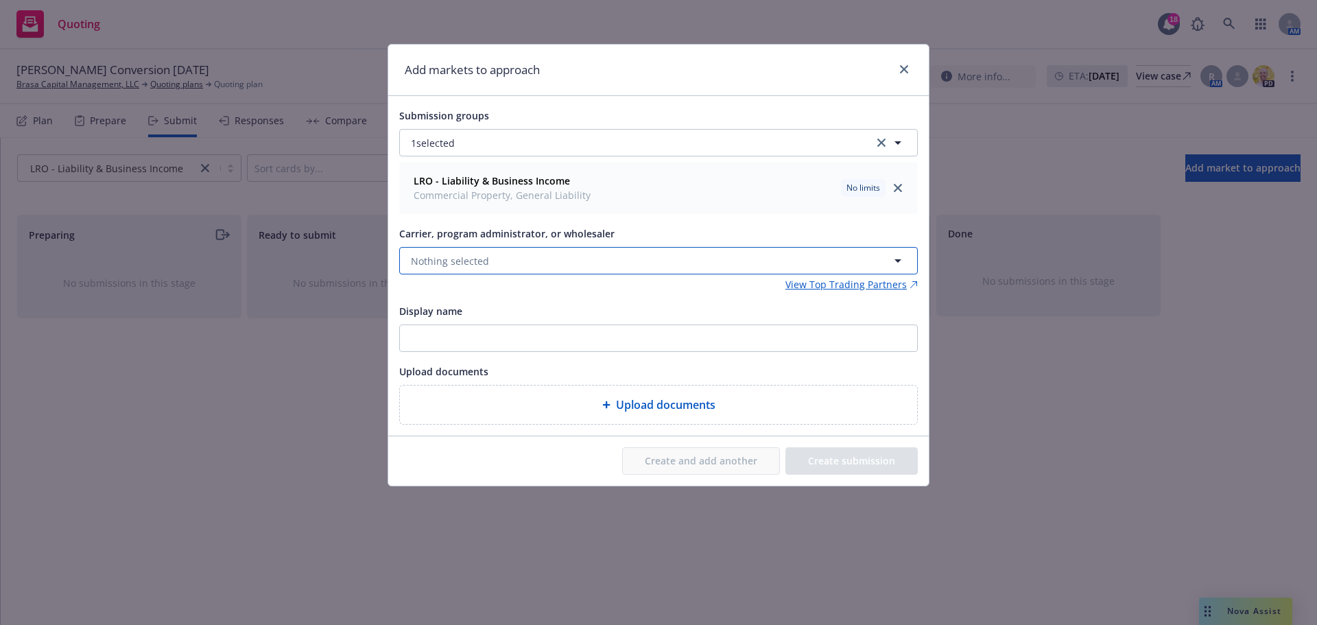
click at [508, 258] on button "Nothing selected" at bounding box center [658, 260] width 519 height 27
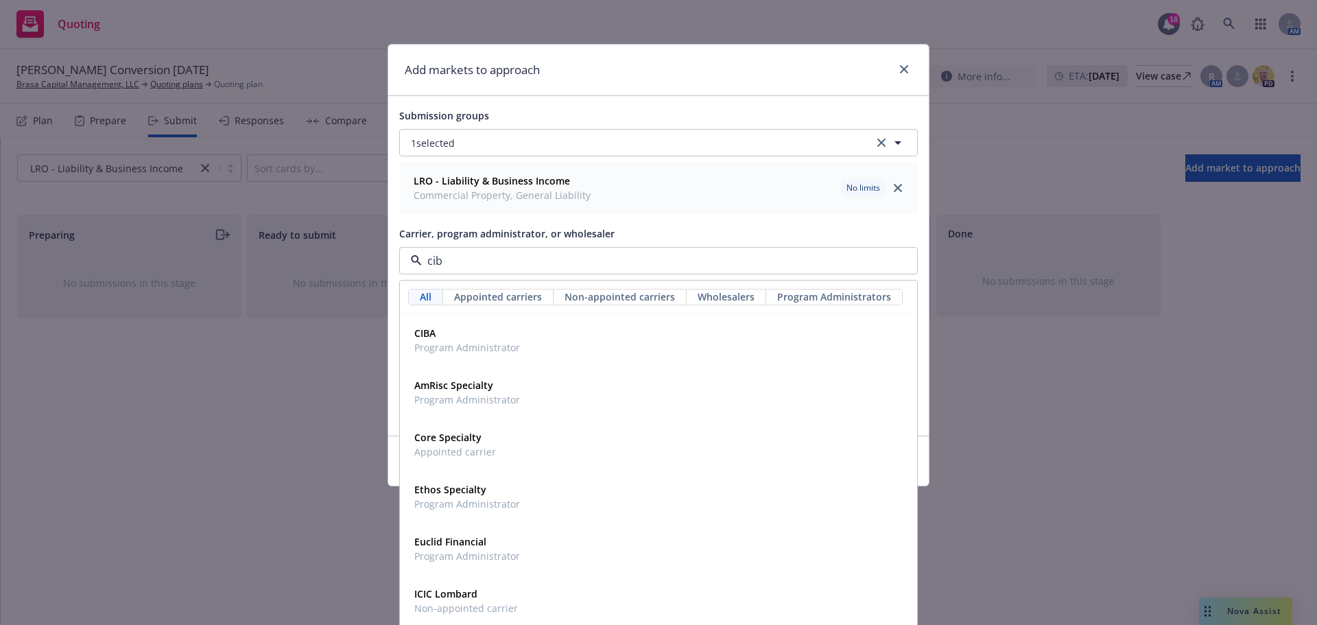
type input "ciba"
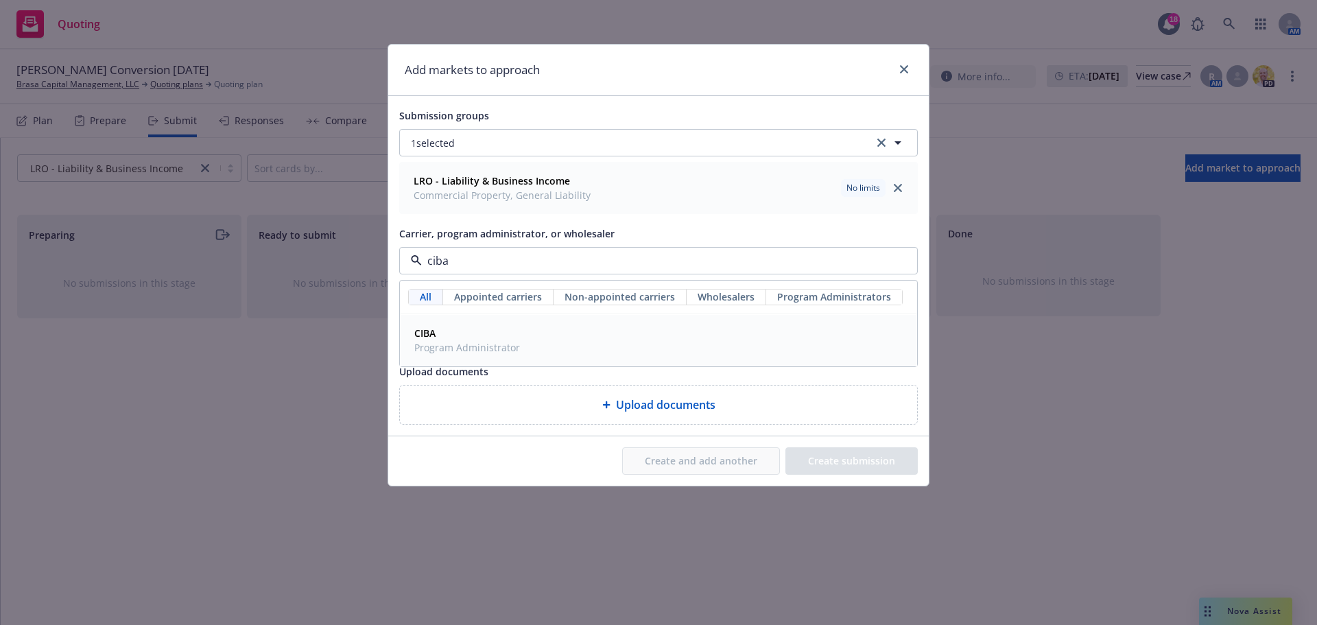
click at [473, 339] on span "CIBA" at bounding box center [467, 333] width 106 height 14
